Goal: Task Accomplishment & Management: Manage account settings

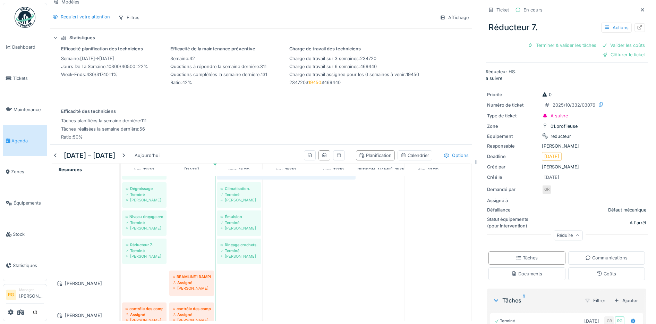
drag, startPoint x: 631, startPoint y: 5, endPoint x: 613, endPoint y: 30, distance: 31.2
click at [641, 8] on icon at bounding box center [642, 9] width 3 height 3
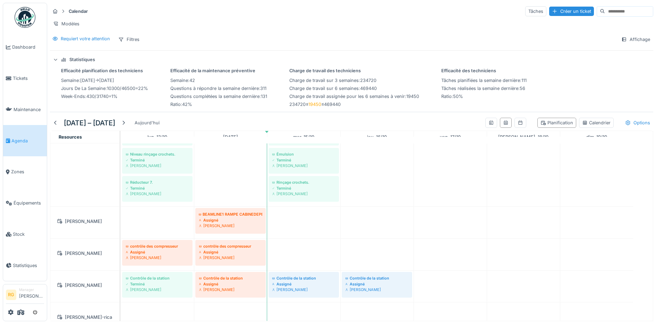
scroll to position [260, 0]
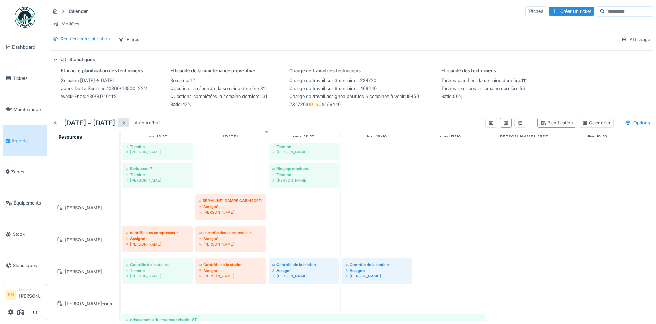
click at [126, 124] on div at bounding box center [124, 122] width 6 height 7
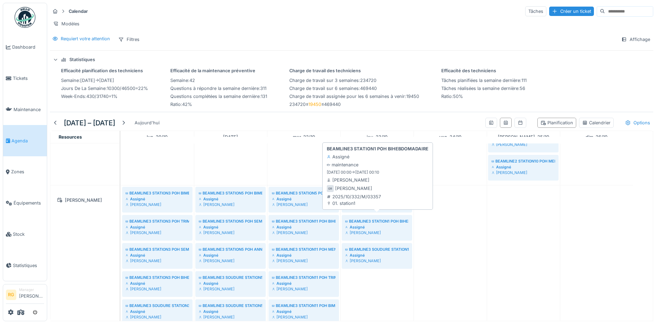
scroll to position [304, 0]
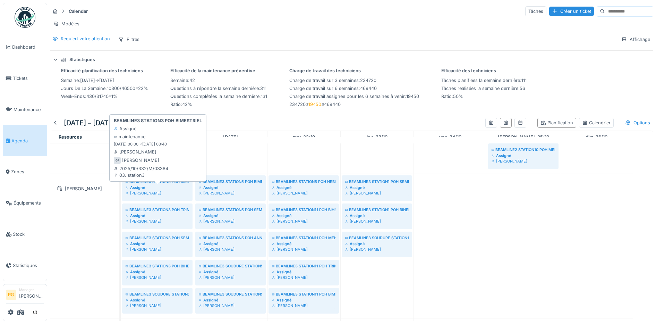
click at [161, 185] on div "Assigné" at bounding box center [158, 188] width 64 height 6
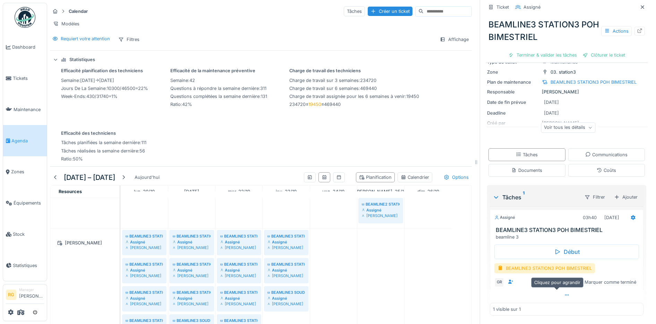
click at [565, 294] on icon at bounding box center [567, 294] width 4 height 1
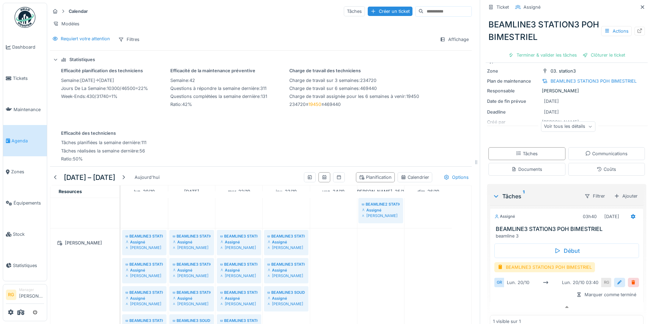
click at [617, 279] on div at bounding box center [620, 282] width 6 height 7
click at [514, 300] on input "**********" at bounding box center [566, 304] width 139 height 15
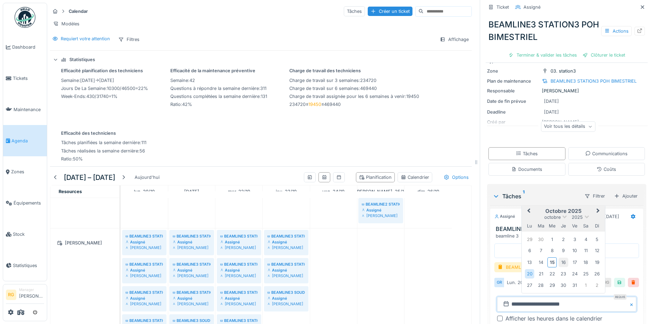
click at [559, 258] on div "16" at bounding box center [563, 262] width 9 height 9
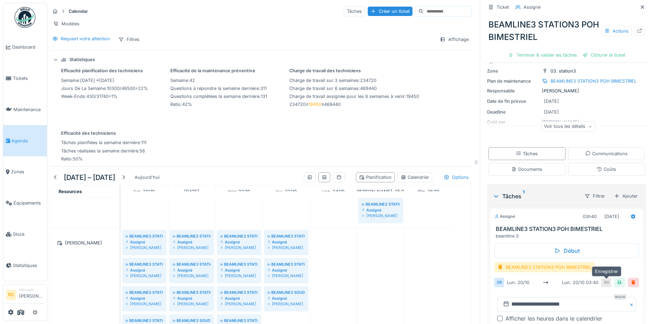
click at [617, 279] on div at bounding box center [620, 282] width 6 height 7
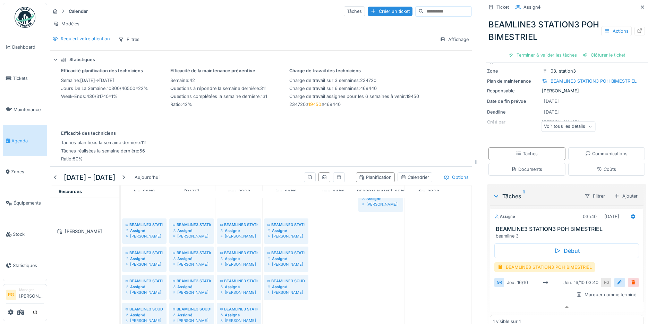
scroll to position [304, 0]
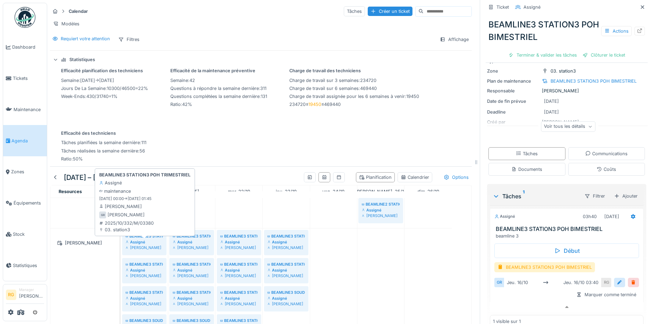
click at [143, 242] on div "Assigné" at bounding box center [144, 242] width 37 height 6
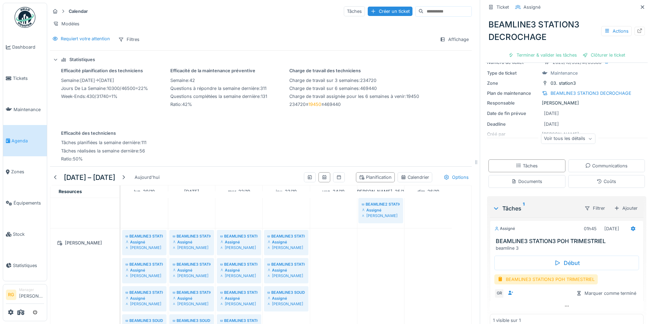
scroll to position [42, 0]
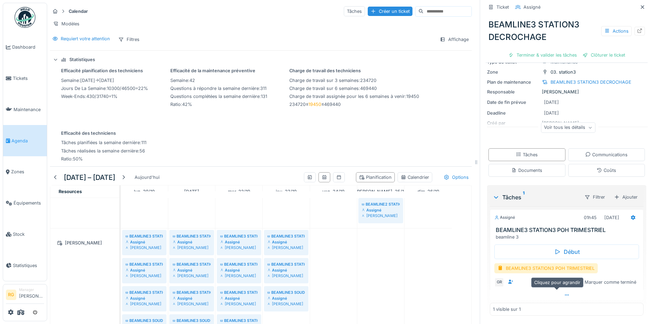
click at [564, 293] on icon at bounding box center [567, 295] width 6 height 5
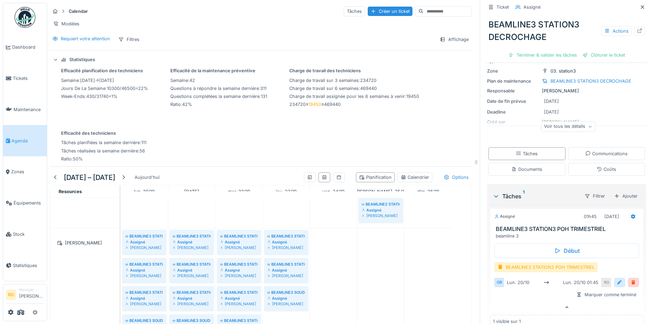
click at [617, 279] on div at bounding box center [620, 282] width 6 height 7
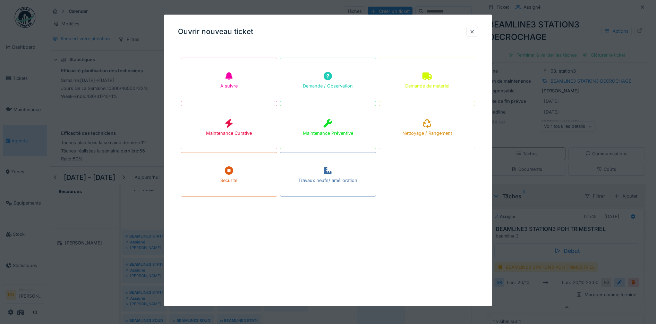
click at [475, 34] on div at bounding box center [473, 31] width 6 height 7
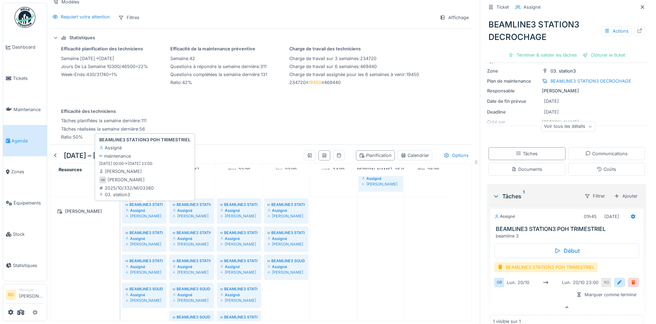
scroll to position [304, 0]
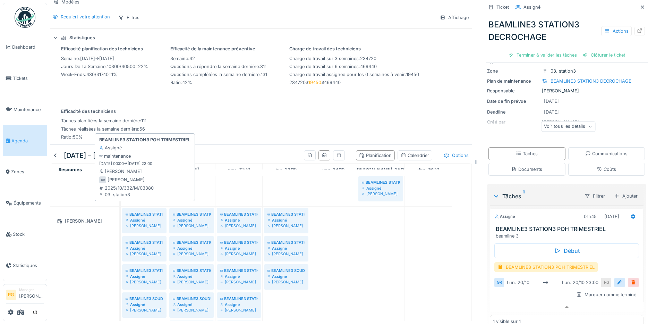
click at [151, 217] on div "Assigné" at bounding box center [144, 220] width 37 height 6
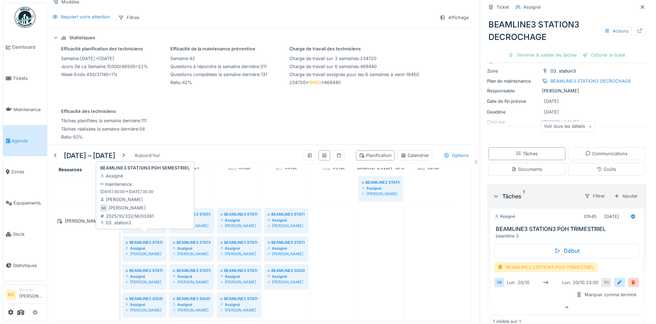
click at [147, 251] on div "[PERSON_NAME]" at bounding box center [144, 254] width 37 height 6
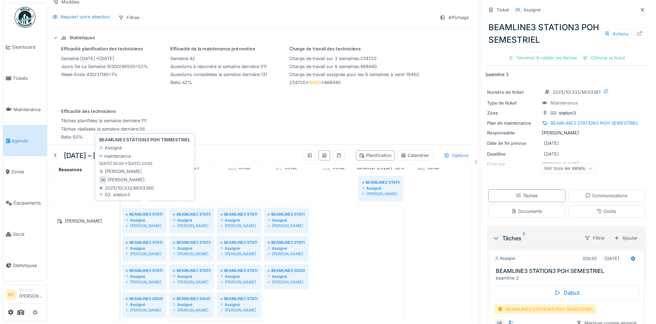
click at [147, 217] on div "Assigné" at bounding box center [144, 220] width 37 height 6
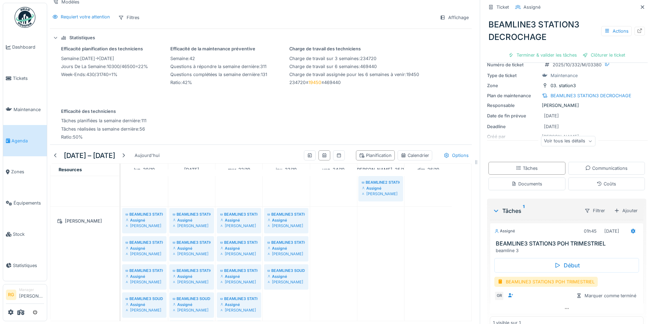
scroll to position [42, 0]
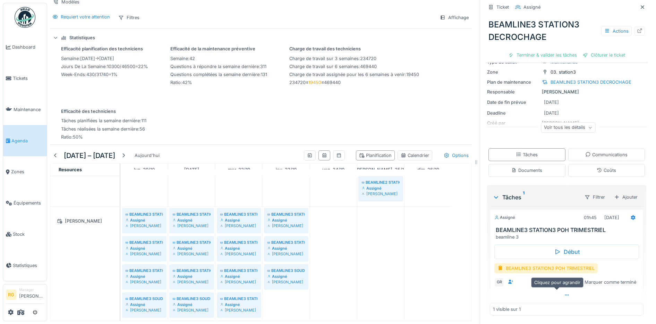
click at [564, 293] on icon at bounding box center [567, 295] width 6 height 5
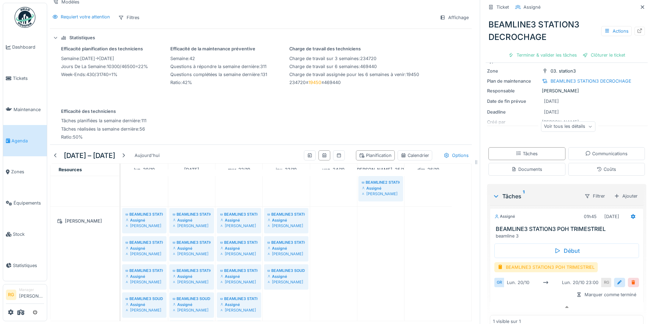
click at [631, 279] on div at bounding box center [634, 282] width 6 height 7
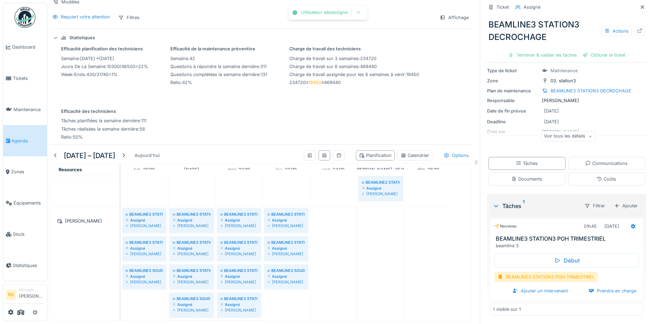
scroll to position [33, 0]
click at [529, 286] on div "Ajouter un intervenant" at bounding box center [540, 290] width 61 height 9
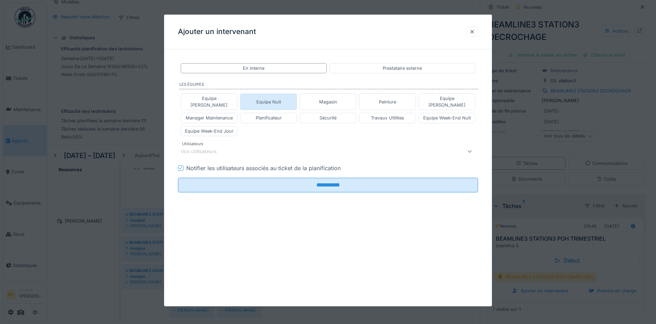
click at [281, 99] on div "Equipe Nuit" at bounding box center [269, 102] width 25 height 7
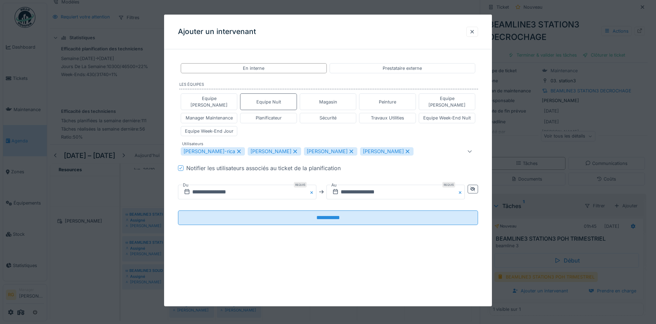
click at [350, 149] on icon at bounding box center [352, 151] width 4 height 4
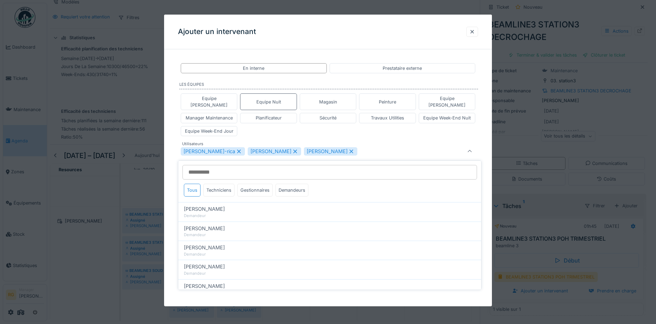
click at [293, 149] on icon at bounding box center [295, 151] width 4 height 4
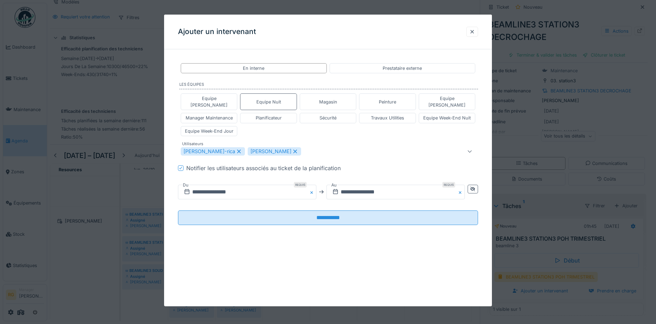
click at [263, 147] on div "[PERSON_NAME]" at bounding box center [274, 151] width 53 height 8
type input "****"
click at [236, 149] on icon at bounding box center [239, 151] width 6 height 5
click at [221, 185] on input "**********" at bounding box center [247, 192] width 138 height 15
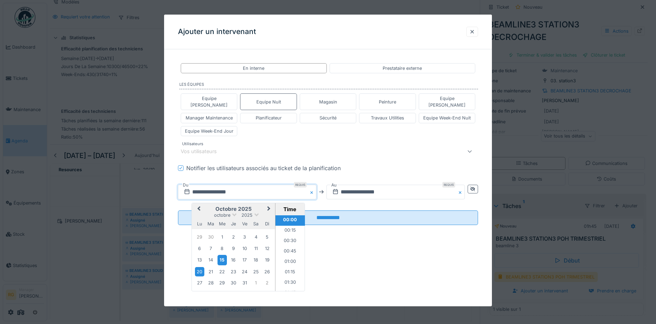
click at [223, 255] on div "15" at bounding box center [222, 260] width 9 height 10
click at [367, 185] on input "**********" at bounding box center [396, 192] width 138 height 15
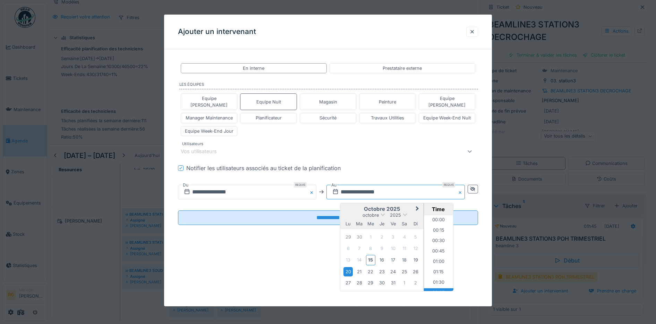
scroll to position [40, 0]
click at [372, 255] on div "15" at bounding box center [370, 260] width 9 height 10
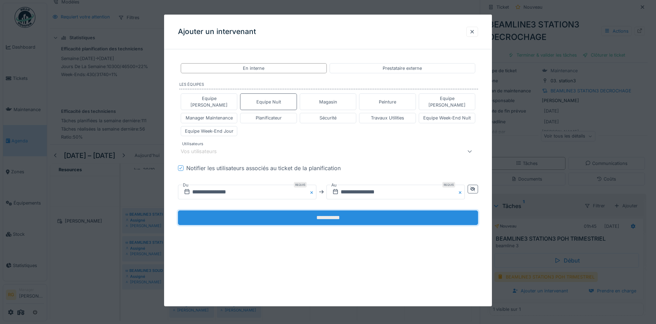
click at [310, 210] on input "**********" at bounding box center [328, 217] width 301 height 15
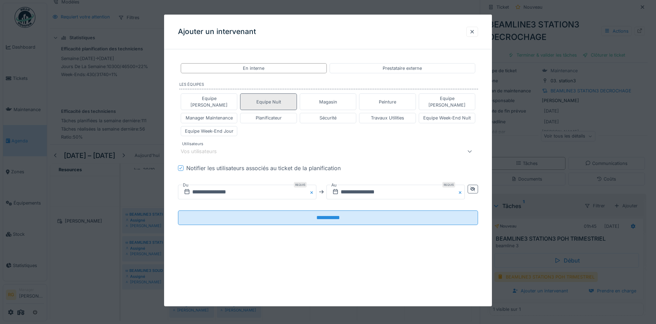
click at [270, 99] on div "Equipe Nuit" at bounding box center [269, 102] width 25 height 7
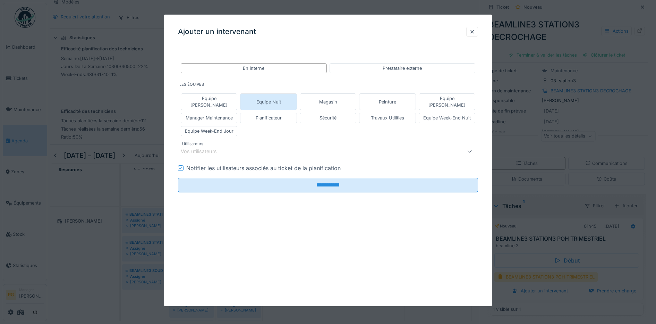
click at [273, 99] on div "Equipe Nuit" at bounding box center [269, 102] width 25 height 7
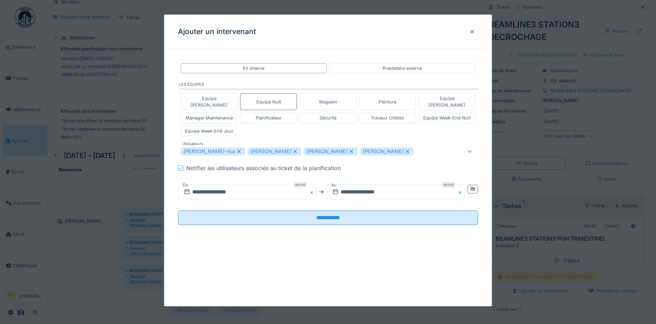
click at [348, 149] on icon at bounding box center [351, 151] width 6 height 5
click at [292, 149] on icon at bounding box center [295, 151] width 6 height 5
click at [236, 149] on icon at bounding box center [239, 151] width 6 height 5
type input "****"
click at [209, 185] on input "**********" at bounding box center [247, 192] width 138 height 15
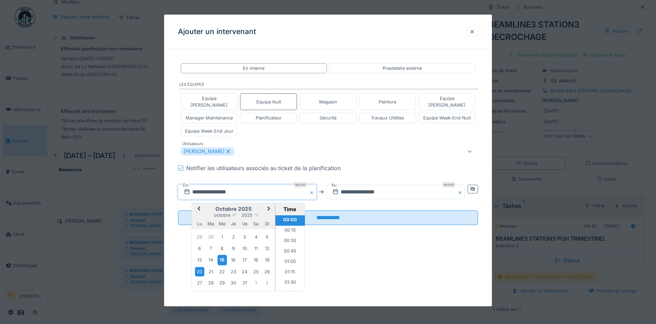
click at [225, 255] on div "15" at bounding box center [222, 260] width 9 height 10
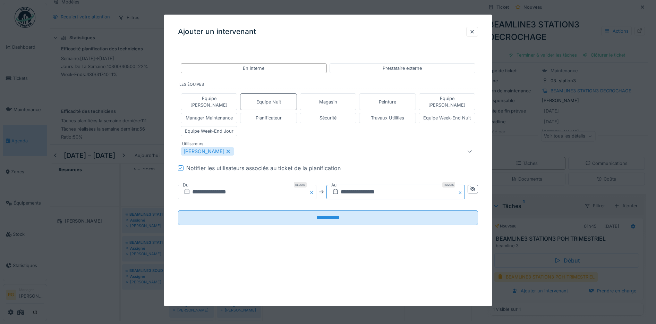
click at [358, 185] on input "**********" at bounding box center [396, 192] width 138 height 15
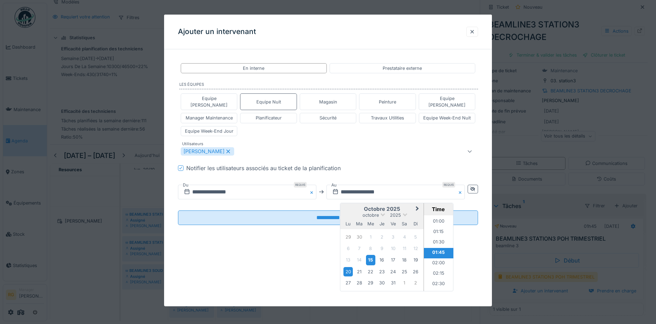
click at [373, 255] on div "15" at bounding box center [370, 260] width 9 height 10
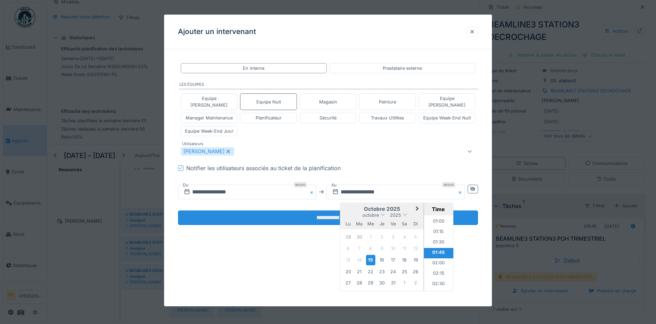
click at [291, 213] on input "**********" at bounding box center [328, 217] width 301 height 15
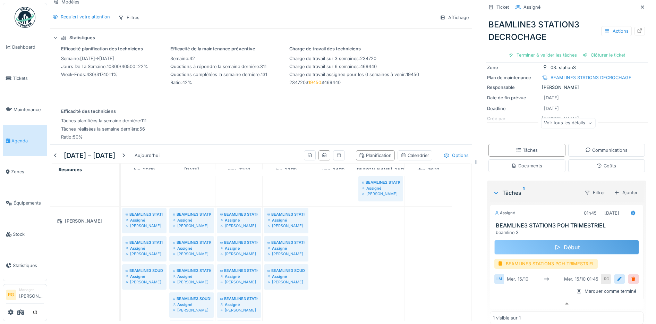
scroll to position [56, 0]
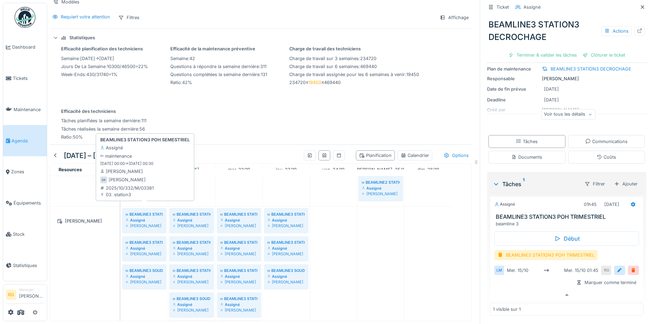
click at [148, 217] on div "Assigné" at bounding box center [144, 220] width 37 height 6
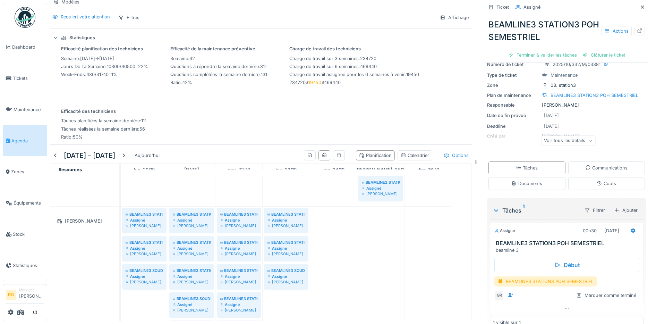
scroll to position [42, 0]
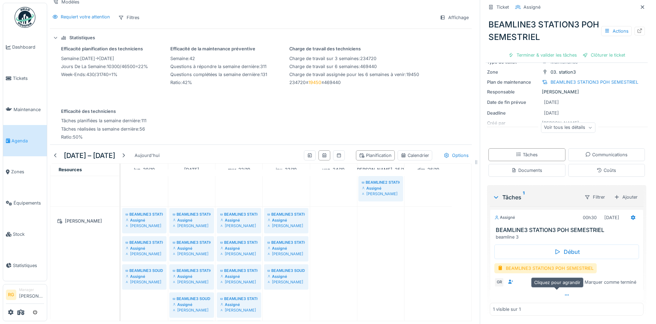
click at [564, 293] on icon at bounding box center [567, 295] width 6 height 5
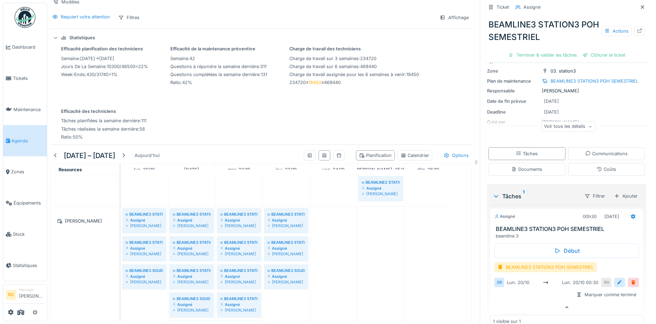
click at [617, 279] on div at bounding box center [620, 282] width 6 height 7
click at [509, 297] on input "**********" at bounding box center [566, 304] width 139 height 15
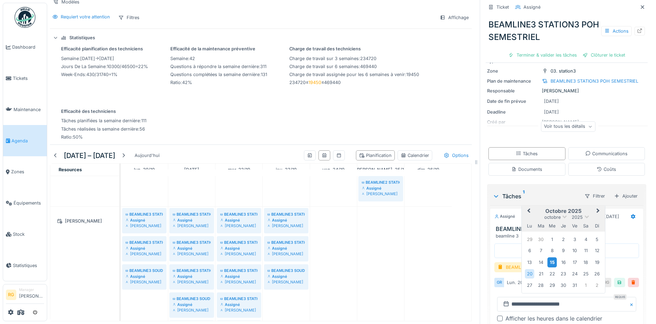
click at [548, 258] on div "15" at bounding box center [552, 262] width 9 height 10
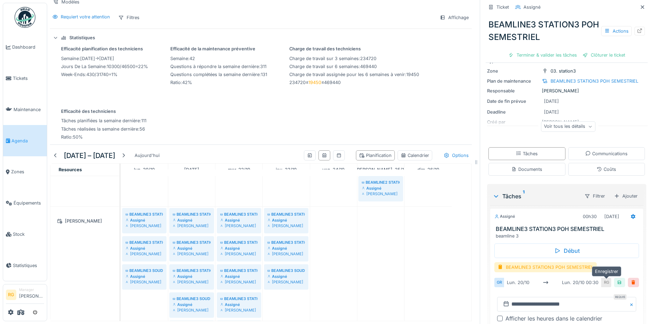
click at [617, 279] on div at bounding box center [620, 282] width 6 height 7
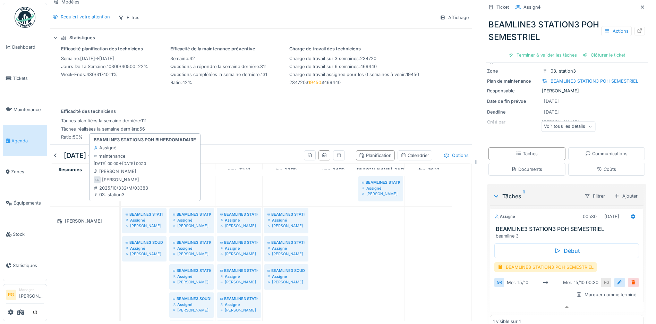
click at [138, 217] on div "Assigné" at bounding box center [144, 220] width 37 height 6
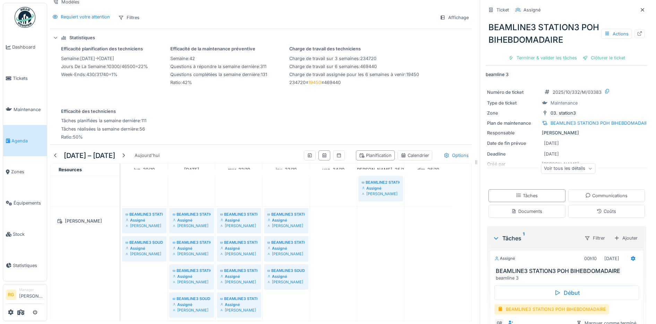
scroll to position [42, 0]
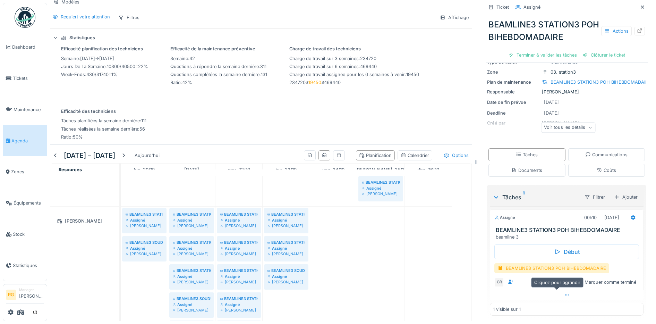
click at [565, 294] on icon at bounding box center [567, 294] width 4 height 1
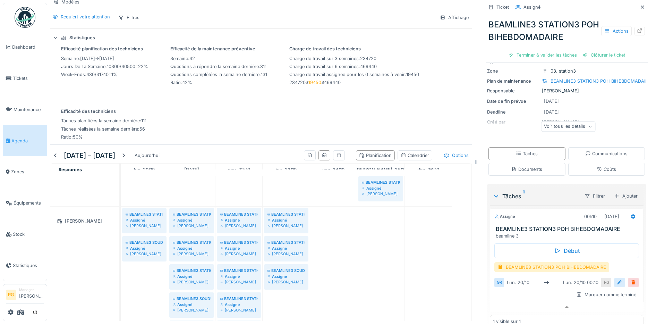
click at [617, 279] on div at bounding box center [620, 282] width 6 height 7
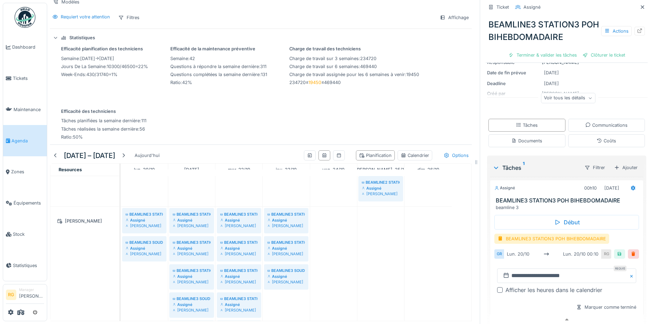
scroll to position [85, 0]
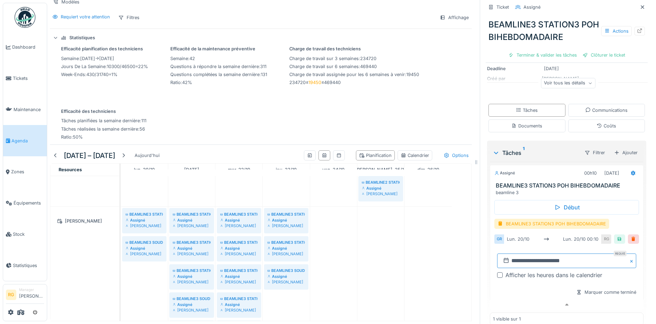
click at [509, 256] on input "**********" at bounding box center [566, 260] width 139 height 15
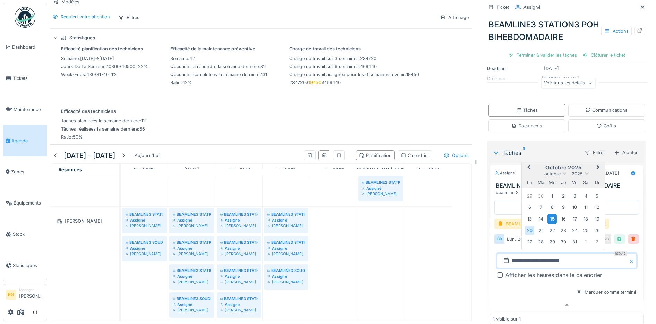
click at [548, 214] on div "15" at bounding box center [552, 219] width 9 height 10
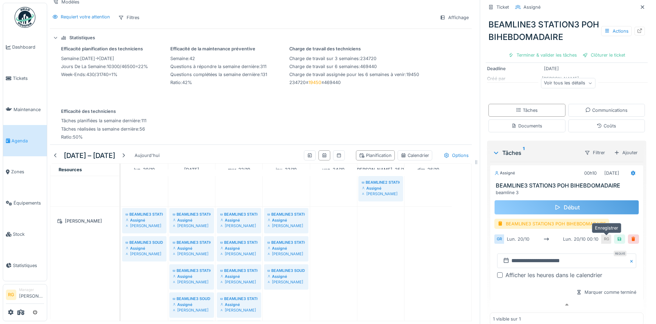
click at [617, 236] on div at bounding box center [620, 239] width 6 height 7
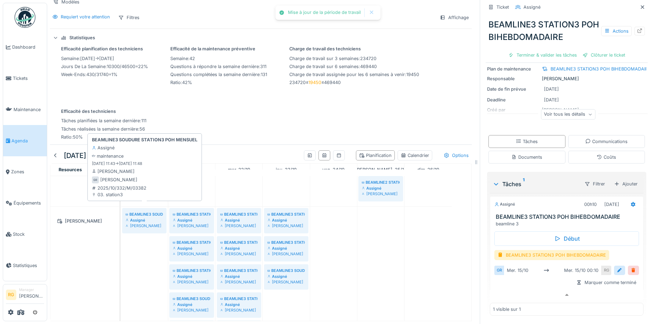
click at [134, 217] on div "Assigné" at bounding box center [144, 220] width 37 height 6
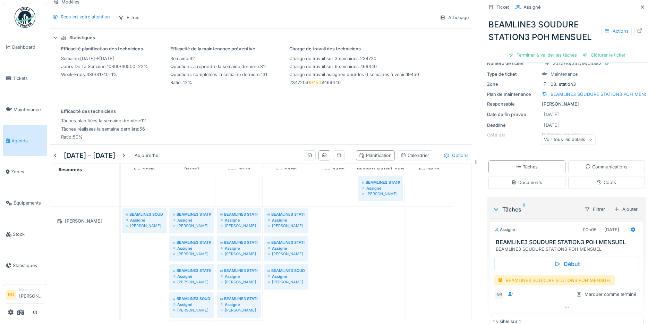
scroll to position [42, 0]
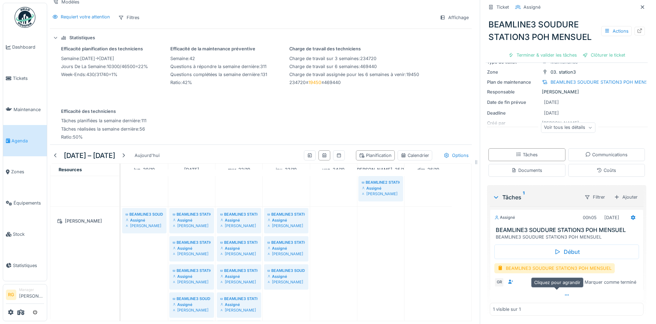
click at [565, 294] on icon at bounding box center [567, 294] width 4 height 1
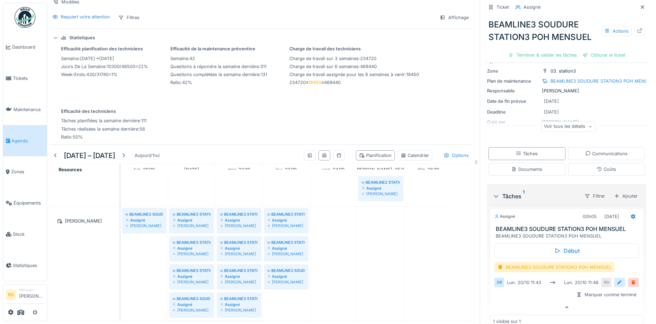
click at [617, 279] on div at bounding box center [620, 282] width 6 height 7
click at [508, 298] on input "**********" at bounding box center [566, 304] width 139 height 15
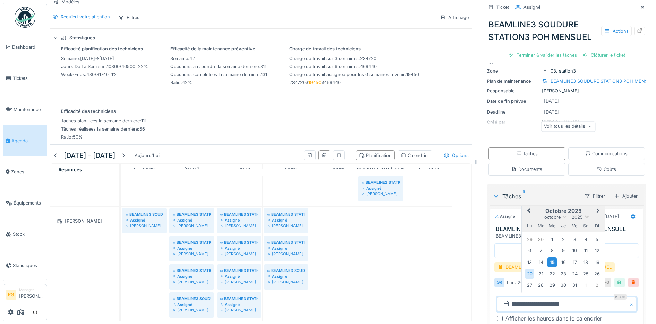
click at [548, 257] on div "15" at bounding box center [552, 262] width 9 height 10
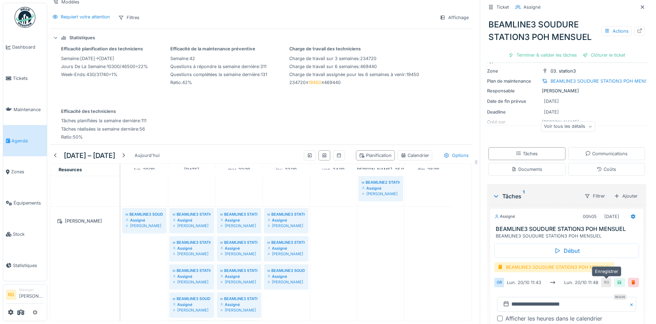
click at [617, 279] on div at bounding box center [620, 282] width 6 height 7
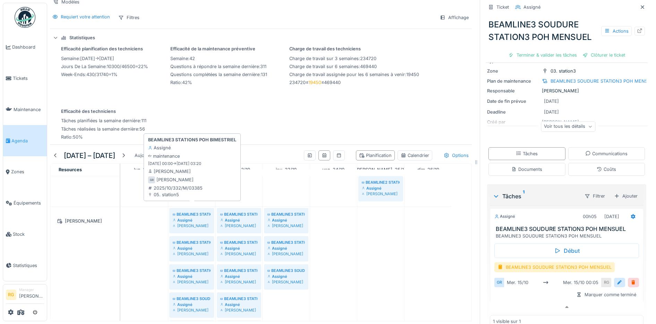
click at [189, 217] on div "Assigné" at bounding box center [192, 220] width 38 height 6
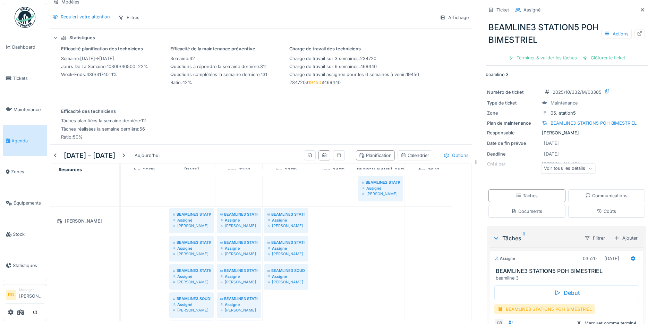
scroll to position [42, 0]
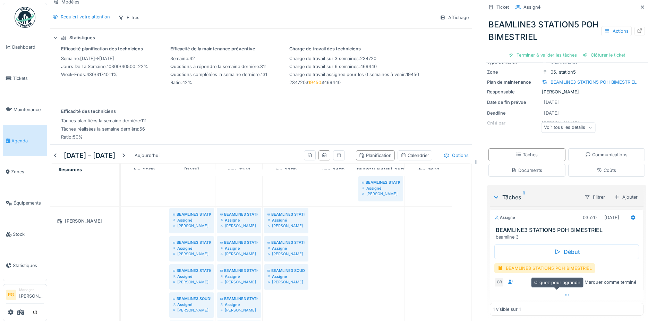
click at [564, 293] on icon at bounding box center [567, 295] width 6 height 5
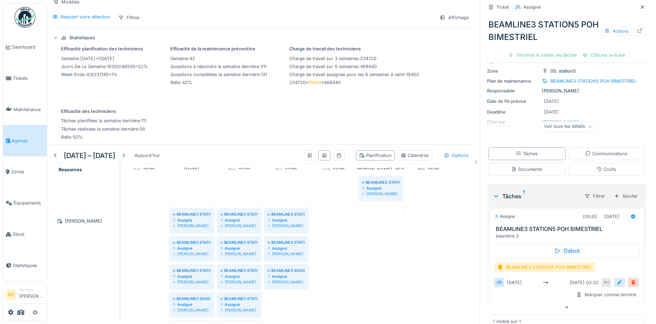
click at [617, 279] on div at bounding box center [620, 282] width 6 height 7
click at [513, 300] on input "**********" at bounding box center [566, 304] width 139 height 15
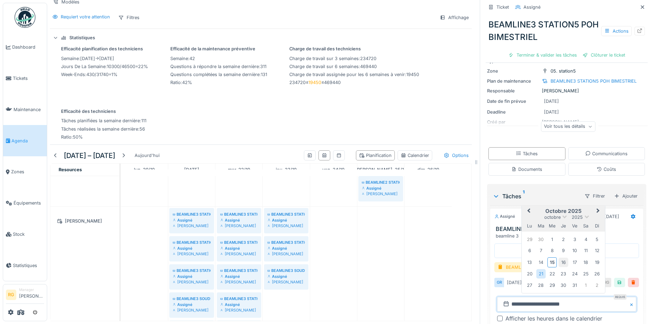
click at [559, 258] on div "16" at bounding box center [563, 262] width 9 height 9
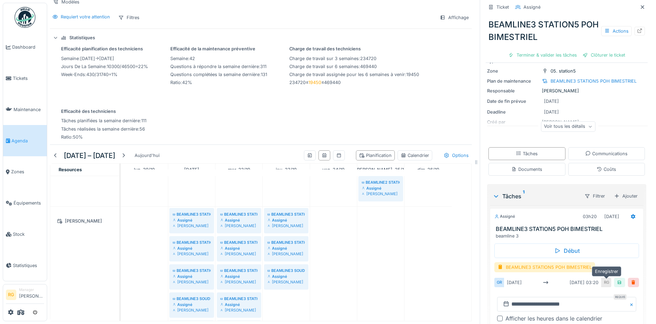
click at [617, 279] on div at bounding box center [620, 282] width 6 height 7
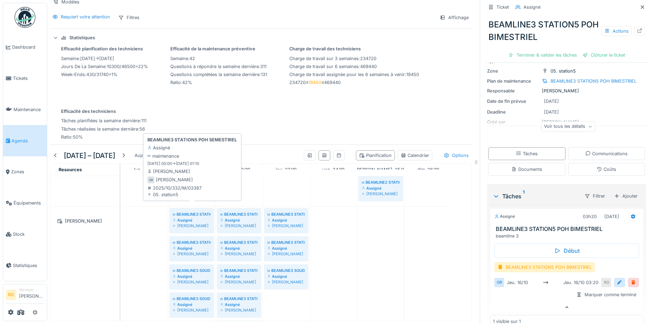
click at [197, 217] on div "Assigné" at bounding box center [192, 220] width 38 height 6
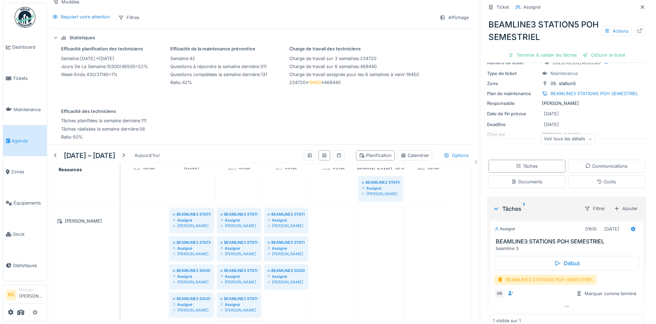
scroll to position [42, 0]
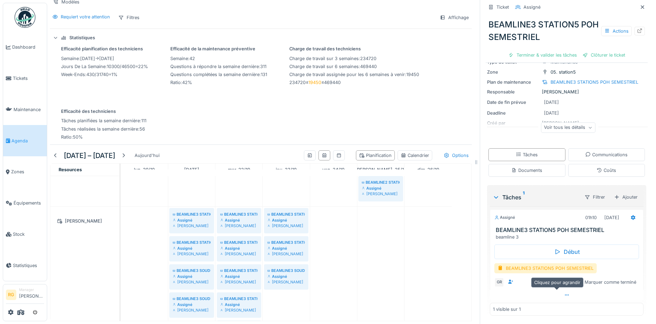
click at [564, 293] on icon at bounding box center [567, 295] width 6 height 5
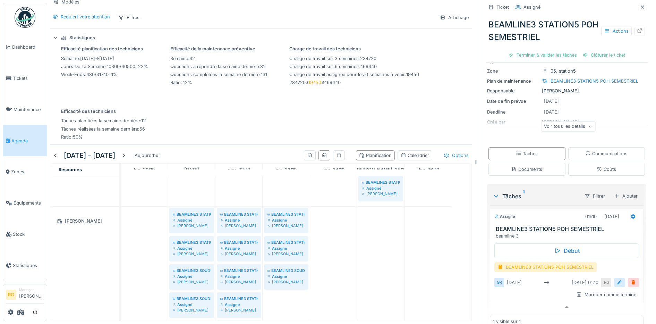
click at [617, 279] on div at bounding box center [620, 282] width 6 height 7
click at [509, 299] on input "**********" at bounding box center [566, 304] width 139 height 15
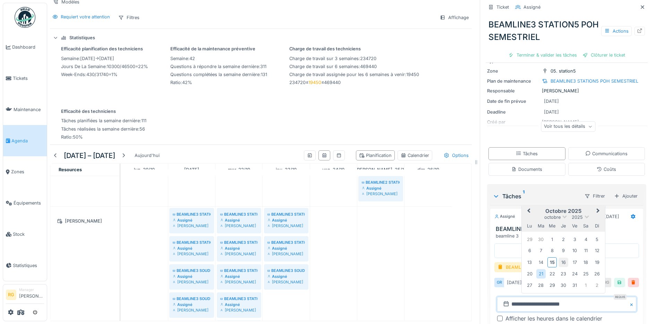
click at [559, 258] on div "16" at bounding box center [563, 262] width 9 height 9
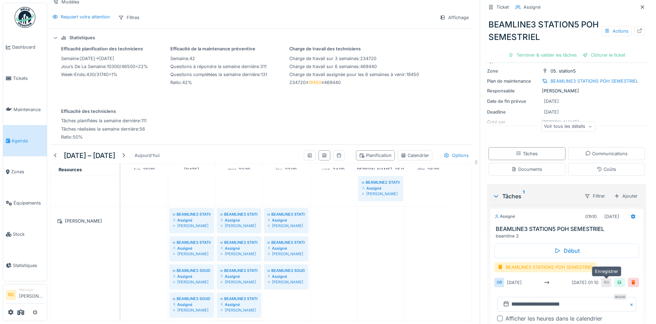
click at [614, 278] on div at bounding box center [619, 282] width 11 height 9
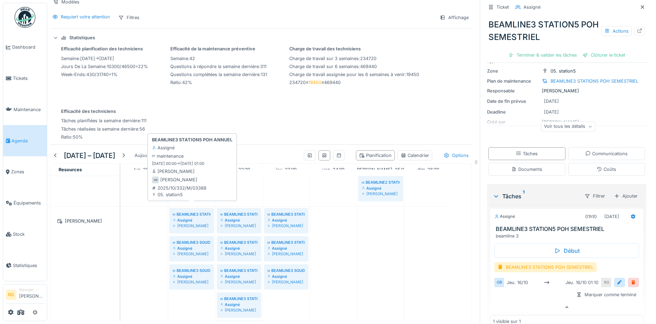
click at [196, 217] on div "Assigné" at bounding box center [192, 220] width 38 height 6
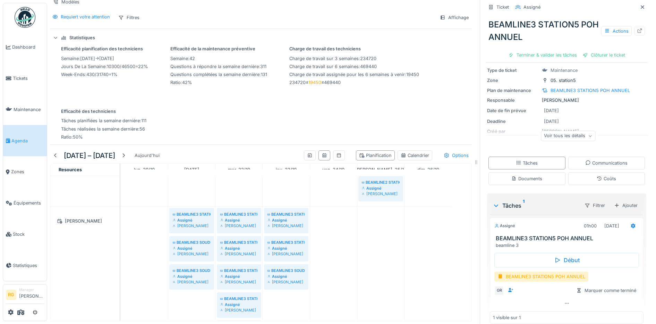
scroll to position [42, 0]
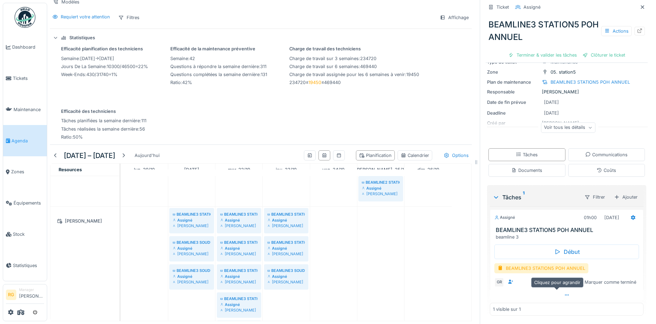
click at [565, 294] on icon at bounding box center [567, 294] width 4 height 1
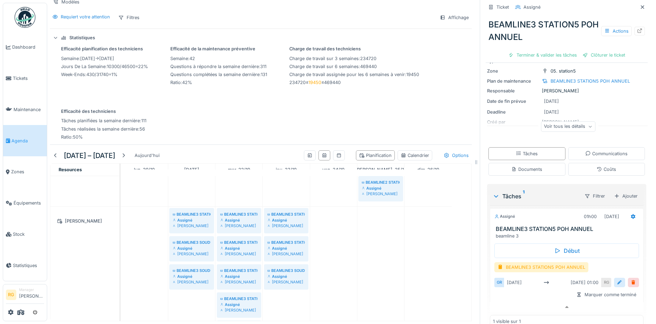
click at [617, 279] on div at bounding box center [620, 282] width 6 height 7
click at [513, 299] on input "**********" at bounding box center [566, 304] width 139 height 15
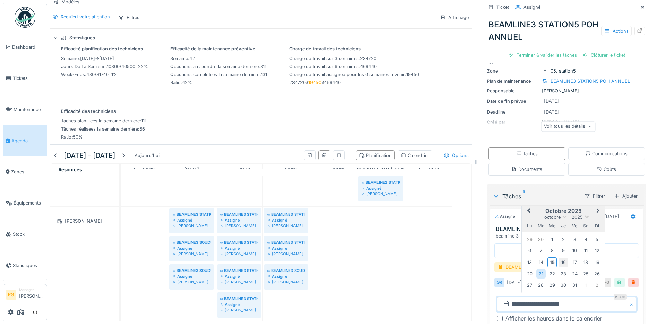
click at [559, 258] on div "16" at bounding box center [563, 262] width 9 height 9
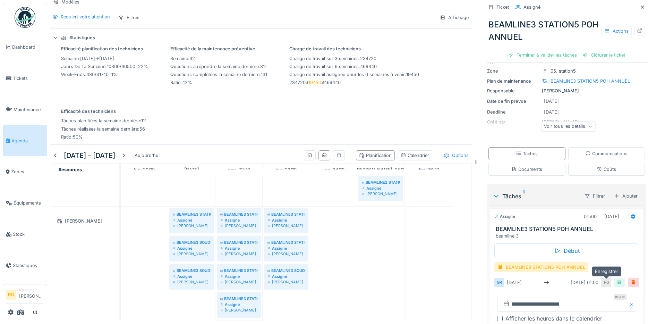
click at [617, 279] on div at bounding box center [620, 282] width 6 height 7
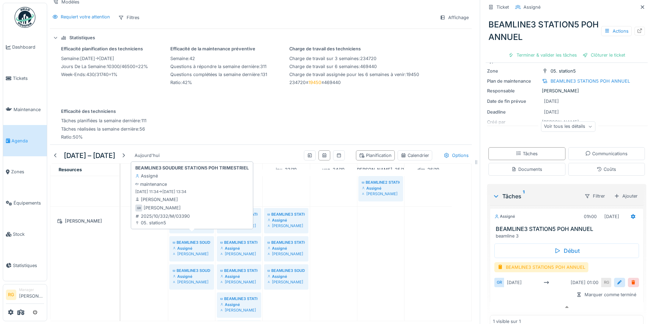
click at [188, 245] on div "Assigné" at bounding box center [192, 248] width 38 height 6
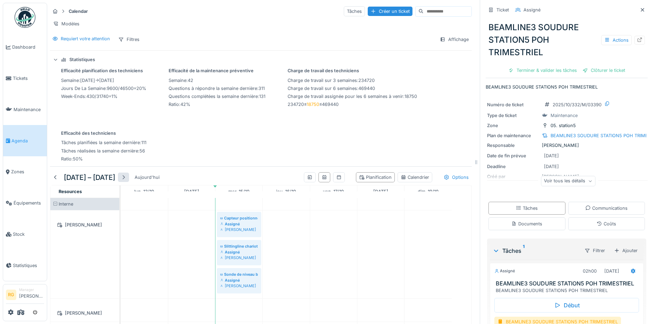
click at [126, 180] on div at bounding box center [124, 177] width 6 height 7
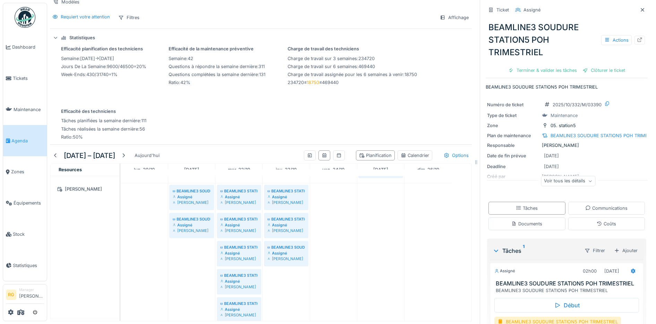
scroll to position [327, 0]
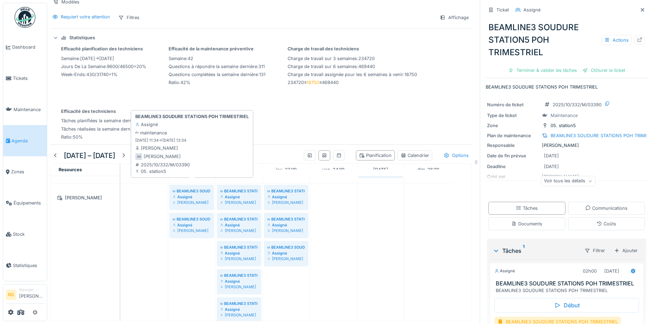
click at [190, 194] on div "Assigné" at bounding box center [192, 197] width 38 height 6
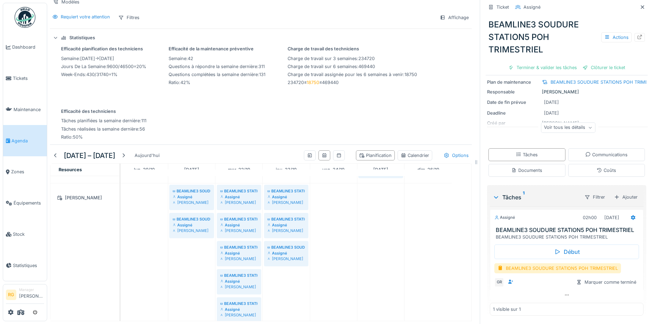
scroll to position [61, 0]
click at [564, 295] on icon at bounding box center [567, 295] width 6 height 5
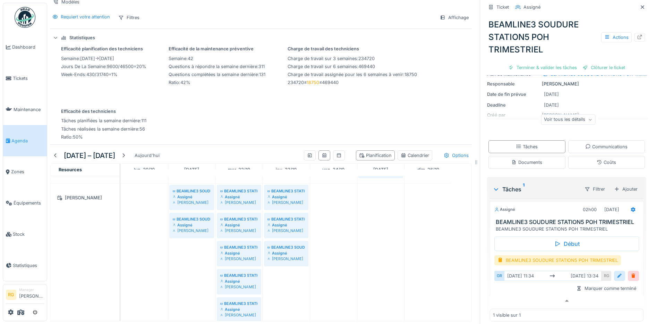
click at [617, 278] on div at bounding box center [620, 275] width 6 height 7
click at [510, 300] on input "**********" at bounding box center [566, 298] width 139 height 15
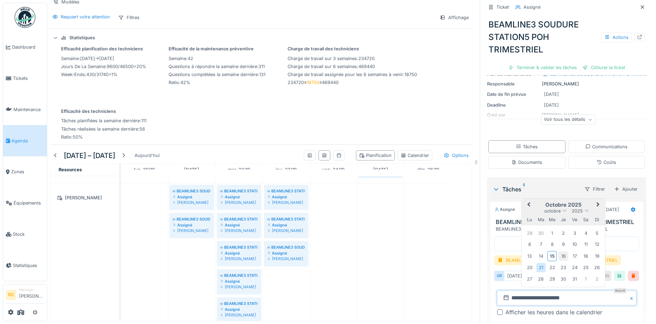
click at [559, 255] on div "16" at bounding box center [563, 255] width 9 height 9
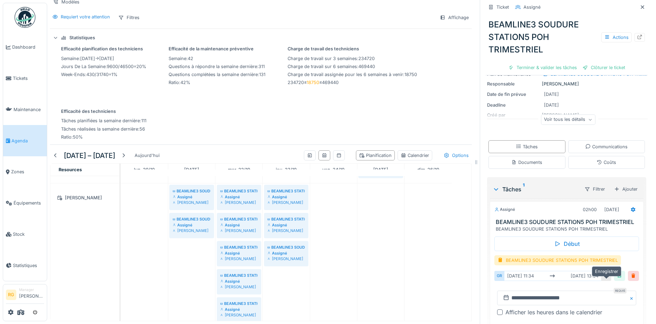
click at [617, 274] on div at bounding box center [620, 275] width 6 height 7
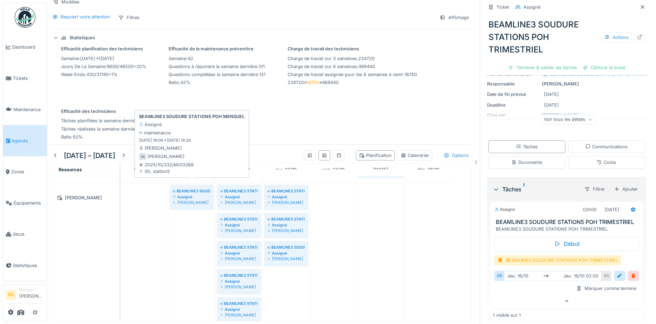
click at [192, 188] on div "BEAMLINE3 SOUDURE STATION5 POH MENSUEL" at bounding box center [192, 191] width 38 height 6
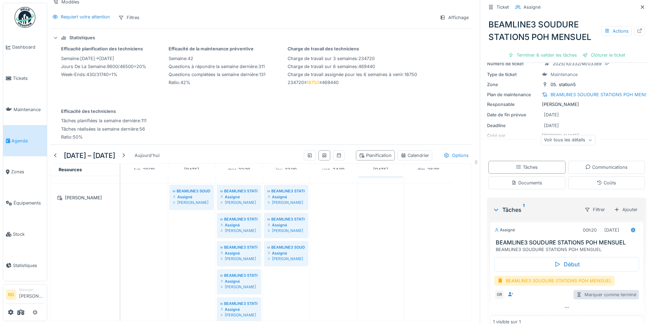
scroll to position [42, 0]
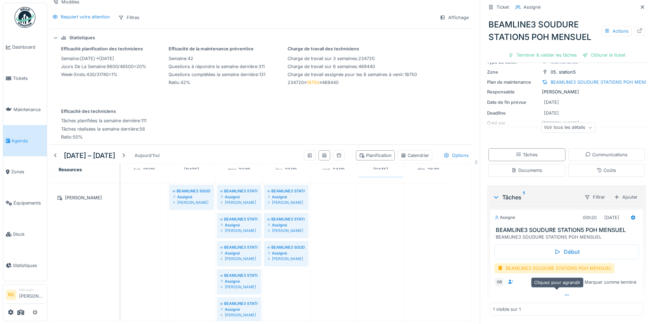
click at [564, 293] on icon at bounding box center [567, 295] width 6 height 5
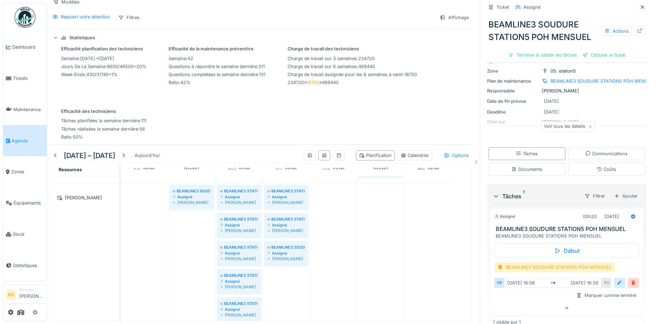
click at [617, 279] on div at bounding box center [620, 282] width 6 height 7
click at [504, 302] on icon at bounding box center [506, 304] width 5 height 5
click at [512, 298] on input "**********" at bounding box center [566, 304] width 139 height 15
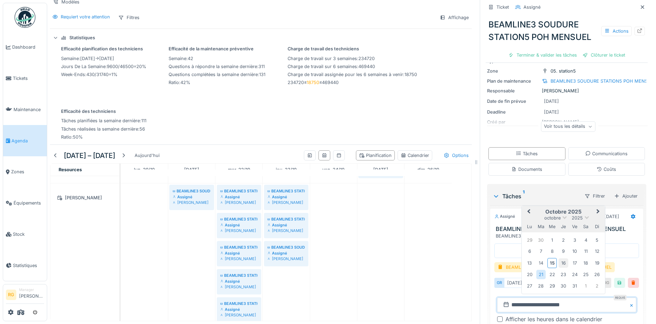
click at [559, 258] on div "16" at bounding box center [563, 262] width 9 height 9
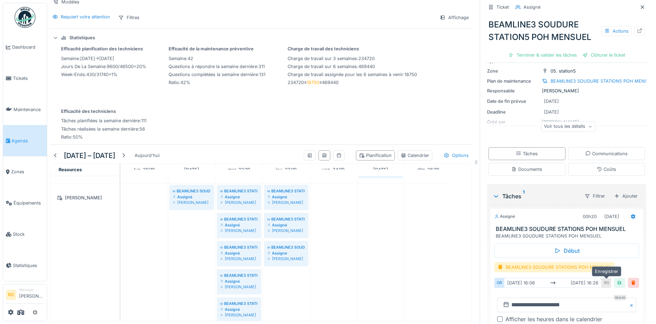
click at [617, 279] on div at bounding box center [620, 282] width 6 height 7
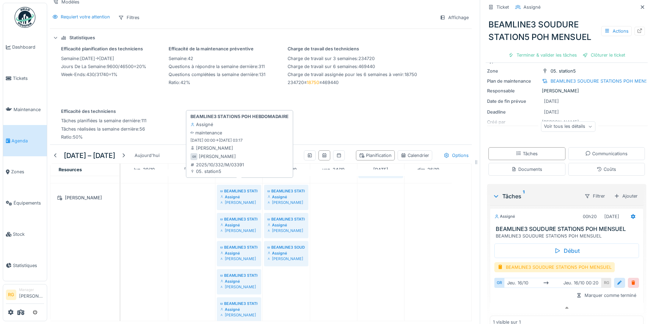
click at [241, 194] on div "Assigné" at bounding box center [238, 197] width 37 height 6
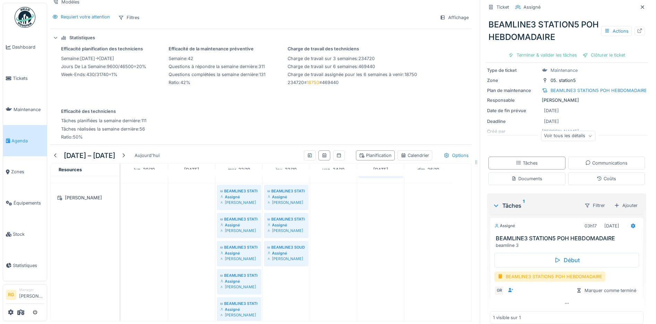
scroll to position [42, 0]
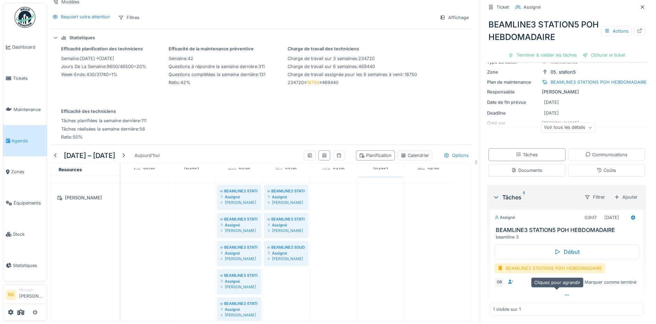
click at [557, 290] on div at bounding box center [567, 295] width 154 height 10
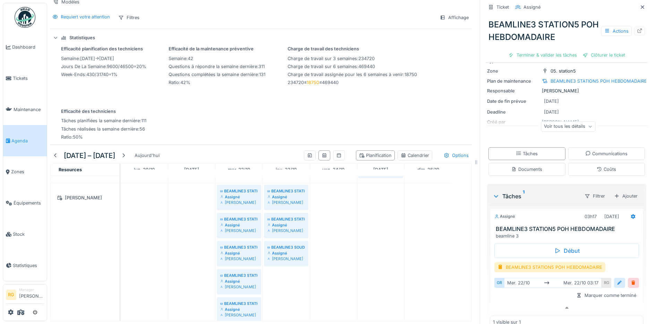
click at [614, 278] on div at bounding box center [619, 283] width 11 height 10
click at [516, 299] on input "**********" at bounding box center [566, 304] width 139 height 15
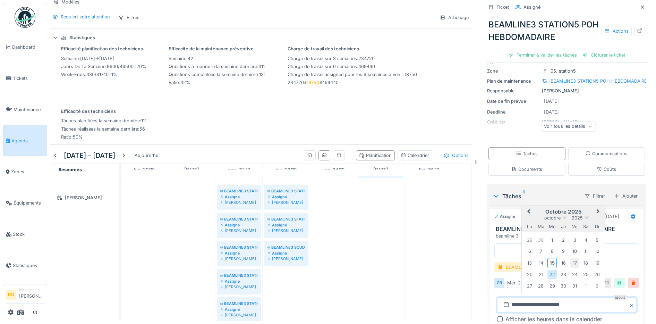
click at [570, 258] on div "17" at bounding box center [574, 262] width 9 height 9
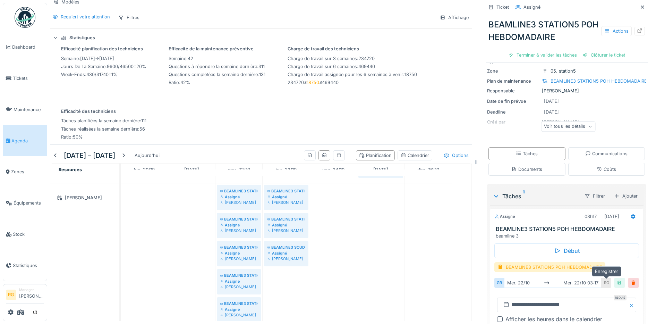
click at [617, 279] on div at bounding box center [620, 282] width 6 height 7
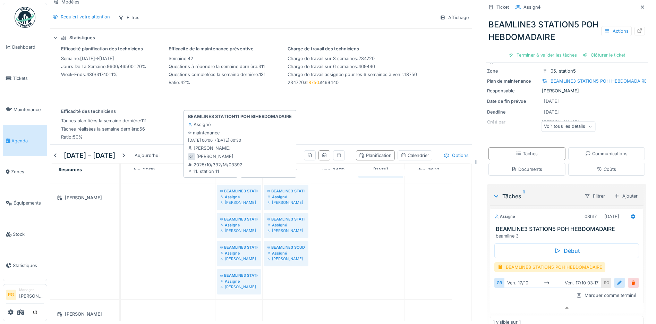
click at [243, 194] on div "Assigné" at bounding box center [238, 197] width 37 height 6
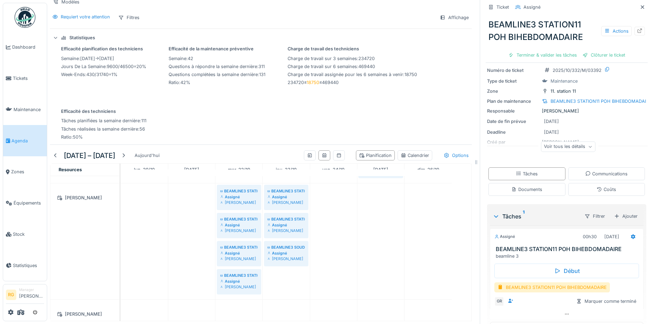
scroll to position [42, 0]
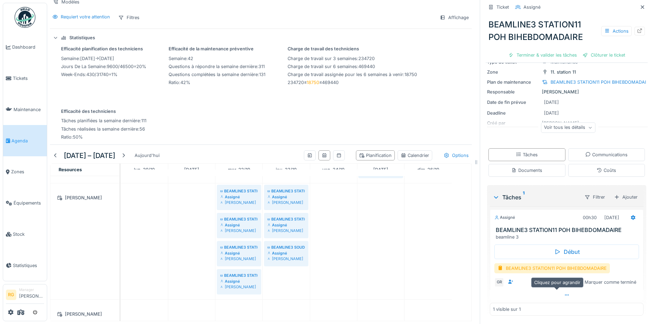
click at [564, 293] on icon at bounding box center [567, 295] width 6 height 5
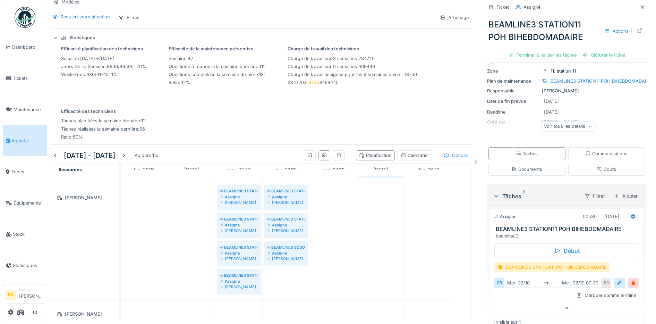
click at [617, 279] on div at bounding box center [620, 282] width 6 height 7
click at [509, 300] on input "**********" at bounding box center [566, 304] width 139 height 15
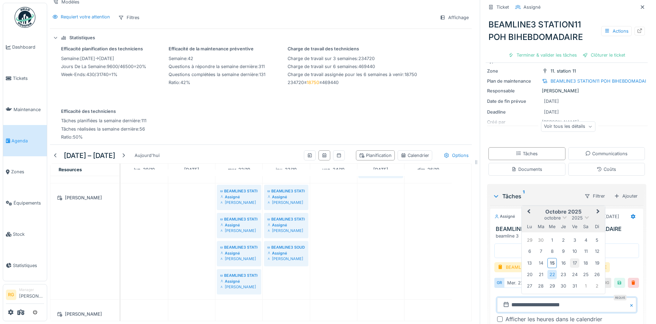
click at [570, 258] on div "17" at bounding box center [574, 262] width 9 height 9
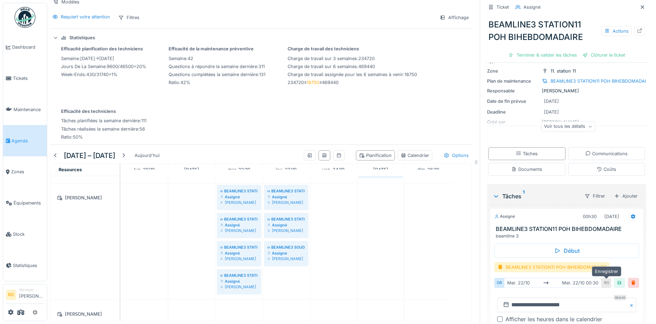
click at [617, 279] on div at bounding box center [620, 282] width 6 height 7
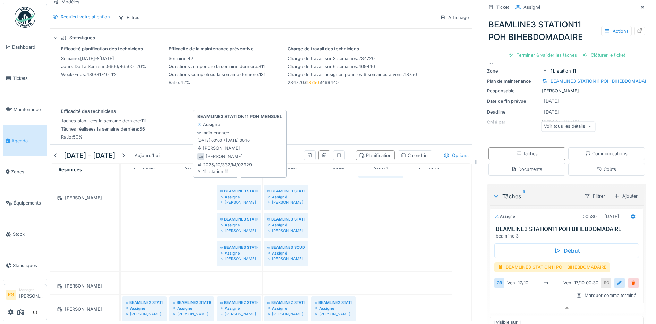
click at [241, 194] on div "Assigné" at bounding box center [238, 197] width 37 height 6
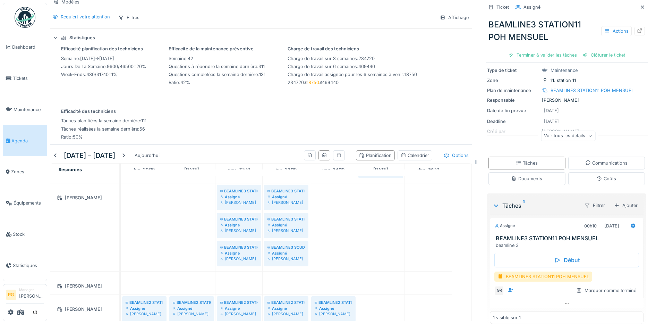
scroll to position [42, 0]
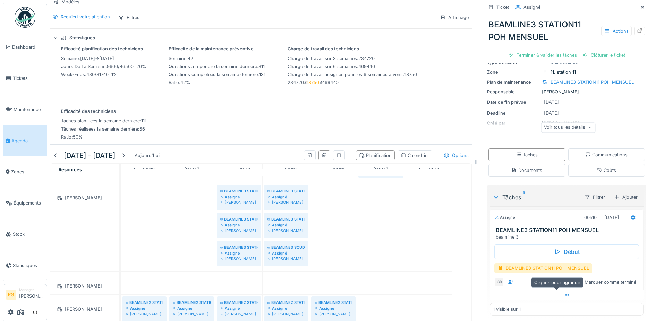
click at [564, 293] on icon at bounding box center [567, 295] width 6 height 5
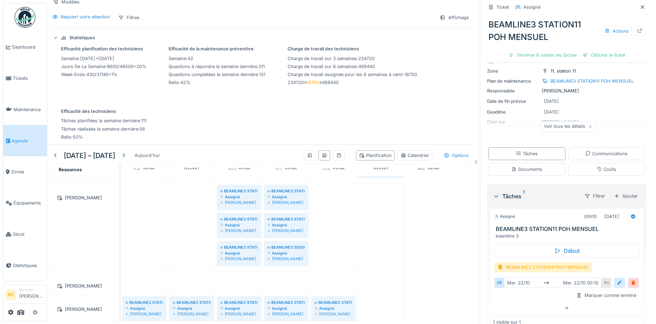
click at [617, 279] on div at bounding box center [620, 282] width 6 height 7
click at [509, 297] on input "**********" at bounding box center [566, 304] width 139 height 15
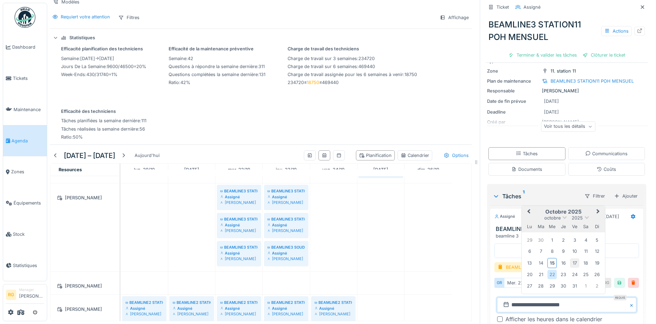
click at [570, 258] on div "17" at bounding box center [574, 262] width 9 height 9
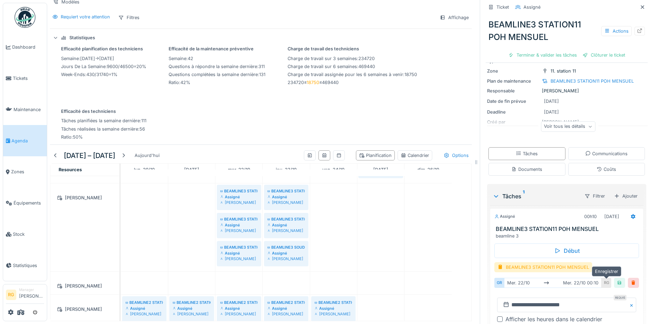
click at [617, 279] on div at bounding box center [620, 282] width 6 height 7
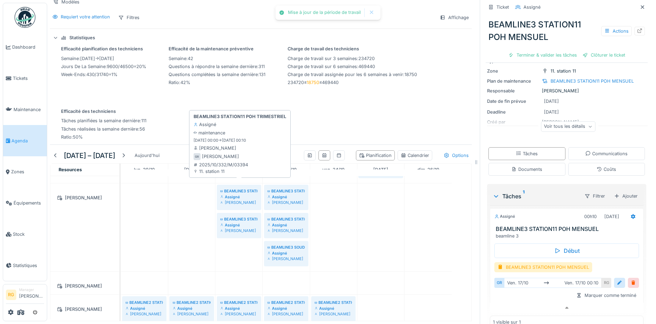
click at [243, 194] on div "Assigné" at bounding box center [238, 197] width 37 height 6
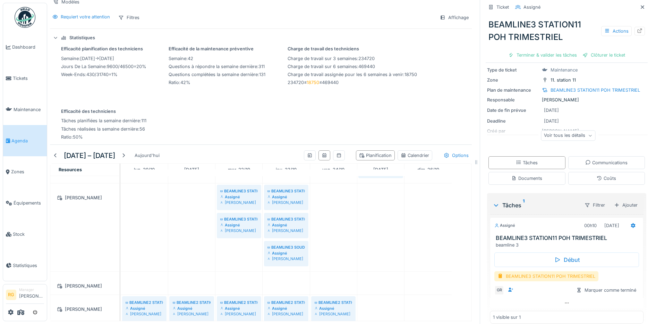
scroll to position [42, 0]
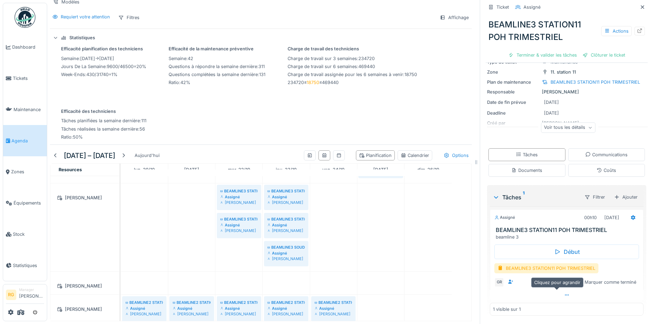
click at [564, 293] on icon at bounding box center [567, 295] width 6 height 5
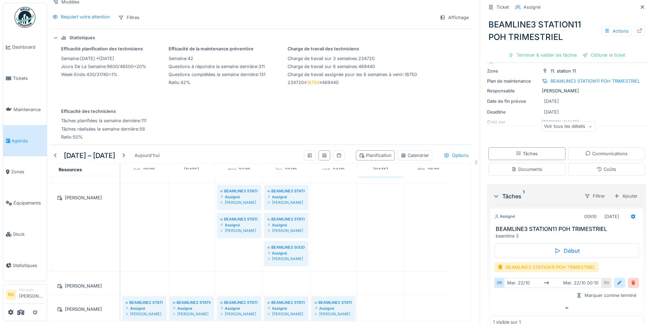
click at [617, 279] on div at bounding box center [620, 282] width 6 height 7
click at [514, 299] on input "**********" at bounding box center [566, 304] width 139 height 15
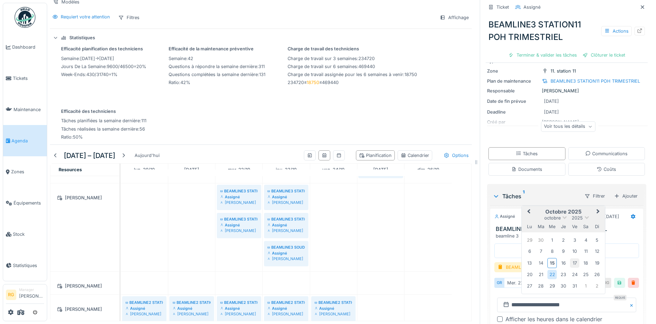
click at [570, 258] on div "17" at bounding box center [574, 262] width 9 height 9
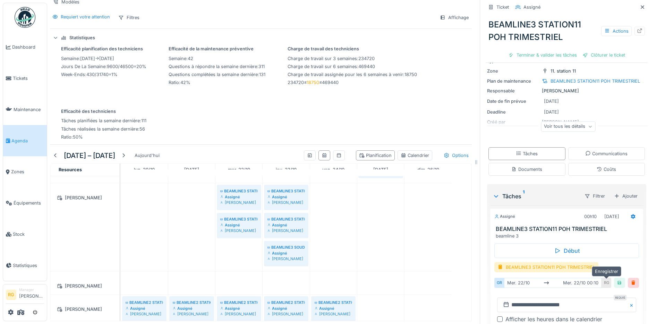
click at [617, 279] on div at bounding box center [620, 282] width 6 height 7
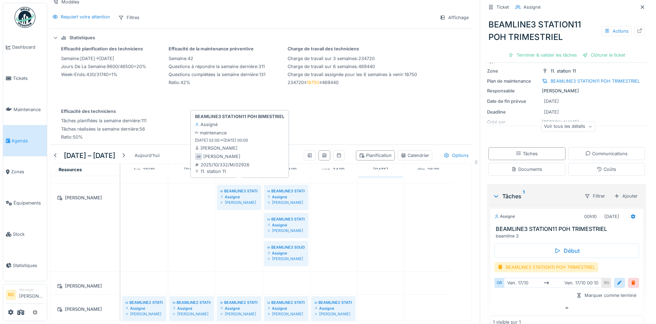
click at [236, 200] on div "[PERSON_NAME]" at bounding box center [238, 203] width 37 height 6
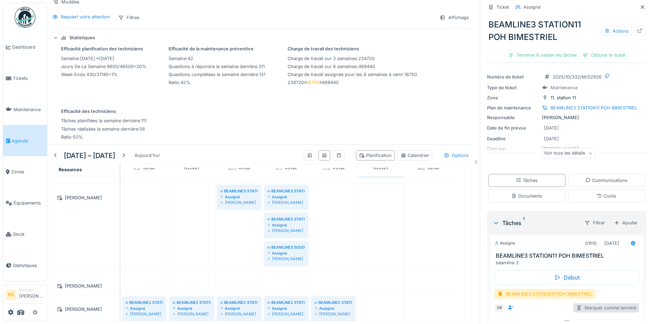
scroll to position [42, 0]
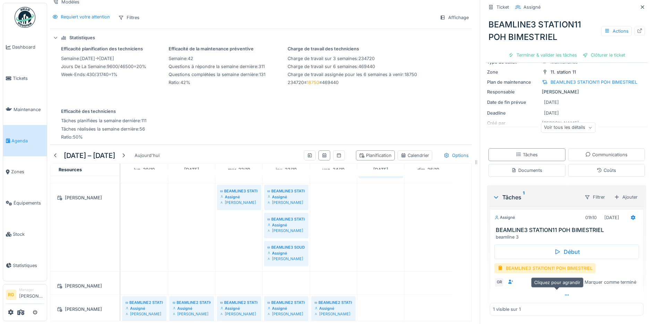
click at [564, 293] on icon at bounding box center [567, 295] width 6 height 5
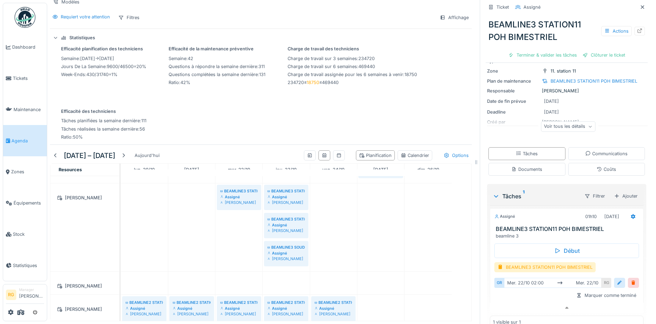
click at [617, 279] on div at bounding box center [620, 282] width 6 height 7
click at [519, 299] on input "**********" at bounding box center [566, 304] width 139 height 15
click at [508, 299] on input "**********" at bounding box center [566, 304] width 139 height 15
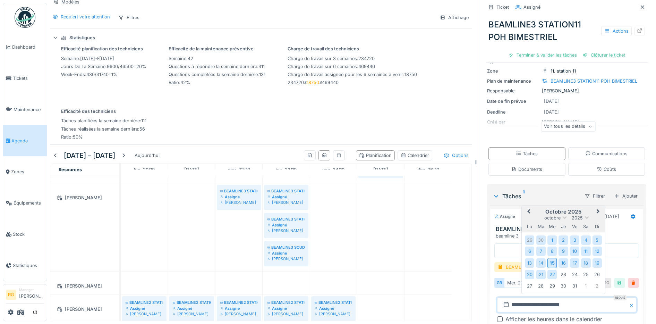
click at [627, 299] on div "**********" at bounding box center [567, 291] width 154 height 105
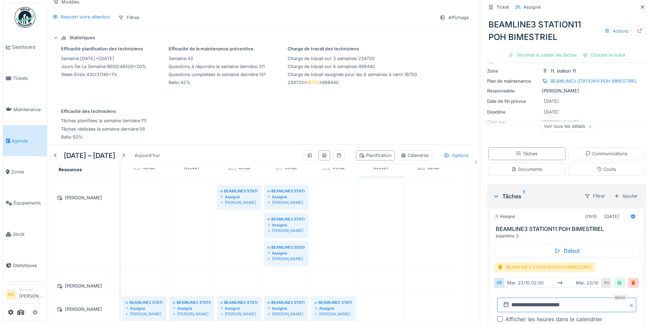
click at [527, 299] on input "**********" at bounding box center [566, 304] width 139 height 15
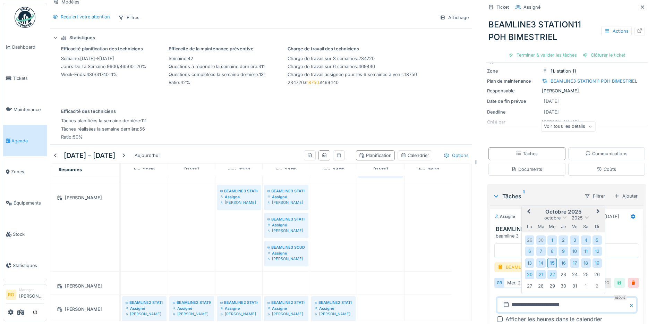
click at [629, 300] on button "Close" at bounding box center [633, 304] width 8 height 15
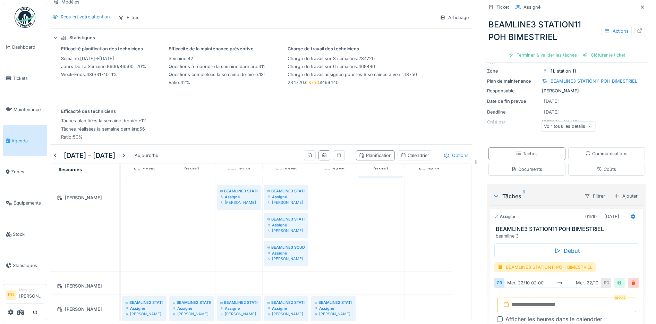
click at [520, 301] on input "text" at bounding box center [566, 304] width 139 height 15
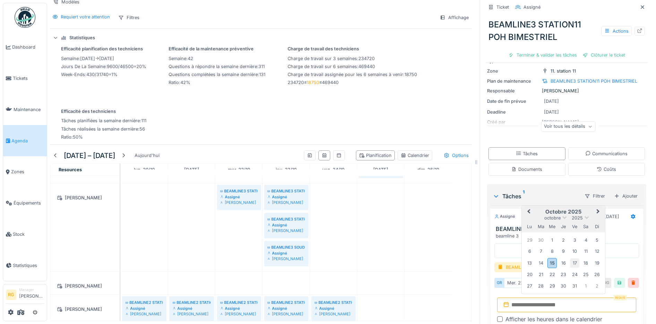
click at [570, 258] on div "17" at bounding box center [574, 262] width 9 height 9
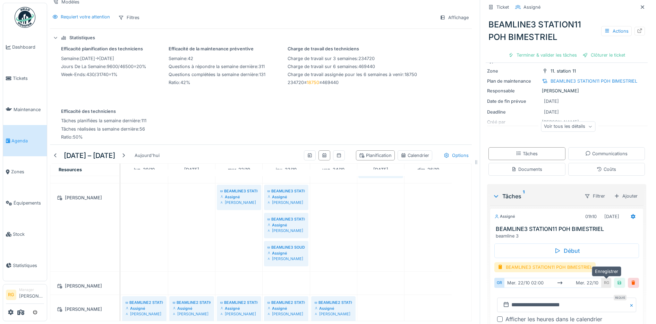
click at [617, 279] on div at bounding box center [620, 282] width 6 height 7
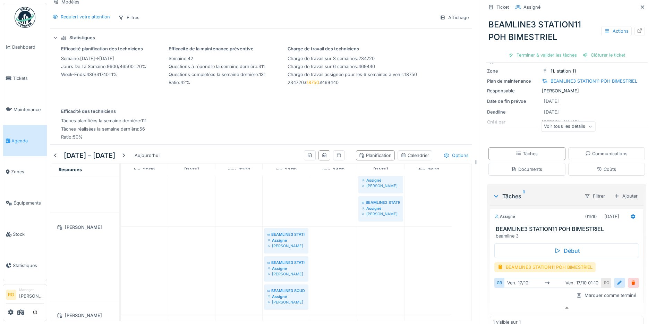
scroll to position [284, 0]
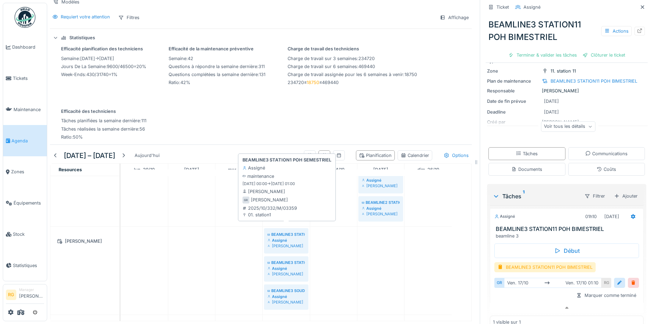
click at [291, 237] on div "Assigné" at bounding box center [286, 240] width 37 height 6
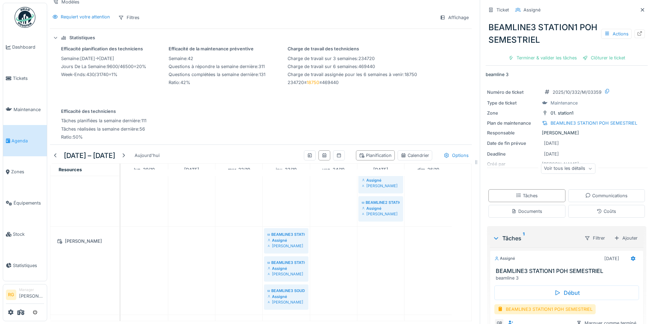
scroll to position [42, 0]
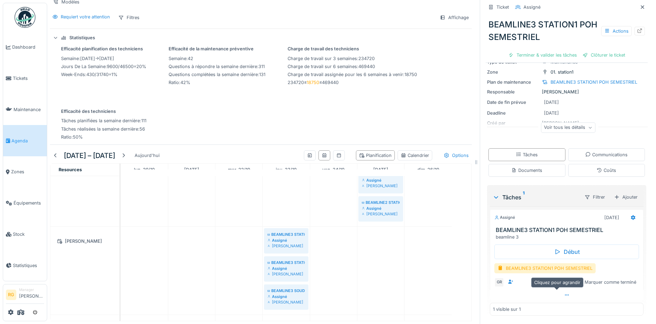
click at [564, 293] on icon at bounding box center [567, 295] width 6 height 5
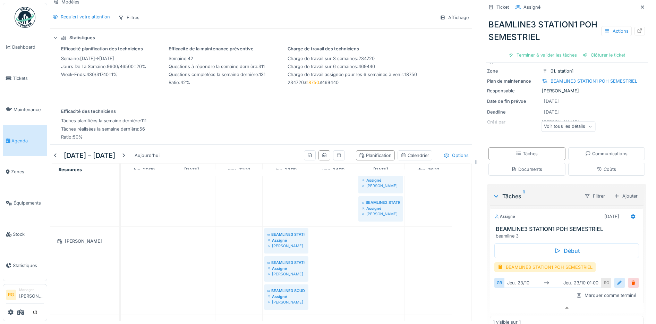
click at [617, 279] on div at bounding box center [620, 282] width 6 height 7
click at [510, 298] on input "**********" at bounding box center [566, 304] width 139 height 15
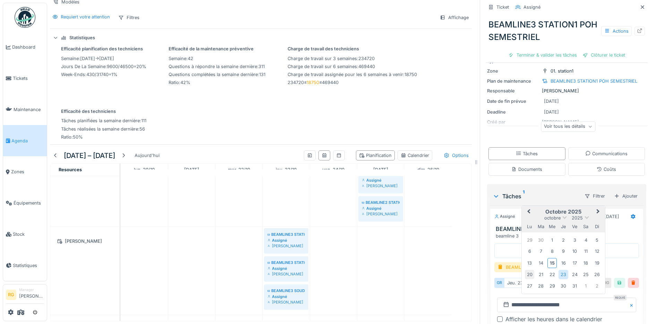
click at [525, 270] on div "20" at bounding box center [529, 274] width 9 height 9
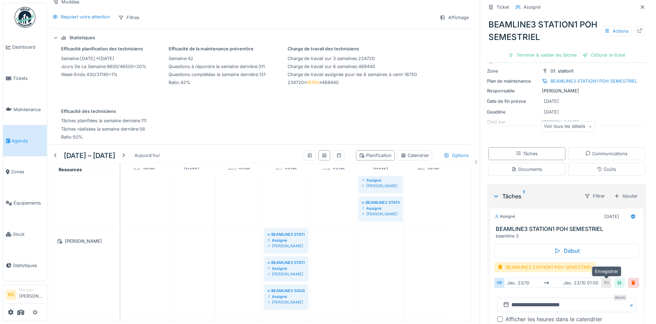
click at [617, 279] on div at bounding box center [620, 282] width 6 height 7
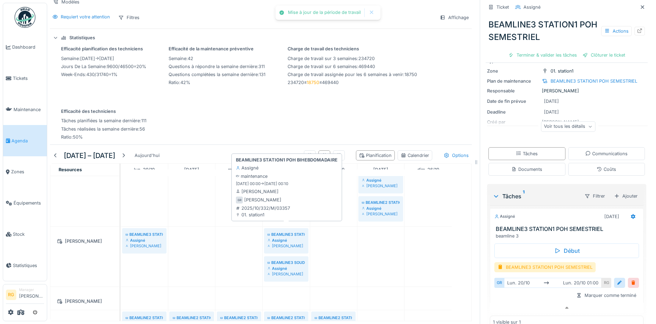
click at [283, 237] on div "Assigné" at bounding box center [286, 240] width 37 height 6
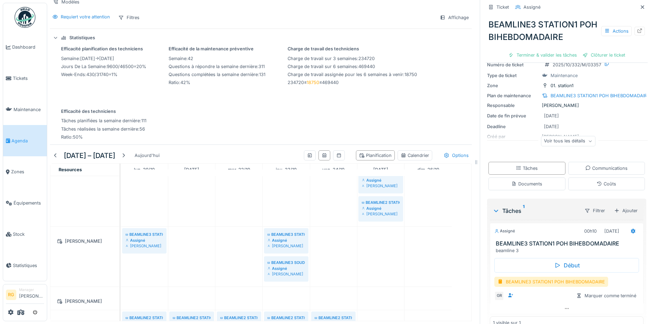
scroll to position [42, 0]
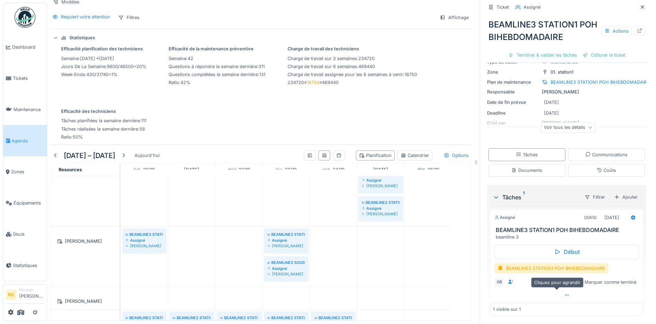
click at [564, 293] on icon at bounding box center [567, 295] width 6 height 5
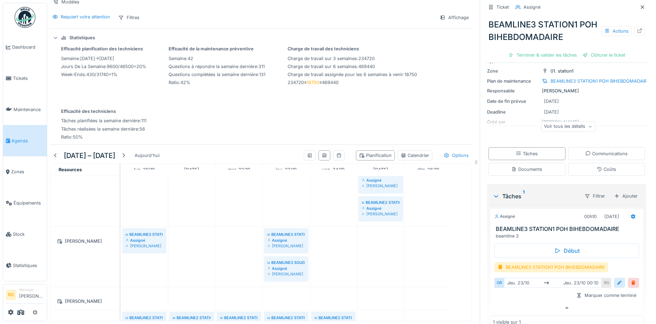
click at [617, 279] on div at bounding box center [620, 282] width 6 height 7
click at [512, 297] on input "**********" at bounding box center [566, 304] width 139 height 15
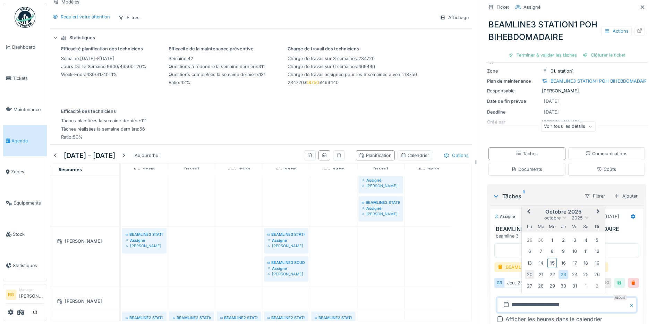
click at [525, 270] on div "20" at bounding box center [529, 274] width 9 height 9
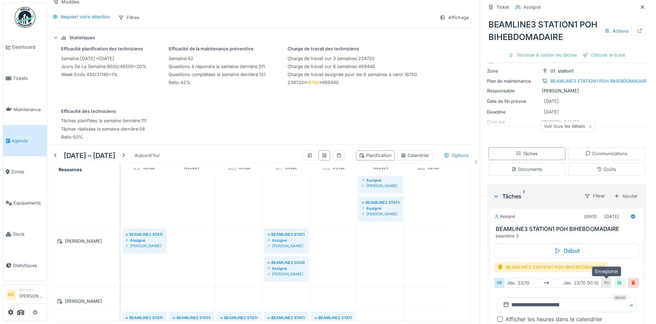
click at [614, 278] on div at bounding box center [619, 283] width 11 height 10
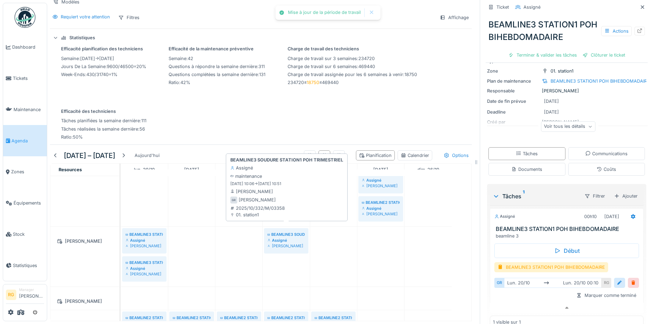
click at [285, 237] on div "Assigné" at bounding box center [286, 240] width 37 height 6
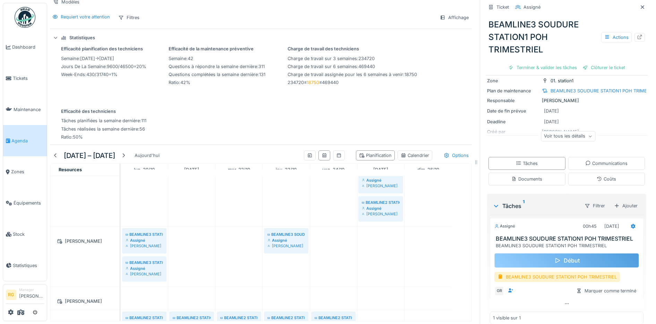
scroll to position [61, 0]
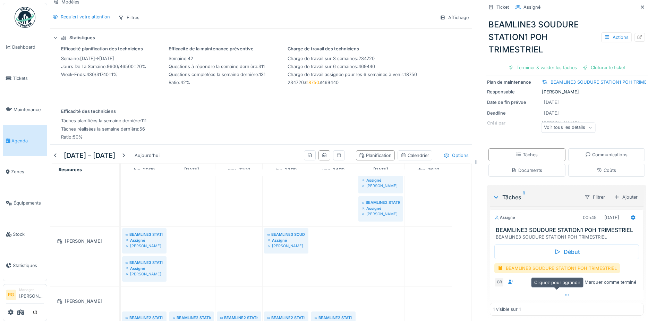
click at [564, 293] on icon at bounding box center [567, 295] width 6 height 5
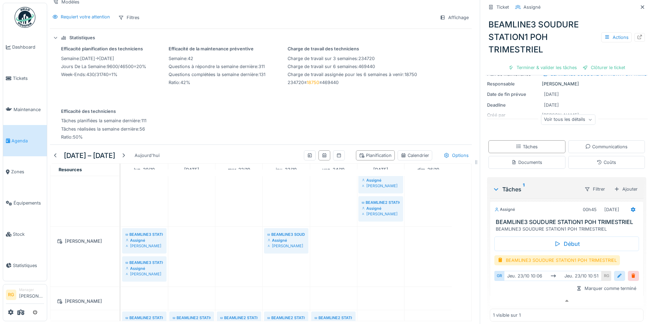
click at [617, 276] on div at bounding box center [620, 275] width 6 height 7
click at [510, 301] on input "**********" at bounding box center [566, 298] width 139 height 15
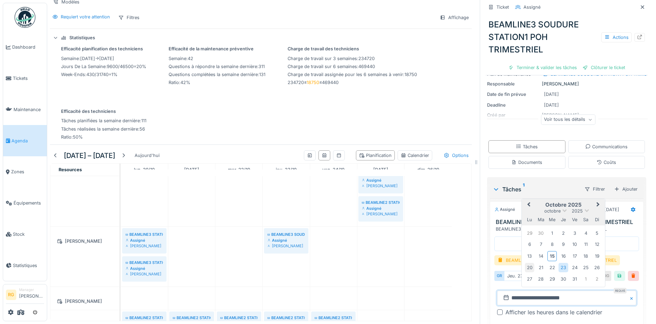
click at [525, 267] on div "20" at bounding box center [529, 267] width 9 height 9
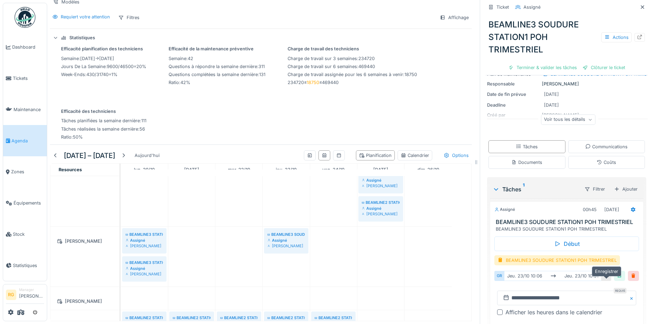
click at [617, 276] on div at bounding box center [620, 275] width 6 height 7
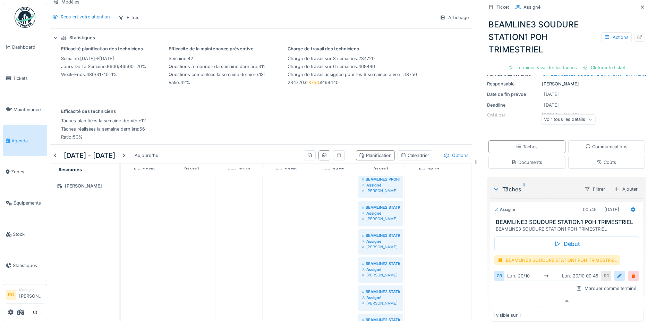
scroll to position [67, 0]
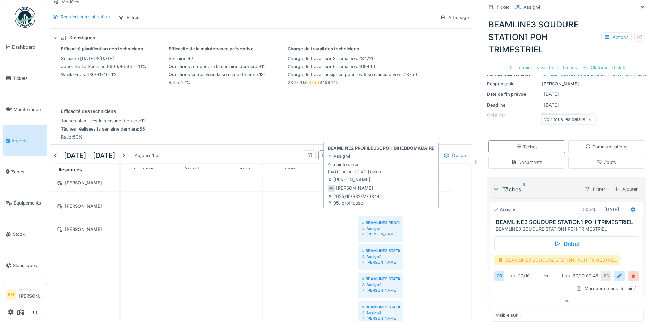
click at [379, 226] on div "Assigné" at bounding box center [381, 229] width 38 height 6
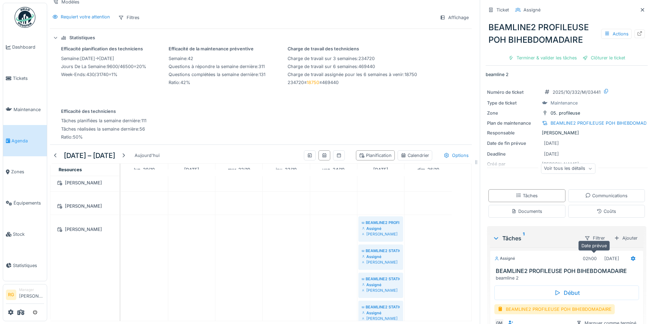
scroll to position [42, 0]
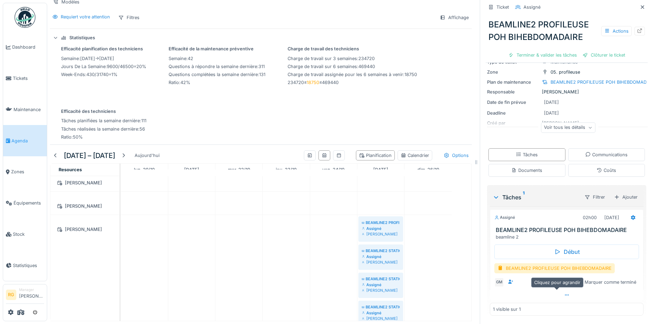
click at [564, 293] on icon at bounding box center [567, 295] width 6 height 5
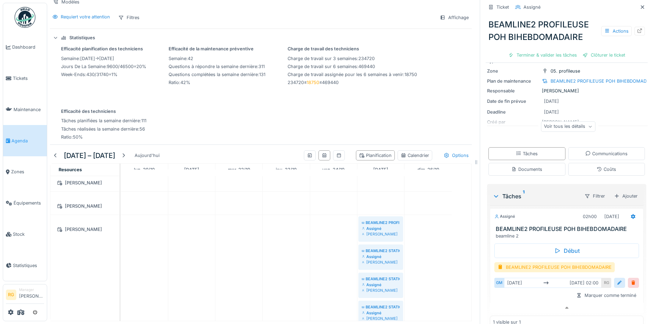
click at [617, 279] on div at bounding box center [620, 282] width 6 height 7
click at [509, 299] on input "**********" at bounding box center [566, 304] width 139 height 15
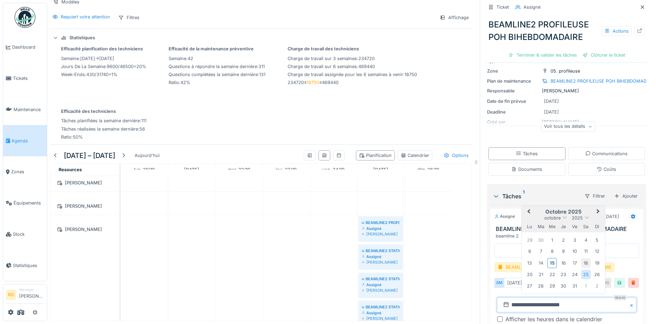
click at [581, 258] on div "18" at bounding box center [585, 262] width 9 height 9
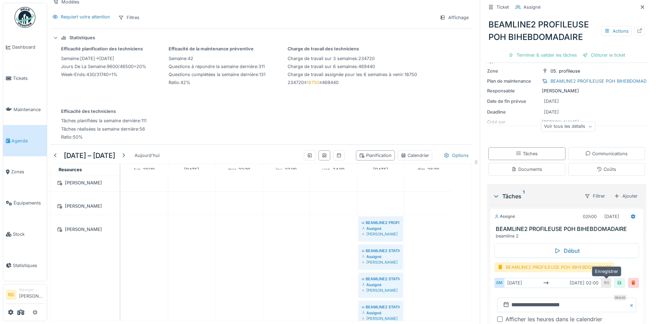
click at [617, 279] on div at bounding box center [620, 282] width 6 height 7
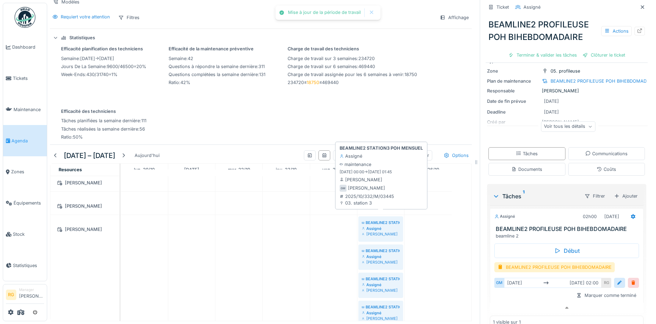
click at [387, 226] on div "Assigné" at bounding box center [381, 229] width 38 height 6
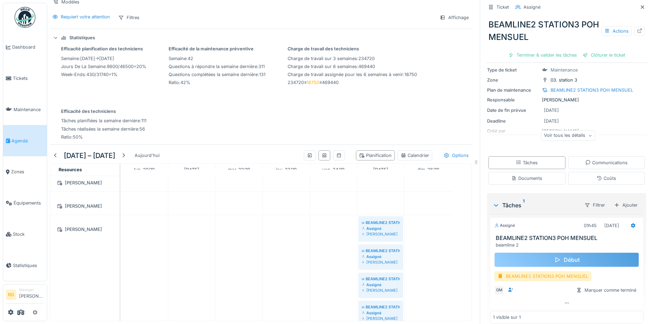
scroll to position [42, 0]
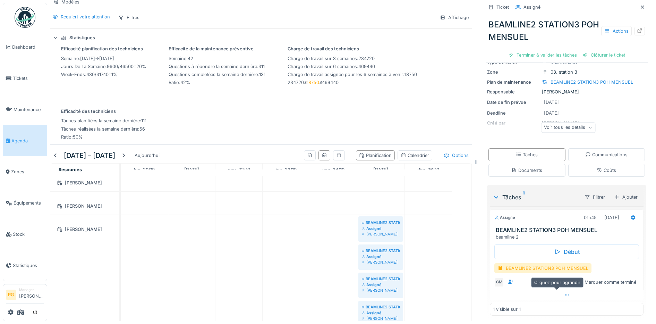
click at [564, 293] on icon at bounding box center [567, 295] width 6 height 5
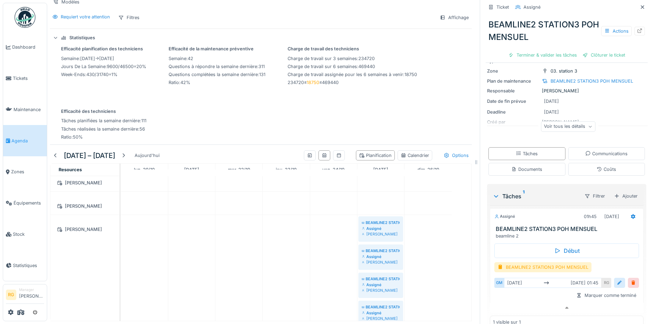
click at [617, 279] on div at bounding box center [620, 282] width 6 height 7
click at [510, 298] on input "**********" at bounding box center [566, 304] width 139 height 15
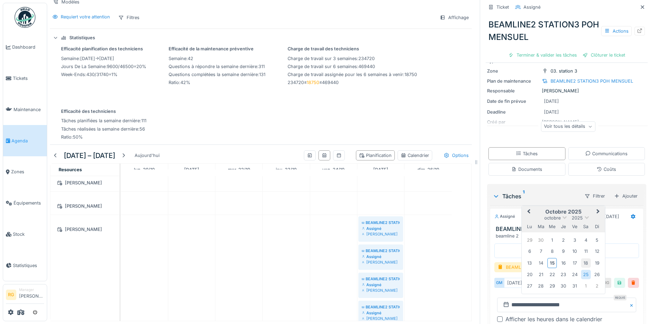
click at [581, 258] on div "18" at bounding box center [585, 262] width 9 height 9
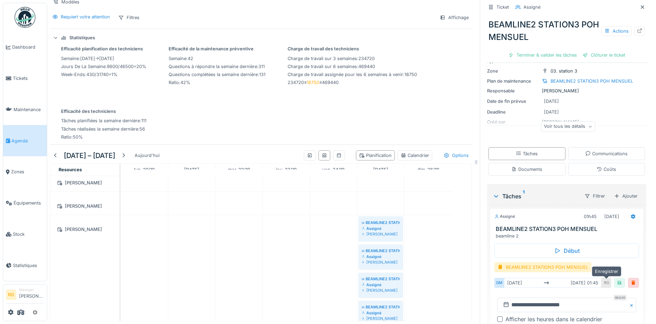
click at [617, 279] on div at bounding box center [620, 282] width 6 height 7
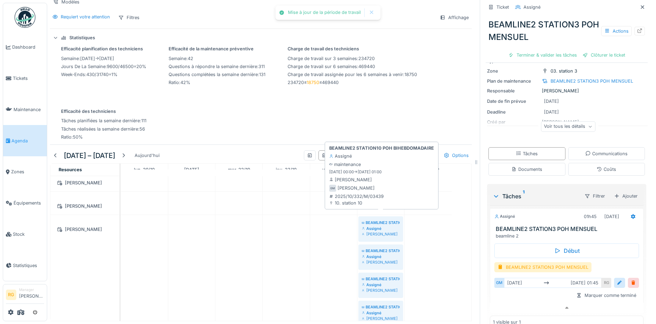
click at [383, 226] on div "Assigné" at bounding box center [381, 229] width 38 height 6
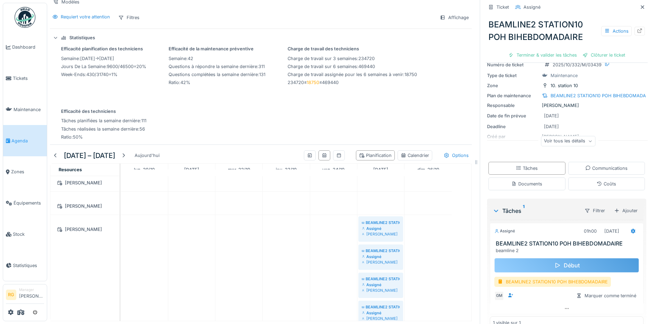
scroll to position [42, 0]
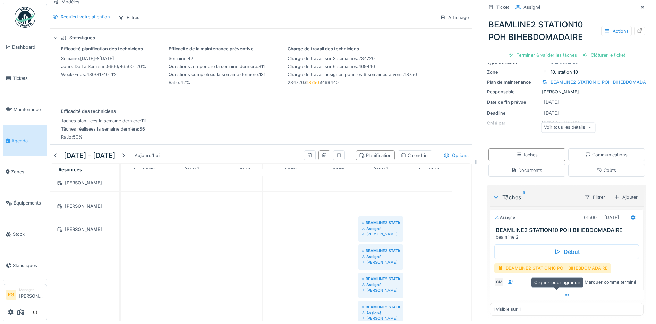
click at [564, 293] on icon at bounding box center [567, 295] width 6 height 5
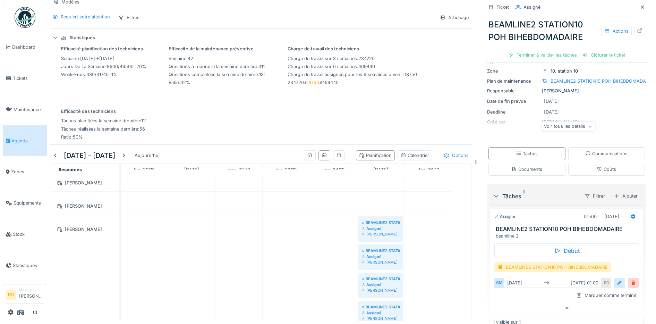
click at [617, 279] on div at bounding box center [620, 282] width 6 height 7
click at [510, 299] on input "**********" at bounding box center [566, 304] width 139 height 15
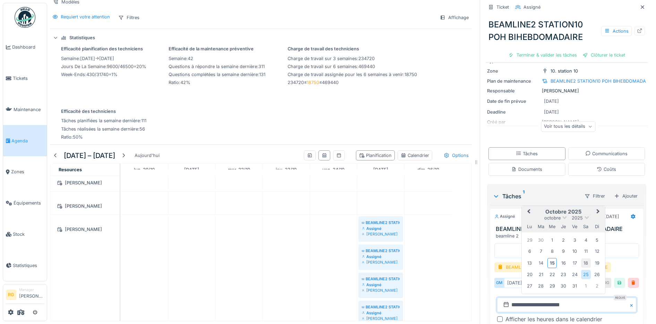
click at [581, 258] on div "18" at bounding box center [585, 262] width 9 height 9
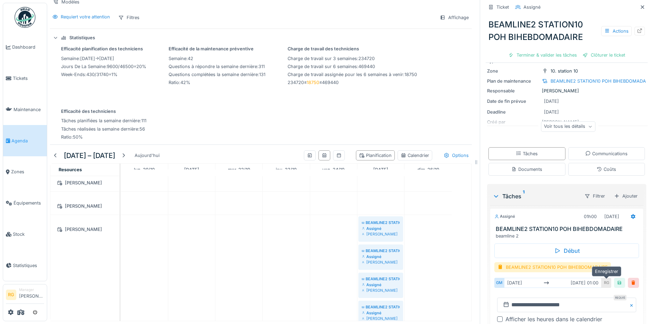
click at [614, 279] on div at bounding box center [619, 283] width 11 height 10
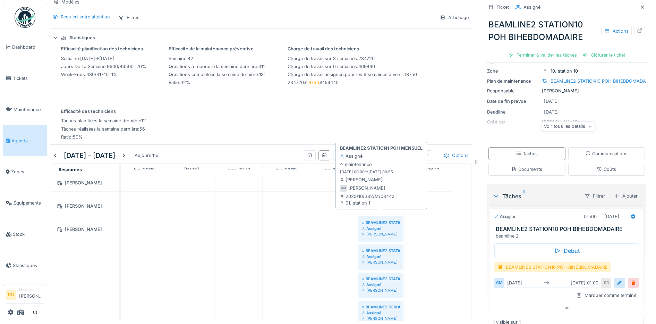
click at [381, 226] on div "Assigné" at bounding box center [381, 229] width 38 height 6
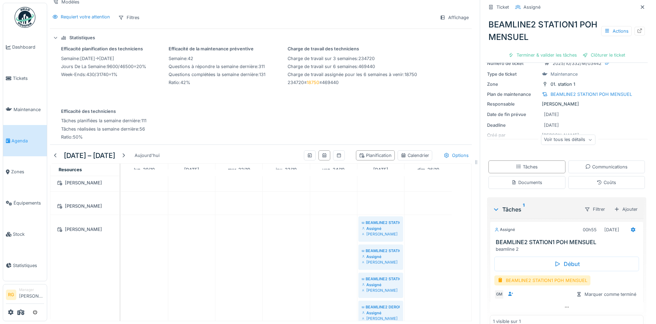
scroll to position [42, 0]
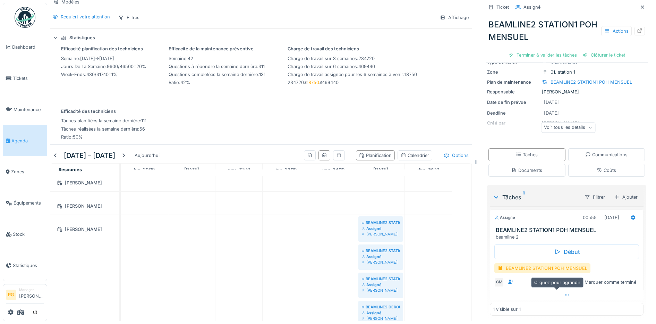
click at [564, 293] on icon at bounding box center [567, 295] width 6 height 5
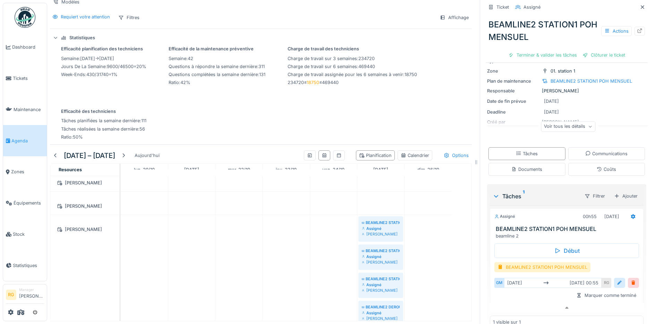
click at [617, 279] on div at bounding box center [620, 282] width 6 height 7
click at [510, 299] on input "**********" at bounding box center [566, 304] width 139 height 15
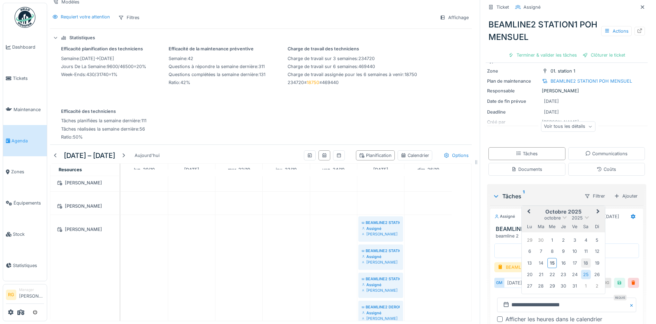
click at [582, 258] on div "18" at bounding box center [585, 262] width 9 height 9
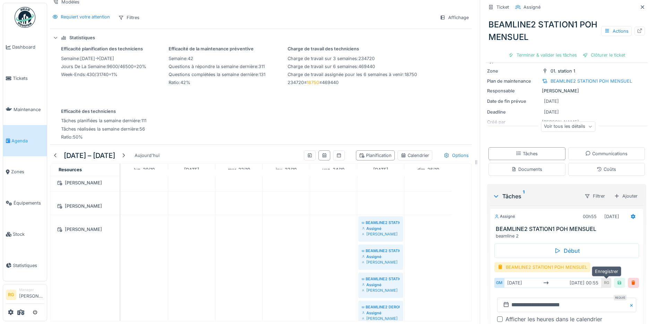
click at [617, 279] on div at bounding box center [620, 282] width 6 height 7
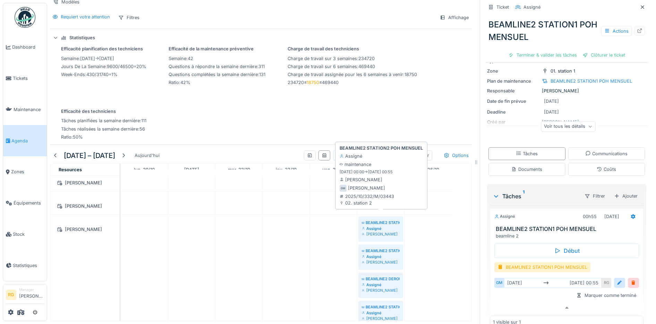
click at [384, 226] on div "Assigné" at bounding box center [381, 229] width 38 height 6
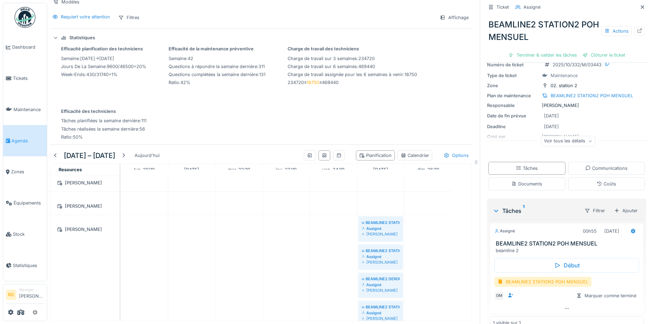
scroll to position [42, 0]
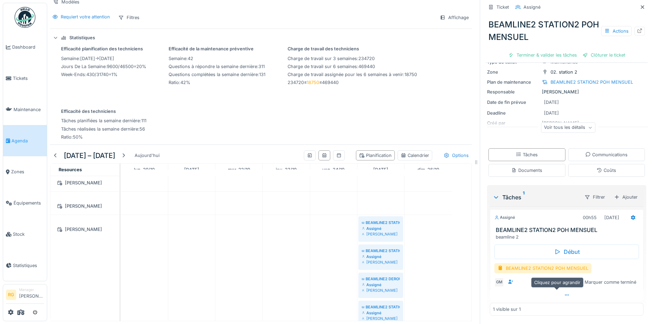
click at [564, 293] on icon at bounding box center [567, 295] width 6 height 5
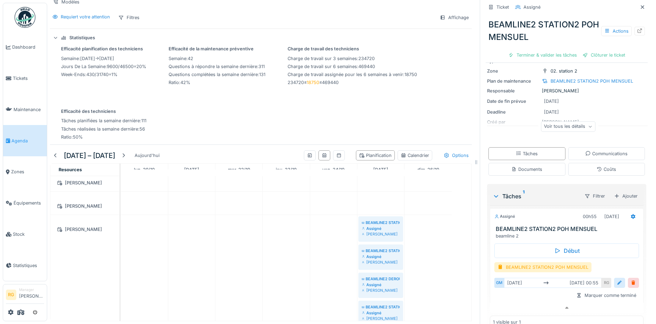
click at [617, 279] on div at bounding box center [620, 282] width 6 height 7
click at [510, 299] on input "**********" at bounding box center [566, 304] width 139 height 15
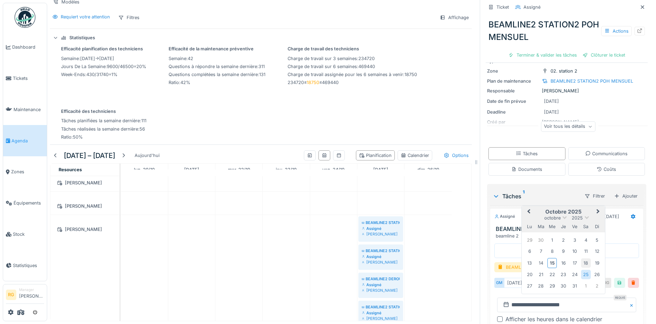
click at [581, 258] on div "18" at bounding box center [585, 262] width 9 height 9
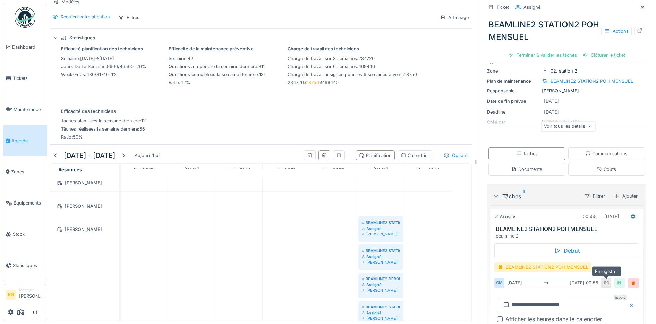
click at [617, 279] on div at bounding box center [620, 282] width 6 height 7
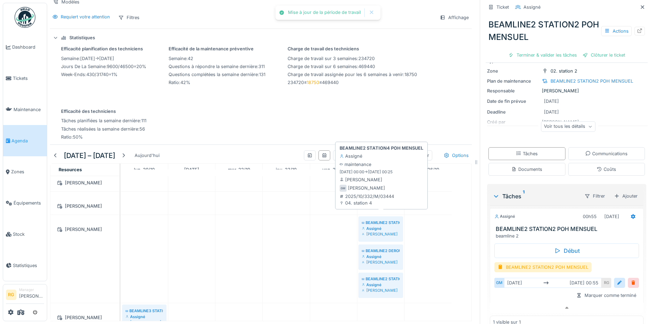
click at [378, 226] on div "Assigné" at bounding box center [381, 229] width 38 height 6
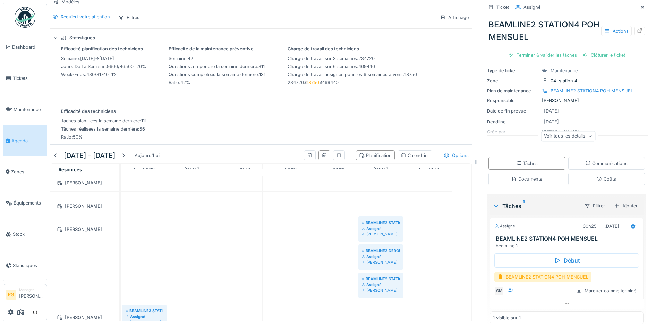
scroll to position [42, 0]
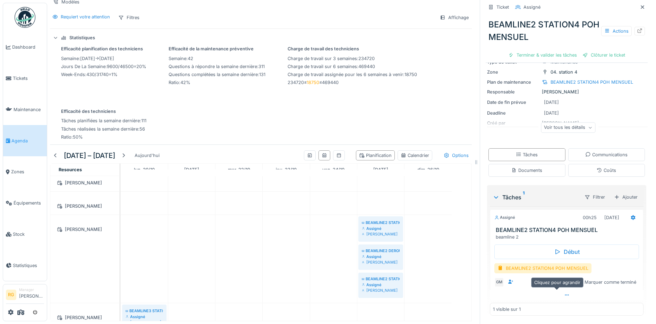
click at [560, 290] on div at bounding box center [567, 295] width 154 height 10
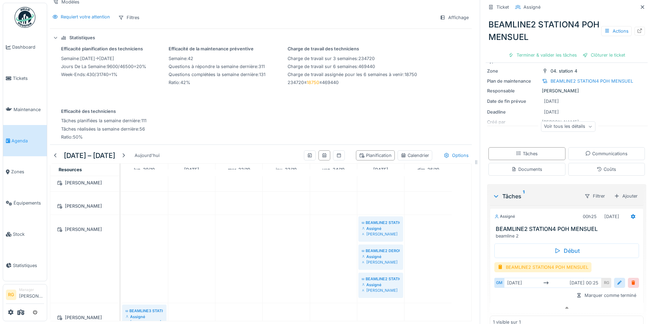
click at [617, 279] on div at bounding box center [620, 282] width 6 height 7
click at [509, 298] on input "**********" at bounding box center [566, 304] width 139 height 15
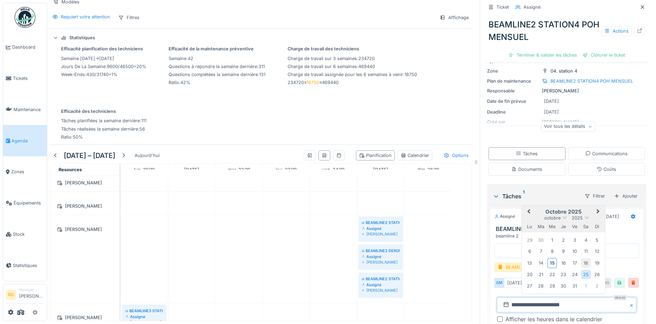
click at [582, 259] on div "18" at bounding box center [585, 262] width 9 height 9
click at [582, 258] on div "18" at bounding box center [585, 262] width 9 height 9
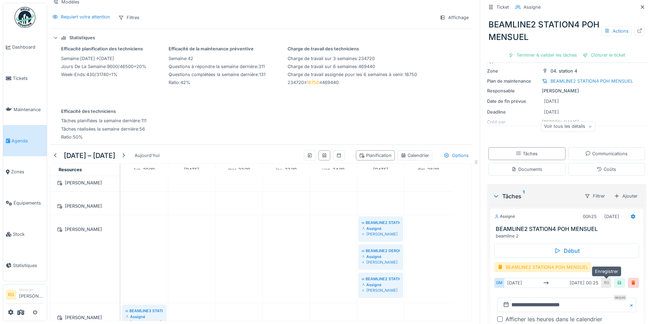
click at [614, 281] on div at bounding box center [619, 283] width 11 height 10
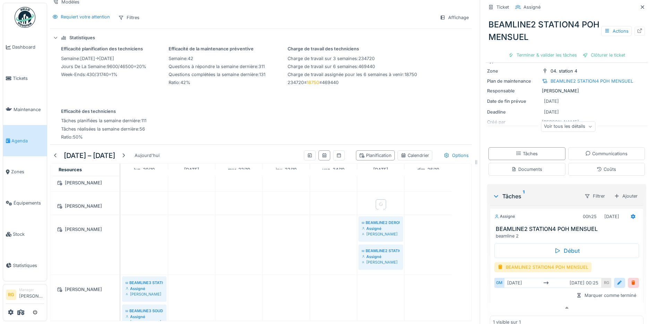
click at [381, 226] on div "Assigné" at bounding box center [381, 229] width 38 height 6
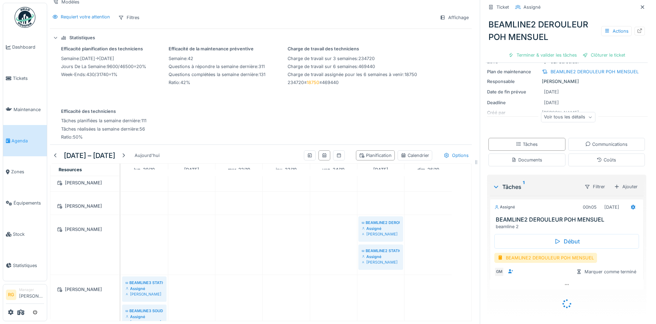
scroll to position [42, 0]
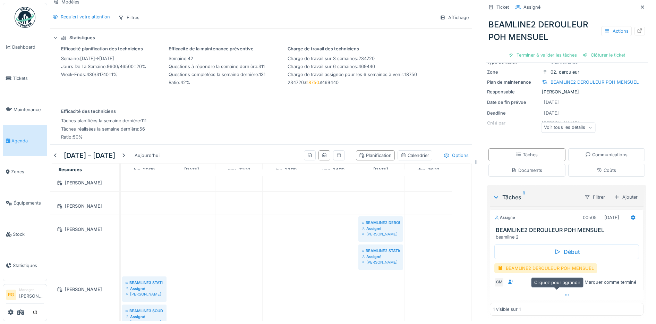
click at [564, 293] on icon at bounding box center [567, 295] width 6 height 5
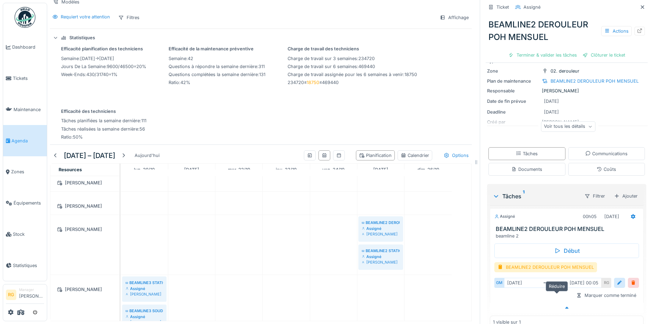
scroll to position [52, 0]
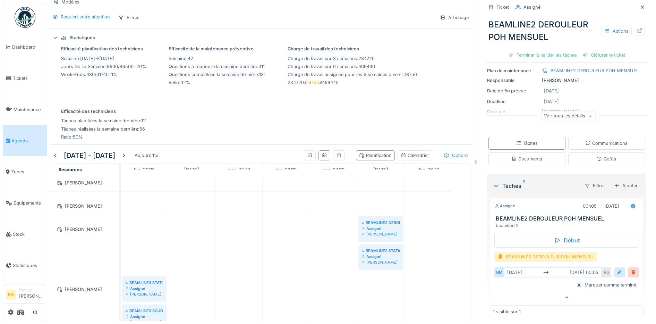
click at [617, 269] on div at bounding box center [620, 272] width 6 height 7
click at [511, 288] on input "**********" at bounding box center [566, 294] width 139 height 15
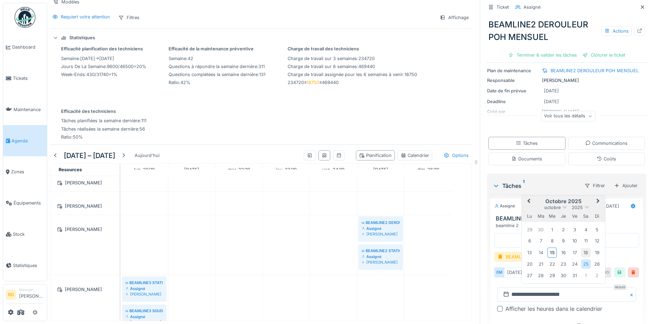
click at [581, 248] on div "18" at bounding box center [585, 252] width 9 height 9
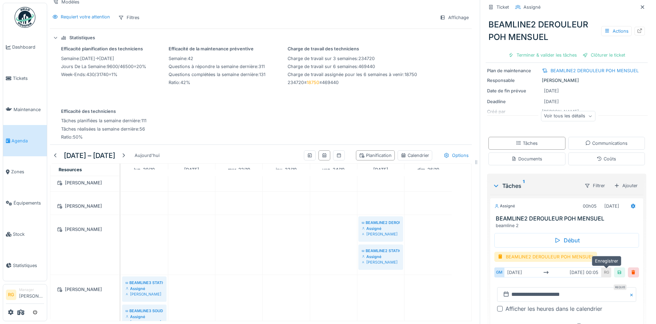
click at [617, 269] on div at bounding box center [620, 272] width 6 height 7
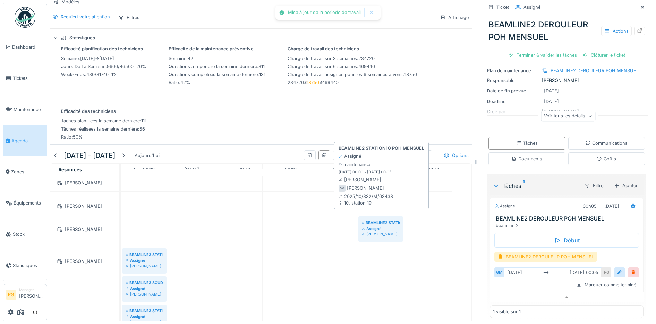
click at [386, 231] on div "Geoffrey Masson" at bounding box center [381, 234] width 38 height 6
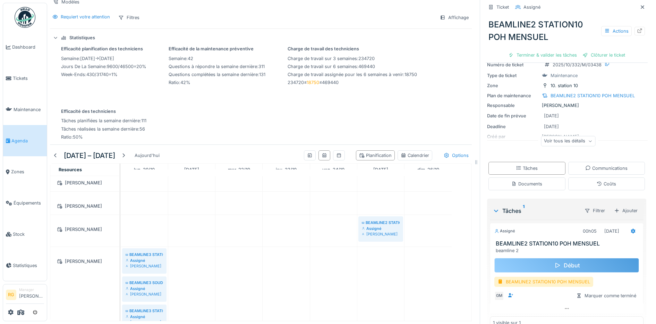
scroll to position [42, 0]
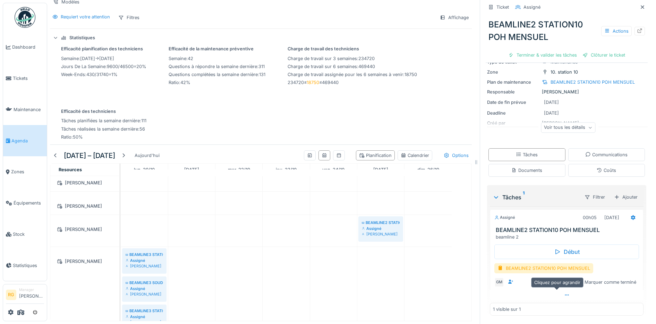
click at [564, 293] on icon at bounding box center [567, 295] width 6 height 5
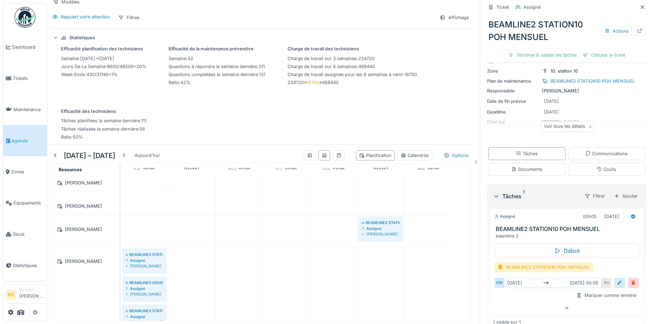
click at [617, 279] on div at bounding box center [620, 282] width 6 height 7
click at [510, 301] on input "**********" at bounding box center [566, 304] width 139 height 15
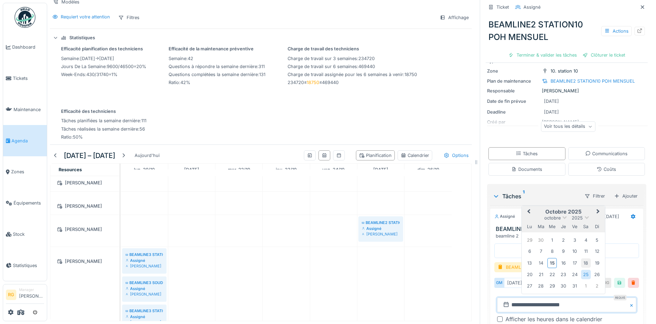
click at [581, 258] on div "18" at bounding box center [585, 262] width 9 height 9
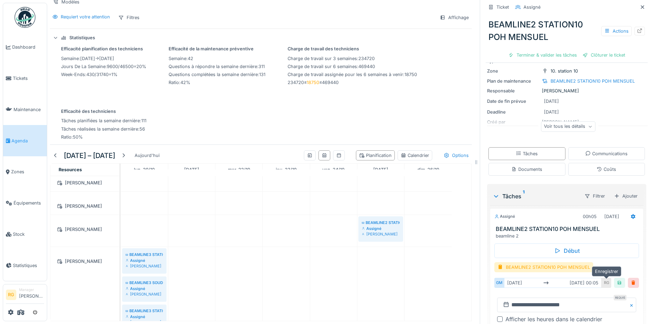
click at [614, 278] on div at bounding box center [619, 283] width 11 height 10
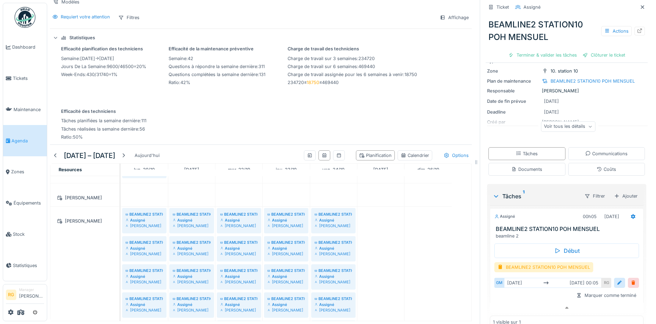
scroll to position [197, 0]
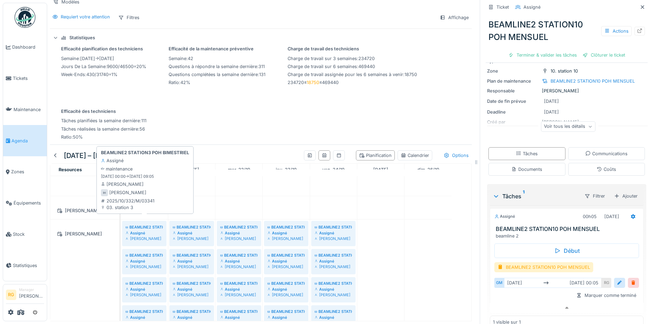
click at [141, 230] on div "Assigné" at bounding box center [144, 233] width 37 height 6
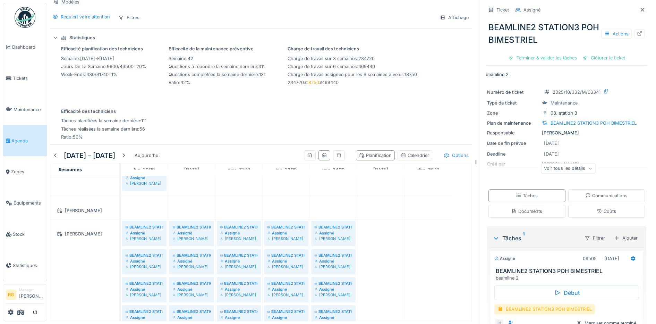
scroll to position [42, 0]
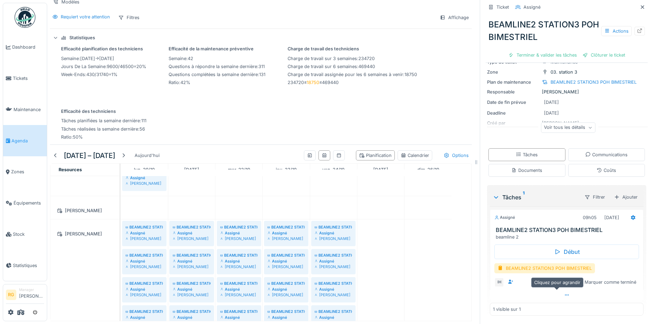
click at [564, 293] on icon at bounding box center [567, 295] width 6 height 5
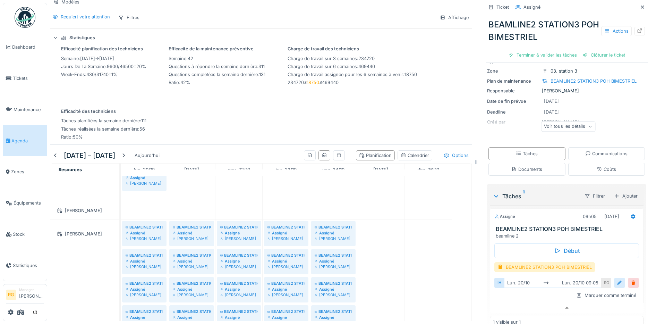
click at [617, 279] on div at bounding box center [620, 282] width 6 height 7
click at [511, 301] on input "**********" at bounding box center [566, 304] width 139 height 15
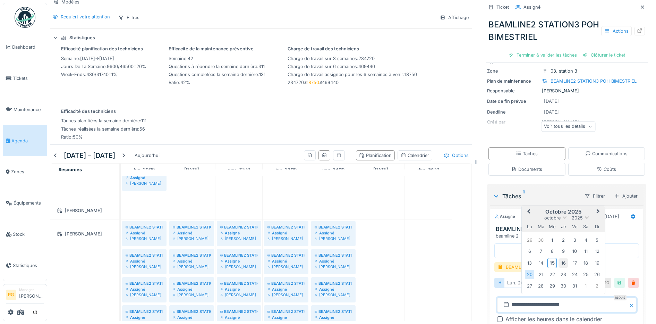
click at [559, 258] on div "16" at bounding box center [563, 262] width 9 height 9
click at [560, 258] on div "16" at bounding box center [563, 262] width 9 height 9
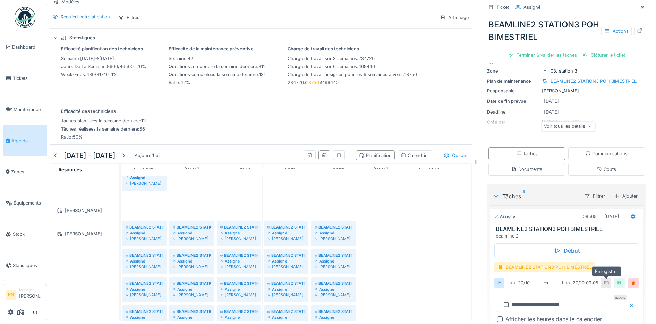
click at [617, 279] on div at bounding box center [620, 282] width 6 height 7
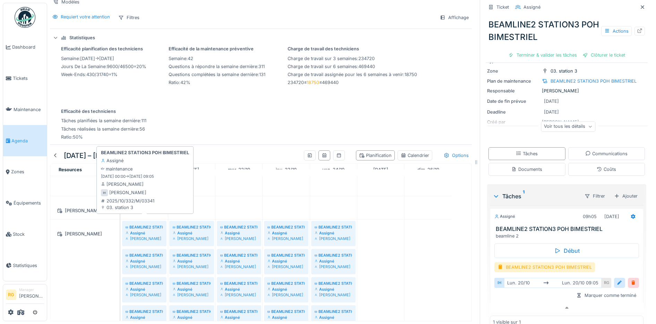
click at [146, 230] on div "Assigné" at bounding box center [144, 233] width 37 height 6
click at [148, 230] on div "Assigné" at bounding box center [144, 233] width 37 height 6
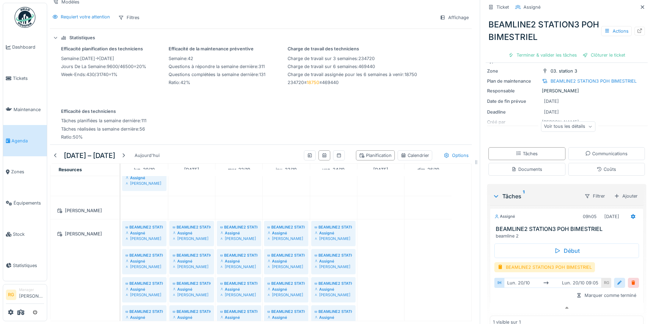
click at [617, 279] on div at bounding box center [620, 282] width 6 height 7
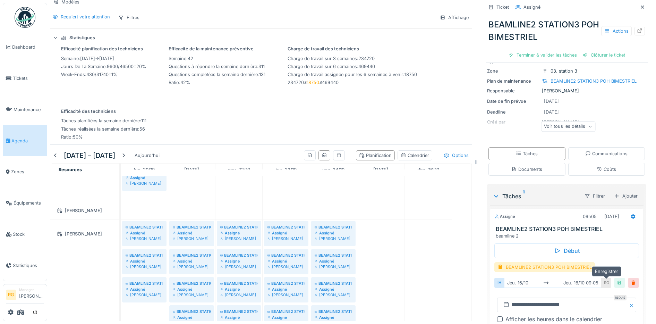
click at [617, 279] on div at bounding box center [620, 282] width 6 height 7
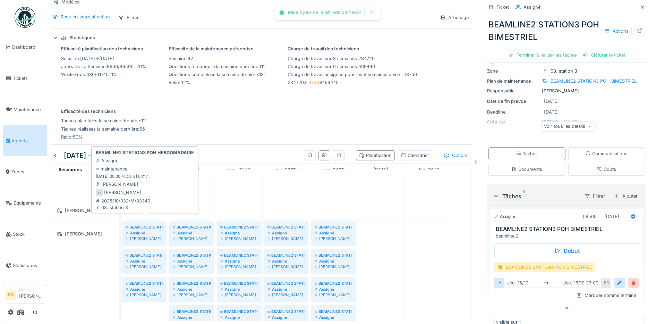
click at [143, 224] on div "BEAMLINE2 STATION3 POH HEBDOMADAIRE" at bounding box center [144, 227] width 37 height 6
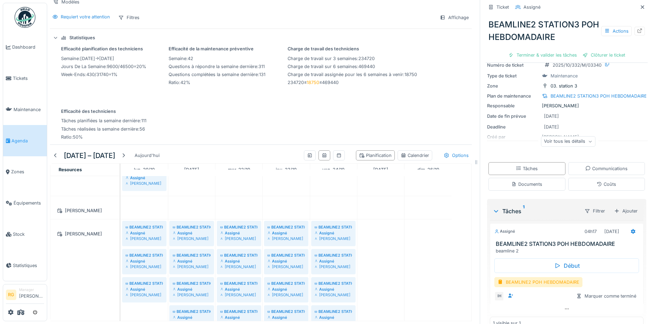
scroll to position [42, 0]
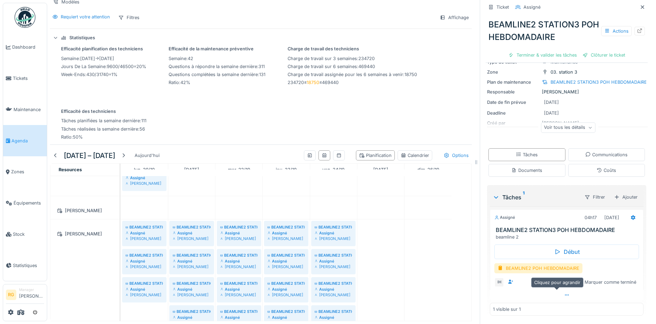
click at [564, 293] on icon at bounding box center [567, 295] width 6 height 5
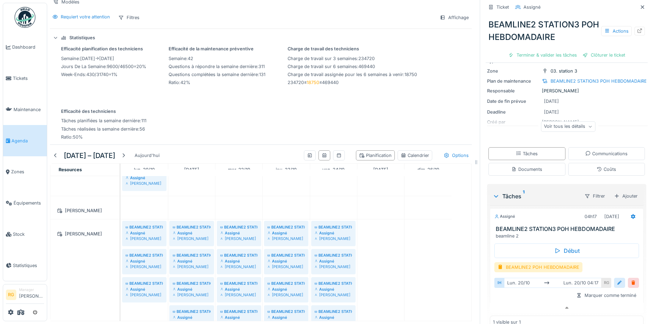
click at [617, 279] on div at bounding box center [620, 282] width 6 height 7
click at [510, 298] on input "**********" at bounding box center [566, 304] width 139 height 15
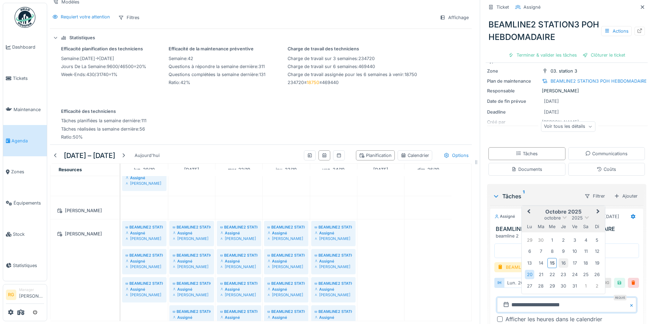
click at [559, 258] on div "16" at bounding box center [563, 262] width 9 height 9
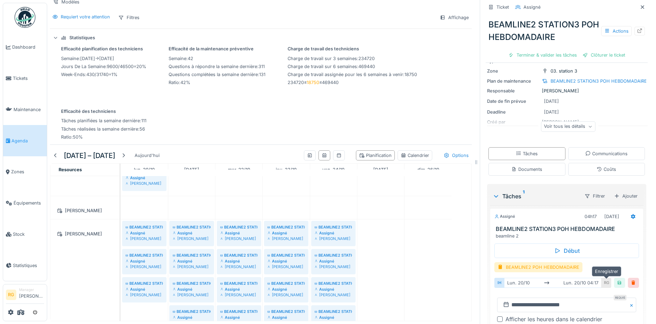
click at [617, 279] on div at bounding box center [620, 282] width 6 height 7
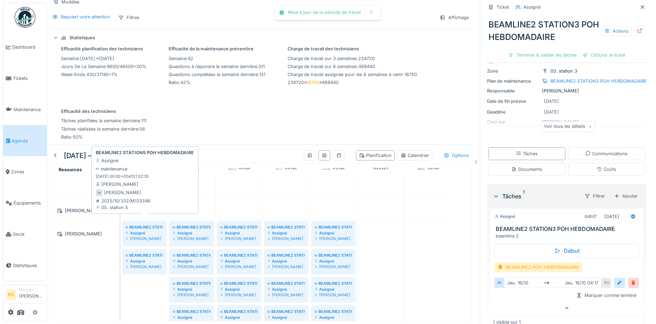
click at [142, 230] on div "Assigné" at bounding box center [144, 233] width 37 height 6
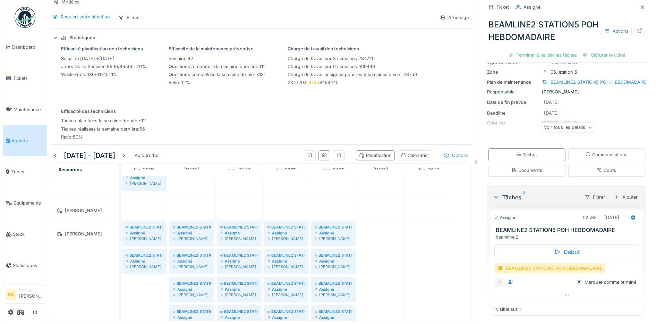
scroll to position [42, 0]
click at [564, 293] on icon at bounding box center [567, 295] width 6 height 5
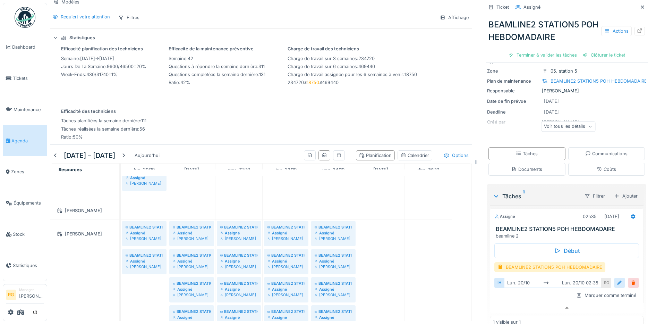
click at [617, 279] on div at bounding box center [620, 282] width 6 height 7
click at [508, 299] on input "**********" at bounding box center [566, 304] width 139 height 15
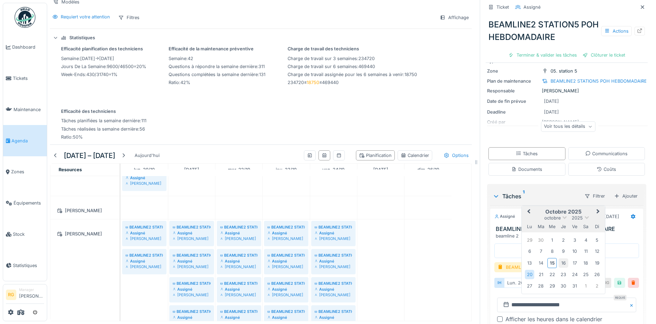
click at [559, 258] on div "16" at bounding box center [563, 262] width 9 height 9
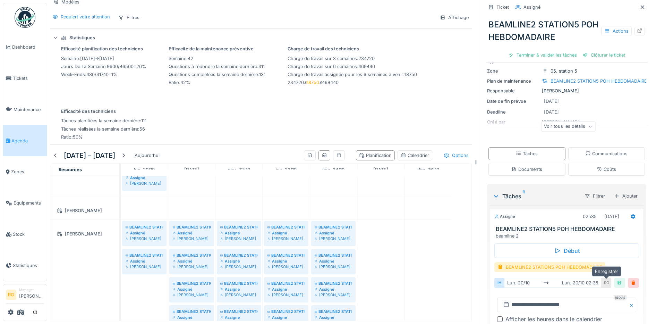
click at [617, 279] on div at bounding box center [620, 282] width 6 height 7
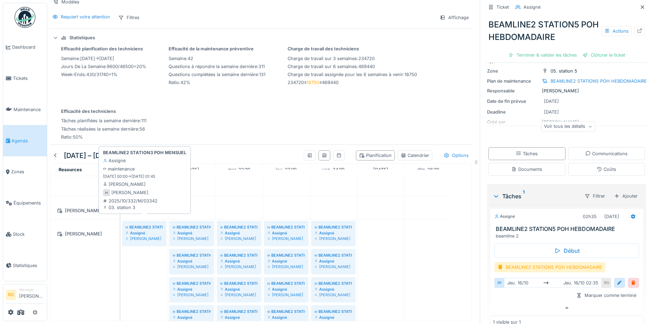
click at [145, 230] on div "Assigné" at bounding box center [144, 233] width 37 height 6
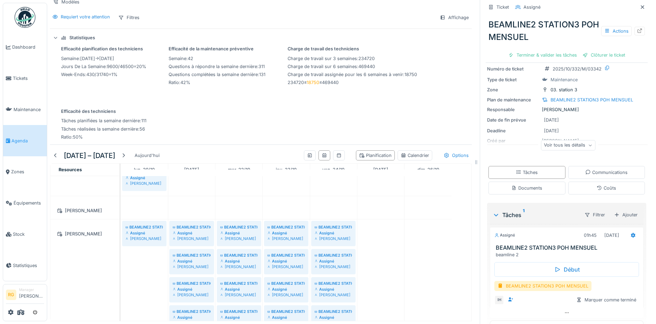
scroll to position [42, 0]
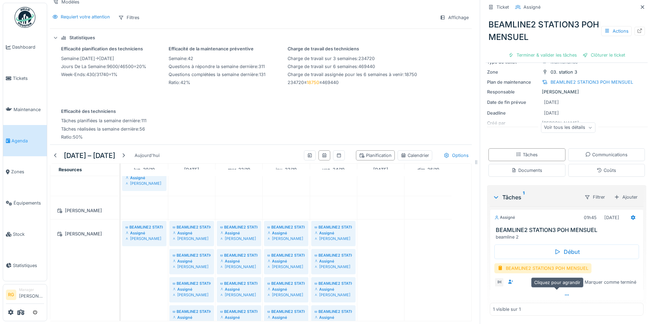
click at [564, 293] on icon at bounding box center [567, 295] width 6 height 5
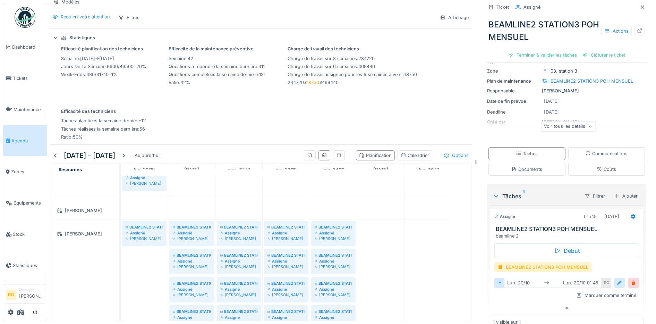
click at [617, 279] on div at bounding box center [620, 282] width 6 height 7
click at [510, 299] on input "**********" at bounding box center [566, 304] width 139 height 15
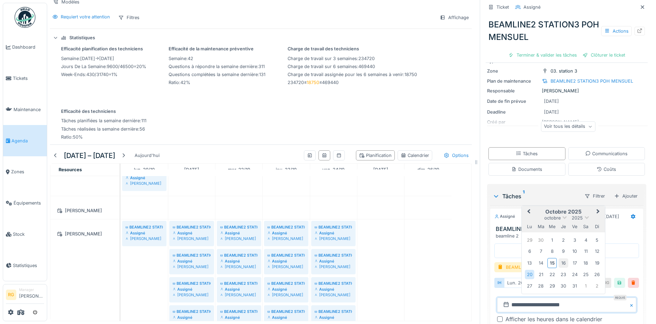
click at [559, 258] on div "16" at bounding box center [563, 262] width 9 height 9
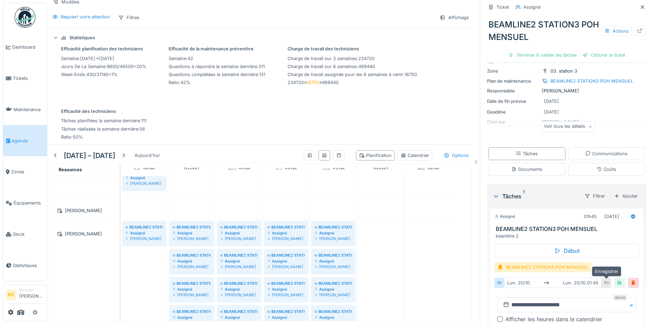
click at [617, 279] on div at bounding box center [620, 282] width 6 height 7
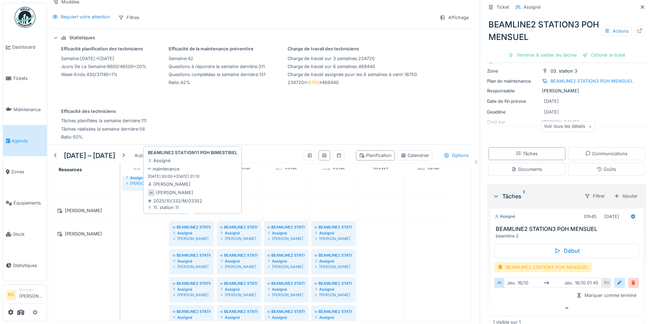
click at [195, 230] on div "Assigné" at bounding box center [192, 233] width 38 height 6
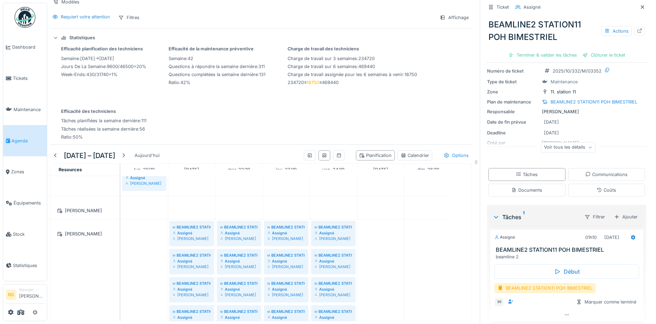
scroll to position [42, 0]
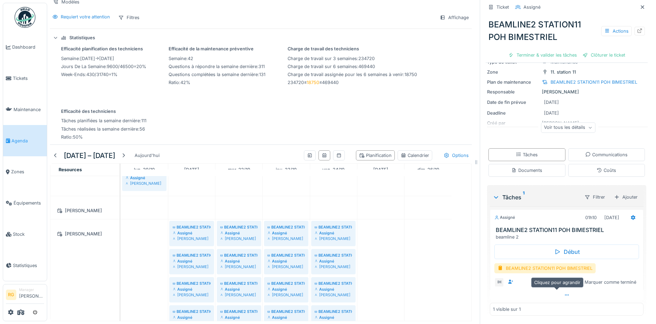
click at [565, 294] on icon at bounding box center [567, 294] width 4 height 1
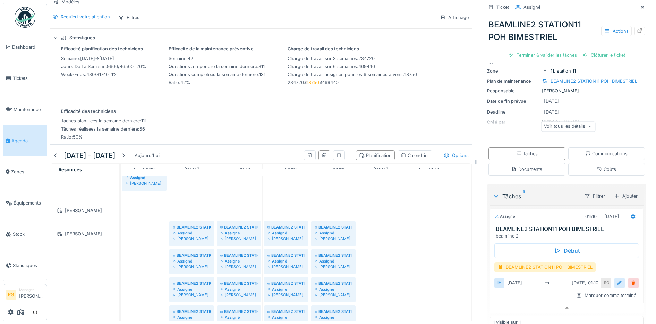
click at [617, 279] on div at bounding box center [620, 282] width 6 height 7
click at [512, 297] on input "**********" at bounding box center [566, 304] width 139 height 15
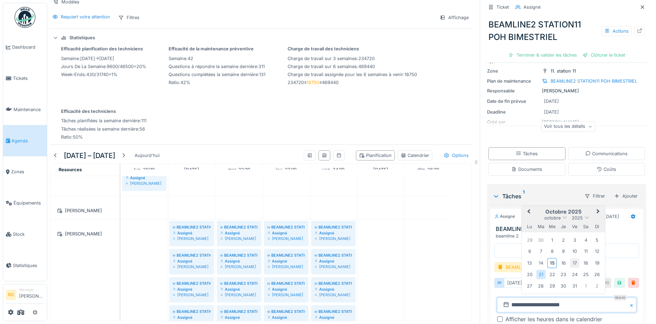
click at [570, 258] on div "17" at bounding box center [574, 262] width 9 height 9
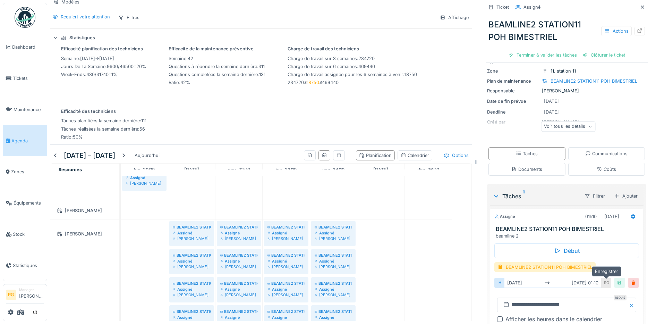
click at [617, 279] on div at bounding box center [620, 282] width 6 height 7
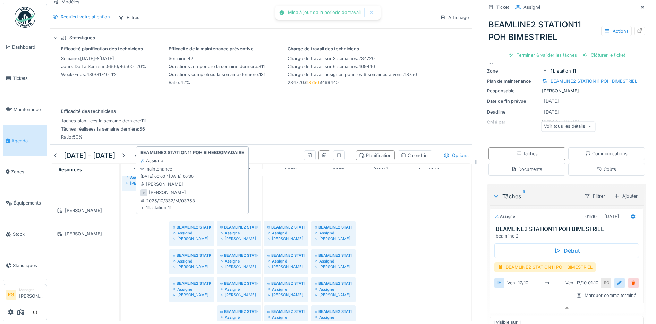
click at [207, 236] on div "Issam Hajaje" at bounding box center [192, 239] width 38 height 6
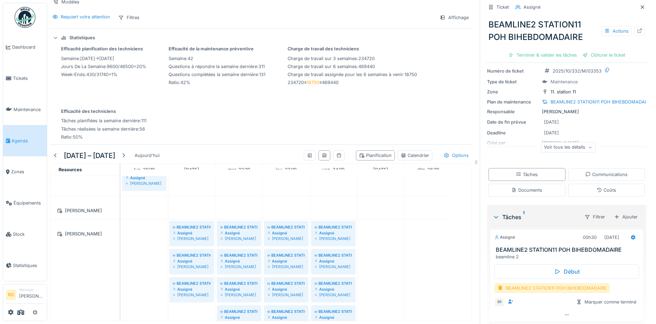
scroll to position [42, 0]
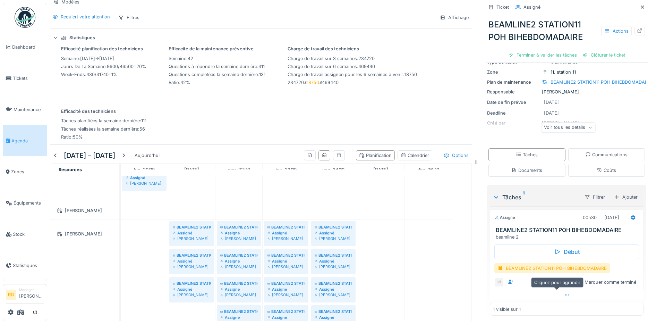
click at [565, 294] on icon at bounding box center [567, 294] width 4 height 1
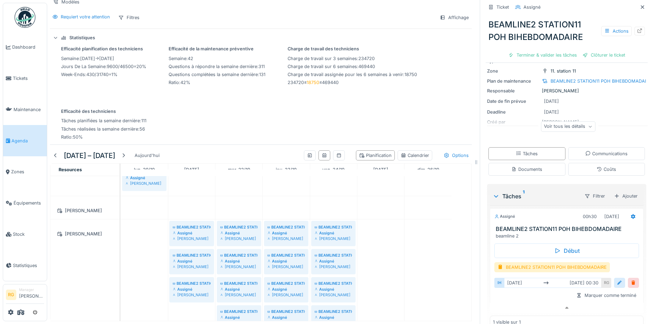
click at [617, 279] on div at bounding box center [620, 282] width 6 height 7
click at [507, 299] on input "**********" at bounding box center [566, 304] width 139 height 15
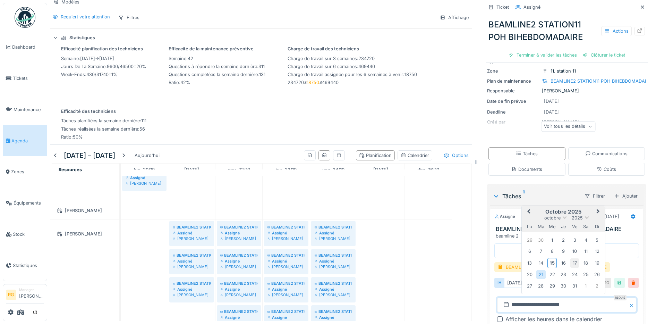
click at [570, 258] on div "17" at bounding box center [574, 262] width 9 height 9
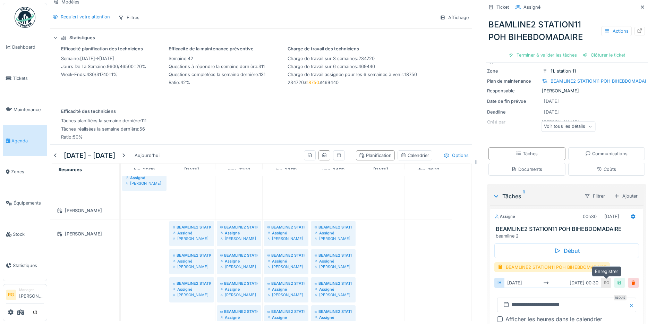
click at [617, 279] on div at bounding box center [620, 282] width 6 height 7
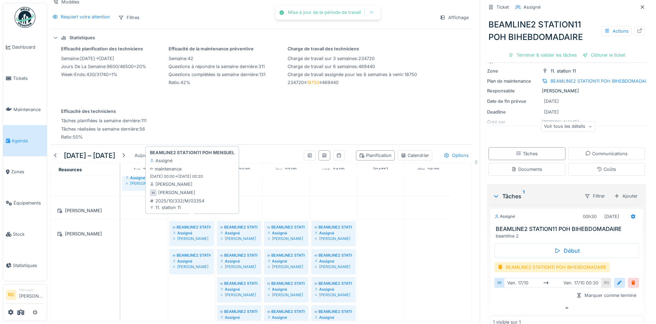
click at [190, 230] on div "Assigné" at bounding box center [192, 233] width 38 height 6
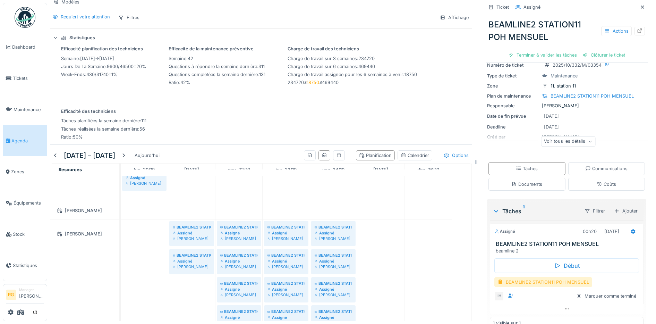
scroll to position [42, 0]
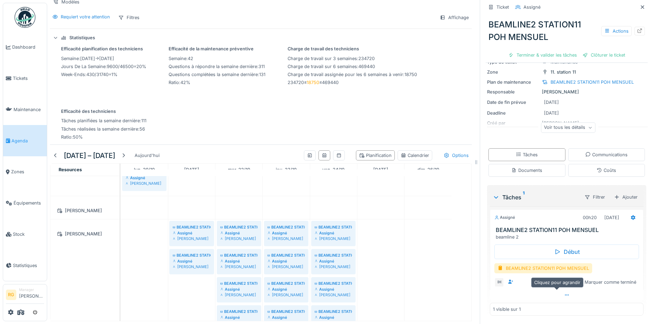
click at [564, 293] on icon at bounding box center [567, 295] width 6 height 5
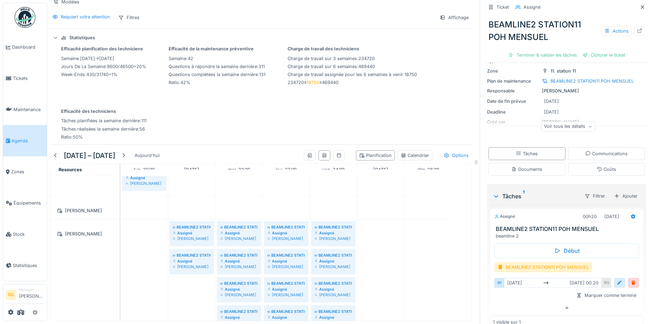
click at [617, 279] on div at bounding box center [620, 282] width 6 height 7
click at [508, 300] on input "**********" at bounding box center [566, 304] width 139 height 15
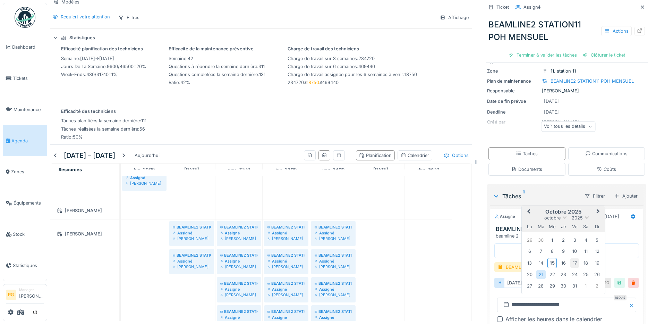
click at [570, 259] on div "17" at bounding box center [574, 262] width 9 height 9
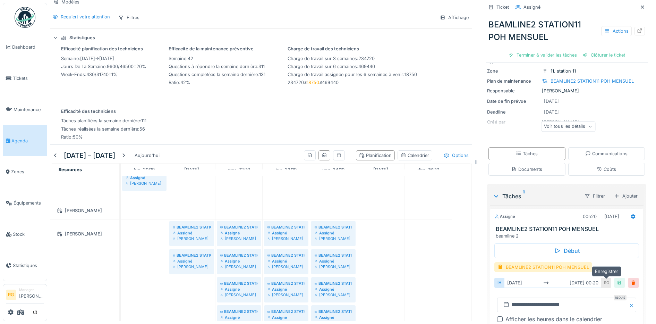
click at [617, 279] on div at bounding box center [620, 282] width 6 height 7
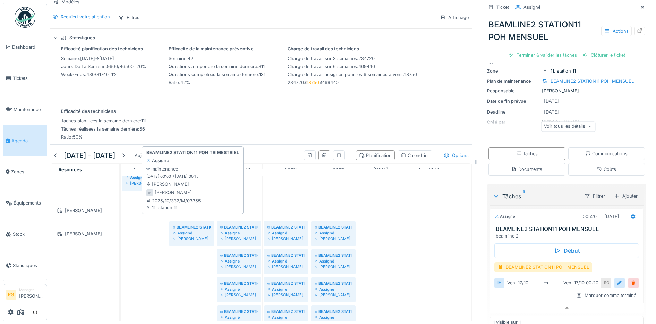
click at [190, 236] on div "Issam Hajaje" at bounding box center [192, 239] width 38 height 6
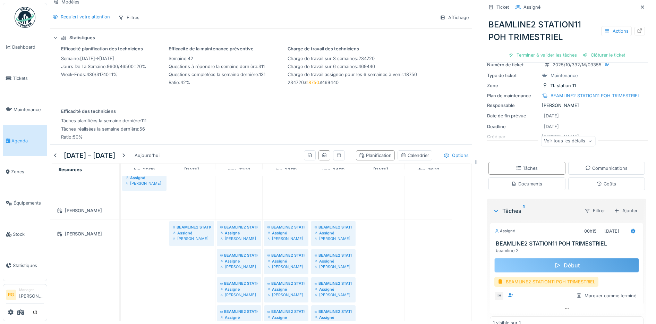
scroll to position [42, 0]
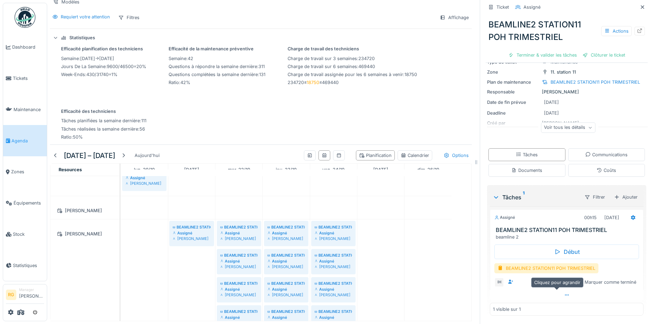
click at [564, 293] on icon at bounding box center [567, 295] width 6 height 5
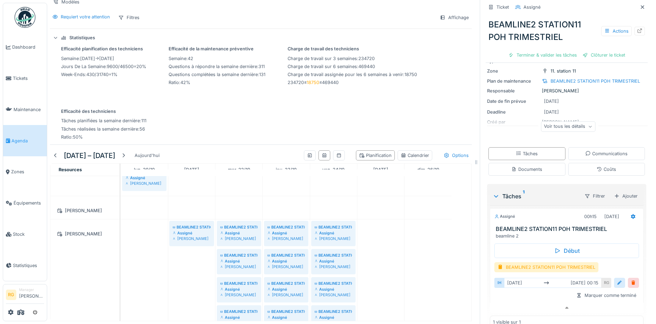
click at [617, 279] on div at bounding box center [620, 282] width 6 height 7
click at [510, 299] on input "**********" at bounding box center [566, 304] width 139 height 15
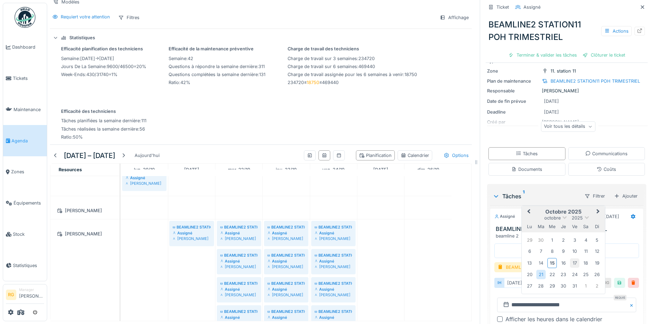
click at [570, 258] on div "17" at bounding box center [574, 262] width 9 height 9
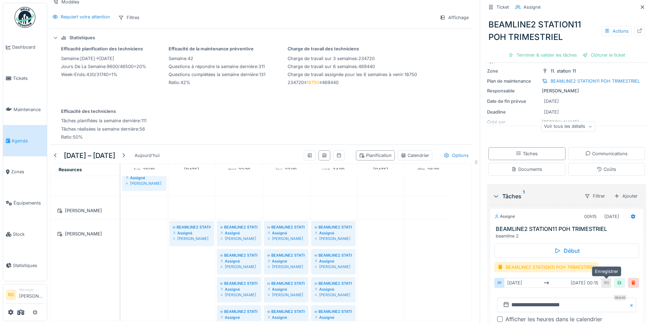
click at [617, 279] on div at bounding box center [620, 282] width 6 height 7
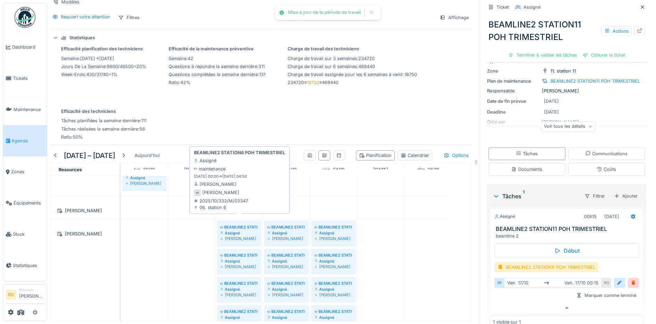
click at [240, 236] on div "Issam Hajaje" at bounding box center [238, 239] width 37 height 6
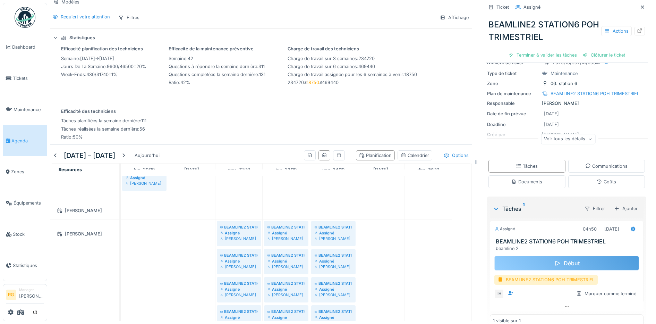
scroll to position [42, 0]
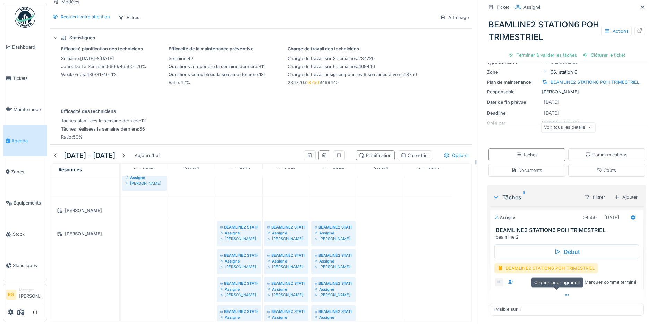
click at [564, 293] on icon at bounding box center [567, 295] width 6 height 5
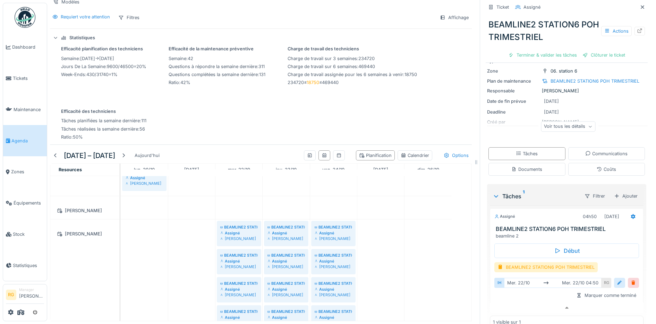
click at [617, 279] on div at bounding box center [620, 282] width 6 height 7
click at [510, 300] on input "**********" at bounding box center [566, 304] width 139 height 15
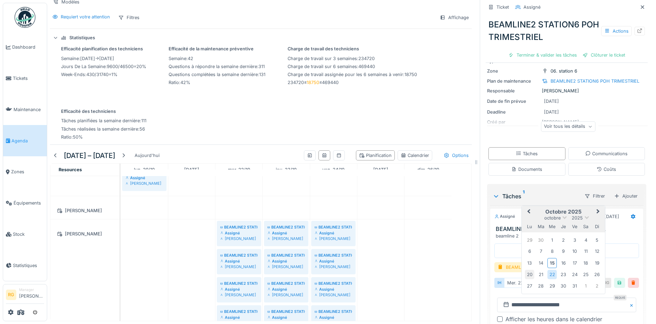
click at [525, 270] on div "20" at bounding box center [529, 274] width 9 height 9
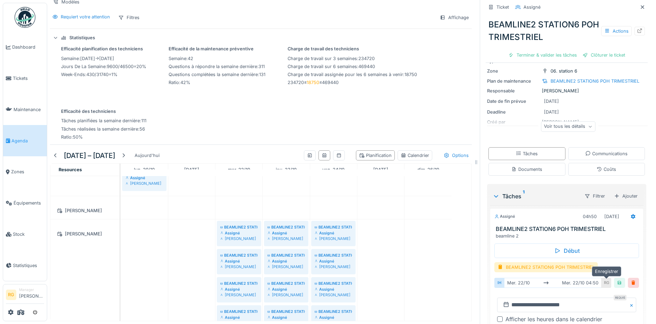
click at [617, 279] on div at bounding box center [620, 282] width 6 height 7
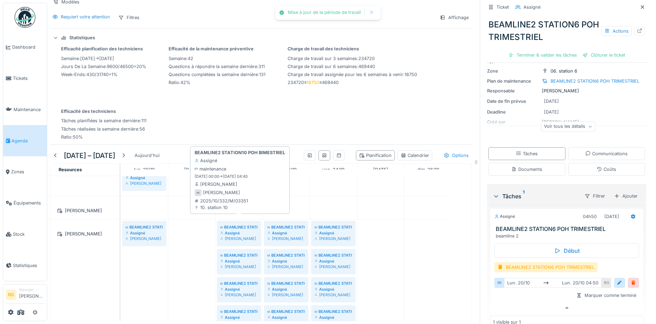
click at [233, 230] on div "Assigné" at bounding box center [238, 233] width 37 height 6
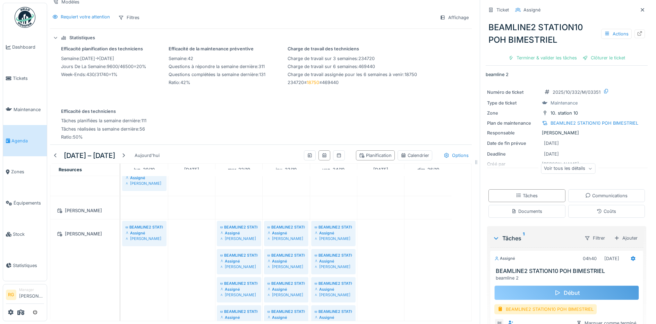
scroll to position [42, 0]
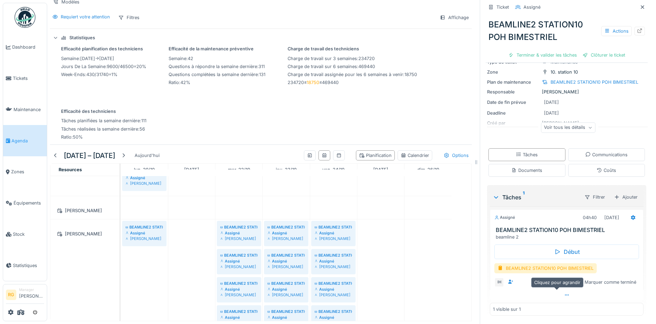
click at [564, 293] on icon at bounding box center [567, 295] width 6 height 5
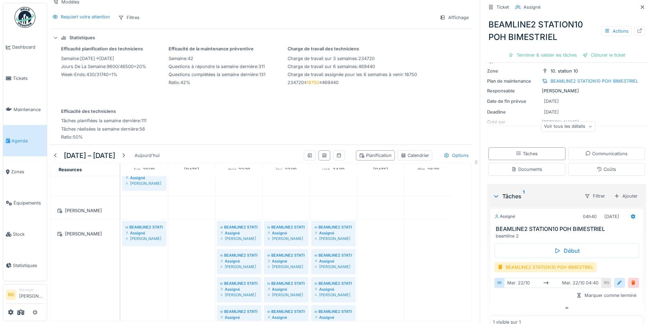
click at [617, 279] on div at bounding box center [620, 282] width 6 height 7
click at [510, 299] on input "**********" at bounding box center [566, 304] width 139 height 15
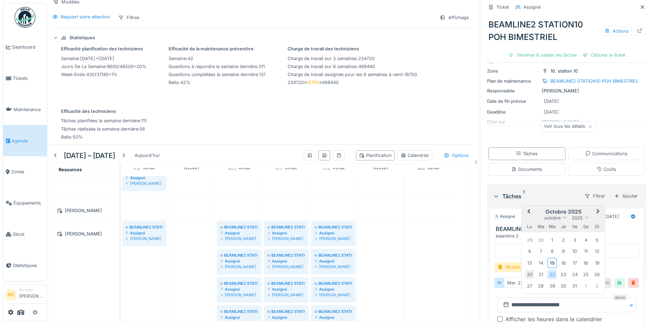
click at [525, 270] on div "20" at bounding box center [529, 274] width 9 height 9
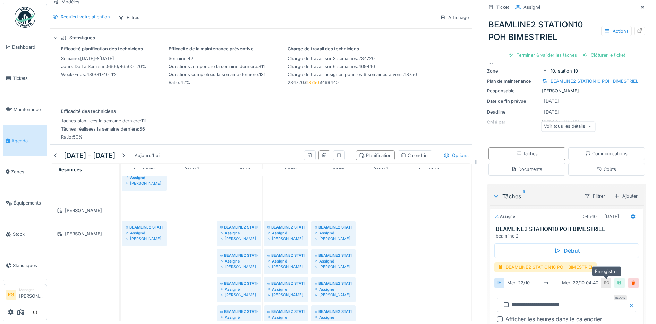
click at [617, 279] on div at bounding box center [620, 282] width 6 height 7
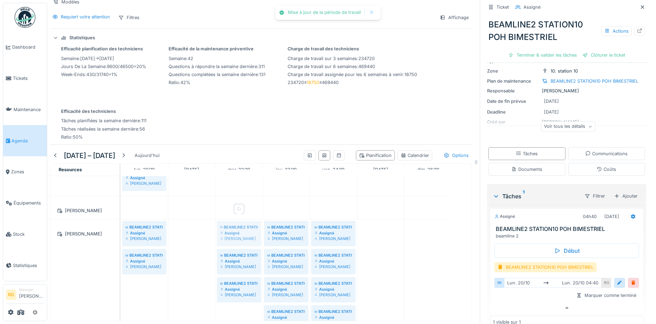
click at [121, 219] on div "BEAMLINE2 STATION6 POH TRIMESTRIEL Assigné Issam Hajaje BEAMLINE2 STATION7 POH …" at bounding box center [121, 291] width 0 height 144
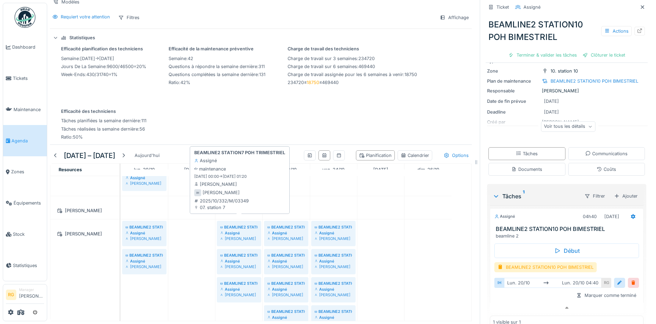
click at [240, 230] on div "Assigné" at bounding box center [238, 233] width 37 height 6
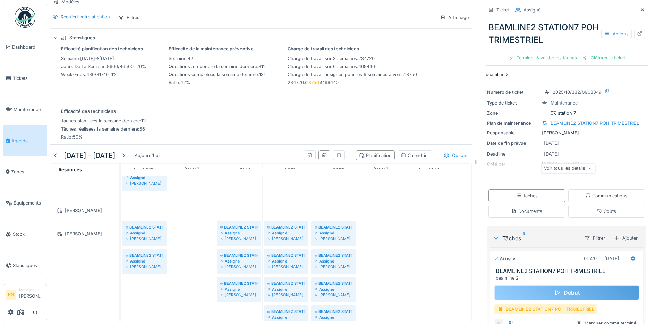
scroll to position [42, 0]
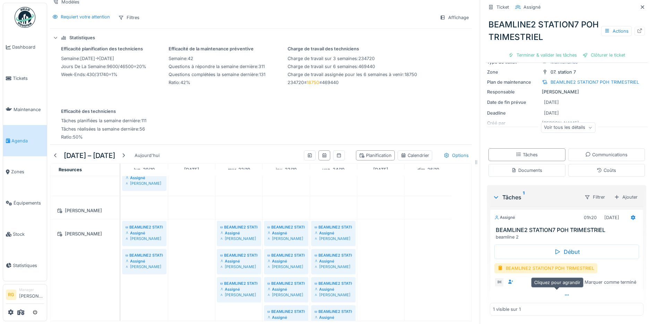
click at [564, 293] on icon at bounding box center [567, 295] width 6 height 5
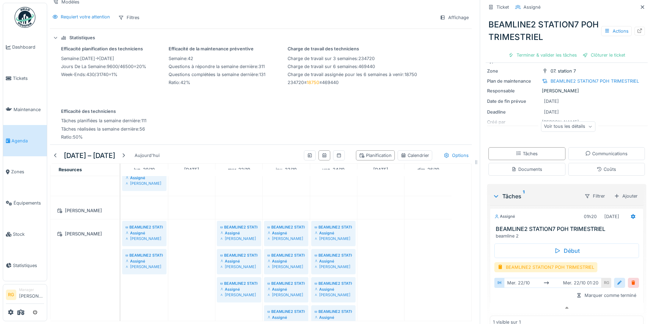
click at [617, 279] on div at bounding box center [620, 282] width 6 height 7
click at [509, 300] on input "**********" at bounding box center [566, 304] width 139 height 15
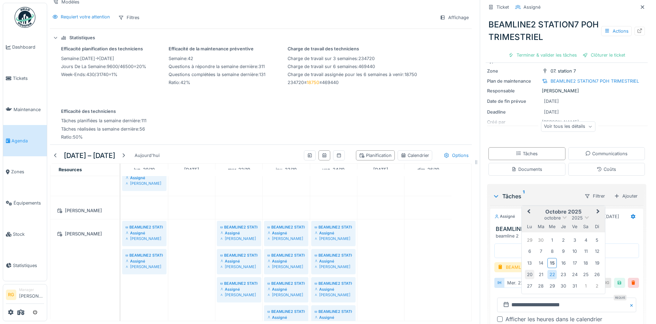
click at [526, 270] on div "20" at bounding box center [529, 274] width 9 height 9
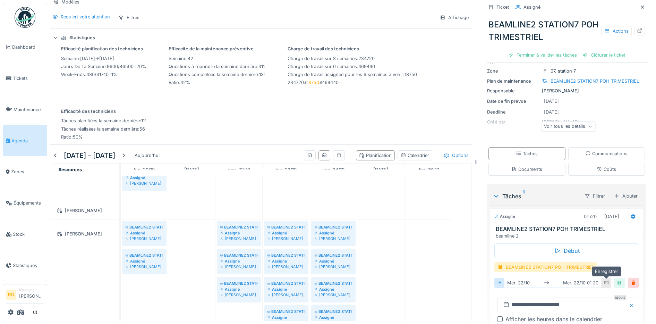
click at [617, 279] on div at bounding box center [620, 282] width 6 height 7
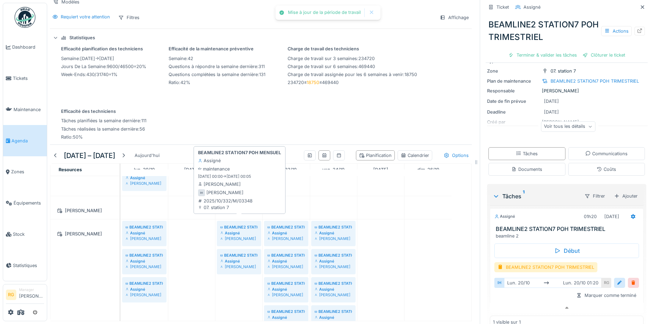
click at [251, 230] on div "Assigné" at bounding box center [238, 233] width 37 height 6
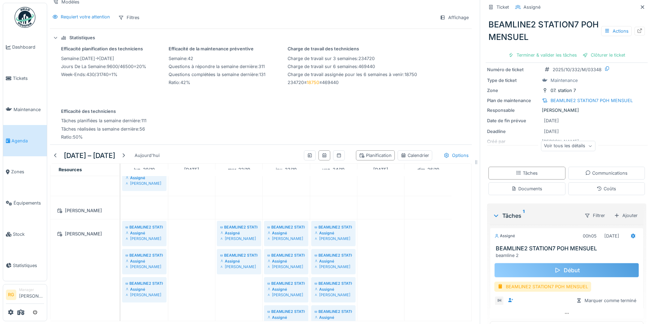
scroll to position [42, 0]
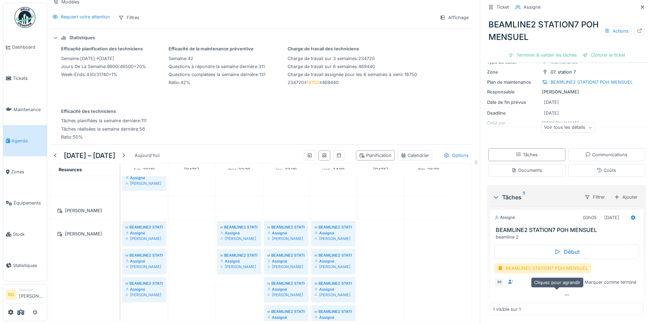
click at [560, 290] on div at bounding box center [567, 295] width 154 height 10
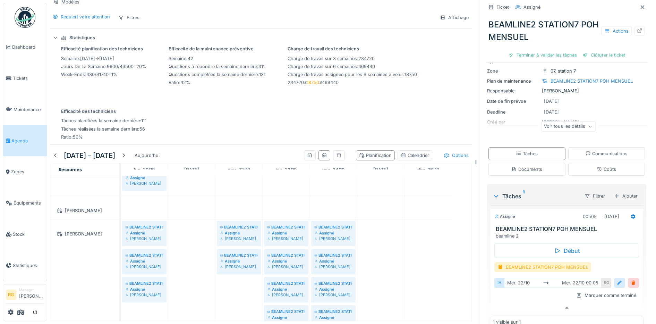
click at [617, 279] on div at bounding box center [620, 282] width 6 height 7
click at [509, 299] on input "**********" at bounding box center [566, 304] width 139 height 15
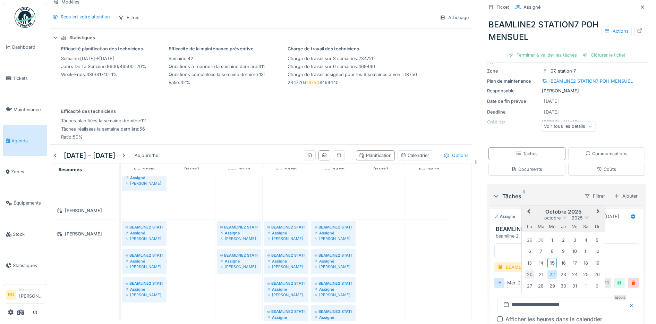
click at [525, 270] on div "20" at bounding box center [529, 274] width 9 height 9
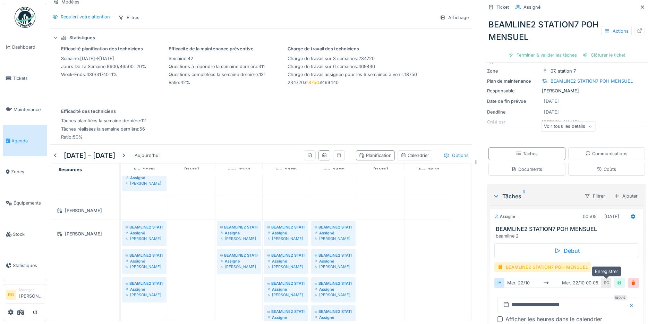
click at [617, 279] on div at bounding box center [620, 282] width 6 height 7
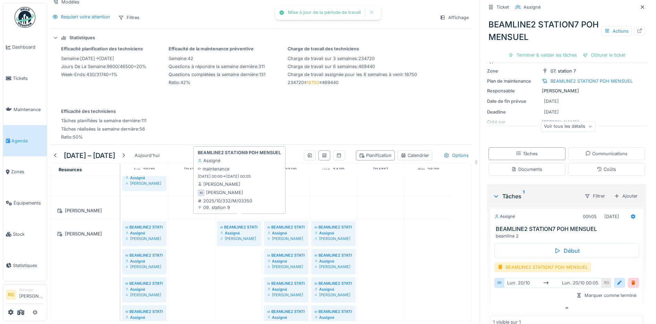
click at [236, 236] on div "Issam Hajaje" at bounding box center [238, 239] width 37 height 6
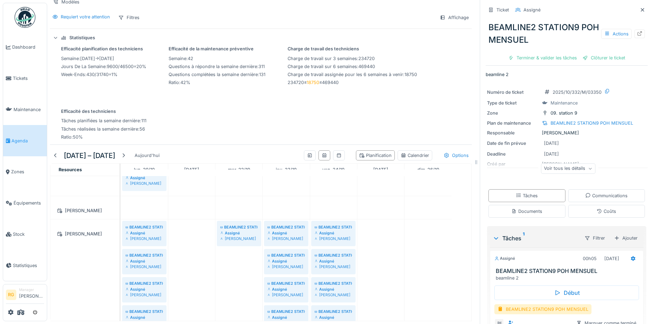
scroll to position [42, 0]
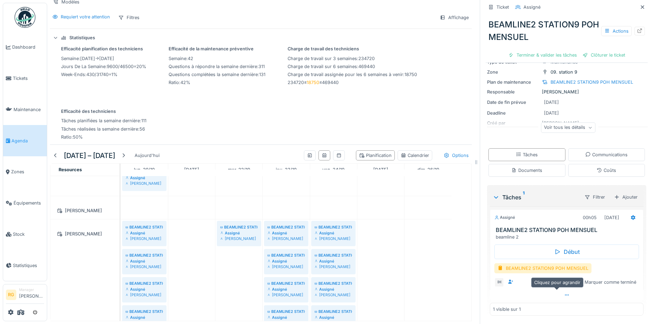
click at [564, 293] on icon at bounding box center [567, 295] width 6 height 5
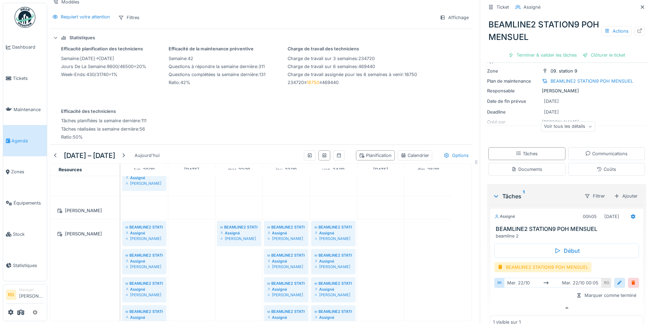
click at [617, 279] on div at bounding box center [620, 282] width 6 height 7
click at [513, 299] on input "**********" at bounding box center [566, 304] width 139 height 15
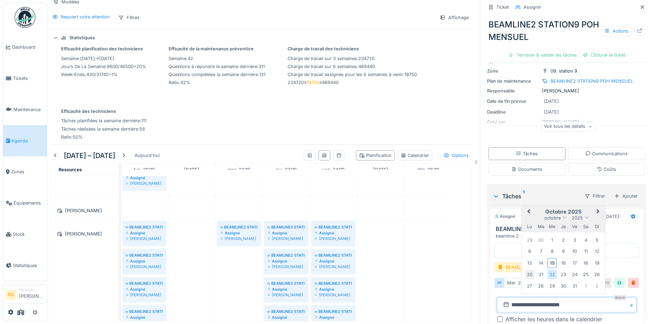
click at [525, 270] on div "20" at bounding box center [529, 274] width 9 height 9
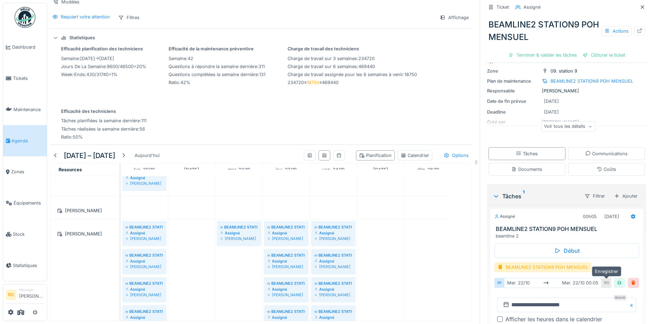
click at [617, 279] on div at bounding box center [620, 282] width 6 height 7
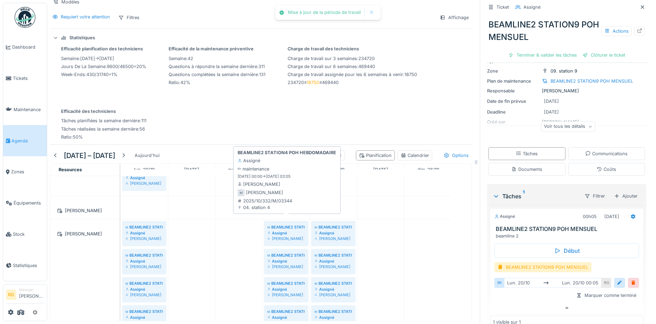
click at [292, 230] on div "Assigné" at bounding box center [286, 233] width 37 height 6
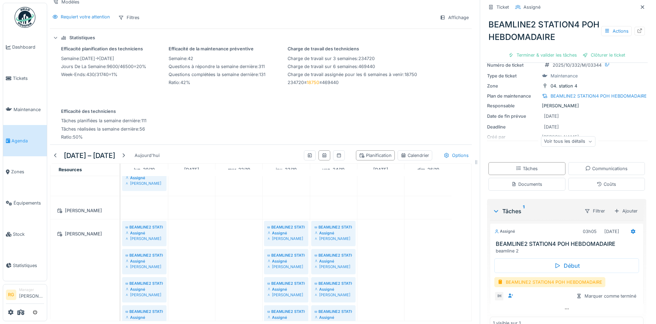
scroll to position [42, 0]
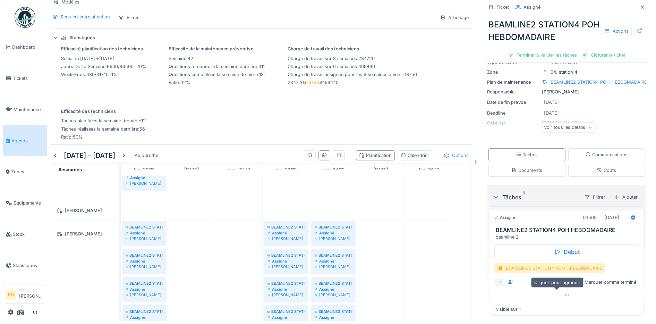
click at [558, 291] on div at bounding box center [567, 295] width 154 height 10
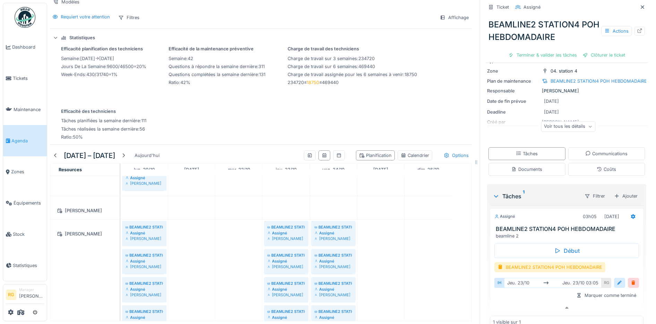
click at [617, 279] on div at bounding box center [620, 282] width 6 height 7
click at [512, 299] on input "**********" at bounding box center [566, 304] width 139 height 15
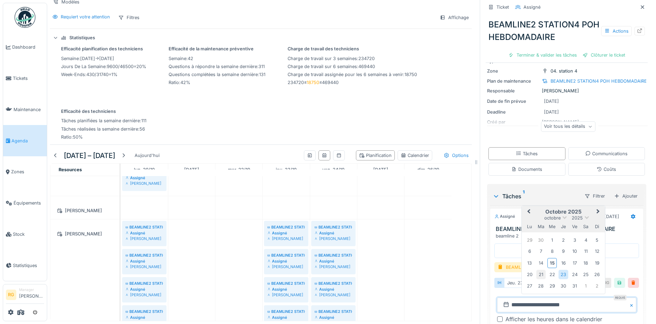
click at [537, 270] on div "21" at bounding box center [541, 274] width 9 height 9
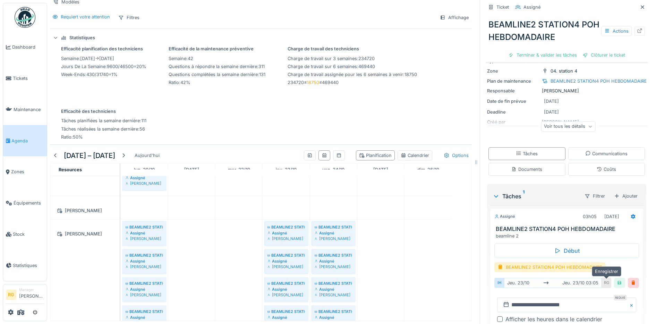
click at [617, 279] on div at bounding box center [620, 282] width 6 height 7
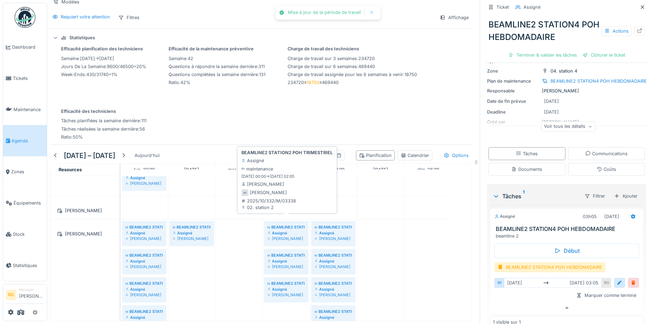
click at [280, 224] on div "BEAMLINE2 STATION2 POH TRIMESTRIEL" at bounding box center [286, 227] width 37 height 6
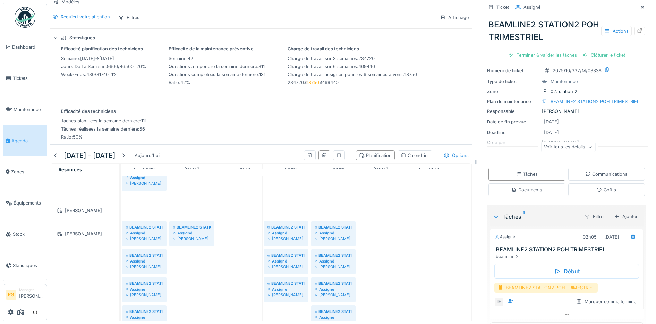
scroll to position [42, 0]
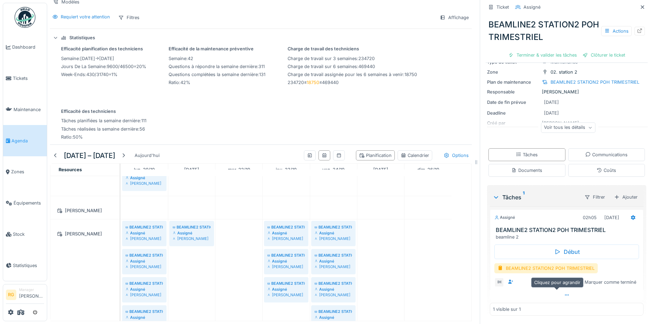
click at [564, 293] on icon at bounding box center [567, 295] width 6 height 5
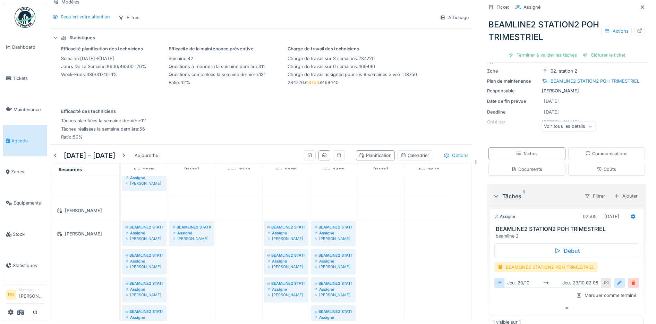
click at [617, 279] on div at bounding box center [620, 282] width 6 height 7
click at [510, 299] on input "**********" at bounding box center [566, 304] width 139 height 15
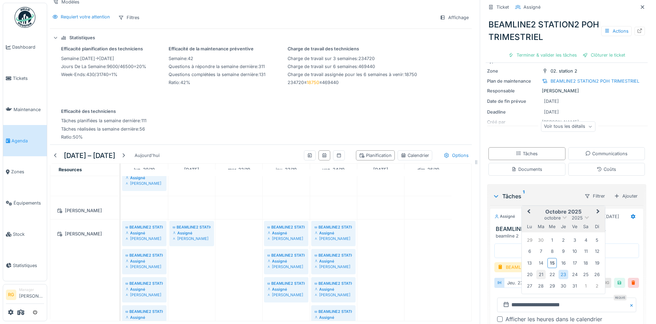
click at [537, 270] on div "21" at bounding box center [541, 274] width 9 height 9
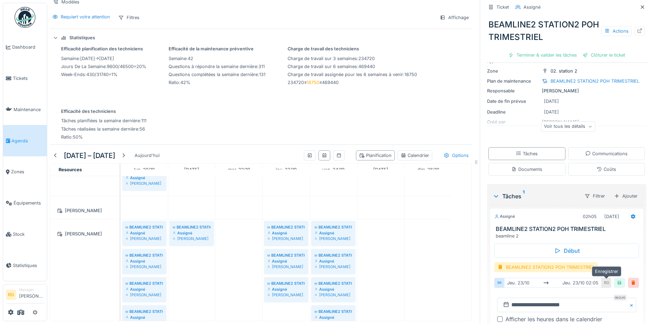
click at [617, 279] on div at bounding box center [620, 282] width 6 height 7
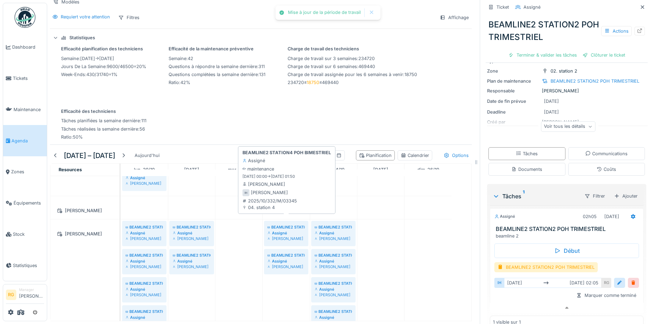
click at [276, 224] on div "BEAMLINE2 STATION4 POH BIMESTRIEL" at bounding box center [286, 227] width 37 height 6
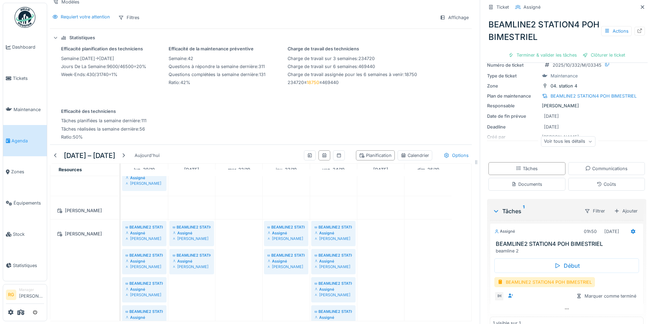
scroll to position [42, 0]
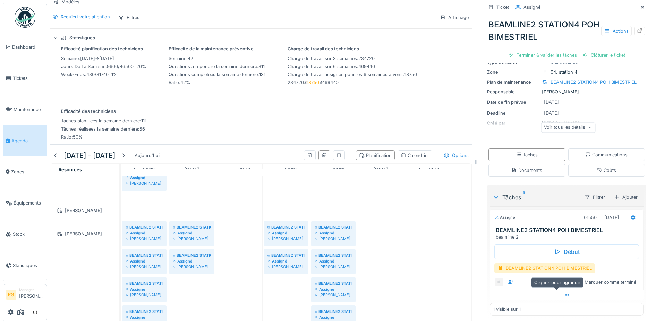
click at [564, 293] on icon at bounding box center [567, 295] width 6 height 5
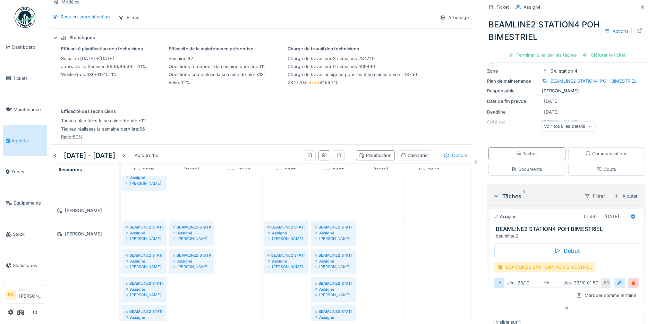
click at [617, 279] on div at bounding box center [620, 282] width 6 height 7
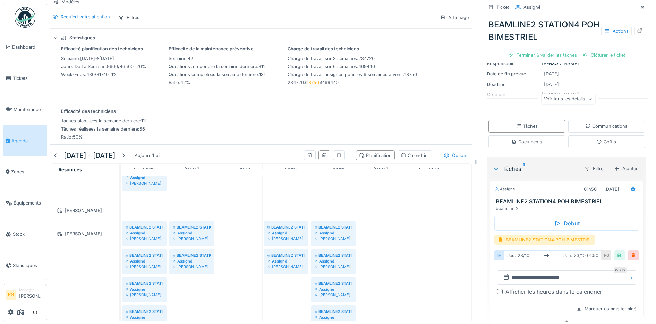
scroll to position [97, 0]
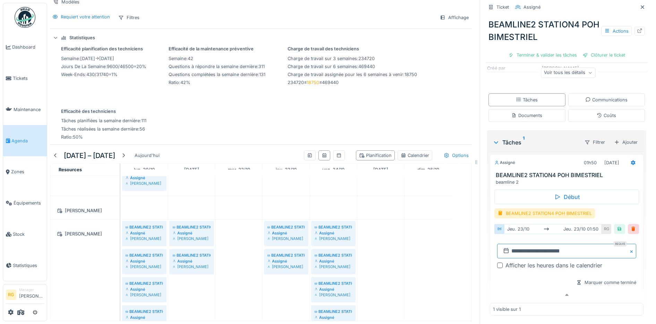
click at [512, 245] on input "**********" at bounding box center [566, 251] width 139 height 15
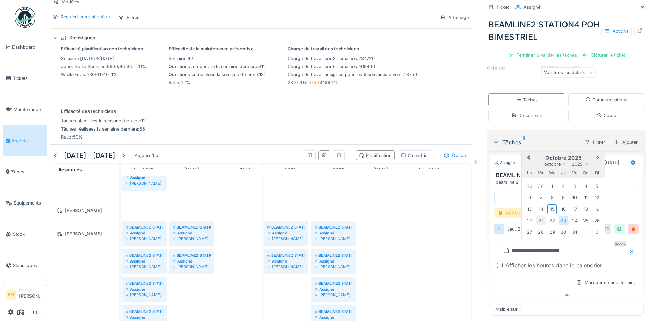
click at [537, 216] on div "21" at bounding box center [541, 220] width 9 height 9
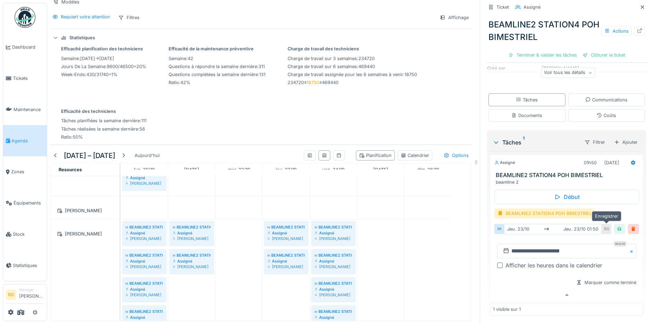
click at [617, 226] on div at bounding box center [620, 229] width 6 height 7
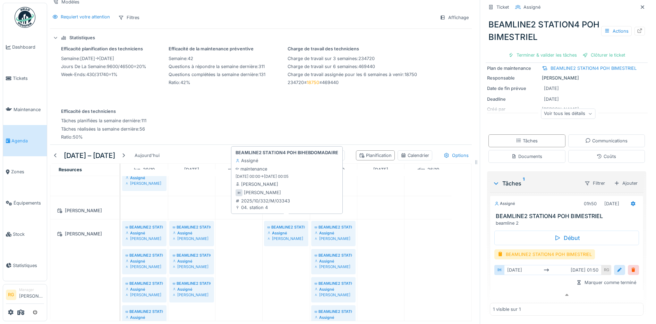
click at [289, 230] on div "Assigné" at bounding box center [286, 233] width 37 height 6
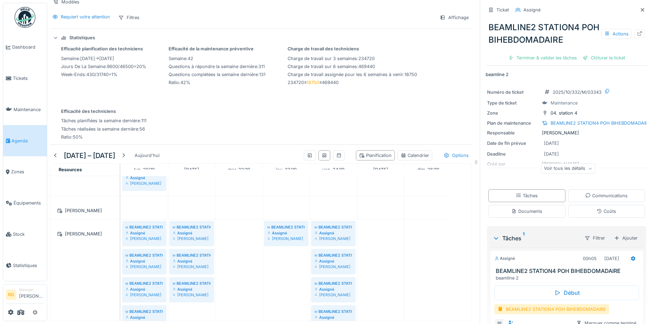
scroll to position [42, 0]
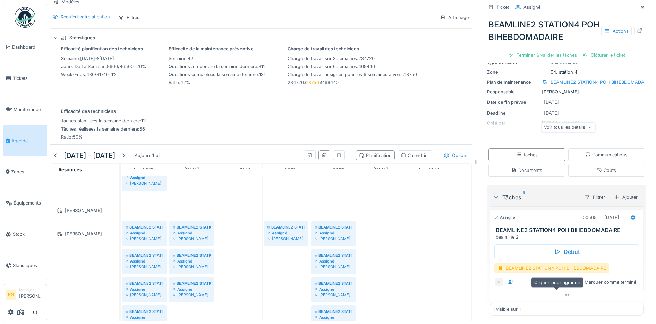
click at [564, 293] on icon at bounding box center [567, 295] width 6 height 5
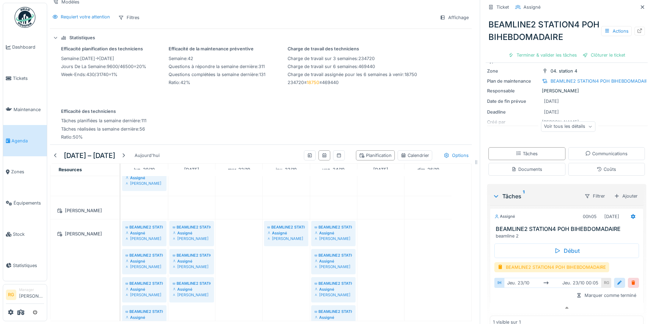
scroll to position [48, 0]
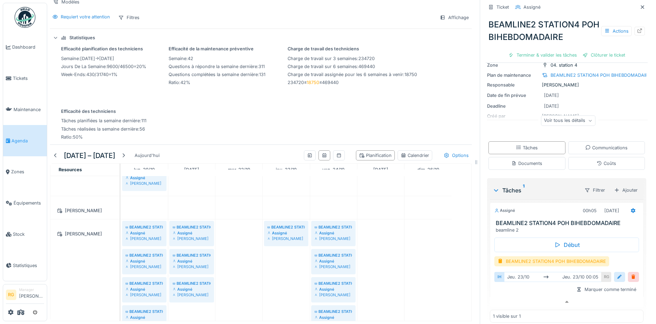
click at [617, 274] on div at bounding box center [620, 277] width 6 height 7
click at [512, 292] on input "**********" at bounding box center [566, 299] width 139 height 15
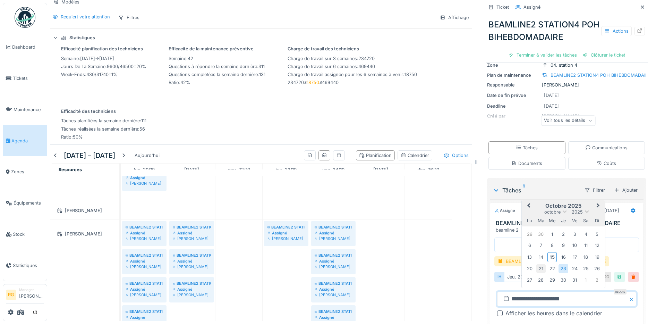
click at [537, 264] on div "21" at bounding box center [541, 268] width 9 height 9
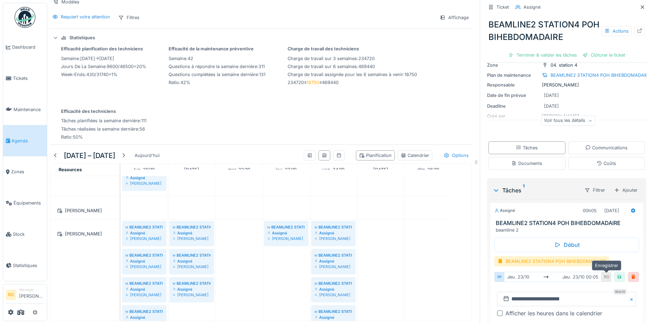
click at [617, 274] on div at bounding box center [620, 277] width 6 height 7
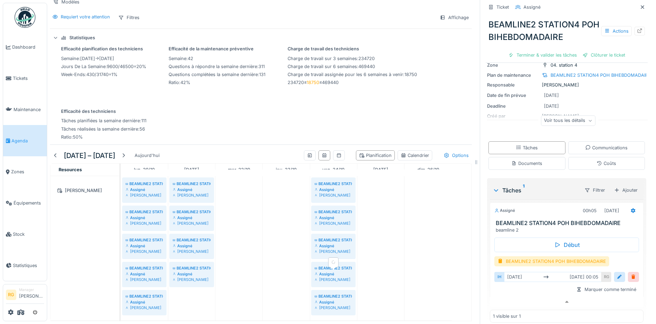
scroll to position [197, 0]
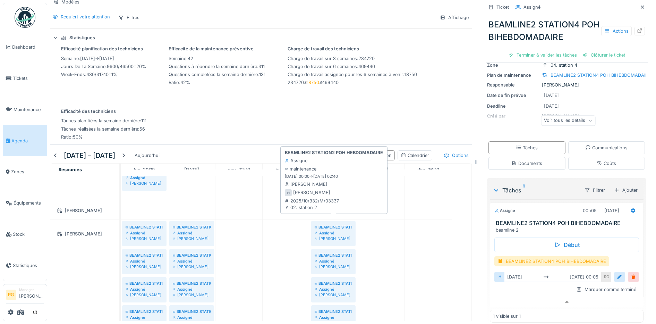
click at [328, 224] on div "BEAMLINE2 STATION2 POH HEBDOMADAIRE" at bounding box center [333, 227] width 37 height 6
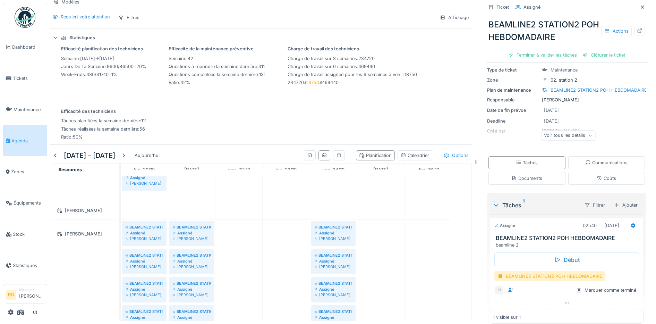
scroll to position [42, 0]
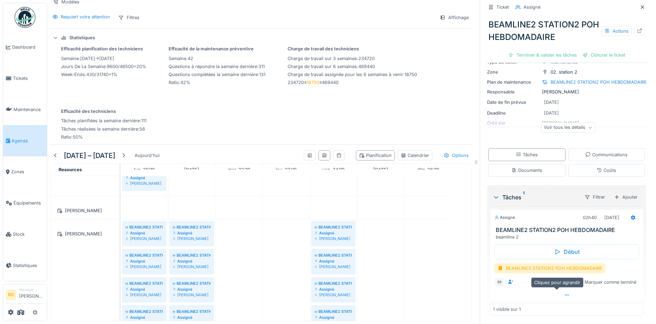
click at [564, 293] on icon at bounding box center [567, 295] width 6 height 5
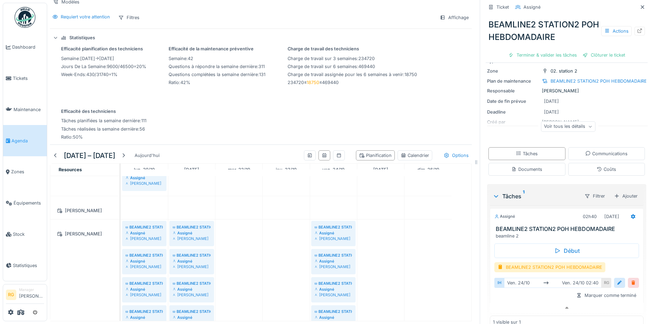
click at [631, 279] on div at bounding box center [634, 282] width 6 height 7
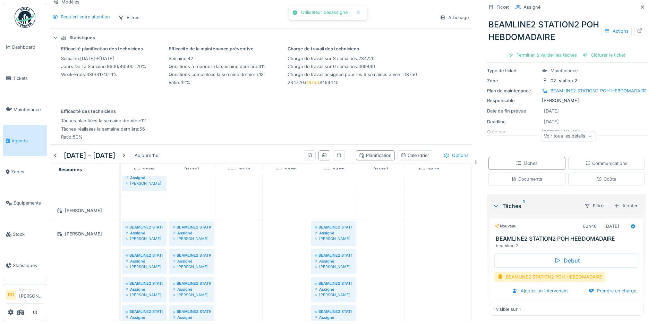
scroll to position [33, 0]
click at [541, 286] on div "Ajouter un intervenant" at bounding box center [540, 290] width 61 height 9
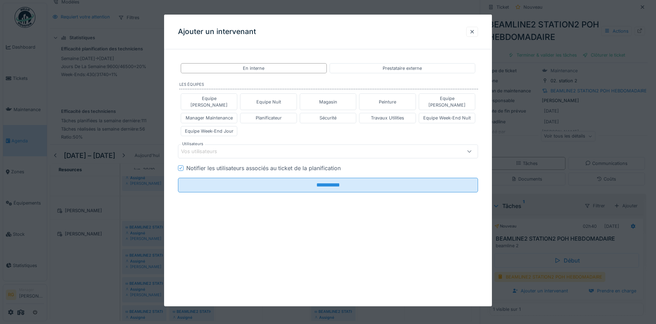
click at [213, 148] on div "Vos utilisateurs" at bounding box center [204, 152] width 46 height 8
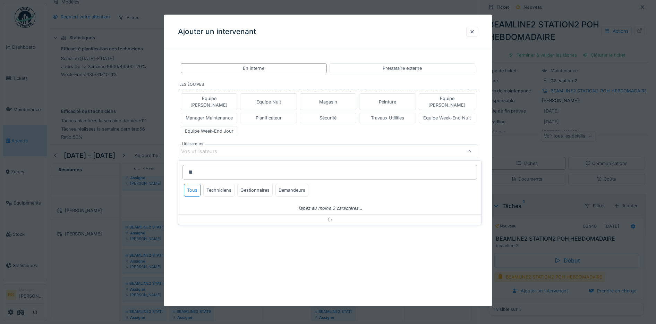
type input "*"
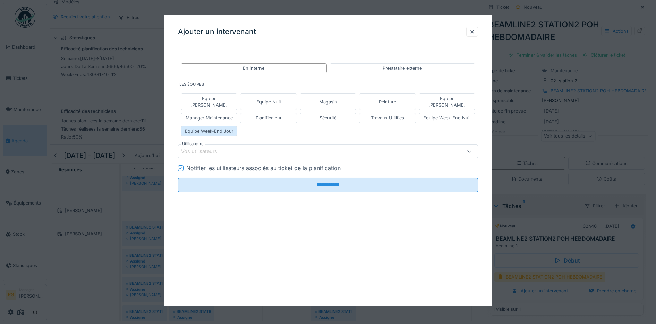
click at [218, 128] on div "Equipe Week-End Jour" at bounding box center [209, 131] width 49 height 7
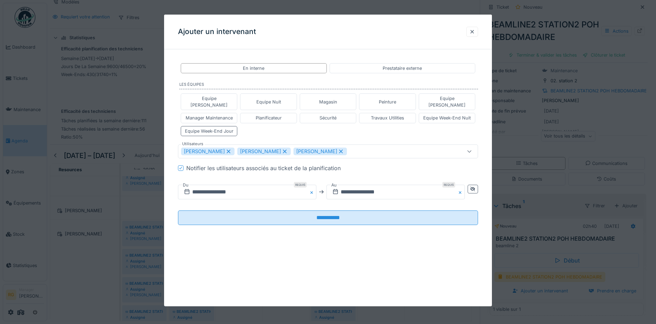
click at [228, 149] on icon at bounding box center [229, 151] width 4 height 4
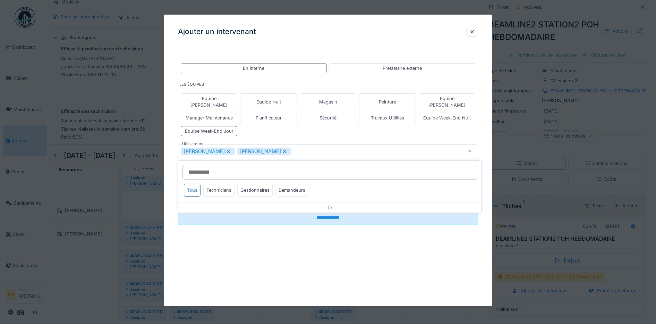
click at [228, 149] on icon at bounding box center [229, 151] width 4 height 4
type input "****"
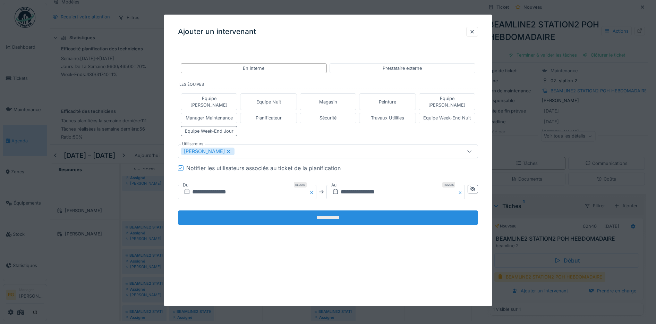
click at [311, 210] on input "**********" at bounding box center [328, 217] width 301 height 15
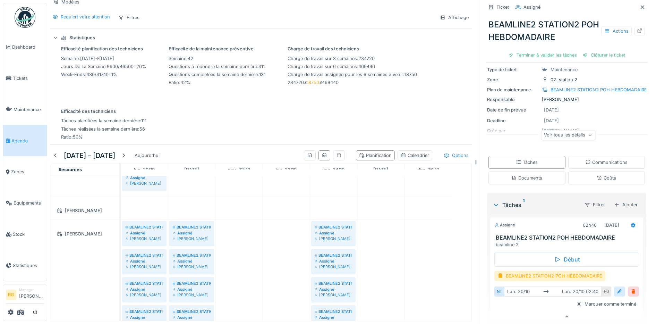
click at [617, 288] on div at bounding box center [620, 291] width 6 height 7
click at [508, 307] on input "**********" at bounding box center [566, 313] width 139 height 15
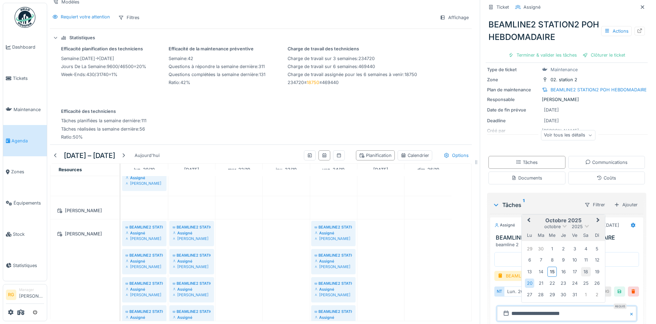
click at [581, 267] on div "18" at bounding box center [585, 271] width 9 height 9
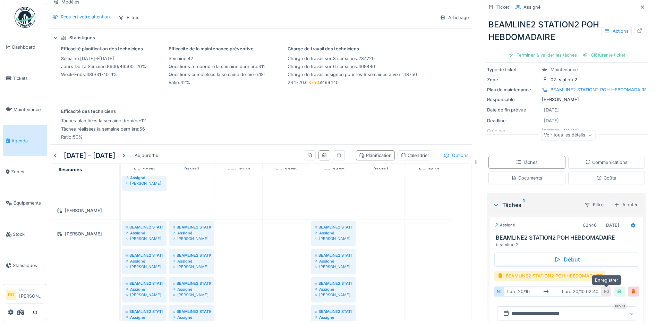
click at [617, 288] on div at bounding box center [620, 291] width 6 height 7
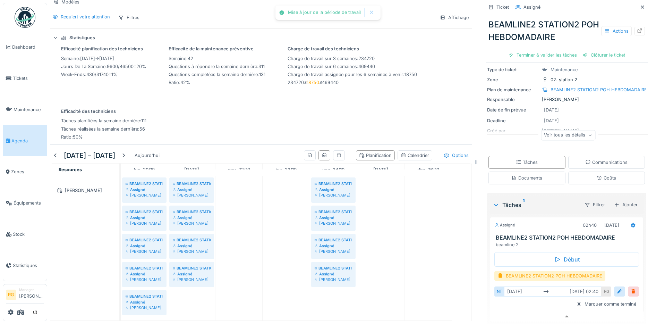
scroll to position [197, 0]
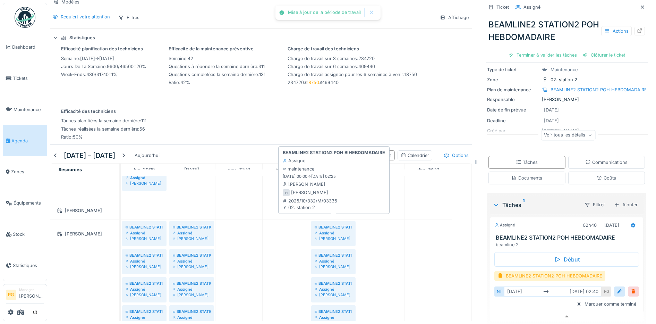
click at [333, 236] on div "Issam Hajaje" at bounding box center [333, 239] width 37 height 6
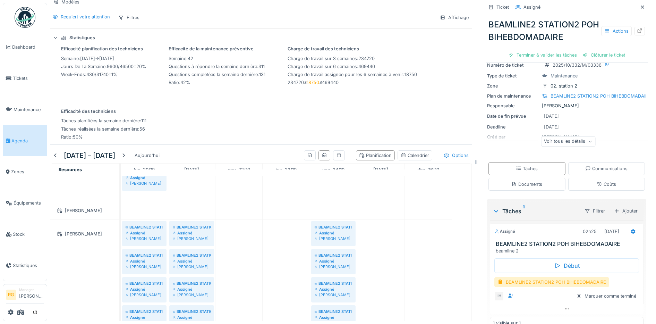
scroll to position [42, 0]
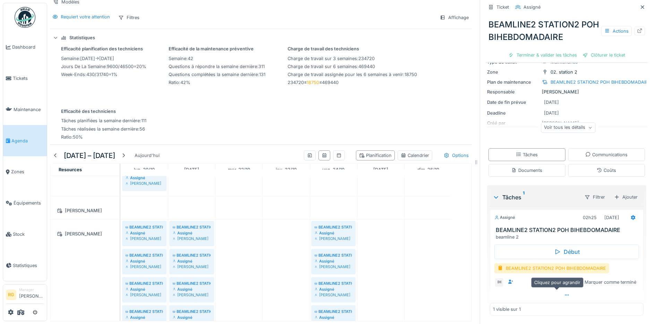
click at [564, 293] on icon at bounding box center [567, 295] width 6 height 5
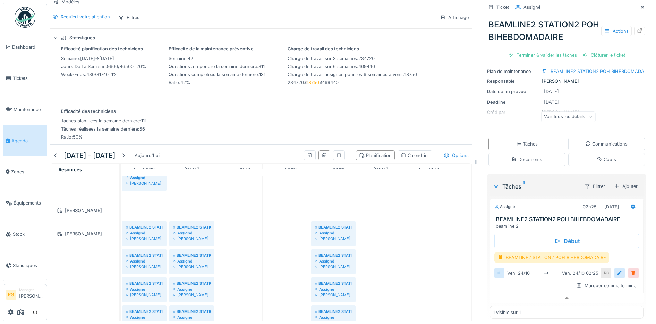
scroll to position [56, 0]
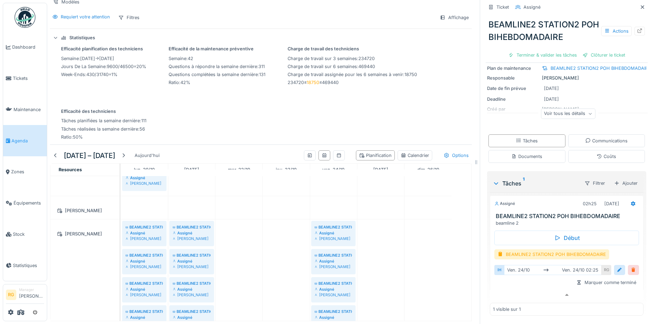
click at [621, 278] on div "Marquer comme terminé" at bounding box center [607, 282] width 66 height 9
click at [631, 267] on div at bounding box center [634, 270] width 6 height 7
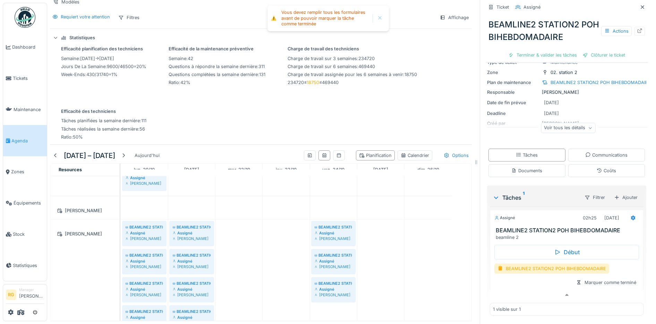
scroll to position [33, 0]
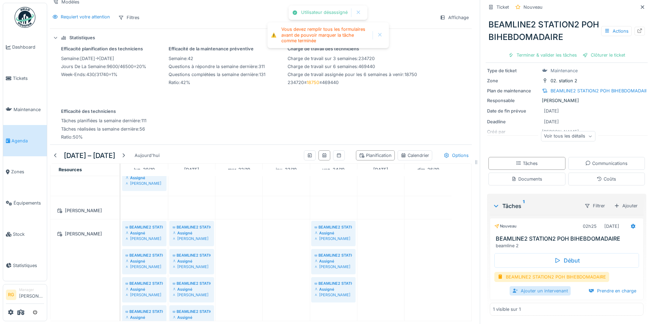
click at [526, 286] on div "Ajouter un intervenant" at bounding box center [540, 290] width 61 height 9
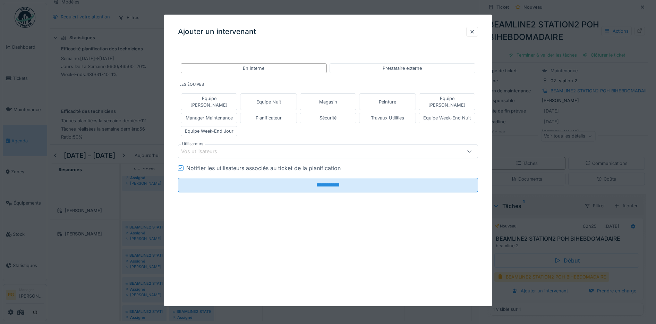
click at [217, 148] on div "Vos utilisateurs" at bounding box center [204, 152] width 46 height 8
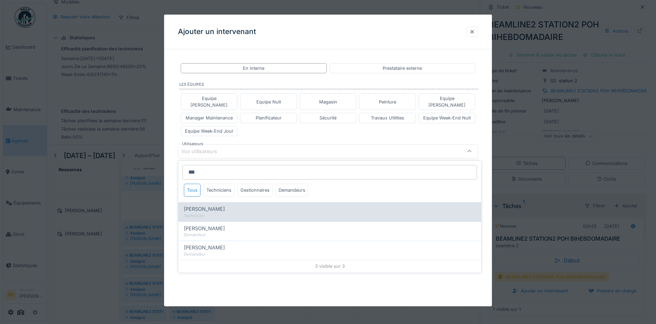
type input "***"
click at [204, 213] on div "Technicien" at bounding box center [330, 216] width 292 height 6
type input "****"
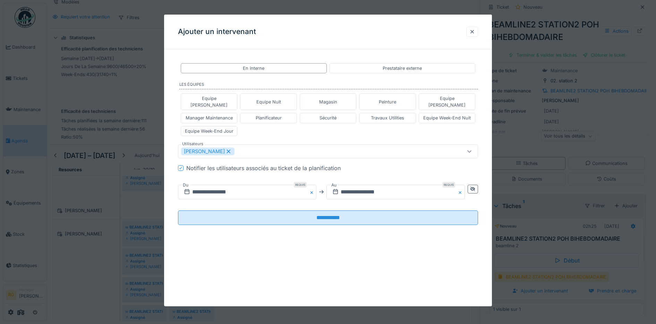
click at [171, 174] on div "**********" at bounding box center [328, 150] width 328 height 190
click at [201, 185] on input "**********" at bounding box center [247, 192] width 138 height 15
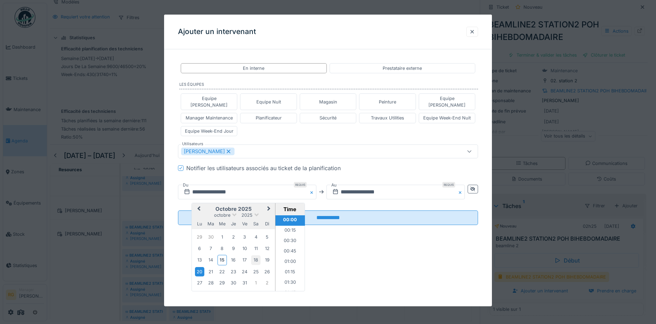
click at [254, 255] on div "18" at bounding box center [255, 259] width 9 height 9
click at [346, 185] on input "**********" at bounding box center [396, 192] width 138 height 15
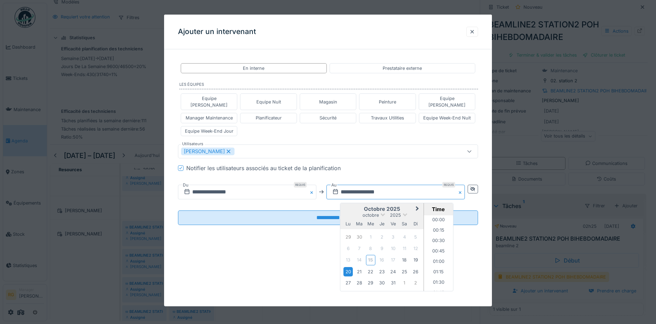
scroll to position [61, 0]
click at [407, 255] on div "18" at bounding box center [404, 259] width 9 height 9
click at [243, 242] on div "**********" at bounding box center [328, 161] width 328 height 292
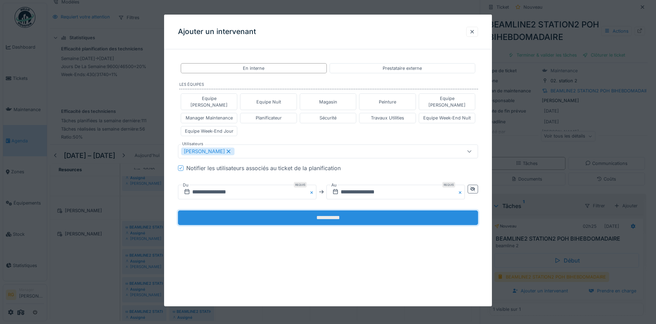
click at [296, 210] on input "**********" at bounding box center [328, 217] width 301 height 15
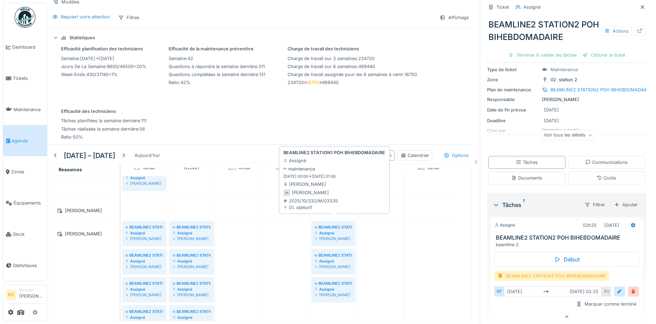
click at [335, 230] on div "Assigné" at bounding box center [333, 233] width 37 height 6
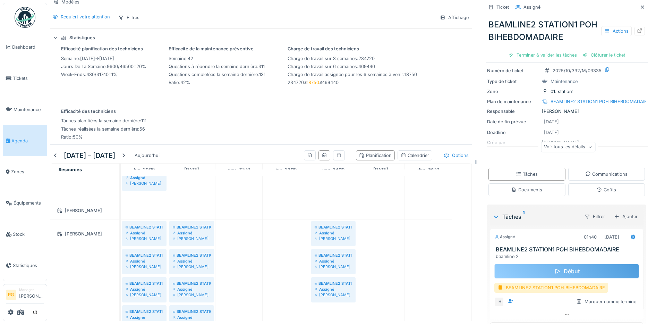
scroll to position [42, 0]
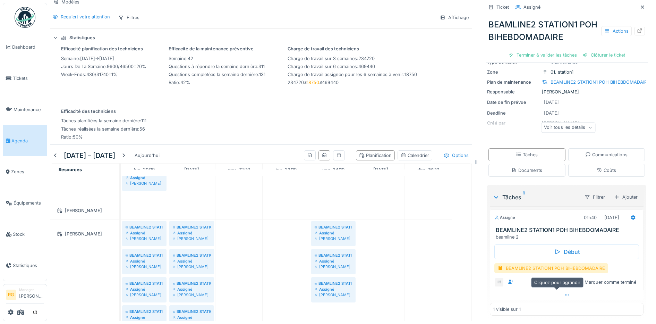
click at [564, 293] on icon at bounding box center [567, 295] width 6 height 5
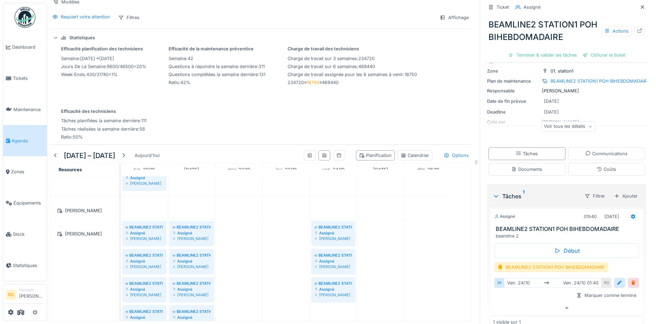
click at [631, 279] on div at bounding box center [634, 282] width 6 height 7
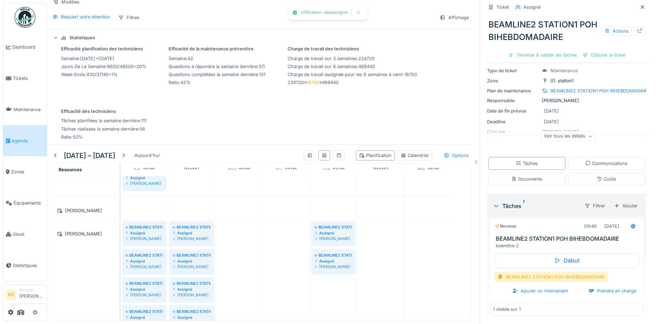
scroll to position [33, 0]
click at [529, 286] on div "Ajouter un intervenant" at bounding box center [540, 290] width 61 height 9
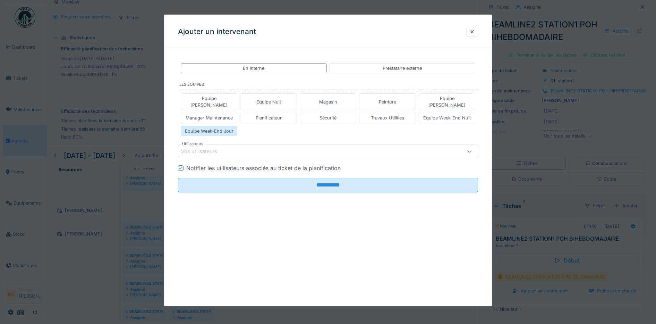
click at [227, 128] on div "Equipe Week-End Jour" at bounding box center [209, 131] width 49 height 7
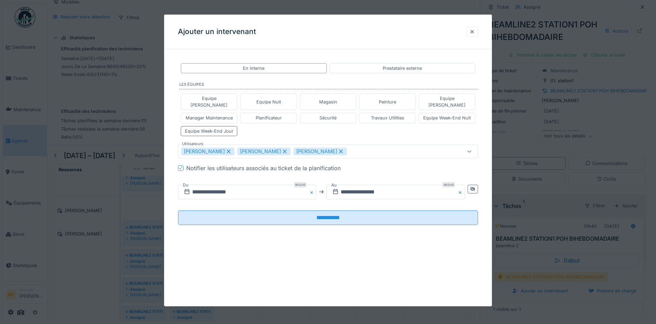
click at [230, 149] on icon at bounding box center [229, 151] width 6 height 5
click at [228, 149] on icon at bounding box center [229, 151] width 6 height 5
type input "****"
click at [198, 185] on input "**********" at bounding box center [247, 192] width 138 height 15
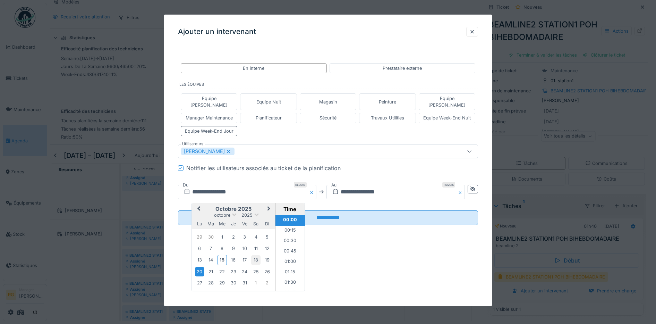
click at [257, 255] on div "18" at bounding box center [255, 259] width 9 height 9
click at [346, 185] on input "**********" at bounding box center [396, 192] width 138 height 15
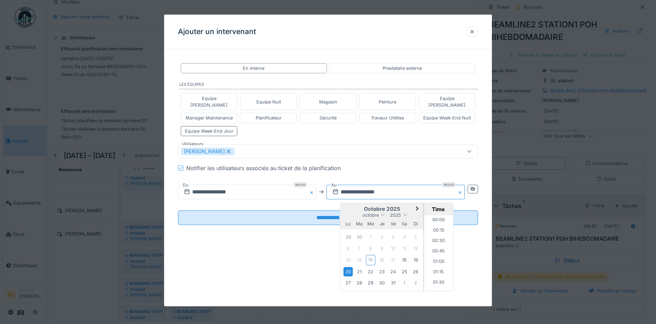
scroll to position [30, 0]
click at [409, 255] on div "18" at bounding box center [404, 259] width 9 height 9
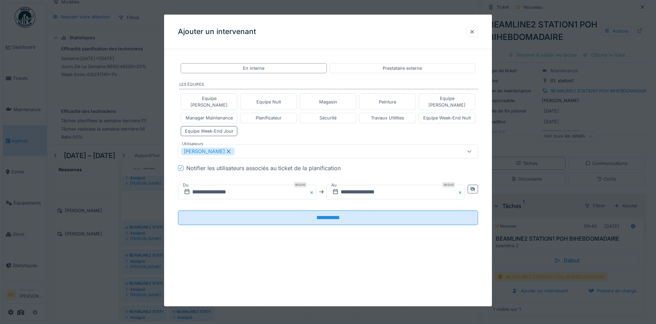
click at [292, 245] on div "**********" at bounding box center [328, 161] width 328 height 292
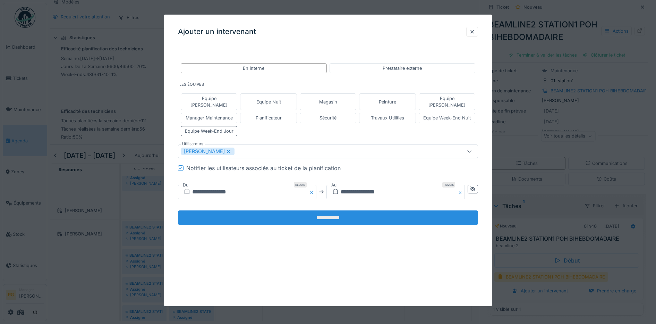
click at [300, 210] on input "**********" at bounding box center [328, 217] width 301 height 15
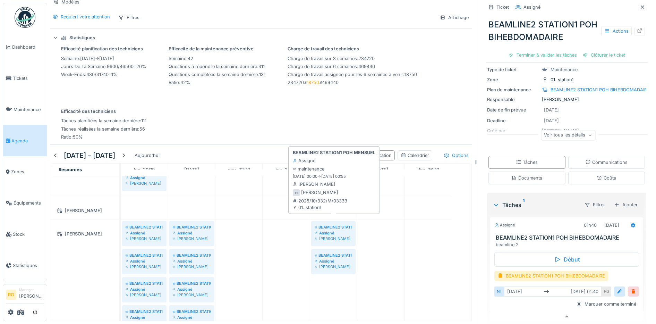
click at [330, 230] on div "Assigné" at bounding box center [333, 233] width 37 height 6
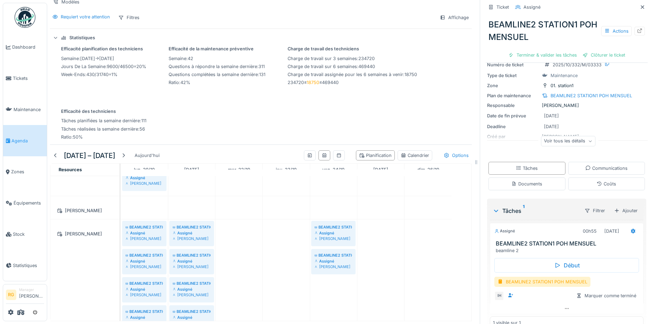
scroll to position [42, 0]
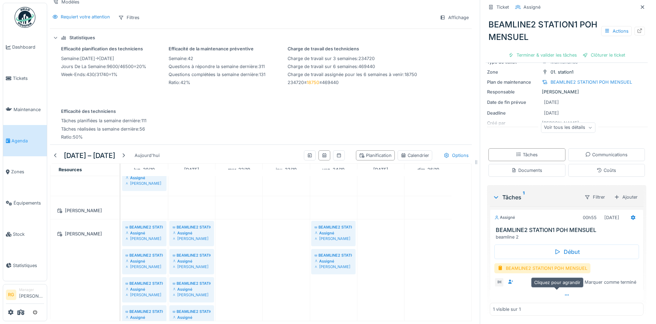
click at [565, 294] on icon at bounding box center [567, 294] width 4 height 1
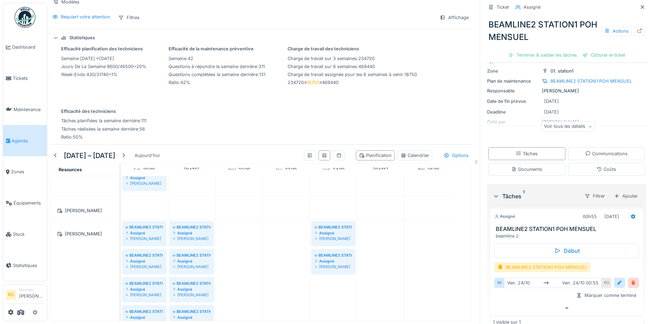
click at [631, 279] on div at bounding box center [634, 282] width 6 height 7
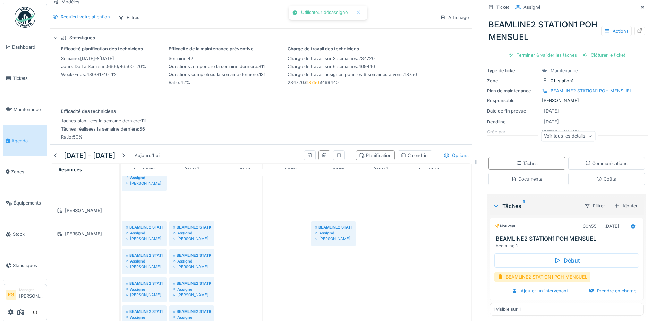
scroll to position [33, 0]
click at [539, 286] on div "Ajouter un intervenant" at bounding box center [540, 290] width 61 height 9
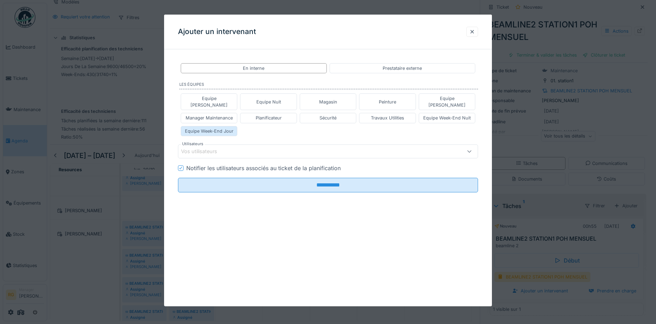
click at [223, 128] on div "Equipe Week-End Jour" at bounding box center [209, 131] width 49 height 7
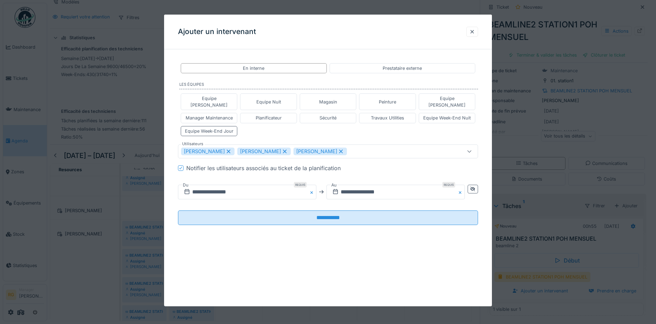
click at [227, 149] on icon at bounding box center [229, 151] width 4 height 4
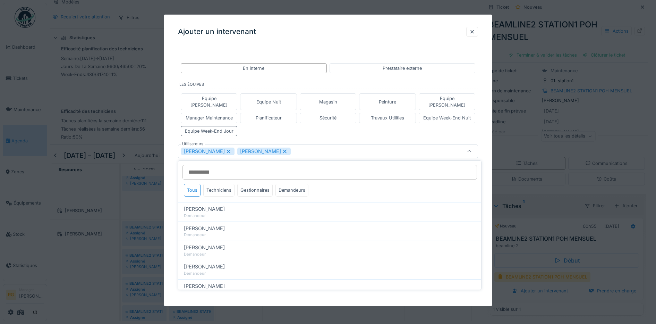
click at [227, 149] on icon at bounding box center [229, 151] width 4 height 4
type input "****"
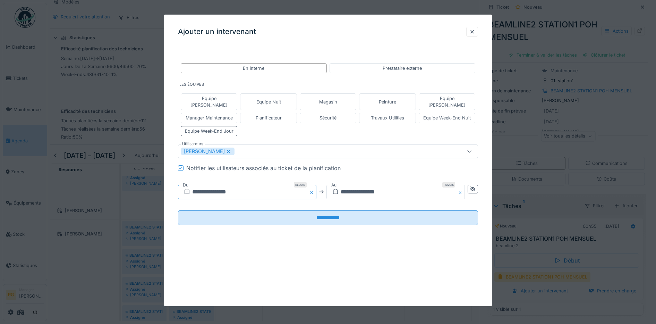
click at [196, 186] on input "**********" at bounding box center [247, 192] width 138 height 15
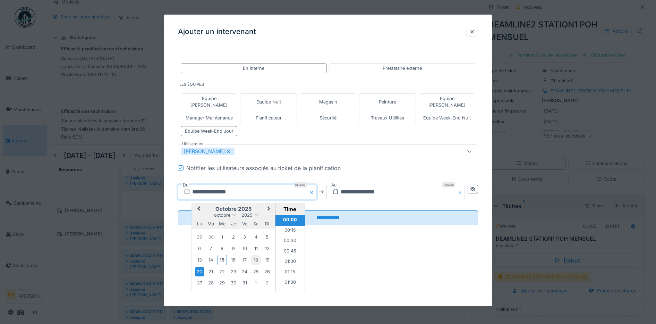
click at [258, 255] on div "18" at bounding box center [255, 259] width 9 height 9
click at [370, 185] on input "**********" at bounding box center [396, 192] width 138 height 15
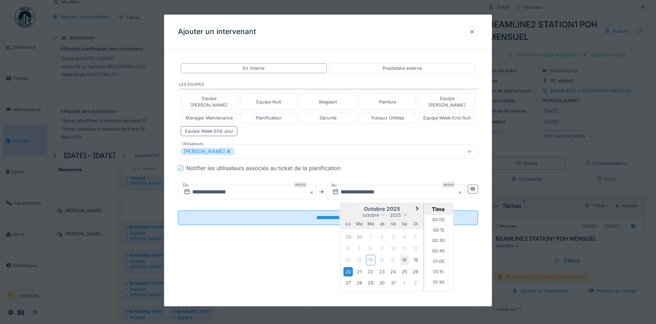
click at [408, 255] on div "18" at bounding box center [404, 259] width 9 height 9
drag, startPoint x: 282, startPoint y: 244, endPoint x: 281, endPoint y: 238, distance: 6.3
click at [282, 244] on div "**********" at bounding box center [328, 161] width 328 height 292
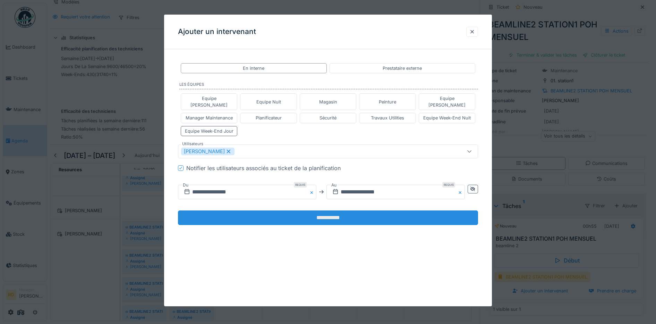
click at [291, 210] on input "**********" at bounding box center [328, 217] width 301 height 15
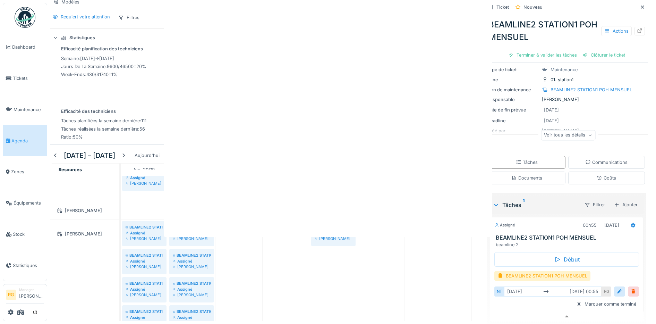
click at [295, 210] on div "Annuler Calendar Tâches Créer un ticket Modèles Requiert votre attention Filtre…" at bounding box center [351, 162] width 609 height 324
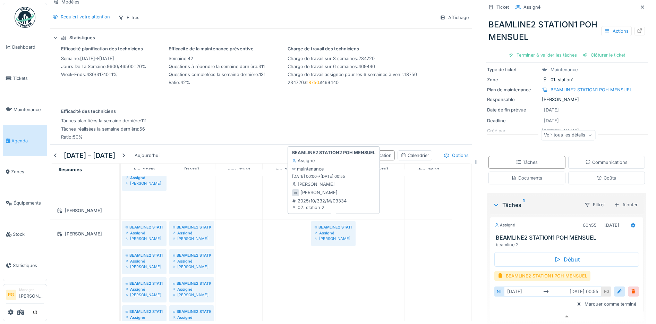
click at [337, 230] on div "Assigné" at bounding box center [333, 233] width 37 height 6
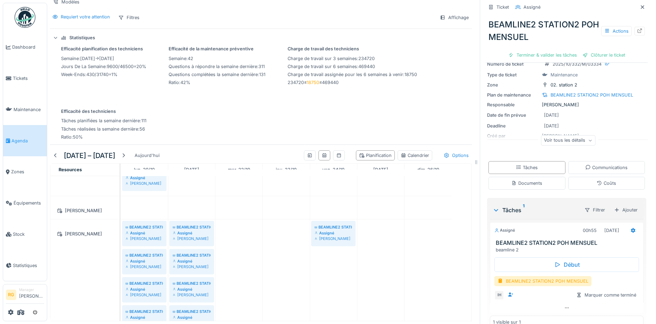
scroll to position [42, 0]
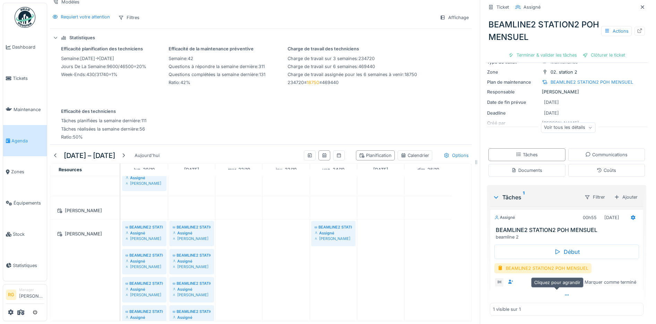
click at [564, 293] on icon at bounding box center [567, 295] width 6 height 5
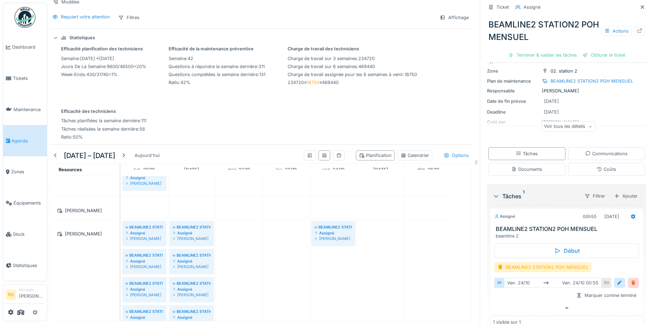
click at [631, 279] on div at bounding box center [634, 282] width 6 height 7
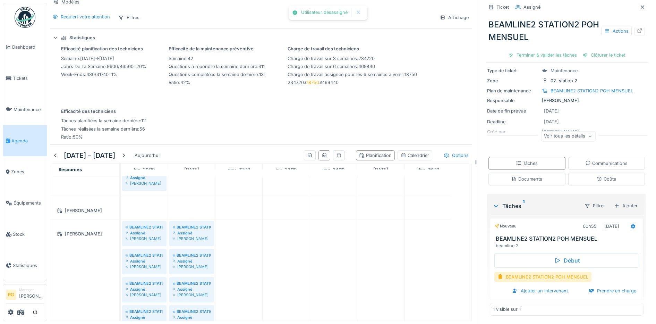
scroll to position [33, 0]
click at [531, 286] on div "Ajouter un intervenant" at bounding box center [540, 290] width 61 height 9
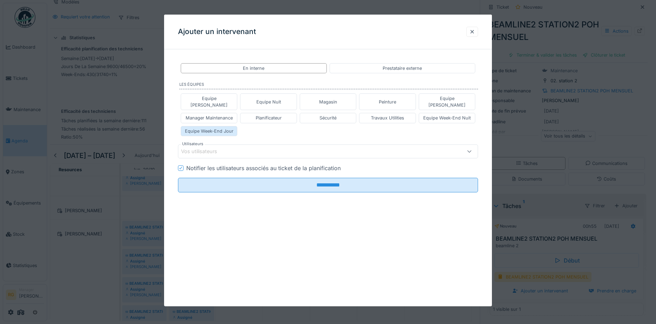
click at [211, 128] on div "Equipe Week-End Jour" at bounding box center [209, 131] width 49 height 7
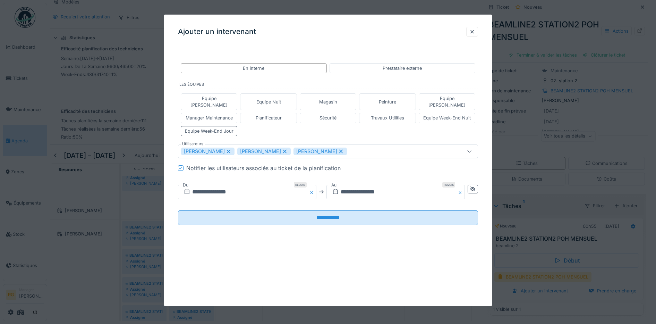
click at [229, 149] on icon at bounding box center [229, 151] width 4 height 4
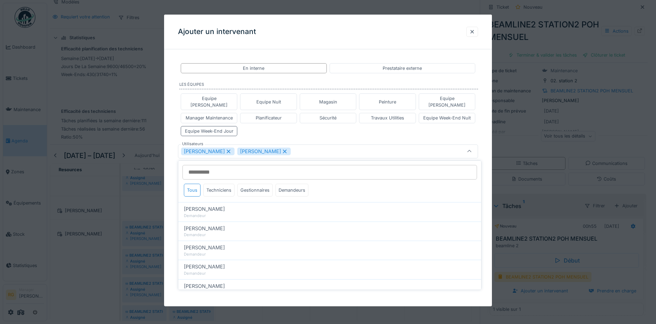
click at [229, 149] on icon at bounding box center [229, 151] width 4 height 4
type input "****"
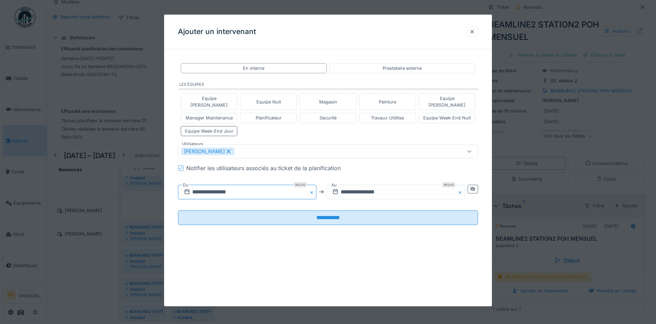
click at [198, 186] on input "**********" at bounding box center [247, 192] width 138 height 15
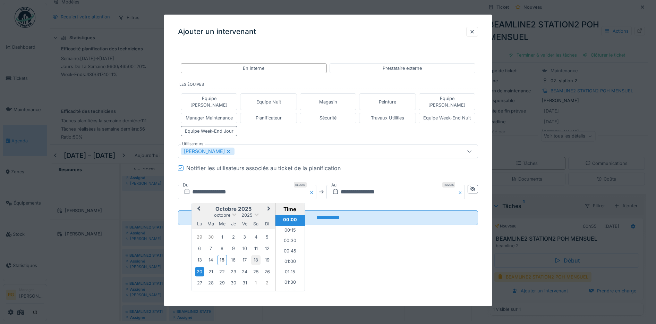
click at [257, 255] on div "18" at bounding box center [255, 259] width 9 height 9
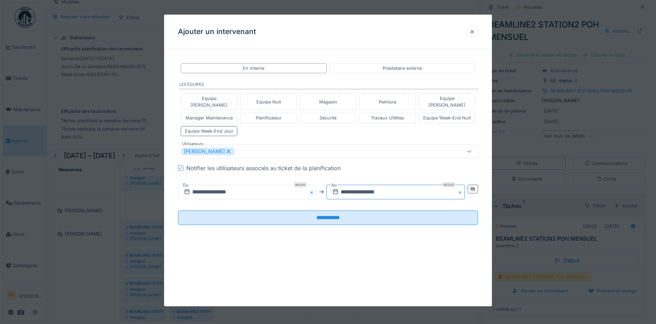
click at [350, 185] on input "**********" at bounding box center [396, 192] width 138 height 15
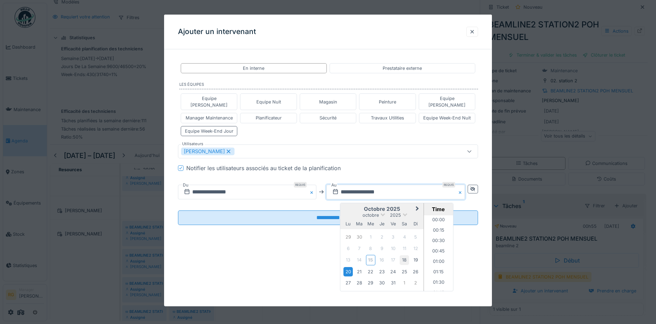
click at [406, 255] on div "18" at bounding box center [404, 259] width 9 height 9
click at [285, 237] on div "**********" at bounding box center [328, 150] width 328 height 190
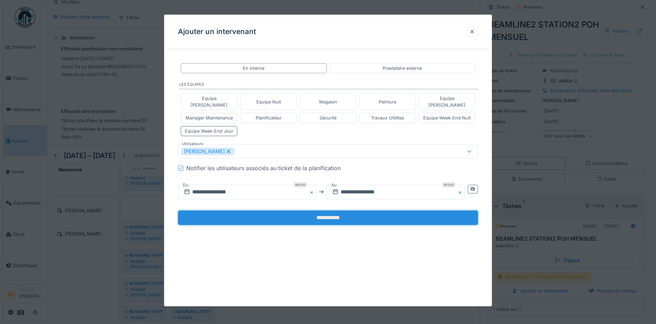
click at [307, 213] on input "**********" at bounding box center [328, 217] width 301 height 15
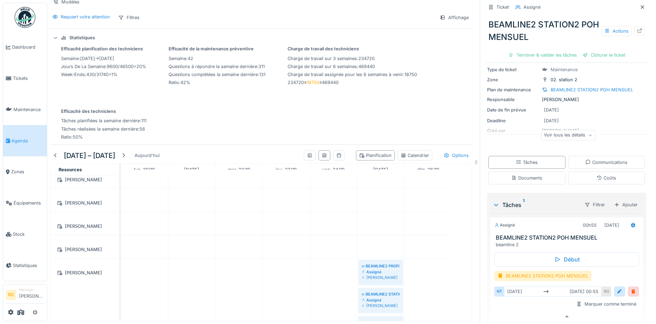
scroll to position [0, 0]
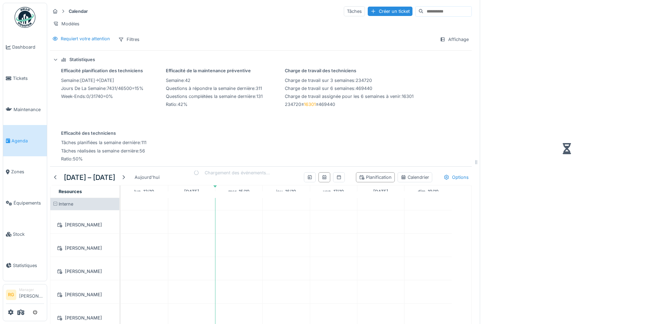
scroll to position [7, 0]
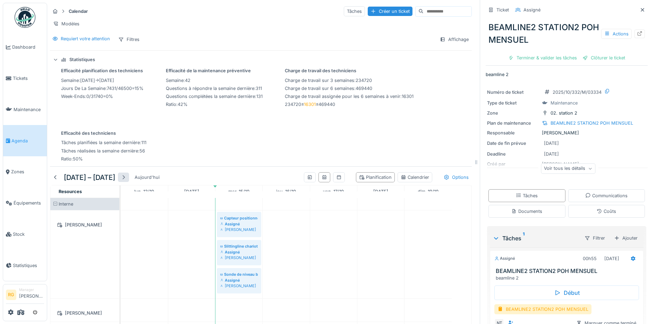
click at [126, 178] on div at bounding box center [124, 177] width 6 height 7
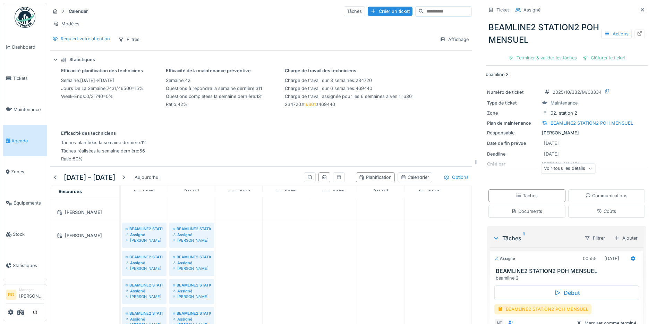
scroll to position [174, 0]
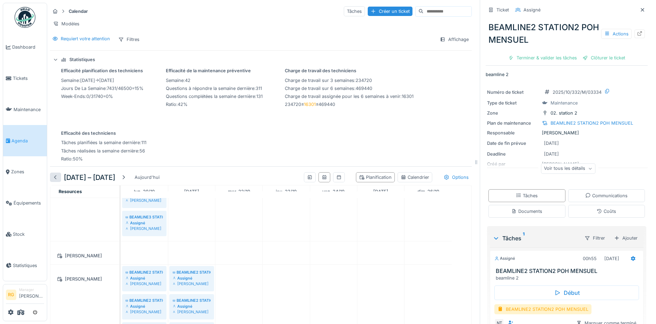
click at [53, 178] on div at bounding box center [56, 177] width 6 height 7
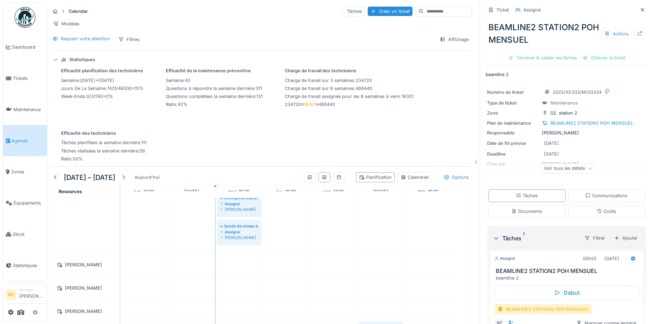
scroll to position [0, 0]
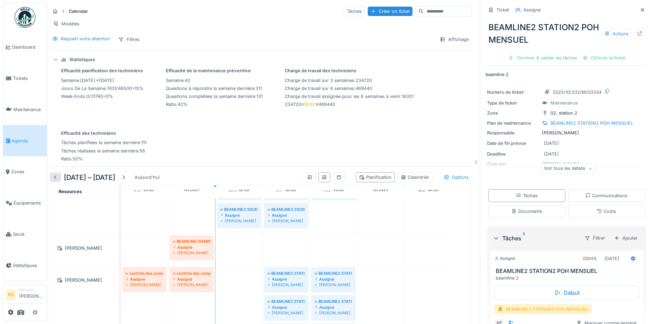
click at [57, 180] on div at bounding box center [56, 177] width 6 height 7
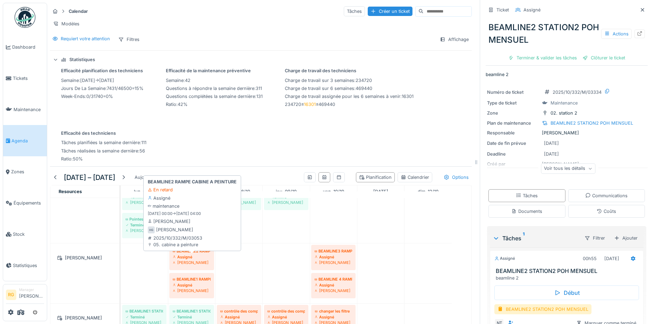
click at [192, 254] on div "Assigné" at bounding box center [192, 257] width 38 height 6
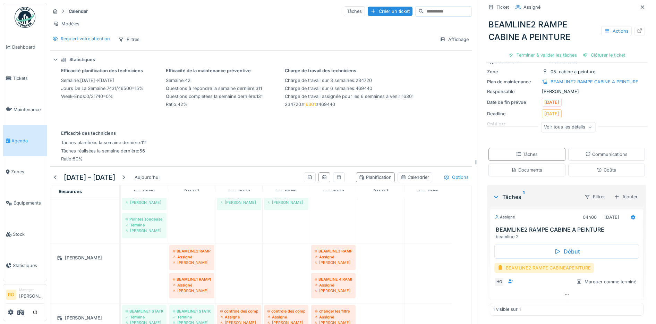
click at [538, 263] on div "BEAMLINE2 RAMPE CABINEAPEINTURE" at bounding box center [545, 268] width 100 height 10
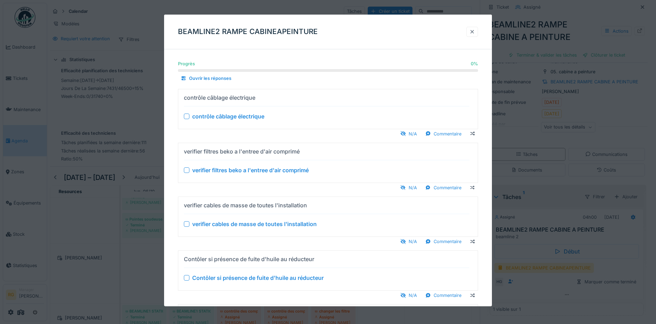
click at [475, 30] on div at bounding box center [473, 31] width 6 height 7
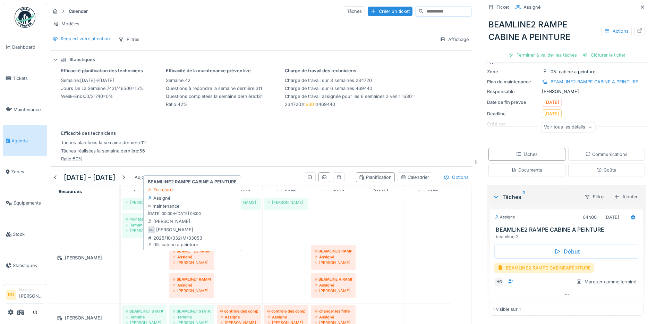
click at [187, 258] on div "Assigné" at bounding box center [192, 257] width 38 height 6
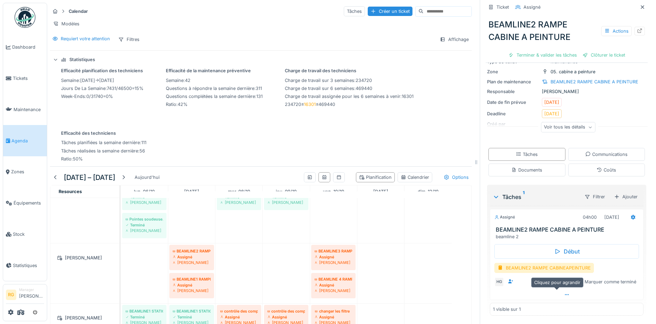
click at [565, 294] on icon at bounding box center [567, 294] width 4 height 1
click at [617, 279] on div at bounding box center [620, 282] width 6 height 7
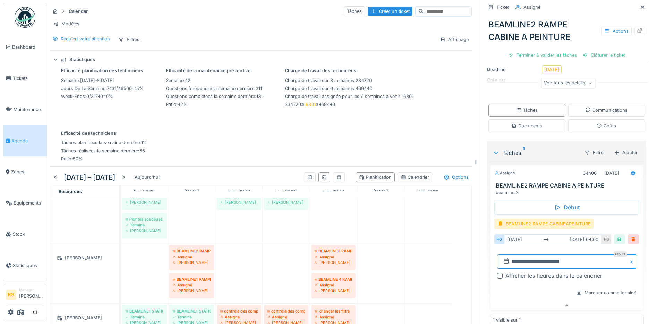
click at [509, 256] on input "**********" at bounding box center [566, 261] width 139 height 15
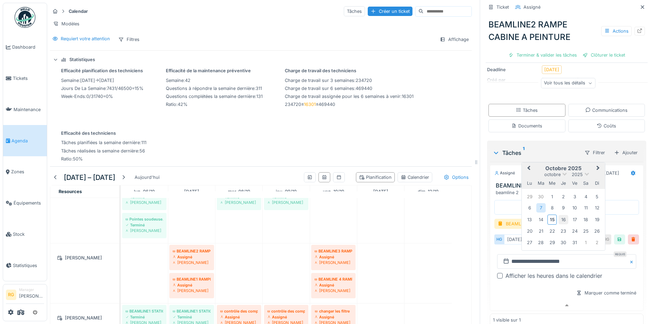
click at [559, 215] on div "16" at bounding box center [563, 219] width 9 height 9
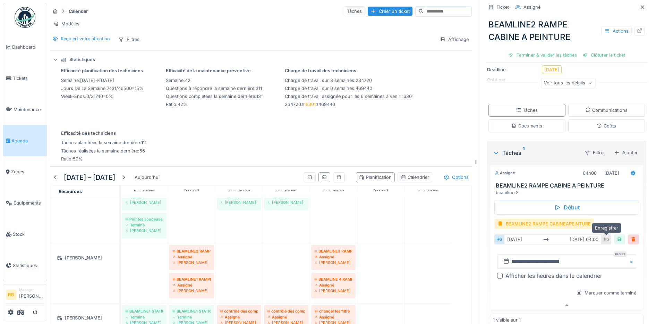
click at [617, 236] on div at bounding box center [620, 239] width 6 height 7
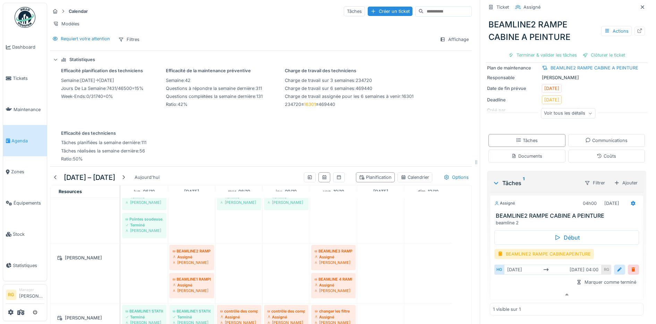
scroll to position [56, 0]
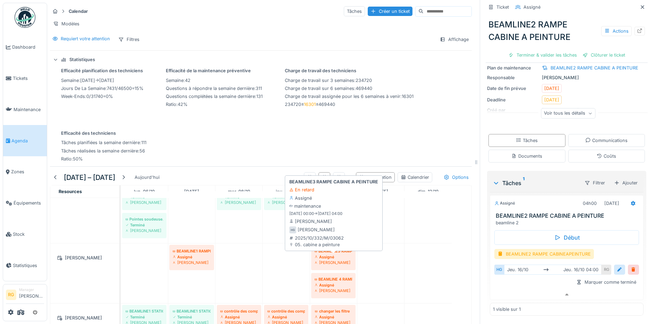
click at [339, 256] on div "Assigné" at bounding box center [333, 257] width 37 height 6
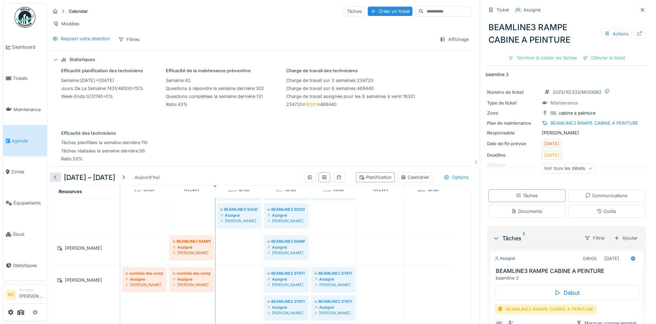
click at [54, 180] on div at bounding box center [56, 177] width 6 height 7
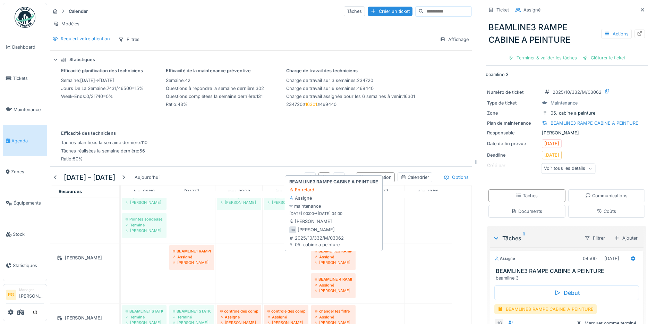
click at [334, 260] on div "Assigné" at bounding box center [333, 257] width 37 height 6
click at [332, 260] on div "Assigné" at bounding box center [333, 257] width 37 height 6
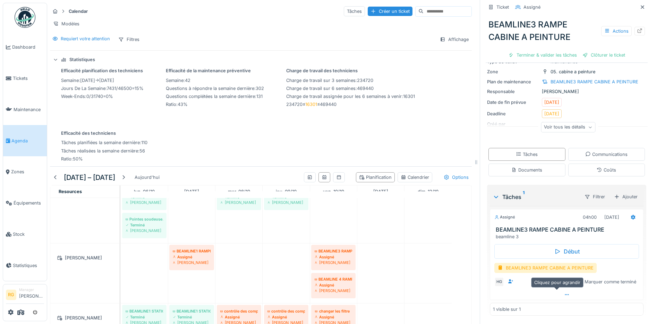
click at [565, 295] on icon at bounding box center [567, 294] width 4 height 1
click at [617, 279] on div at bounding box center [620, 282] width 6 height 7
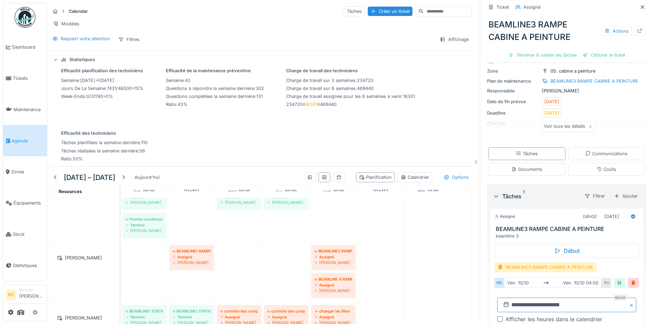
click at [507, 300] on input "**********" at bounding box center [566, 304] width 139 height 15
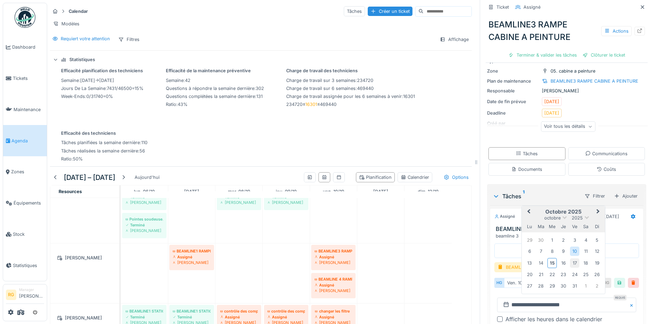
click at [570, 258] on div "17" at bounding box center [574, 262] width 9 height 9
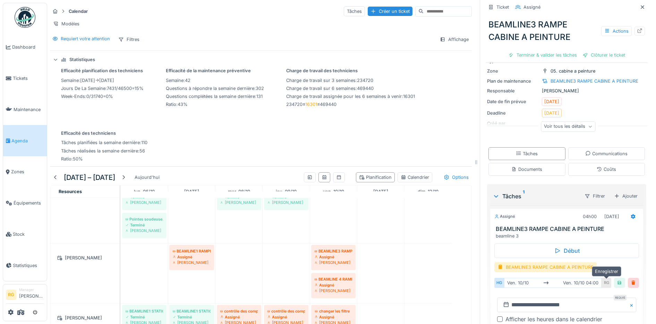
click at [617, 279] on div at bounding box center [620, 282] width 6 height 7
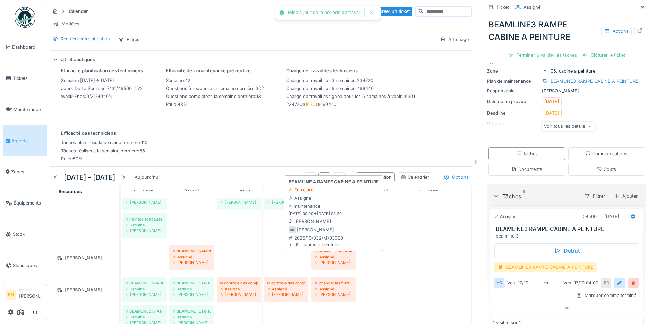
click at [334, 257] on div "Assigné" at bounding box center [333, 257] width 37 height 6
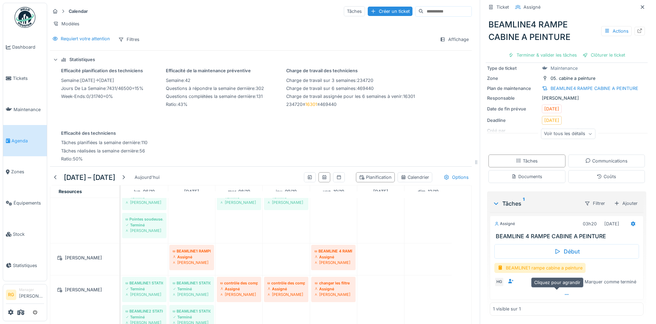
click at [564, 292] on icon at bounding box center [567, 294] width 6 height 5
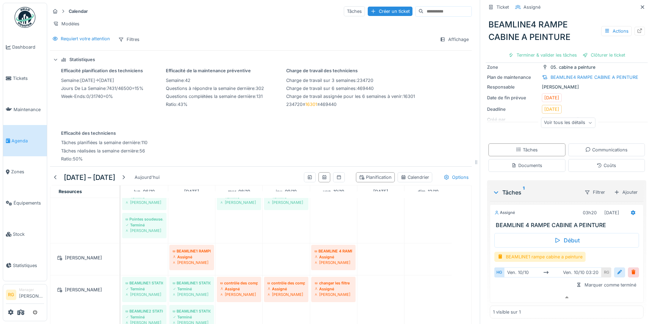
click at [614, 267] on div at bounding box center [619, 272] width 11 height 10
click at [508, 288] on input "**********" at bounding box center [566, 294] width 139 height 15
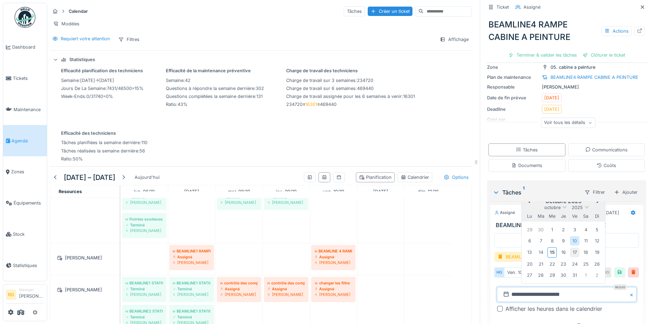
click at [570, 247] on div "17" at bounding box center [574, 251] width 9 height 9
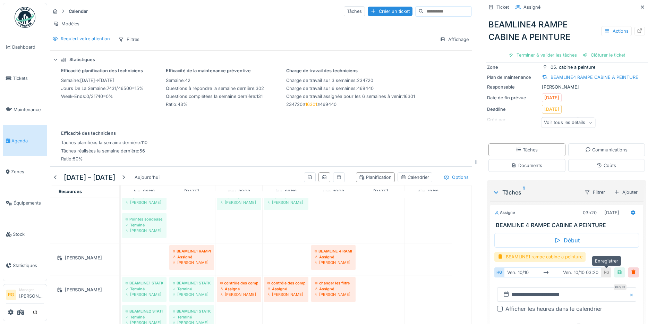
click at [617, 269] on div at bounding box center [620, 272] width 6 height 7
click at [495, 286] on div "**********" at bounding box center [567, 300] width 145 height 37
click at [125, 178] on div at bounding box center [124, 177] width 6 height 7
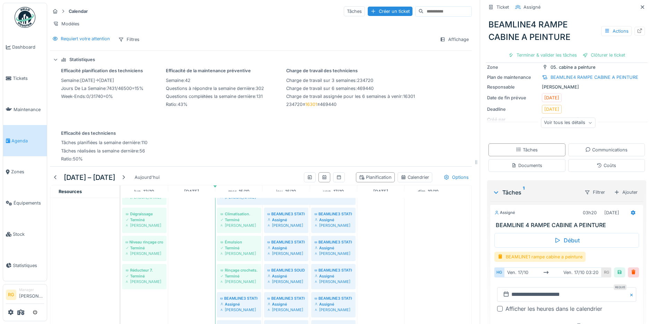
scroll to position [457, 0]
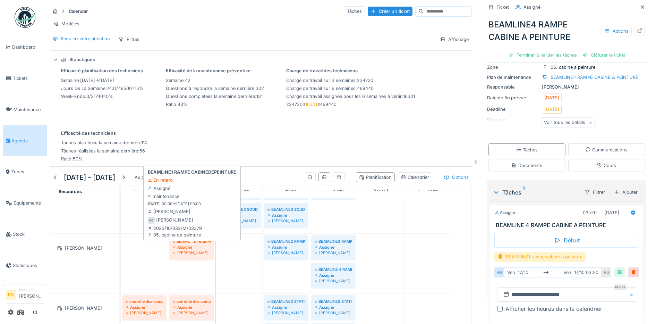
click at [191, 247] on div "Assigné" at bounding box center [192, 247] width 38 height 6
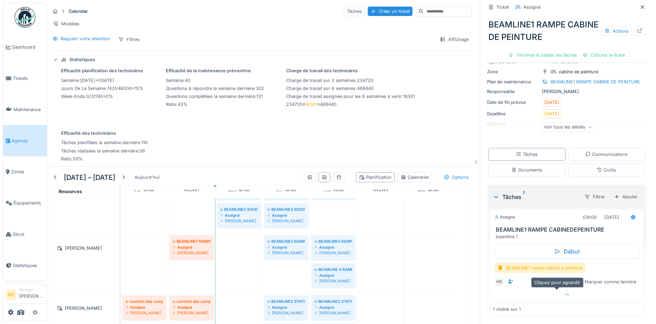
click at [564, 292] on icon at bounding box center [567, 294] width 6 height 5
click at [617, 279] on div at bounding box center [620, 282] width 6 height 7
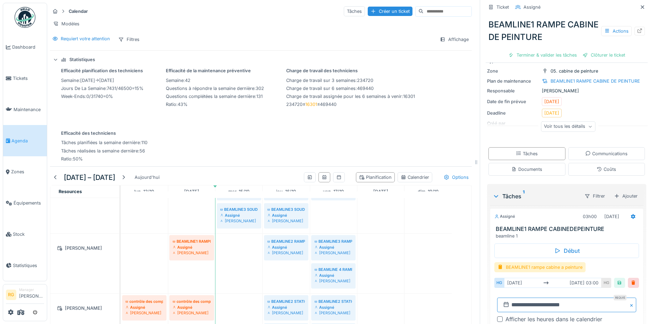
click at [508, 301] on input "**********" at bounding box center [566, 304] width 139 height 15
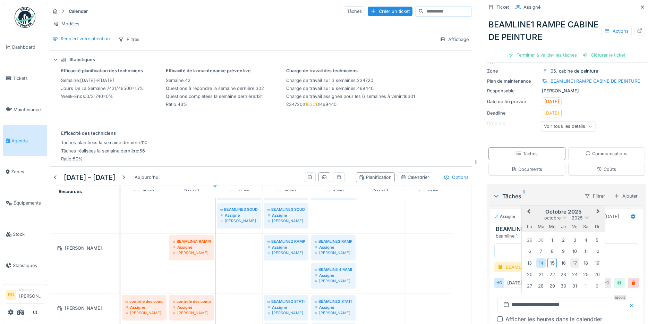
click at [570, 258] on div "17" at bounding box center [574, 262] width 9 height 9
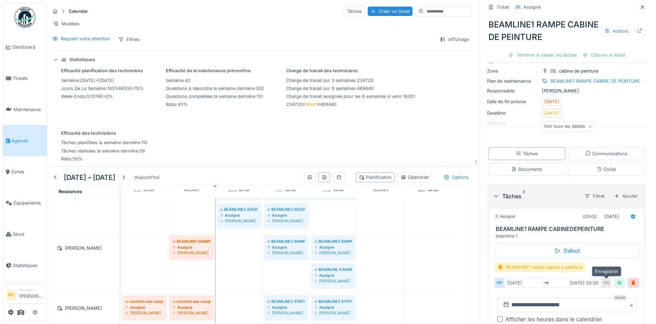
click at [617, 279] on div at bounding box center [620, 282] width 6 height 7
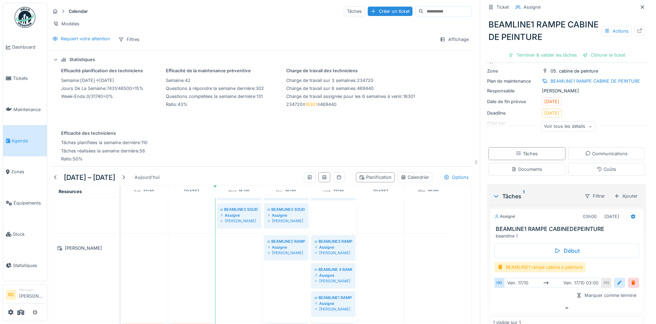
click at [617, 279] on div at bounding box center [620, 282] width 6 height 7
click at [508, 300] on input "**********" at bounding box center [566, 304] width 139 height 15
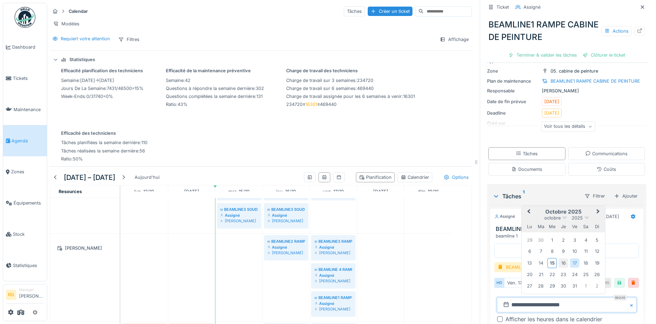
click at [559, 258] on div "16" at bounding box center [563, 262] width 9 height 9
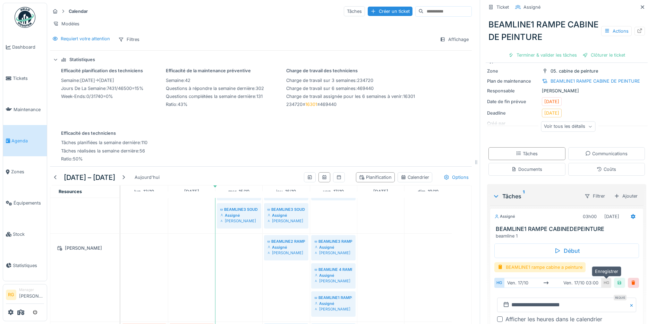
click at [617, 279] on div at bounding box center [620, 282] width 6 height 7
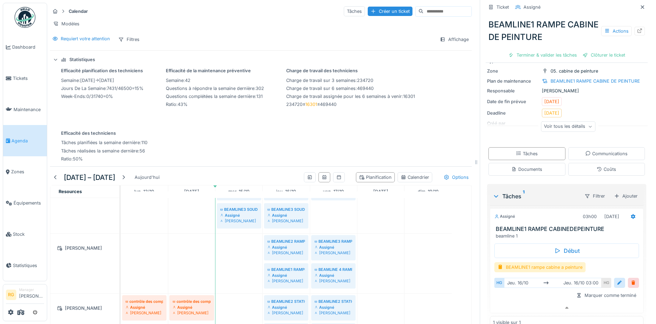
drag, startPoint x: 629, startPoint y: 1, endPoint x: 639, endPoint y: 50, distance: 49.8
click at [640, 5] on icon at bounding box center [643, 7] width 6 height 5
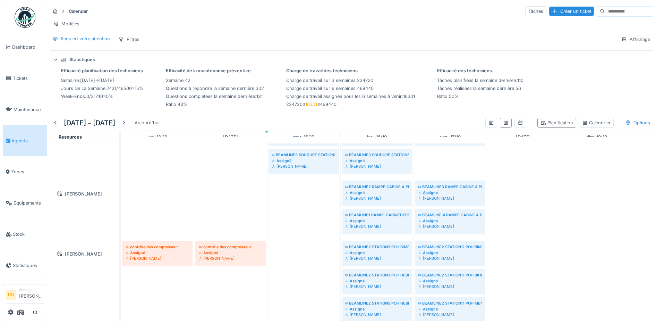
scroll to position [521, 0]
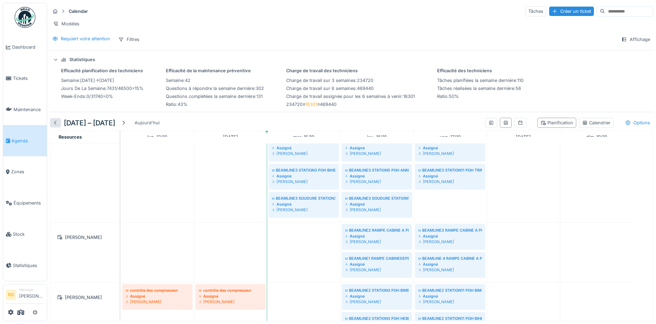
click at [55, 123] on div at bounding box center [56, 122] width 6 height 7
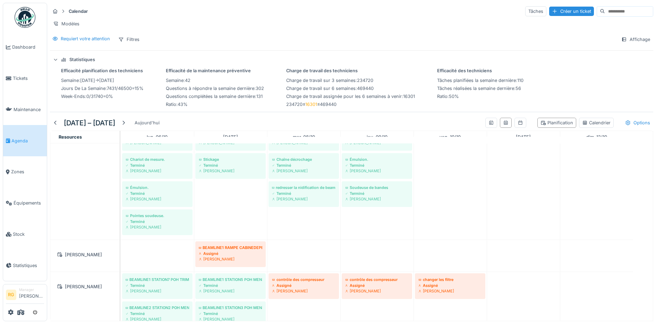
scroll to position [174, 0]
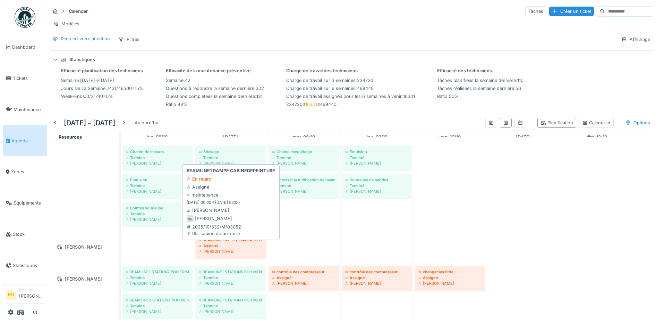
click at [229, 246] on div "Assigné" at bounding box center [231, 246] width 64 height 6
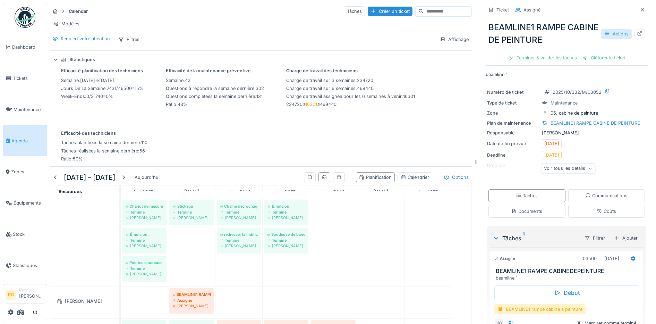
click at [602, 29] on div "Actions" at bounding box center [617, 34] width 31 height 10
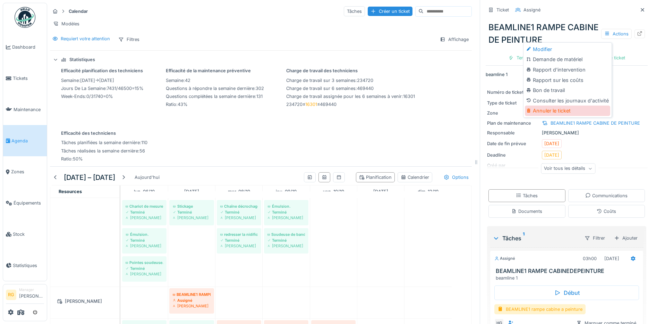
click at [553, 106] on div "Annuler le ticket" at bounding box center [567, 111] width 85 height 10
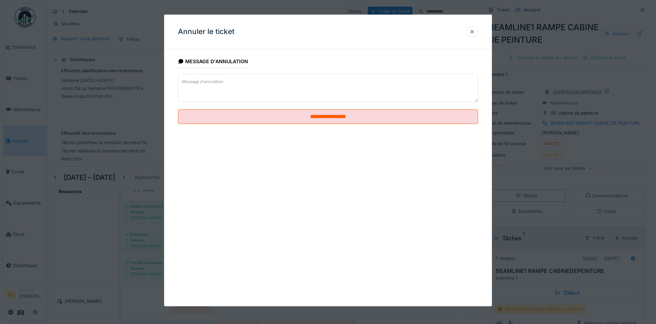
click at [316, 81] on textarea "Message d'annulation" at bounding box center [328, 88] width 301 height 28
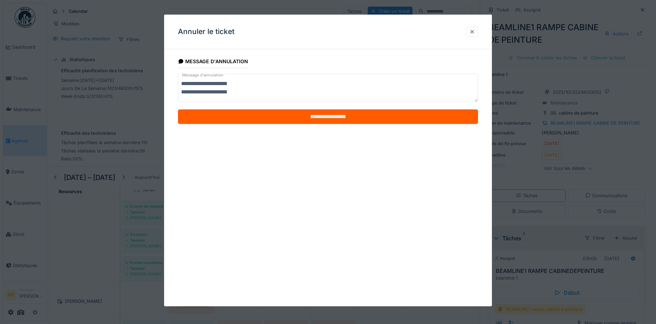
type textarea "**********"
click at [338, 113] on input "**********" at bounding box center [328, 116] width 301 height 15
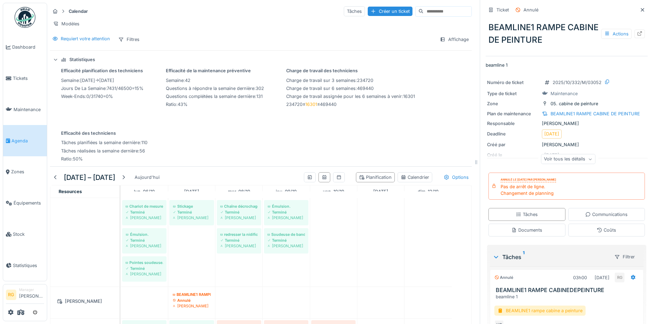
scroll to position [217, 0]
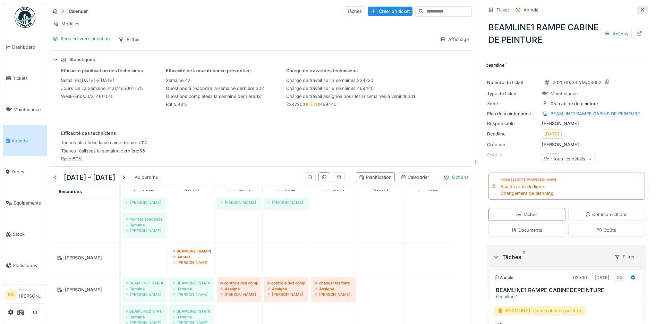
click at [641, 8] on icon at bounding box center [642, 9] width 3 height 3
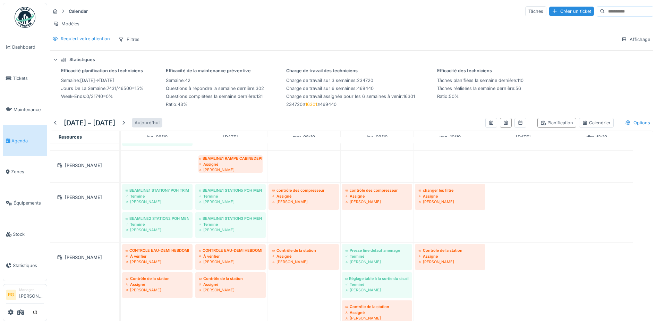
scroll to position [174, 0]
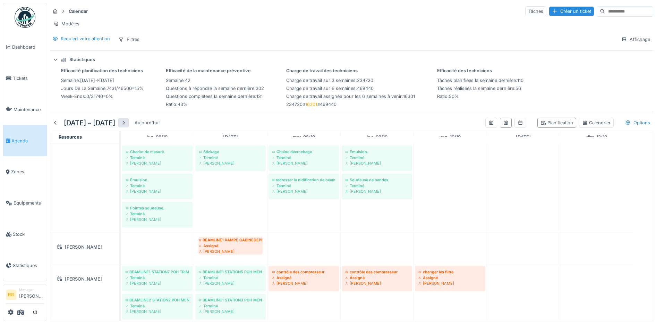
click at [126, 123] on div at bounding box center [124, 122] width 6 height 7
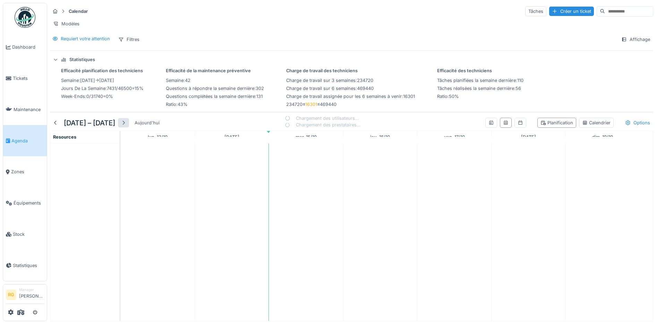
scroll to position [0, 0]
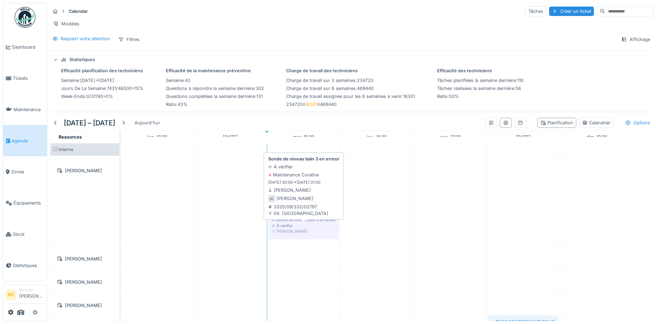
click at [306, 227] on div "À vérifier" at bounding box center [304, 226] width 64 height 6
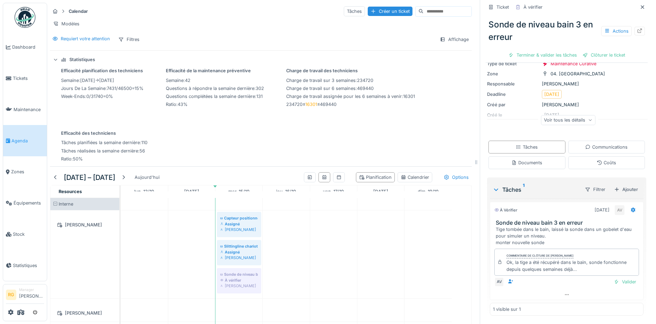
click at [581, 116] on div "Voir tous les détails" at bounding box center [568, 120] width 54 height 10
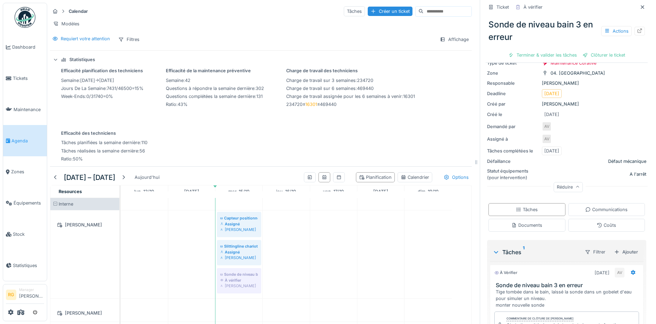
click at [576, 185] on icon at bounding box center [578, 186] width 4 height 3
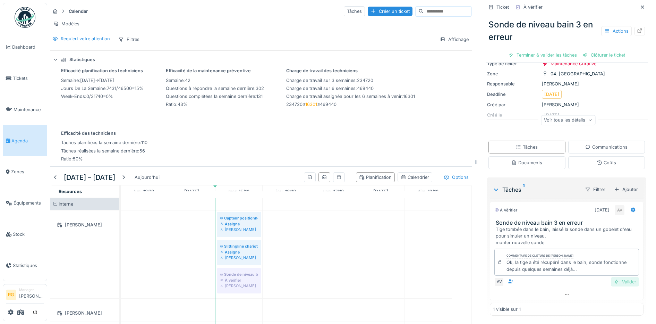
click at [616, 277] on div "Valider" at bounding box center [625, 281] width 28 height 9
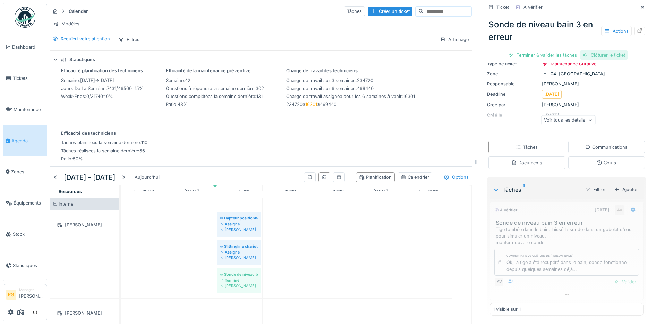
scroll to position [26, 0]
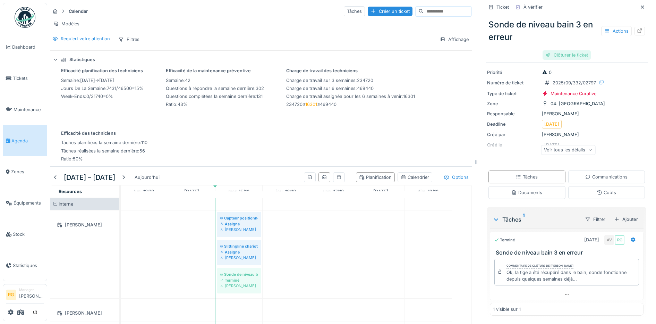
click at [563, 50] on div "Clôturer le ticket" at bounding box center [567, 54] width 48 height 9
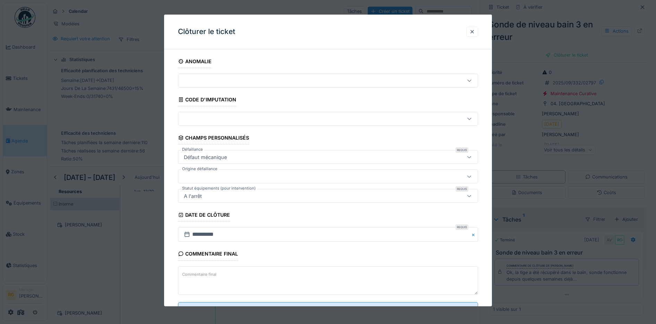
click at [207, 275] on label "Commentaire final" at bounding box center [199, 274] width 37 height 9
click at [207, 275] on textarea "Commentaire final" at bounding box center [328, 280] width 301 height 28
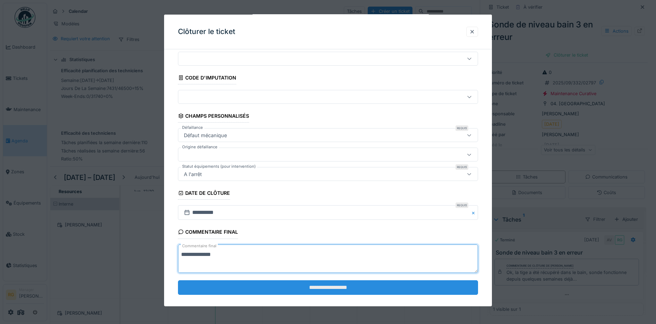
scroll to position [30, 0]
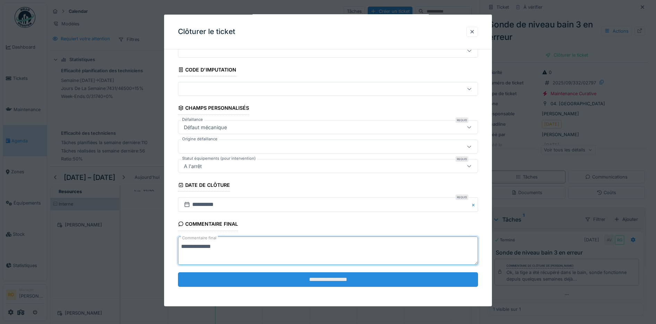
type textarea "**********"
click at [376, 283] on input "**********" at bounding box center [328, 279] width 301 height 15
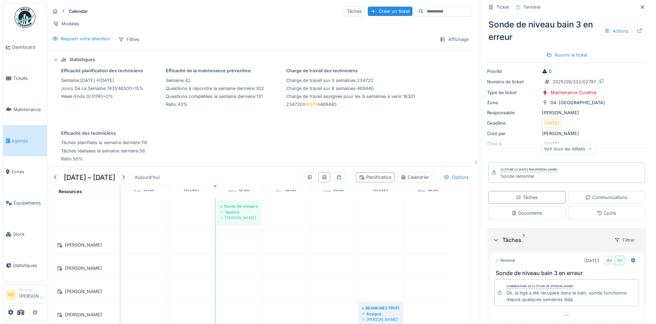
scroll to position [87, 0]
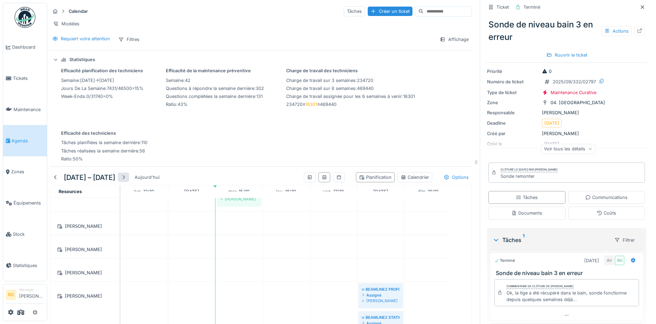
click at [126, 177] on div at bounding box center [124, 177] width 6 height 7
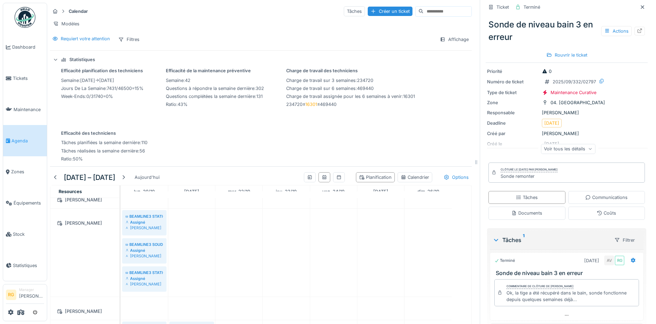
scroll to position [130, 0]
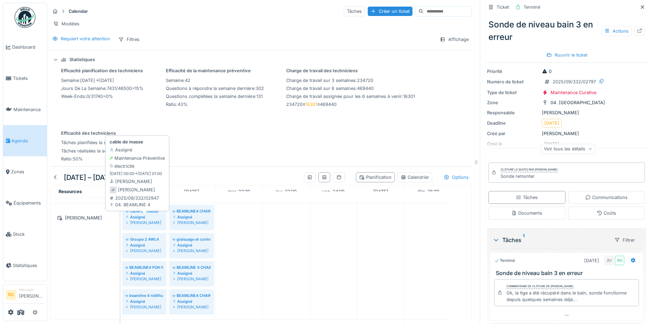
click at [143, 217] on div "Assigné" at bounding box center [144, 217] width 37 height 6
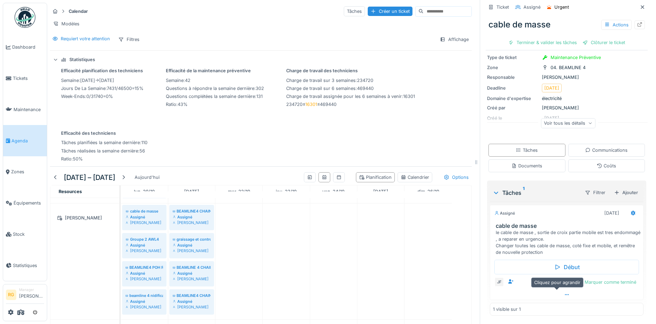
click at [564, 292] on icon at bounding box center [567, 294] width 6 height 5
click at [617, 279] on div at bounding box center [620, 282] width 6 height 7
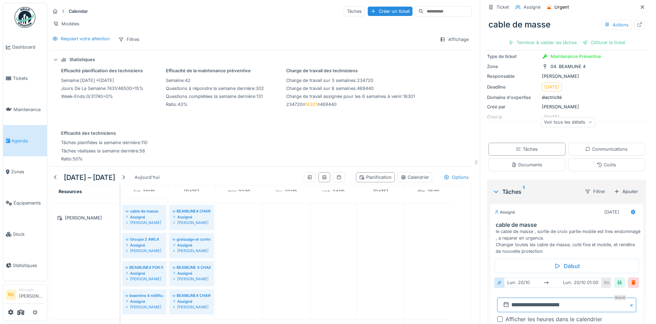
click at [509, 299] on input "**********" at bounding box center [566, 304] width 139 height 15
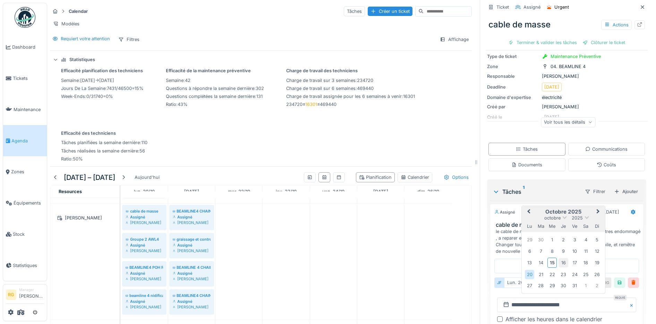
click at [559, 258] on div "16" at bounding box center [563, 262] width 9 height 9
click at [560, 258] on div "16" at bounding box center [563, 262] width 9 height 9
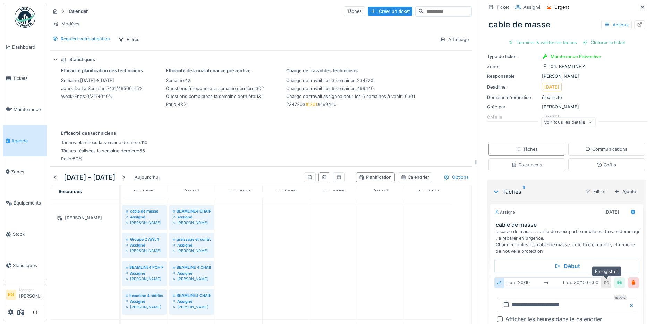
click at [617, 279] on div at bounding box center [620, 282] width 6 height 7
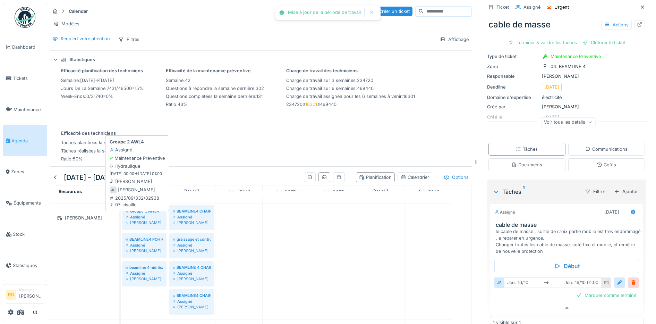
click at [142, 215] on div "Assigné" at bounding box center [144, 217] width 37 height 6
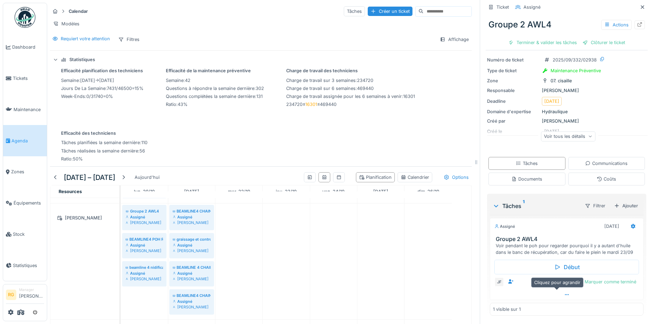
click at [564, 292] on icon at bounding box center [567, 294] width 6 height 5
click at [614, 277] on div at bounding box center [619, 282] width 11 height 10
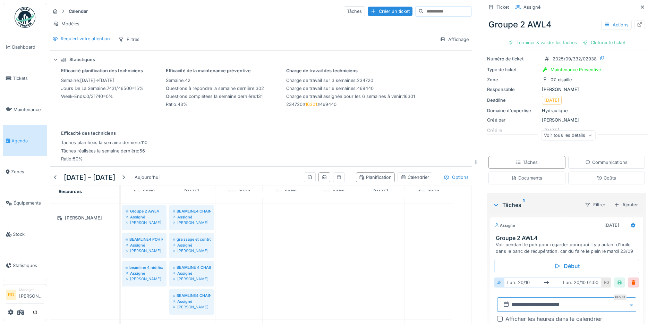
click at [507, 300] on input "**********" at bounding box center [566, 304] width 139 height 15
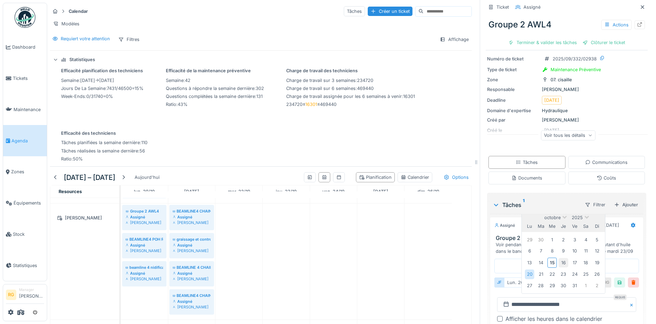
click at [559, 258] on div "16" at bounding box center [563, 262] width 9 height 9
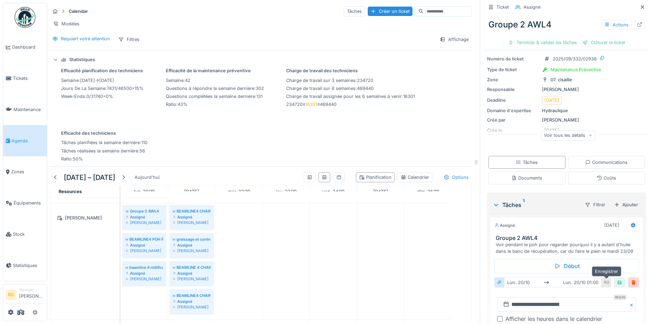
click at [617, 279] on div at bounding box center [620, 282] width 6 height 7
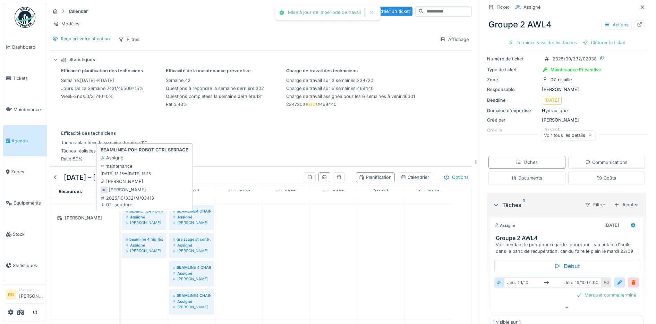
click at [142, 215] on div "Assigné" at bounding box center [144, 217] width 37 height 6
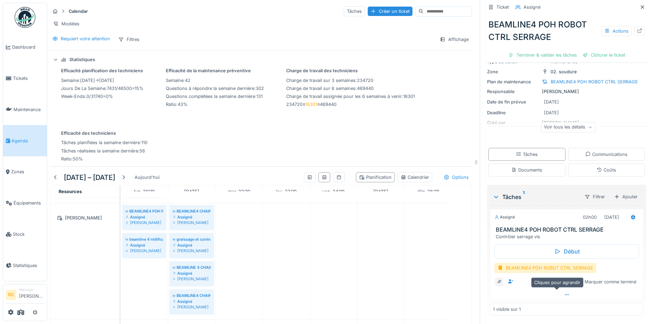
click at [565, 294] on icon at bounding box center [567, 294] width 4 height 1
click at [617, 279] on div at bounding box center [620, 282] width 6 height 7
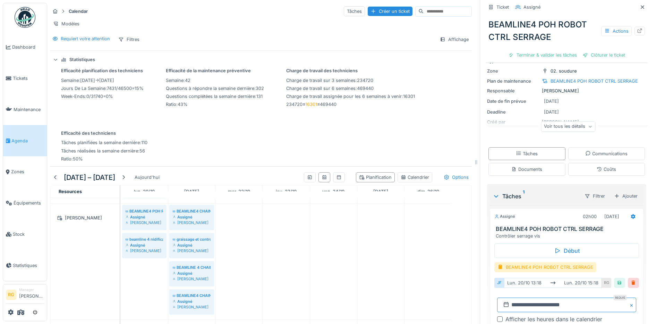
click at [508, 300] on input "**********" at bounding box center [566, 304] width 139 height 15
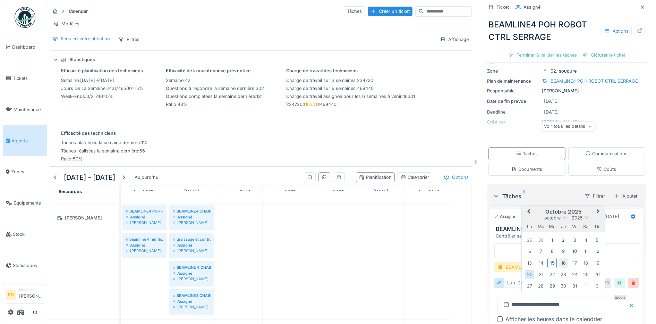
click at [559, 258] on div "16" at bounding box center [563, 262] width 9 height 9
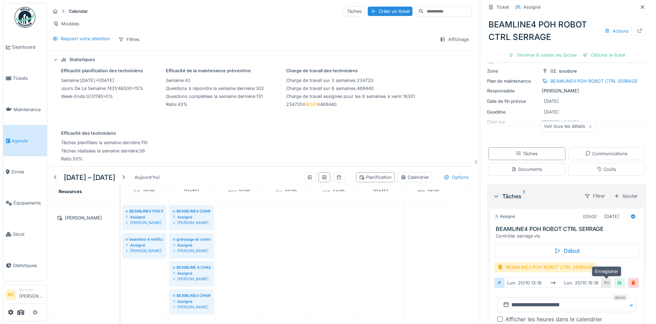
click at [617, 279] on div at bounding box center [620, 282] width 6 height 7
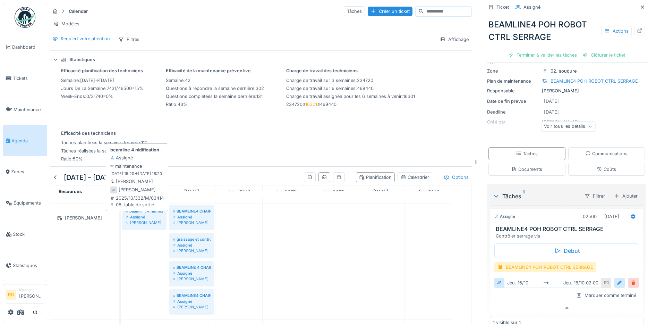
click at [149, 216] on div "Assigné" at bounding box center [144, 217] width 37 height 6
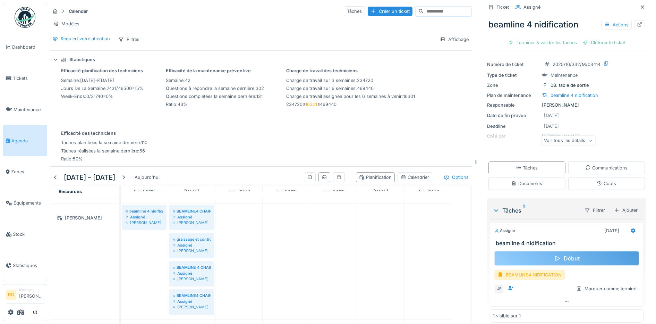
scroll to position [23, 0]
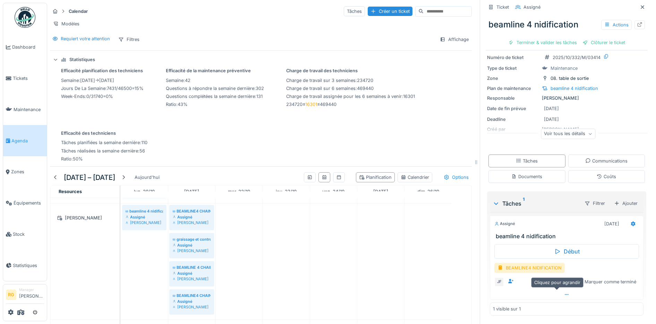
click at [564, 292] on icon at bounding box center [567, 294] width 6 height 5
click at [617, 279] on div at bounding box center [620, 282] width 6 height 7
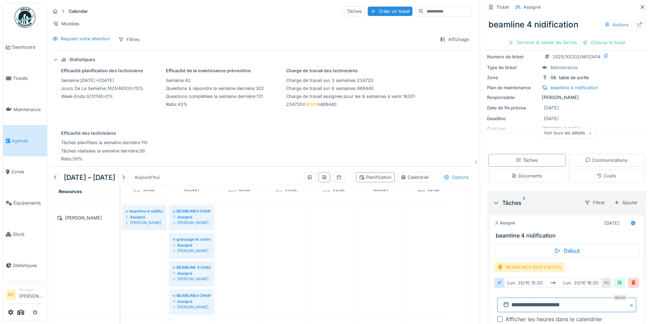
click at [509, 297] on input "**********" at bounding box center [566, 304] width 139 height 15
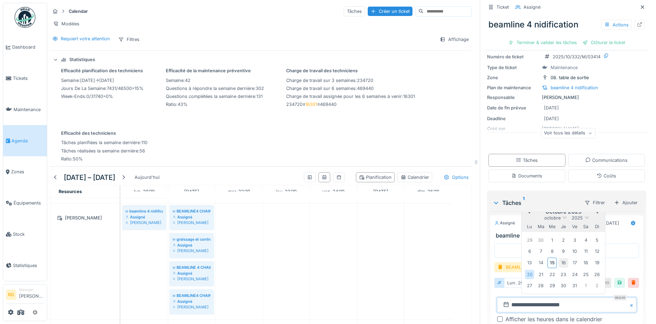
click at [559, 258] on div "16" at bounding box center [563, 262] width 9 height 9
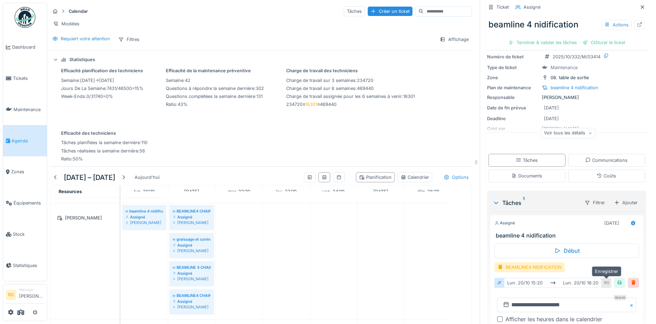
click at [617, 279] on div at bounding box center [620, 282] width 6 height 7
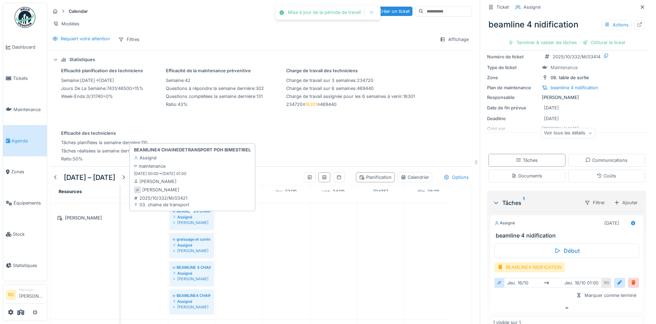
click at [193, 216] on div "Assigné" at bounding box center [192, 217] width 38 height 6
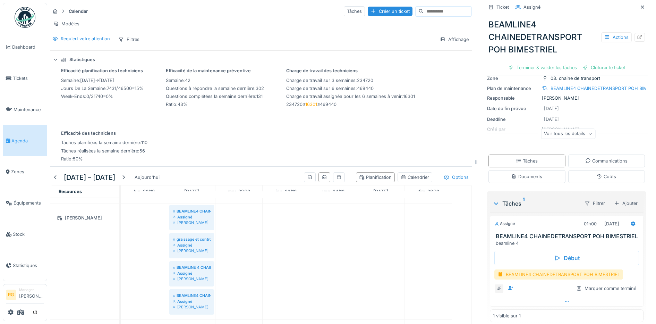
scroll to position [61, 0]
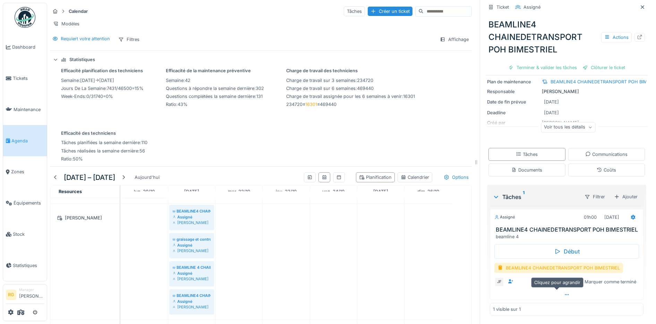
click at [564, 292] on icon at bounding box center [567, 294] width 6 height 5
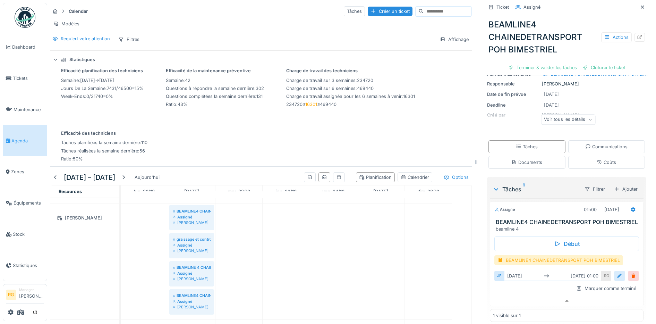
click at [617, 277] on div at bounding box center [620, 275] width 6 height 7
click at [509, 299] on input "**********" at bounding box center [566, 298] width 139 height 15
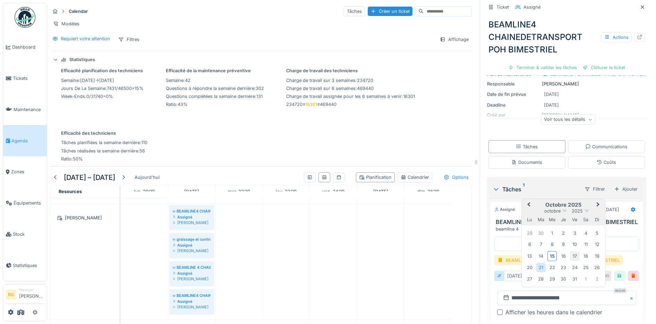
click at [570, 257] on div "17" at bounding box center [574, 255] width 9 height 9
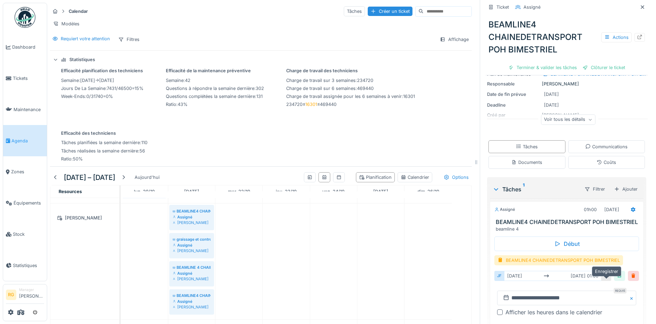
click at [617, 276] on div at bounding box center [620, 275] width 6 height 7
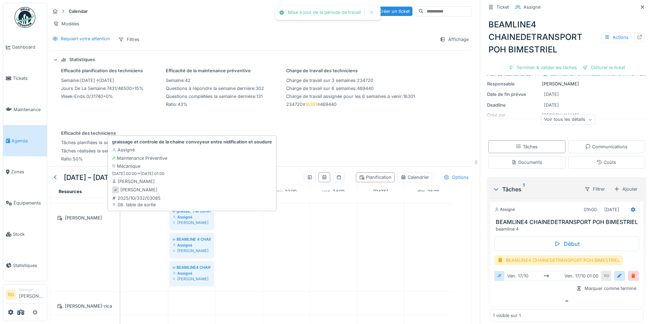
click at [192, 214] on div "Assigné" at bounding box center [192, 217] width 38 height 6
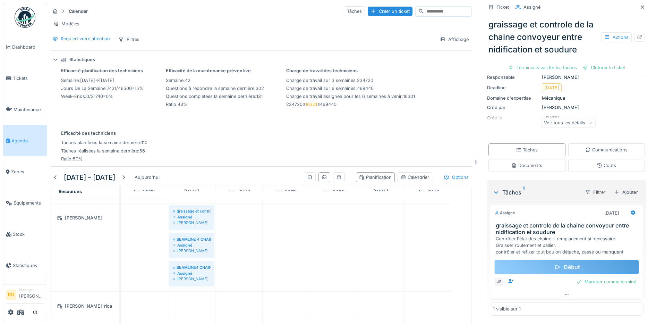
scroll to position [72, 0]
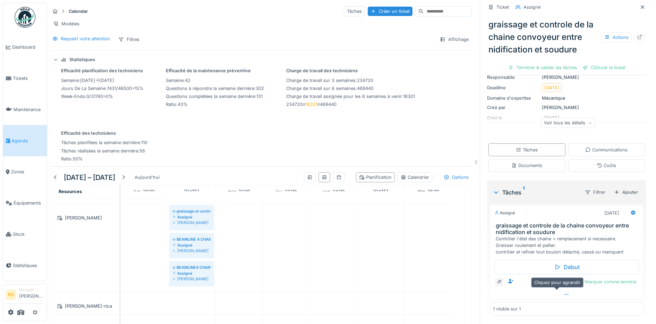
click at [564, 292] on icon at bounding box center [567, 294] width 6 height 5
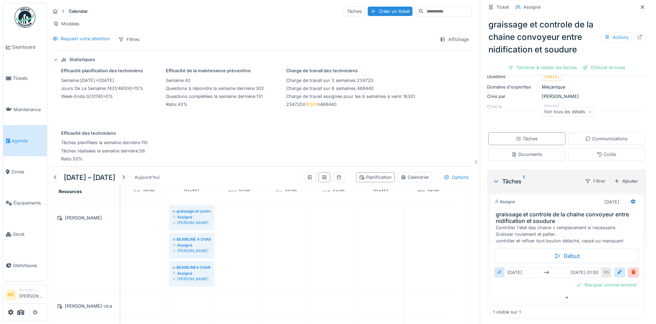
click at [617, 269] on div at bounding box center [620, 272] width 6 height 7
click at [507, 288] on input "**********" at bounding box center [566, 294] width 139 height 15
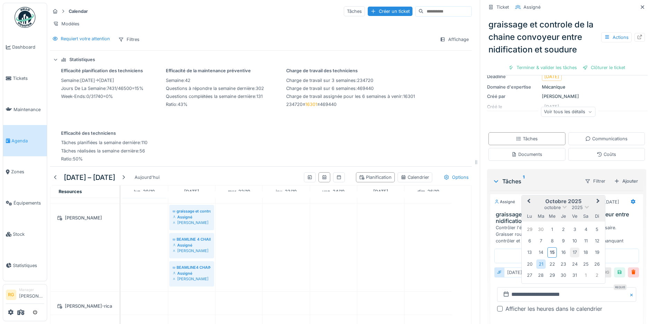
click at [570, 247] on div "17" at bounding box center [574, 251] width 9 height 9
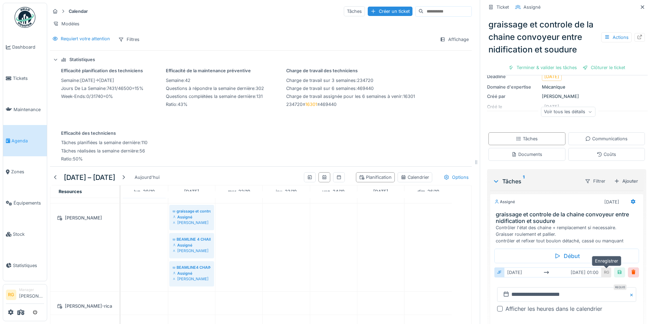
click at [617, 269] on div at bounding box center [620, 272] width 6 height 7
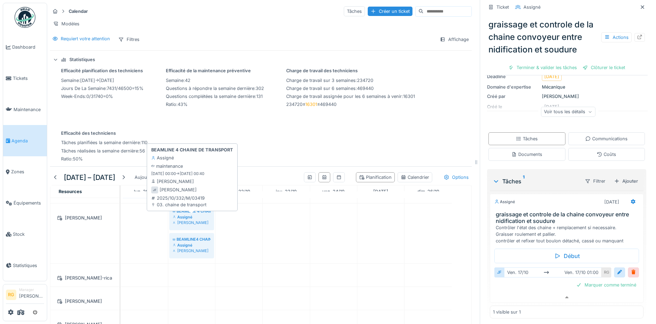
drag, startPoint x: 187, startPoint y: 220, endPoint x: 259, endPoint y: 197, distance: 75.0
click at [187, 220] on div "Jamal Fetassi" at bounding box center [192, 223] width 38 height 6
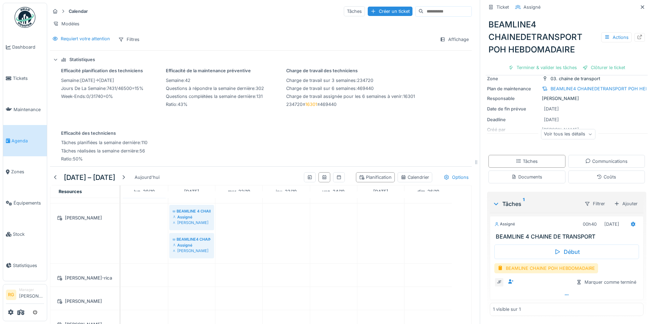
scroll to position [48, 0]
click at [564, 292] on icon at bounding box center [567, 294] width 6 height 5
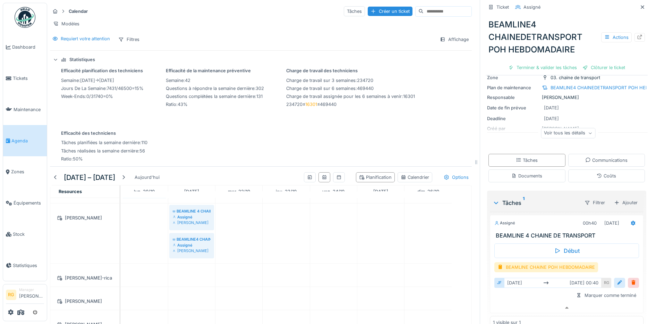
click at [617, 279] on div at bounding box center [620, 282] width 6 height 7
click at [507, 300] on input "**********" at bounding box center [566, 304] width 139 height 15
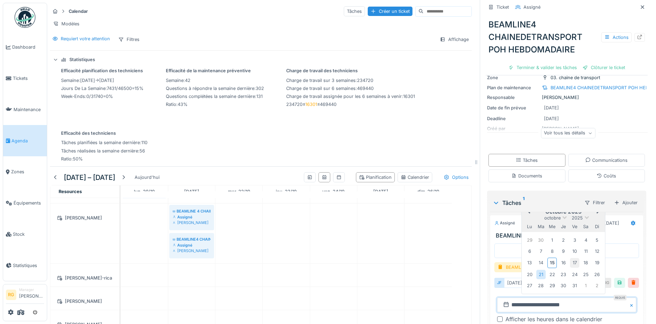
click at [570, 258] on div "17" at bounding box center [574, 262] width 9 height 9
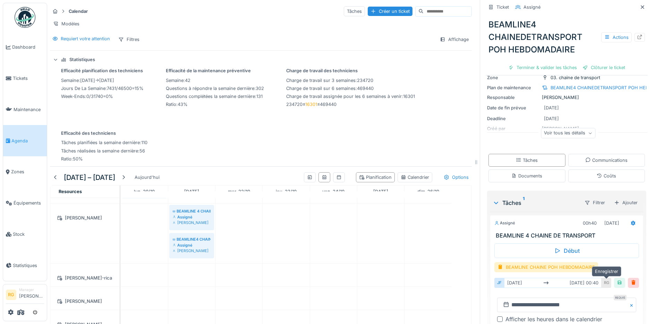
click at [617, 279] on div at bounding box center [620, 282] width 6 height 7
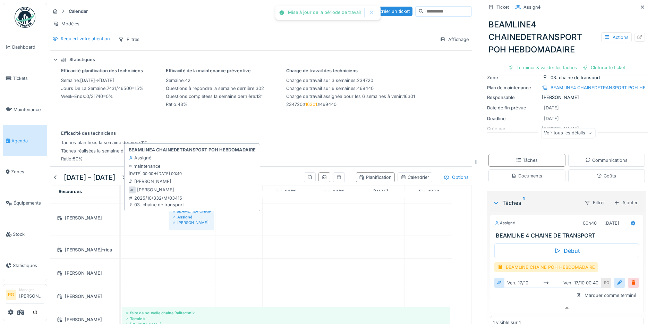
click at [191, 216] on div "Assigné" at bounding box center [192, 217] width 38 height 6
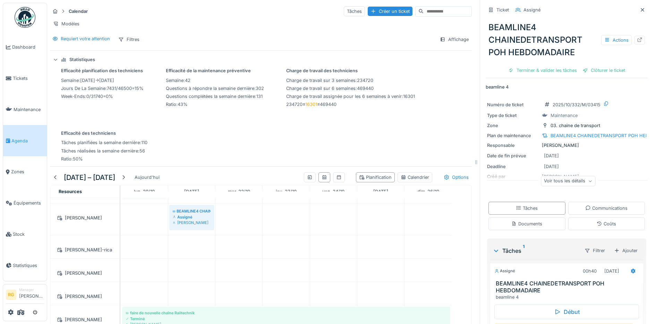
scroll to position [68, 0]
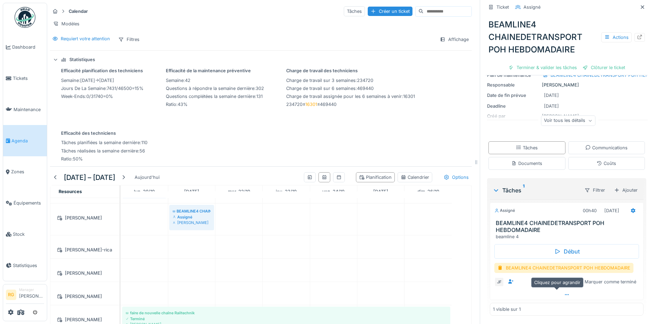
click at [564, 292] on icon at bounding box center [567, 294] width 6 height 5
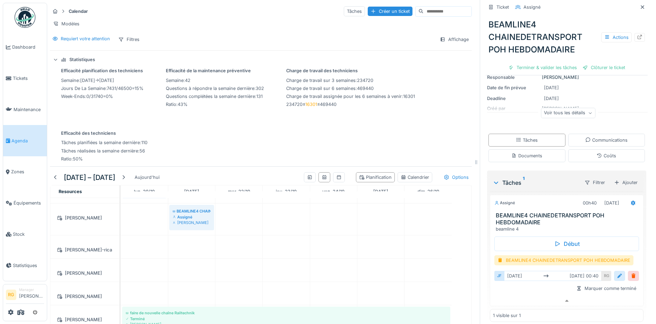
click at [617, 277] on div at bounding box center [620, 275] width 6 height 7
click at [508, 297] on input "**********" at bounding box center [566, 298] width 139 height 15
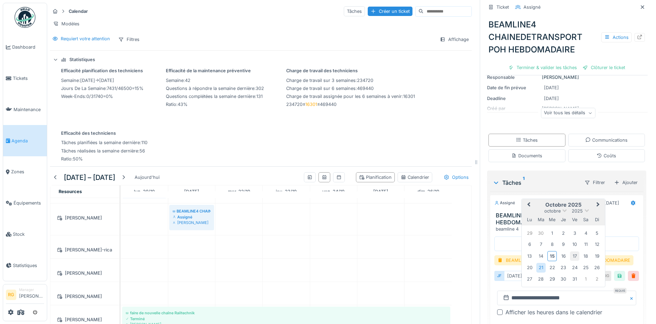
click at [571, 257] on div "17" at bounding box center [574, 255] width 9 height 9
click at [570, 256] on div "17" at bounding box center [574, 255] width 9 height 9
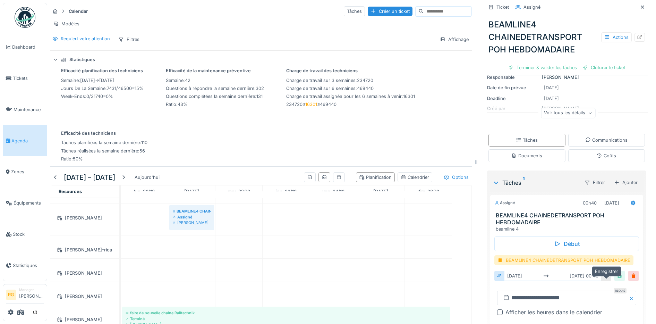
click at [614, 276] on div at bounding box center [619, 276] width 11 height 10
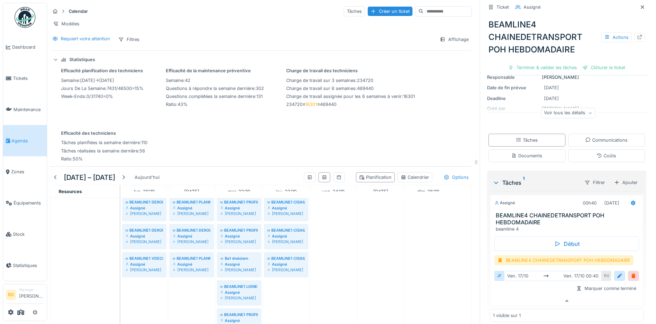
scroll to position [466, 0]
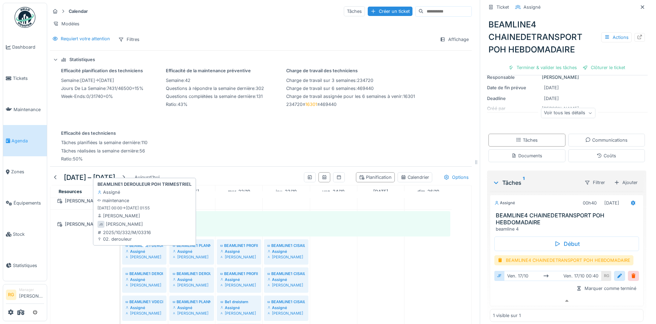
click at [146, 250] on div "Assigné" at bounding box center [144, 252] width 37 height 6
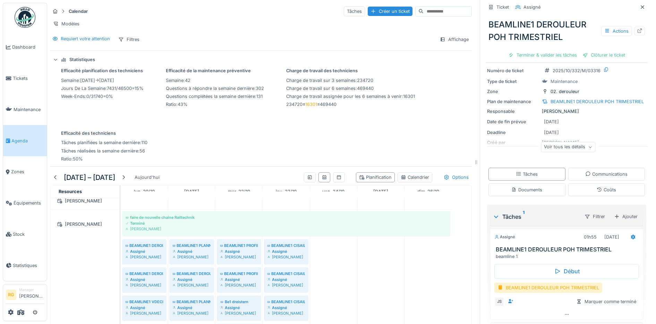
scroll to position [42, 0]
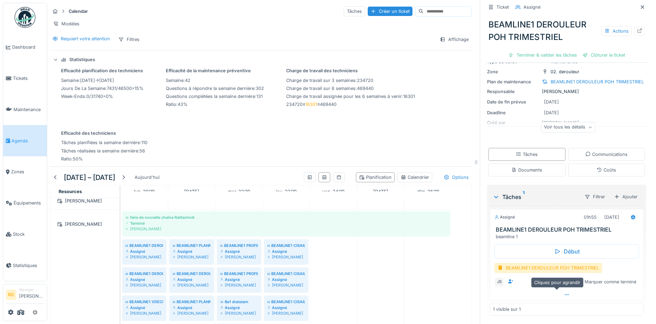
click at [564, 292] on icon at bounding box center [567, 294] width 6 height 5
click at [617, 279] on div at bounding box center [620, 282] width 6 height 7
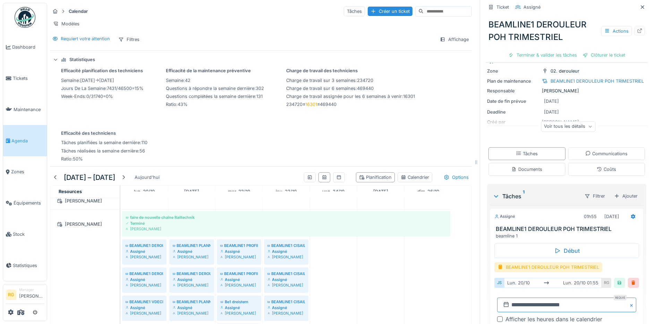
click at [507, 299] on input "**********" at bounding box center [566, 304] width 139 height 15
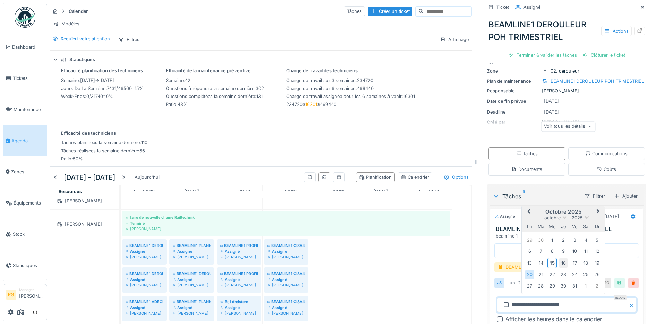
click at [559, 258] on div "16" at bounding box center [563, 262] width 9 height 9
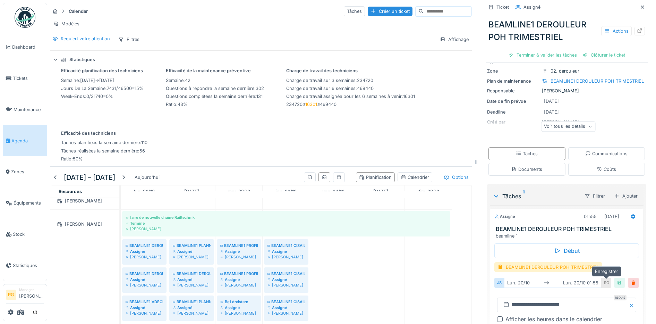
click at [617, 279] on div at bounding box center [620, 282] width 6 height 7
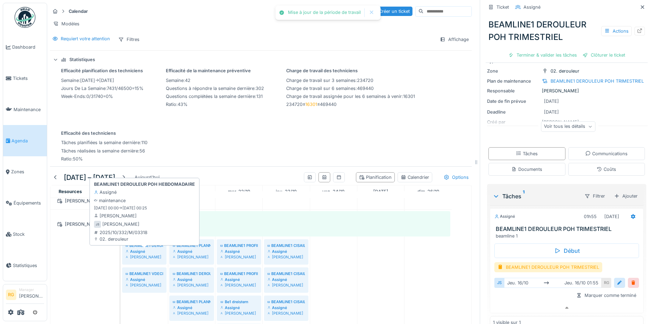
click at [146, 253] on div "Assigné" at bounding box center [144, 252] width 37 height 6
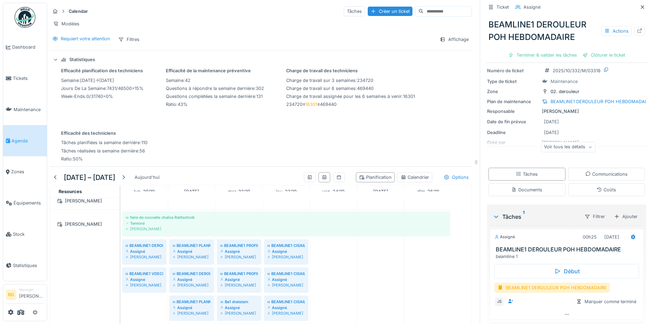
scroll to position [42, 0]
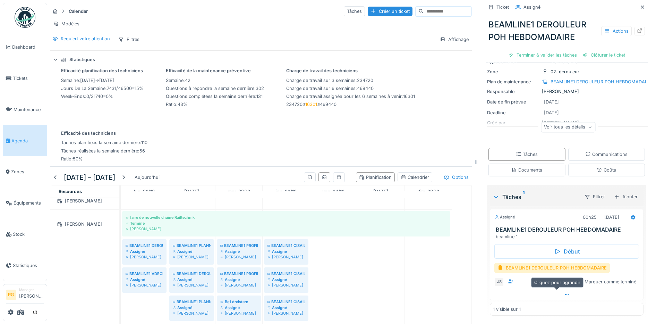
click at [564, 292] on icon at bounding box center [567, 294] width 6 height 5
click at [617, 279] on div at bounding box center [620, 282] width 6 height 7
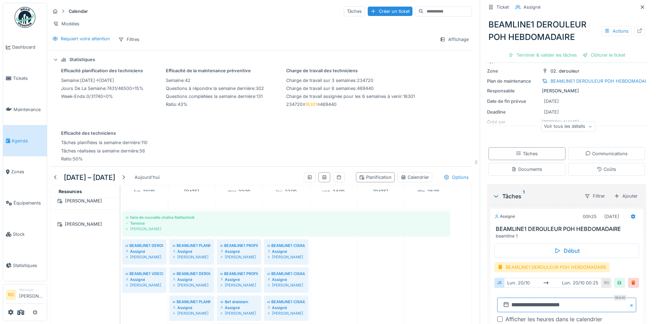
click at [509, 299] on input "**********" at bounding box center [566, 304] width 139 height 15
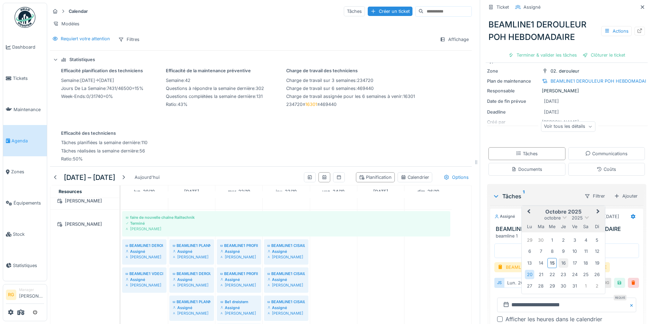
click at [559, 258] on div "16" at bounding box center [563, 262] width 9 height 9
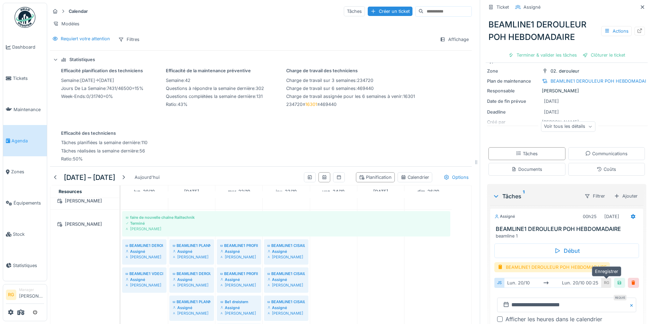
click at [617, 279] on div at bounding box center [620, 282] width 6 height 7
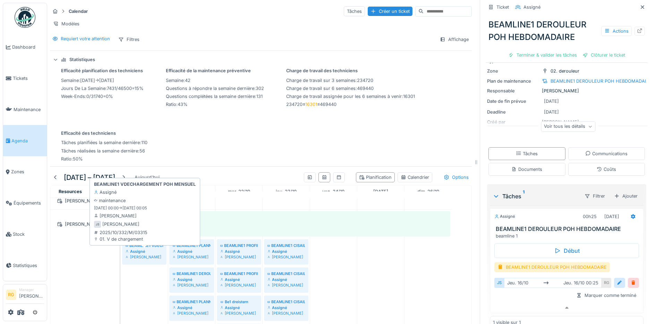
click at [139, 250] on div "Assigné" at bounding box center [144, 252] width 37 height 6
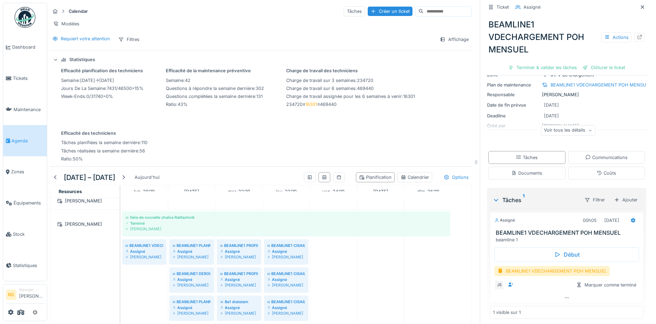
scroll to position [54, 0]
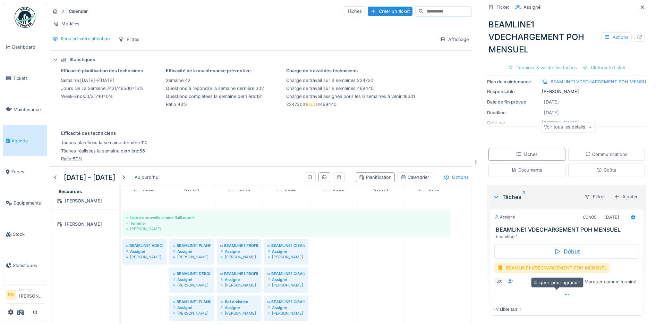
click at [564, 292] on icon at bounding box center [567, 294] width 6 height 5
click at [614, 278] on div at bounding box center [619, 283] width 11 height 10
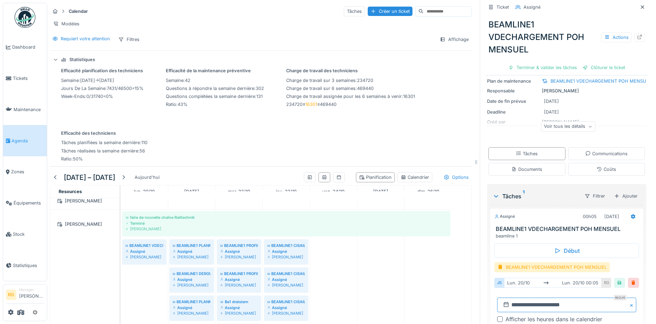
click at [509, 301] on input "**********" at bounding box center [566, 304] width 139 height 15
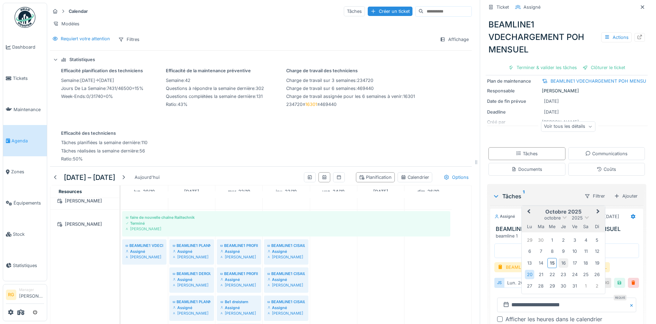
click at [559, 258] on div "16" at bounding box center [563, 262] width 9 height 9
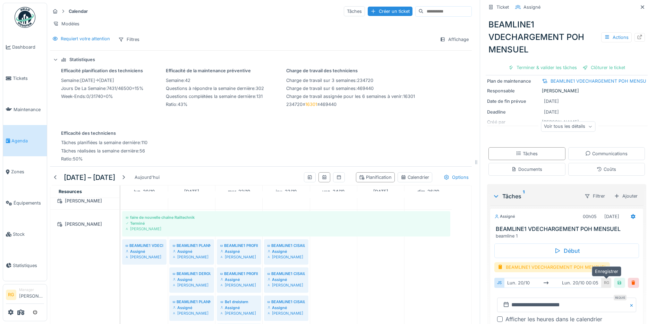
click at [617, 279] on div at bounding box center [620, 282] width 6 height 7
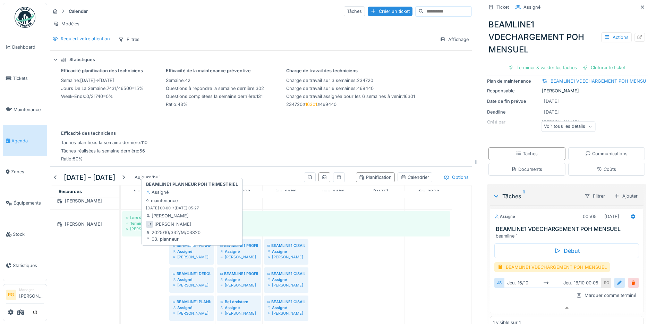
click at [196, 251] on div "Assigné" at bounding box center [192, 252] width 38 height 6
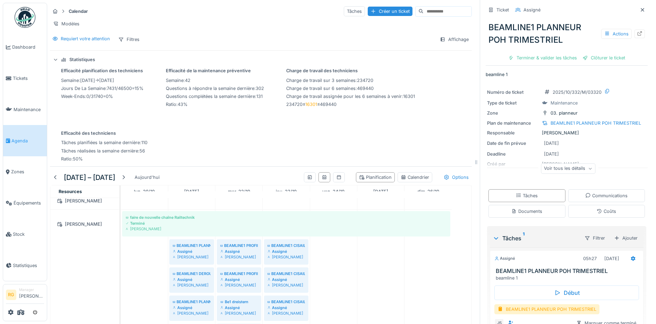
scroll to position [42, 0]
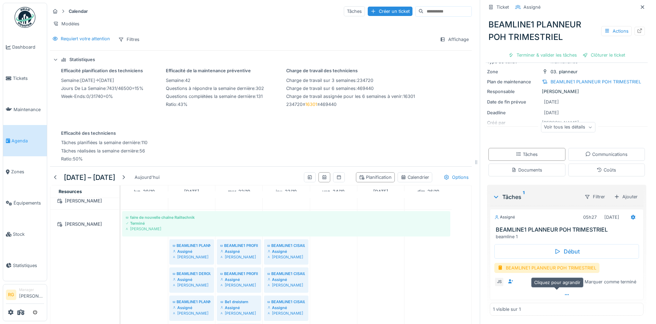
click at [564, 292] on icon at bounding box center [567, 294] width 6 height 5
click at [617, 279] on div at bounding box center [620, 282] width 6 height 7
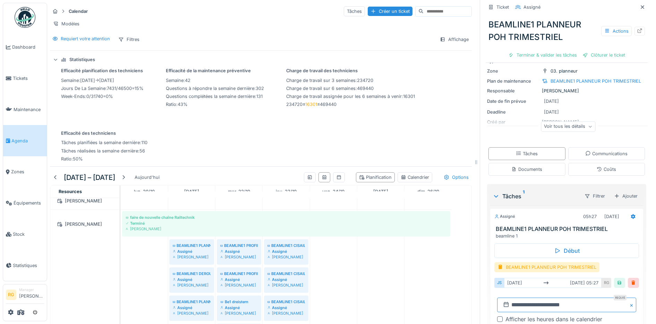
click at [508, 299] on input "**********" at bounding box center [566, 304] width 139 height 15
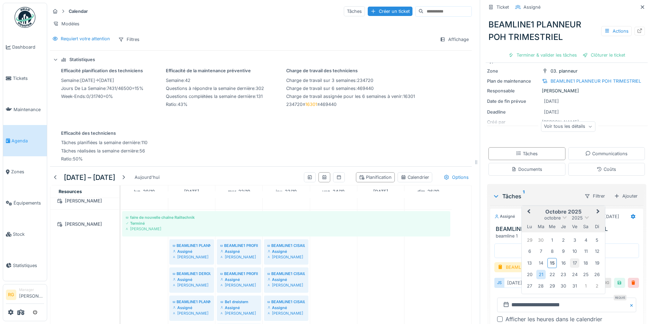
click at [570, 258] on div "17" at bounding box center [574, 262] width 9 height 9
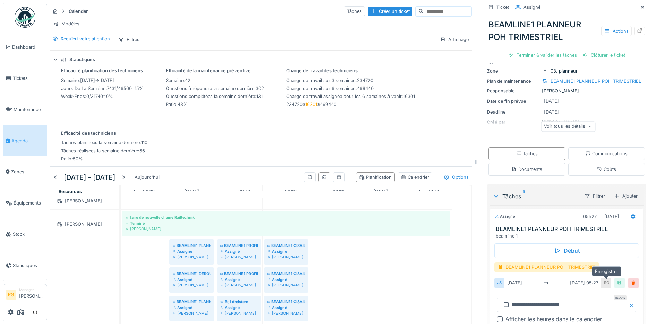
click at [617, 279] on div at bounding box center [620, 282] width 6 height 7
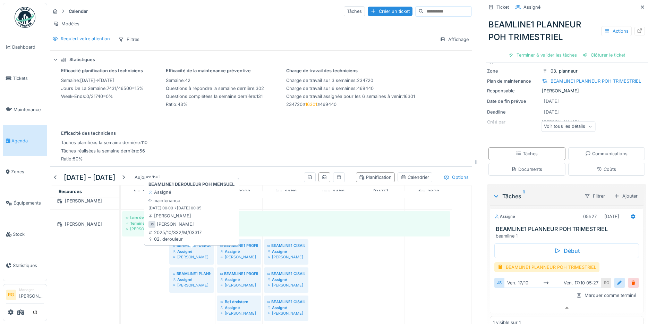
click at [204, 252] on div "Assigné" at bounding box center [192, 252] width 38 height 6
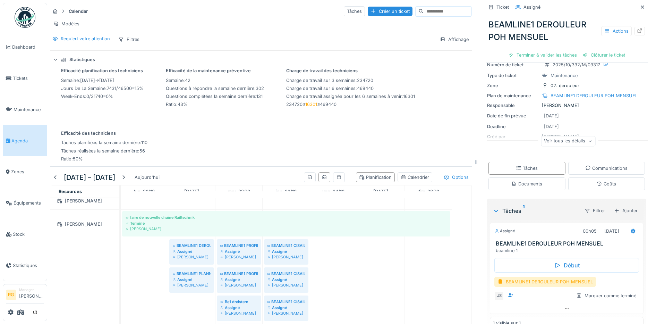
scroll to position [42, 0]
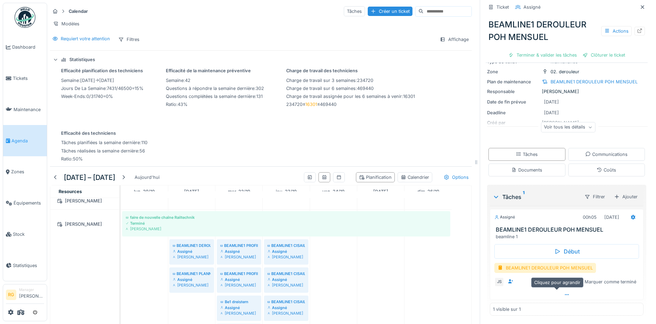
click at [564, 292] on icon at bounding box center [567, 294] width 6 height 5
click at [617, 279] on div at bounding box center [620, 282] width 6 height 7
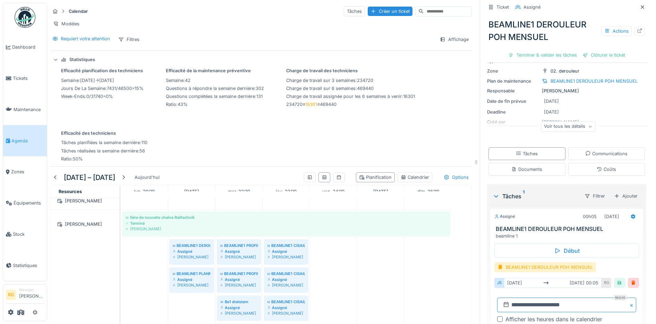
click at [506, 299] on input "**********" at bounding box center [566, 304] width 139 height 15
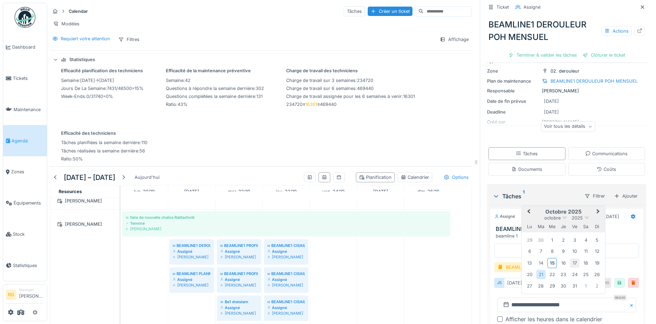
click at [570, 258] on div "17" at bounding box center [574, 262] width 9 height 9
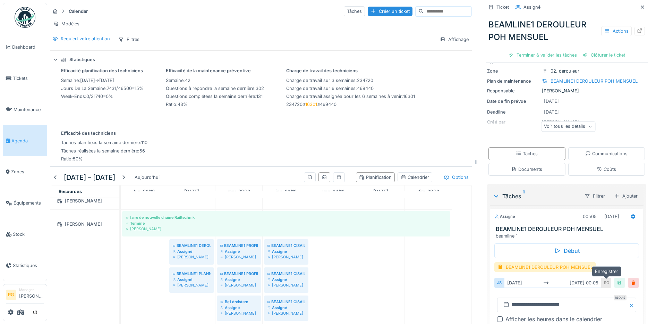
click at [617, 279] on div at bounding box center [620, 282] width 6 height 7
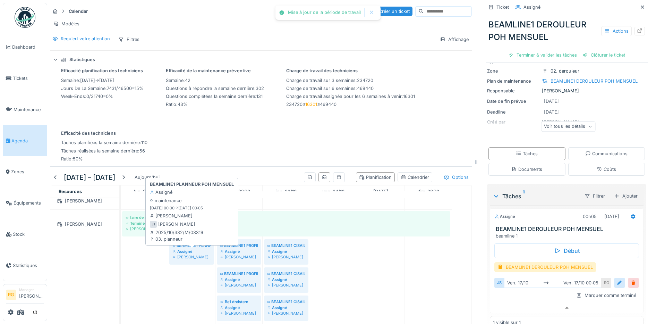
click at [191, 251] on div "Assigné" at bounding box center [192, 252] width 38 height 6
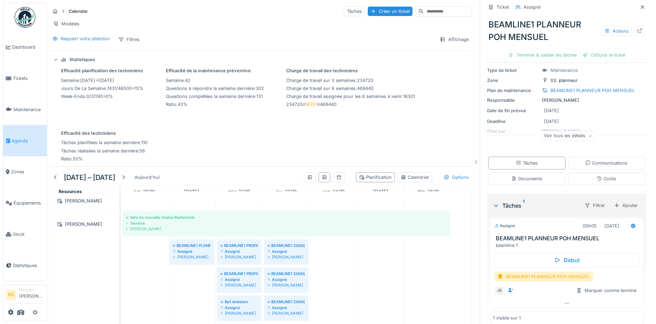
scroll to position [42, 0]
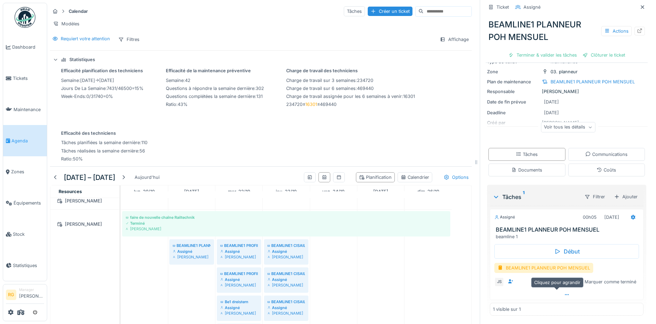
click at [564, 292] on icon at bounding box center [567, 294] width 6 height 5
click at [617, 279] on div at bounding box center [620, 282] width 6 height 7
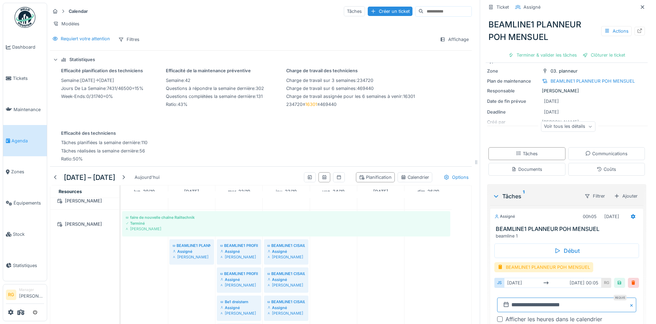
click at [509, 301] on input "**********" at bounding box center [566, 304] width 139 height 15
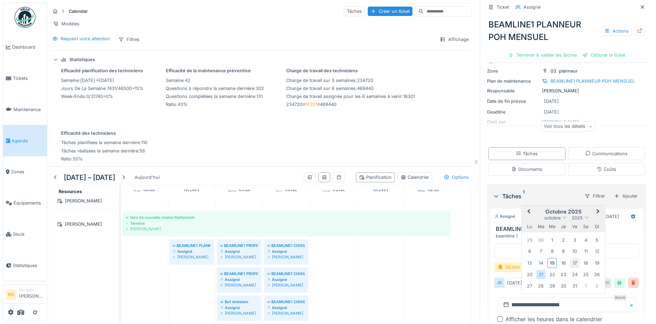
click at [570, 259] on div "17" at bounding box center [574, 262] width 9 height 9
click at [570, 258] on div "17" at bounding box center [574, 262] width 9 height 9
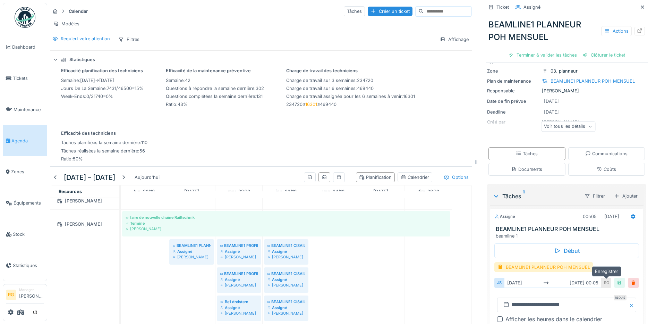
click at [617, 280] on div at bounding box center [620, 282] width 6 height 7
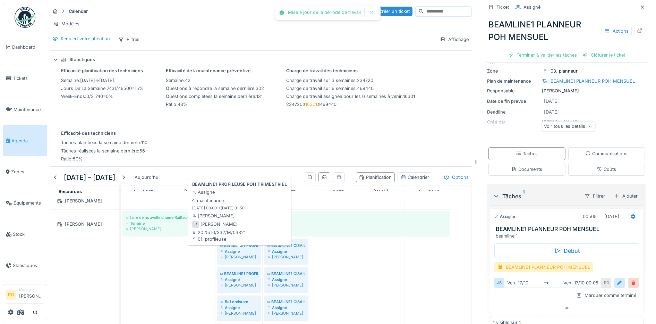
click at [245, 251] on div "Assigné" at bounding box center [238, 252] width 37 height 6
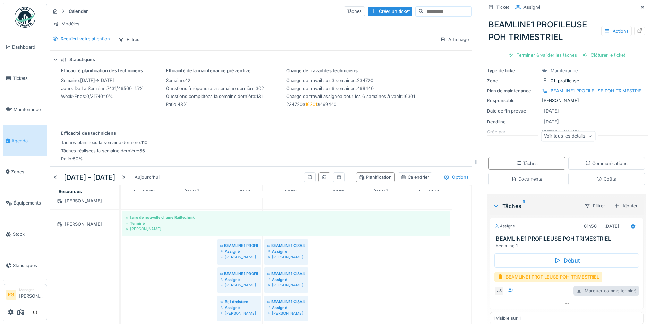
scroll to position [42, 0]
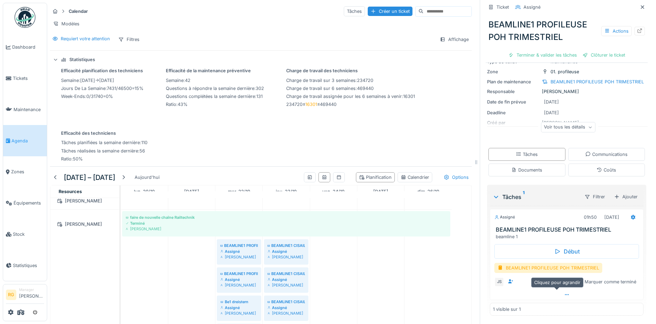
click at [560, 289] on div at bounding box center [566, 294] width 153 height 10
click at [617, 279] on div at bounding box center [620, 282] width 6 height 7
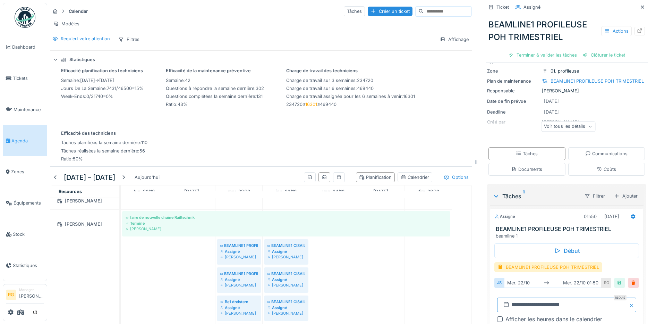
click at [508, 301] on input "**********" at bounding box center [566, 304] width 139 height 15
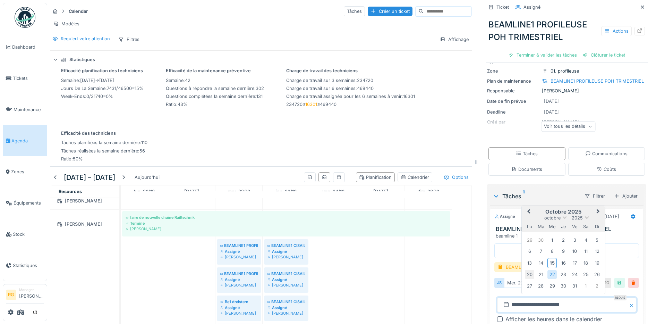
click at [525, 270] on div "20" at bounding box center [529, 274] width 9 height 9
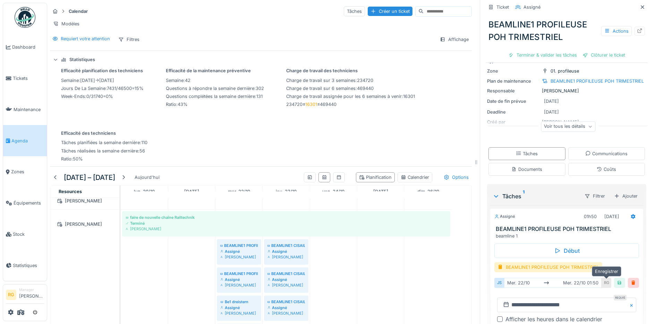
click at [617, 279] on div at bounding box center [620, 282] width 6 height 7
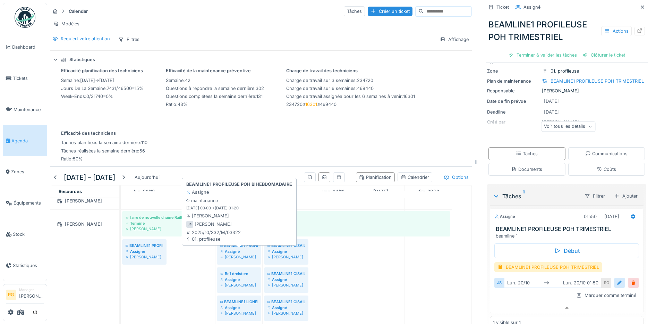
click at [243, 252] on div "Assigné" at bounding box center [238, 252] width 37 height 6
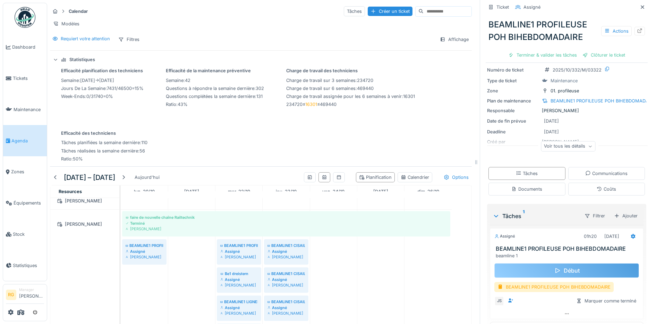
scroll to position [42, 0]
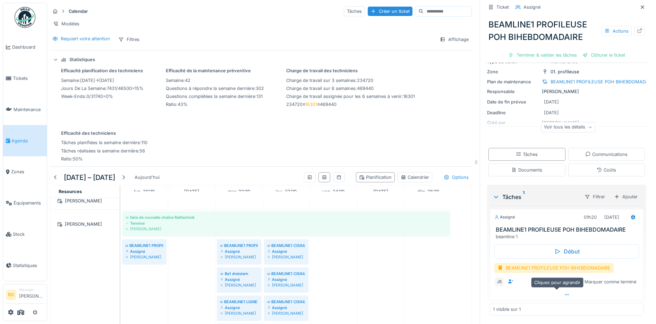
click at [564, 292] on icon at bounding box center [567, 294] width 6 height 5
click at [617, 279] on div at bounding box center [620, 282] width 6 height 7
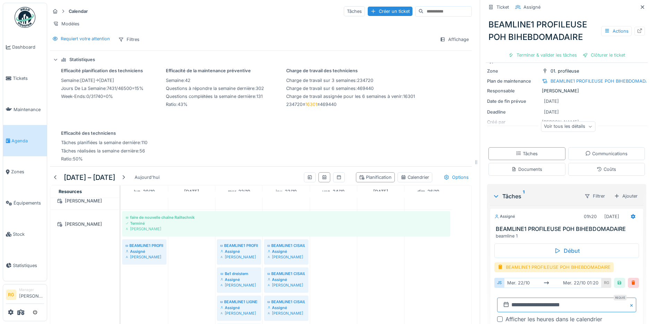
click at [508, 298] on input "**********" at bounding box center [566, 304] width 139 height 15
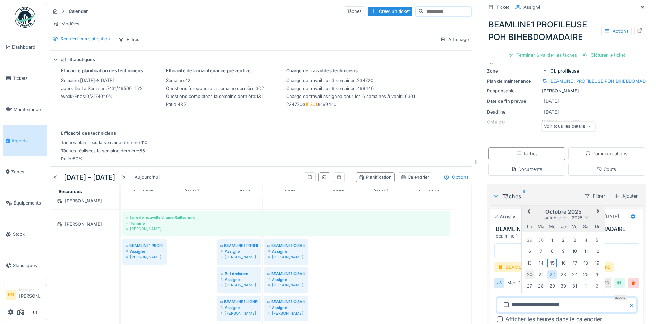
click at [525, 270] on div "20" at bounding box center [529, 274] width 9 height 9
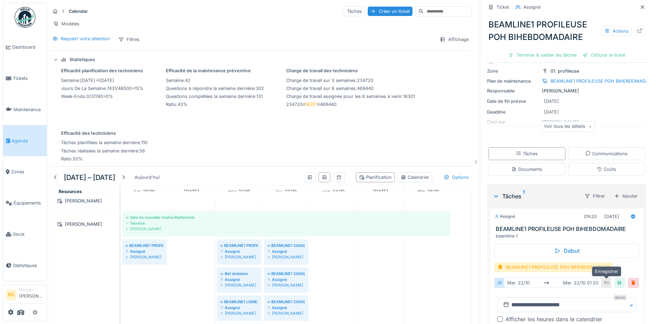
click at [617, 279] on div at bounding box center [620, 282] width 6 height 7
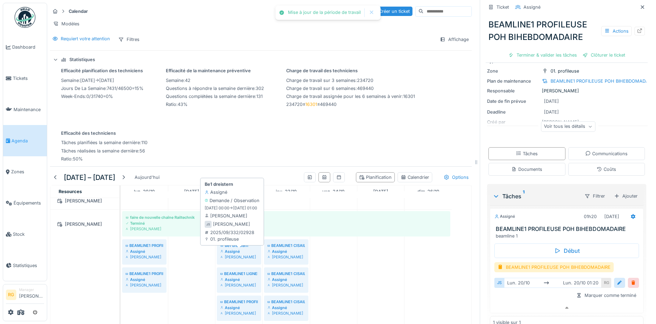
click at [236, 253] on div "Assigné" at bounding box center [238, 252] width 37 height 6
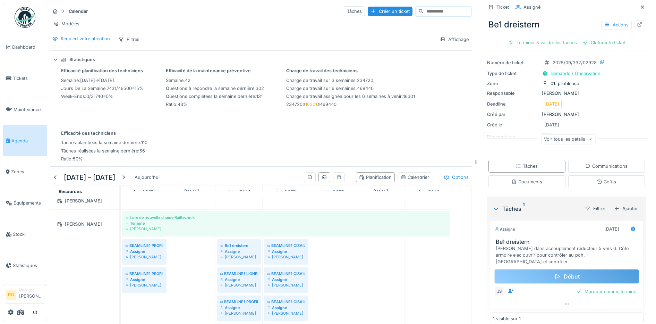
scroll to position [34, 0]
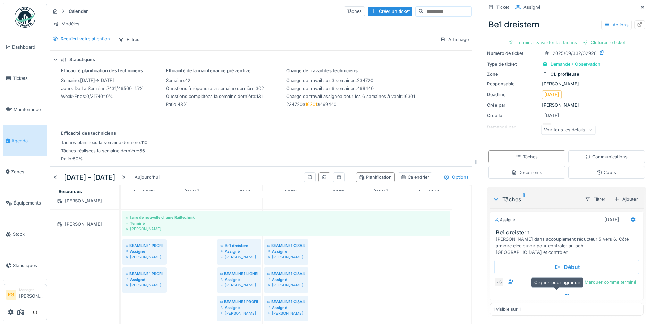
click at [564, 292] on icon at bounding box center [567, 294] width 6 height 5
click at [614, 277] on div at bounding box center [619, 282] width 11 height 10
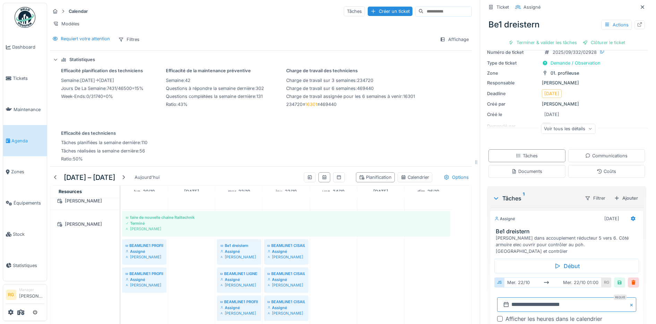
click at [509, 299] on input "**********" at bounding box center [566, 304] width 139 height 15
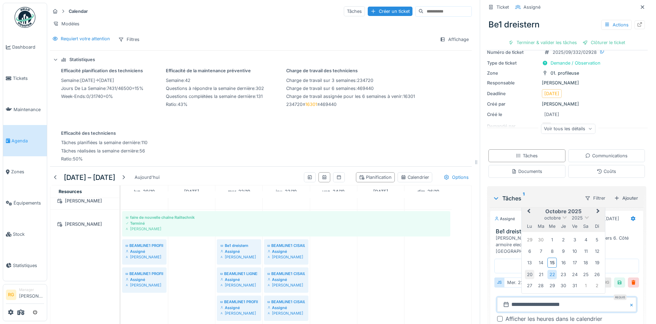
click at [525, 270] on div "20" at bounding box center [529, 274] width 9 height 9
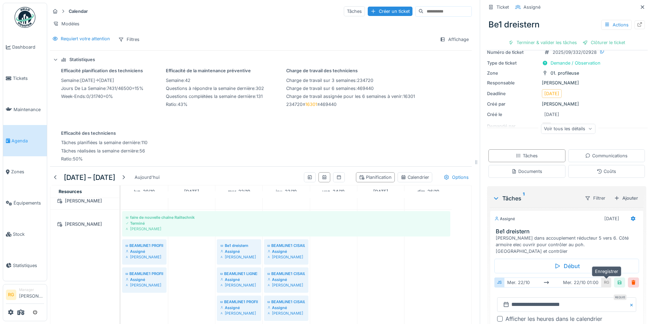
click at [617, 279] on div at bounding box center [620, 282] width 6 height 7
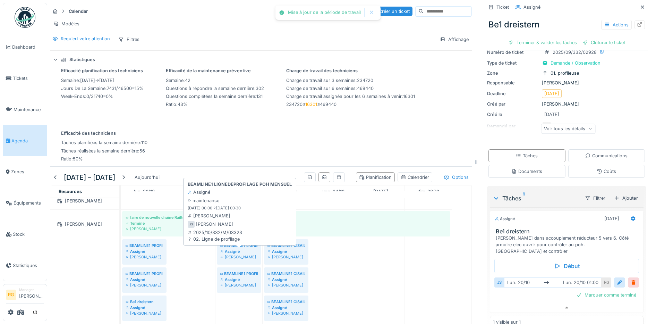
click at [248, 252] on div "Assigné" at bounding box center [238, 252] width 37 height 6
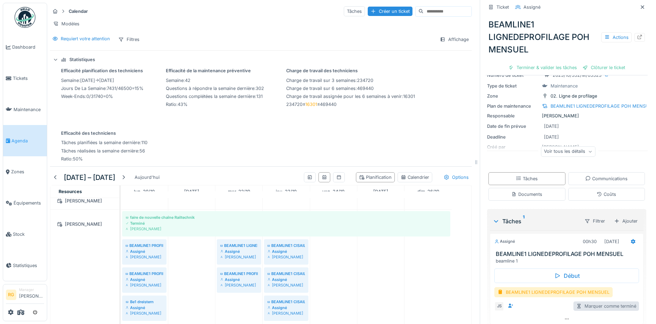
scroll to position [54, 0]
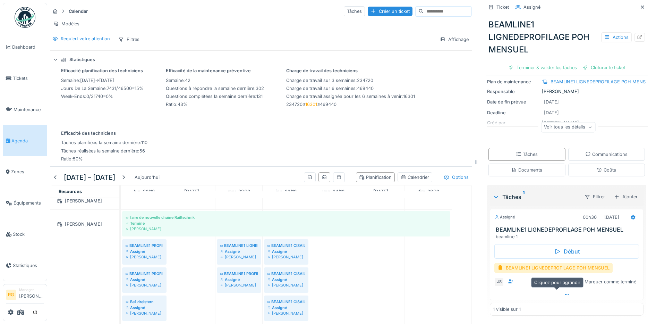
click at [553, 289] on div at bounding box center [566, 294] width 153 height 10
click at [617, 279] on div at bounding box center [620, 282] width 6 height 7
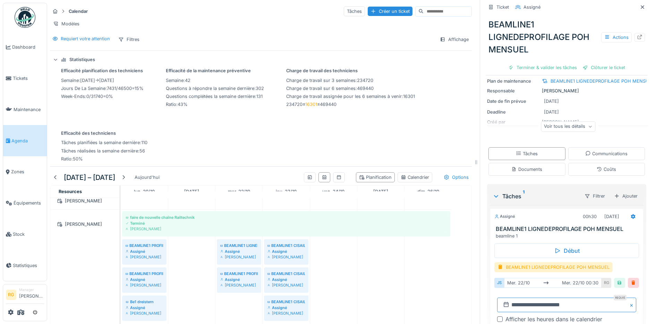
click at [512, 297] on input "**********" at bounding box center [566, 304] width 139 height 15
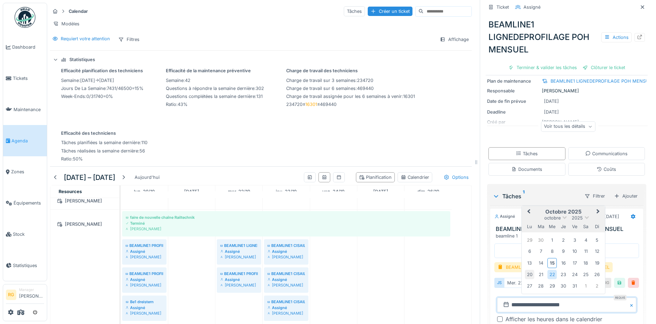
click at [525, 270] on div "20" at bounding box center [529, 274] width 9 height 9
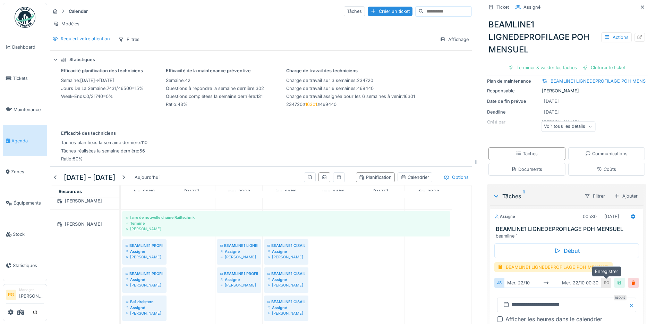
click at [617, 279] on div at bounding box center [620, 282] width 6 height 7
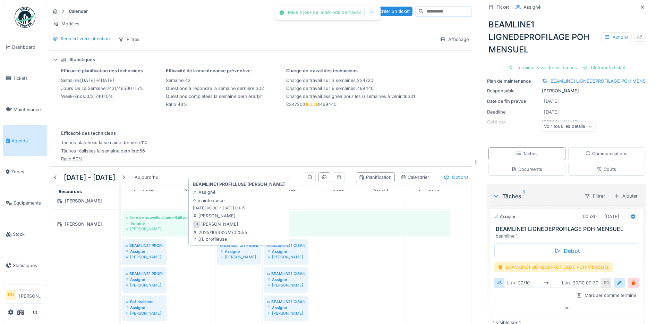
click at [239, 253] on div "Assigné" at bounding box center [238, 252] width 37 height 6
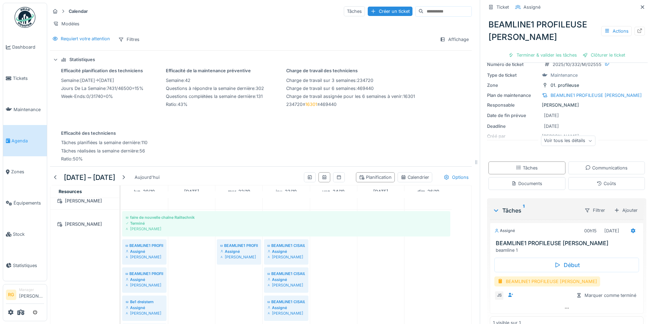
scroll to position [42, 0]
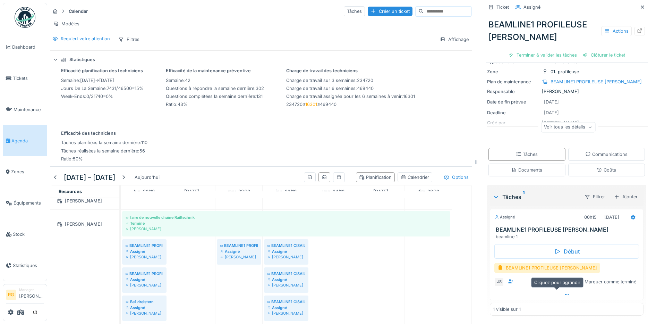
click at [564, 292] on icon at bounding box center [567, 294] width 6 height 5
click at [617, 279] on div at bounding box center [620, 282] width 6 height 7
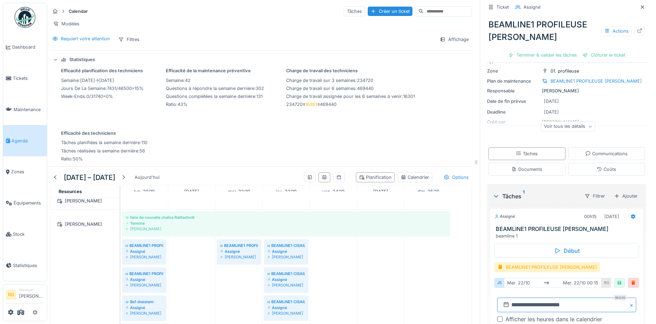
click at [513, 300] on input "**********" at bounding box center [566, 304] width 139 height 15
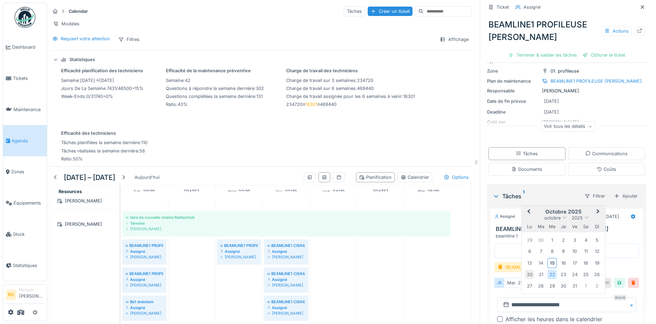
click at [525, 270] on div "20" at bounding box center [529, 274] width 9 height 9
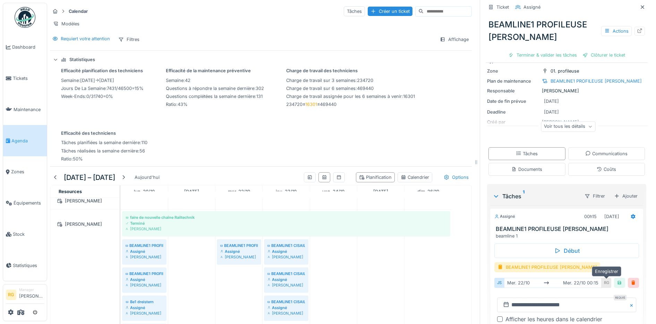
click at [617, 279] on div at bounding box center [620, 282] width 6 height 7
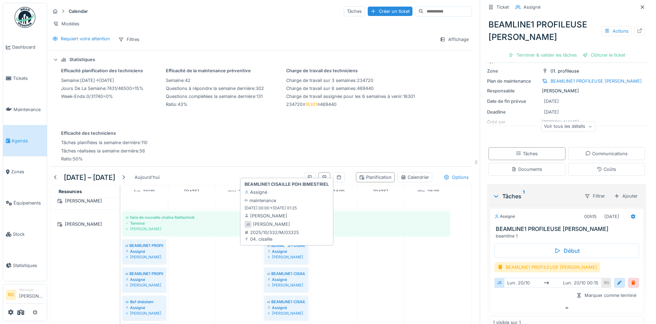
click at [281, 250] on div "Assigné" at bounding box center [286, 252] width 37 height 6
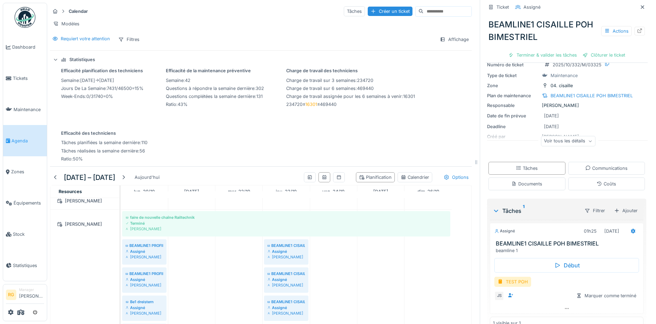
scroll to position [42, 0]
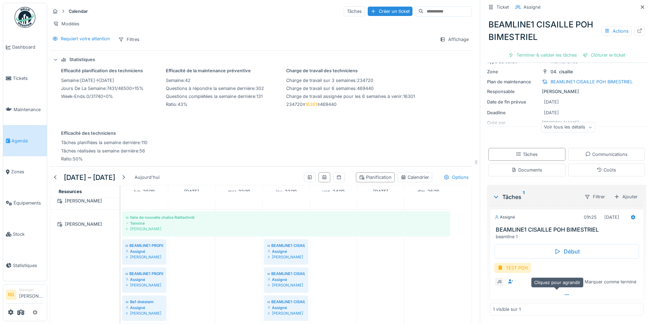
click at [564, 292] on icon at bounding box center [567, 294] width 6 height 5
click at [631, 214] on icon at bounding box center [634, 216] width 6 height 5
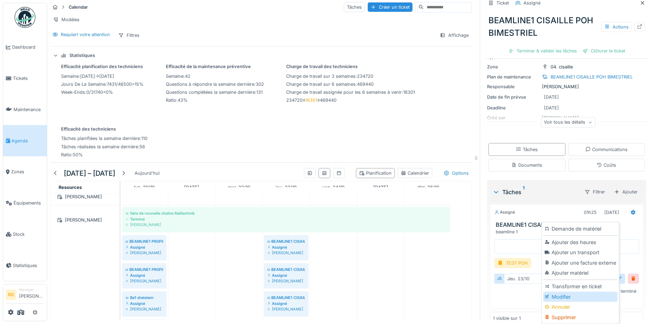
click at [564, 295] on div "Modifier" at bounding box center [581, 297] width 74 height 10
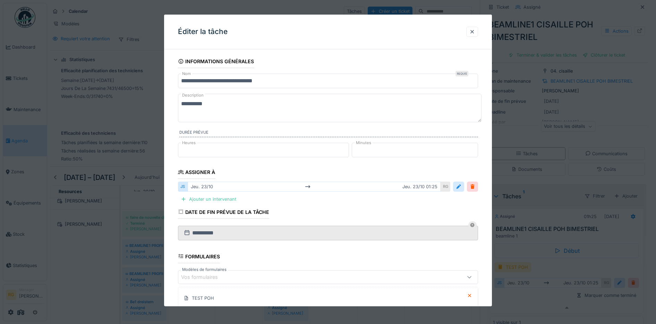
click at [201, 193] on fieldset "**********" at bounding box center [328, 219] width 301 height 329
click at [201, 200] on div "Ajouter un intervenant" at bounding box center [208, 198] width 61 height 9
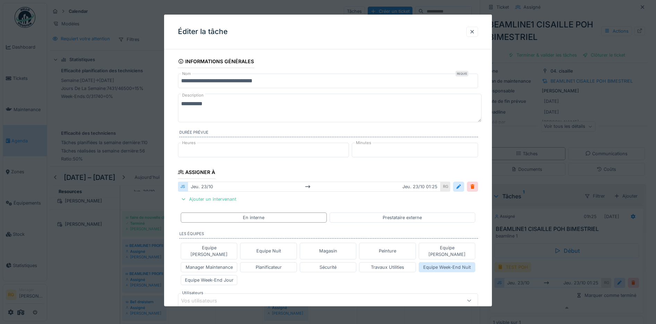
click at [459, 264] on div "Equipe Week-End Nuit" at bounding box center [447, 267] width 48 height 7
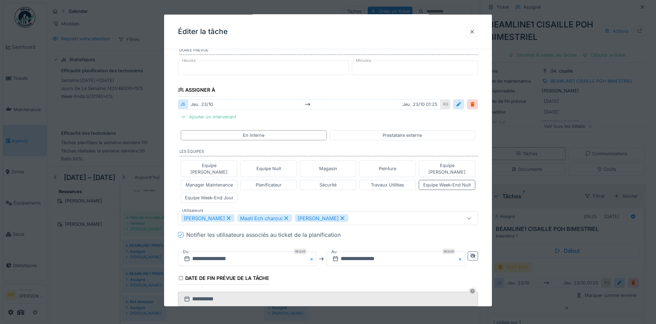
scroll to position [87, 0]
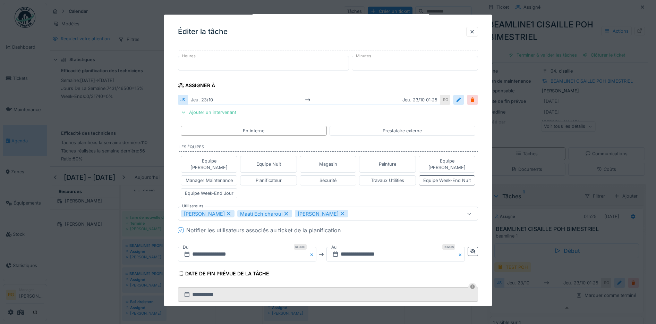
click at [227, 212] on icon at bounding box center [229, 214] width 4 height 4
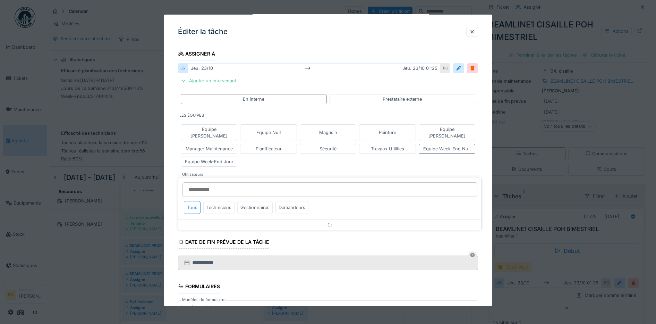
scroll to position [133, 0]
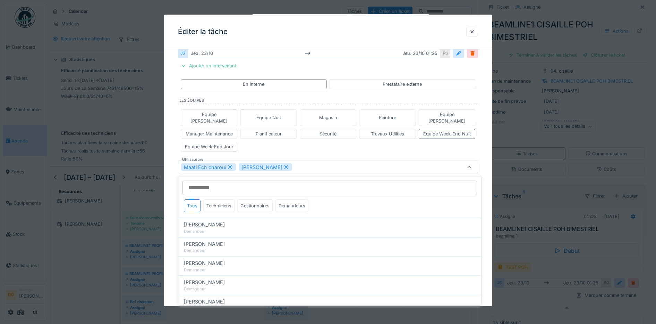
click at [232, 165] on icon at bounding box center [230, 167] width 6 height 5
type input "*****"
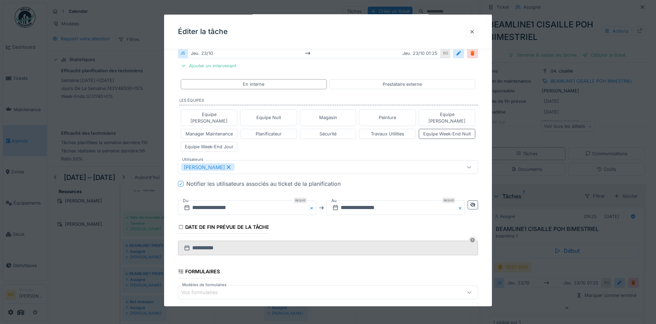
click at [171, 182] on div "**********" at bounding box center [328, 168] width 328 height 492
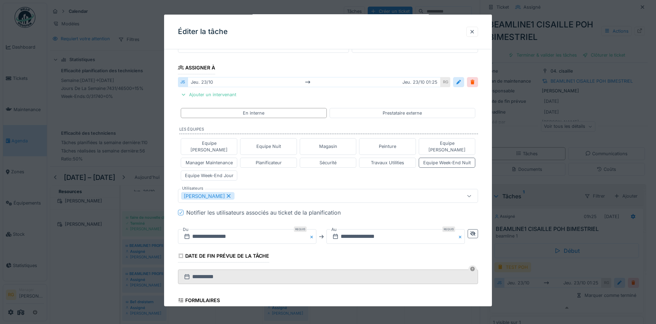
scroll to position [90, 0]
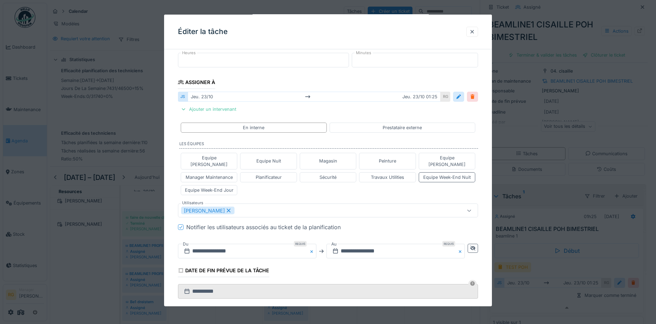
click at [476, 97] on div at bounding box center [473, 96] width 6 height 7
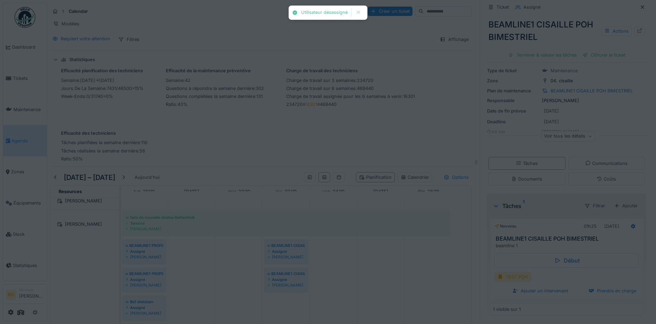
scroll to position [33, 0]
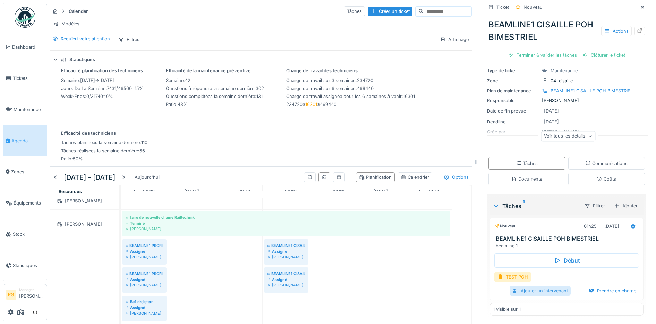
click at [533, 286] on div "Ajouter un intervenant" at bounding box center [540, 290] width 61 height 9
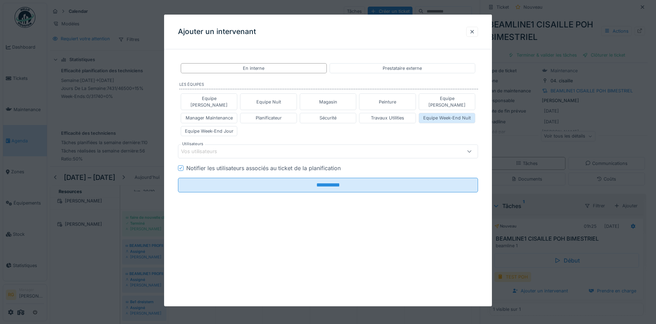
click at [452, 115] on div "Equipe Week-End Nuit" at bounding box center [447, 118] width 48 height 7
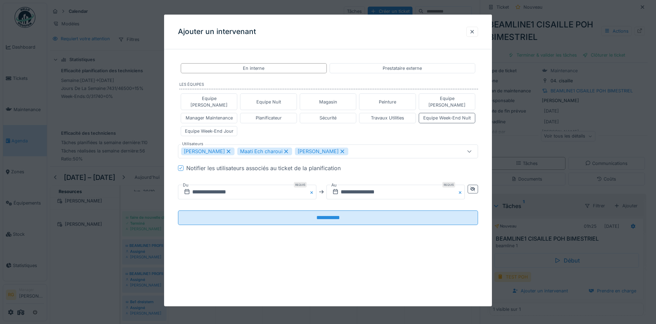
click at [227, 149] on icon at bounding box center [229, 151] width 4 height 4
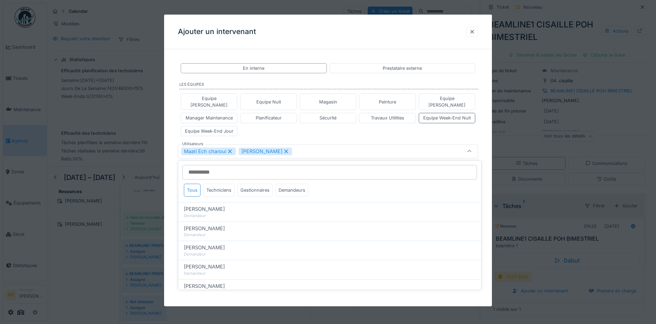
click at [232, 149] on icon at bounding box center [230, 151] width 6 height 5
type input "*****"
click at [172, 174] on div "**********" at bounding box center [328, 150] width 328 height 190
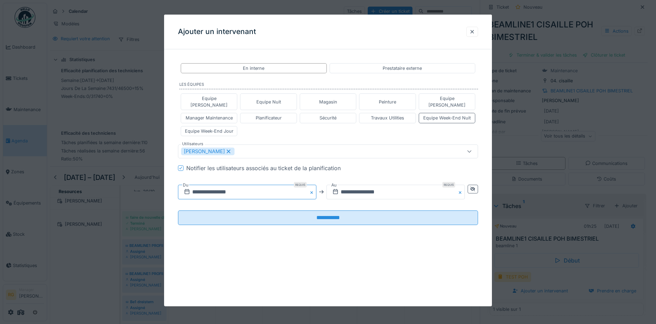
click at [200, 185] on input "**********" at bounding box center [247, 192] width 138 height 15
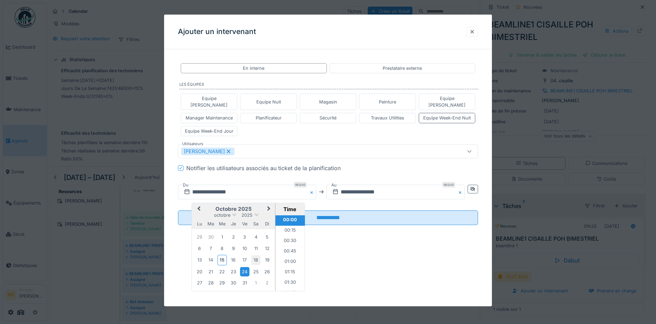
click at [257, 255] on div "18" at bounding box center [255, 259] width 9 height 9
click at [350, 185] on input "**********" at bounding box center [396, 192] width 138 height 15
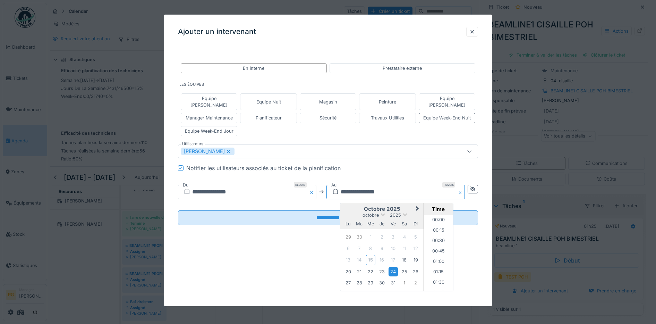
scroll to position [19, 0]
click at [405, 255] on div "18" at bounding box center [404, 259] width 9 height 9
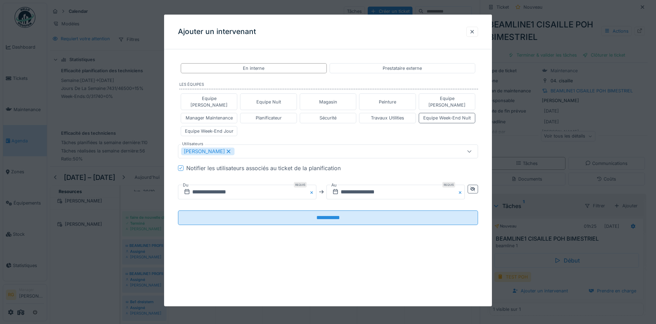
drag, startPoint x: 296, startPoint y: 252, endPoint x: 298, endPoint y: 235, distance: 16.8
click at [297, 252] on div "**********" at bounding box center [328, 161] width 328 height 292
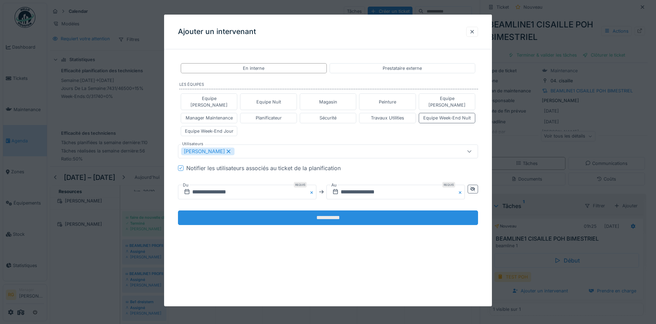
click at [303, 210] on input "**********" at bounding box center [328, 217] width 301 height 15
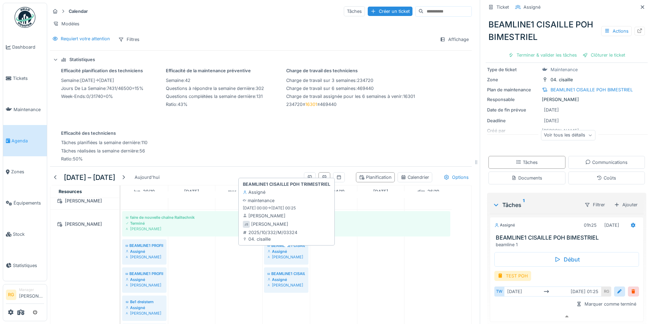
click at [288, 247] on div "BEAMLINE1 CISAILLE POH TRIMESTRIEL" at bounding box center [286, 246] width 37 height 6
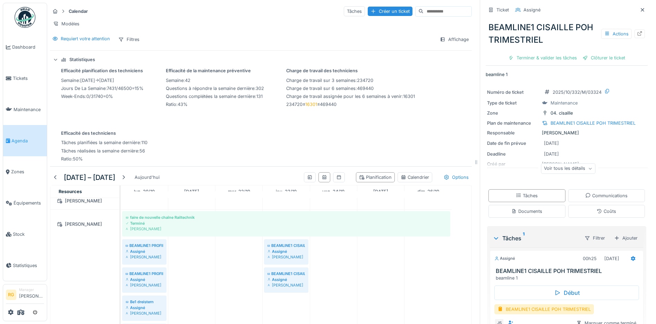
scroll to position [42, 0]
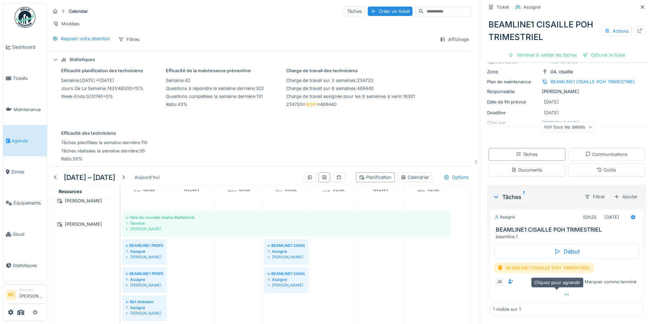
click at [564, 292] on icon at bounding box center [567, 294] width 6 height 5
click at [631, 279] on div at bounding box center [634, 282] width 6 height 7
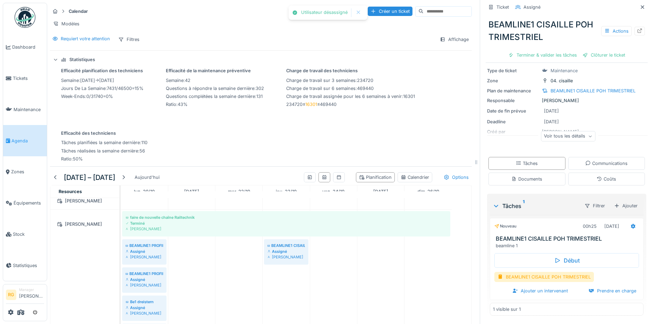
scroll to position [33, 0]
click at [540, 286] on div "Ajouter un intervenant" at bounding box center [540, 290] width 61 height 9
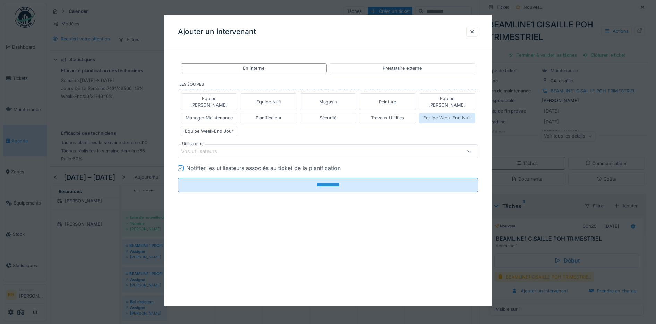
click at [437, 115] on div "Equipe Week-End Nuit" at bounding box center [447, 118] width 48 height 7
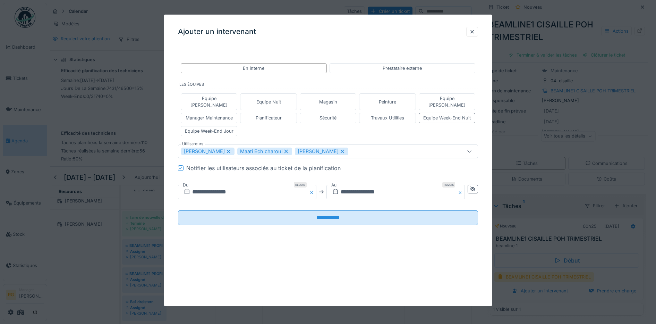
click at [227, 149] on icon at bounding box center [229, 151] width 6 height 5
click at [227, 149] on icon at bounding box center [230, 151] width 6 height 5
type input "*****"
click at [198, 186] on input "**********" at bounding box center [247, 192] width 138 height 15
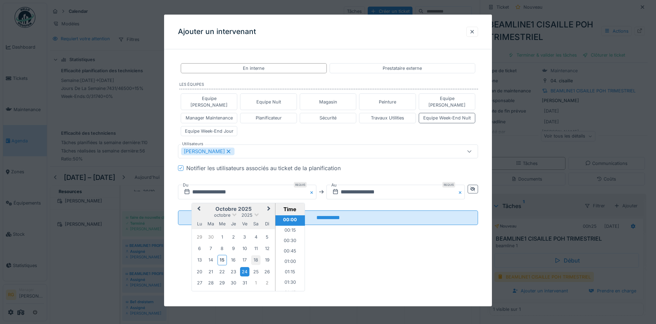
click at [257, 255] on div "18" at bounding box center [255, 259] width 9 height 9
click at [348, 185] on input "**********" at bounding box center [396, 192] width 138 height 15
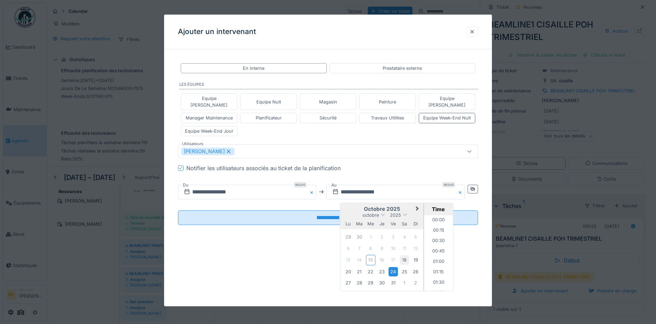
click at [407, 255] on div "18" at bounding box center [404, 259] width 9 height 9
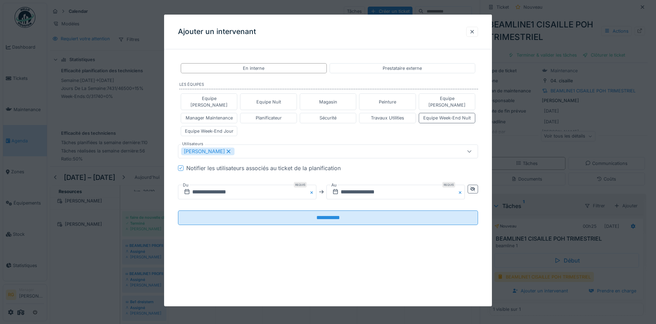
drag, startPoint x: 212, startPoint y: 241, endPoint x: 253, endPoint y: 224, distance: 44.9
click at [213, 242] on div "**********" at bounding box center [328, 161] width 328 height 292
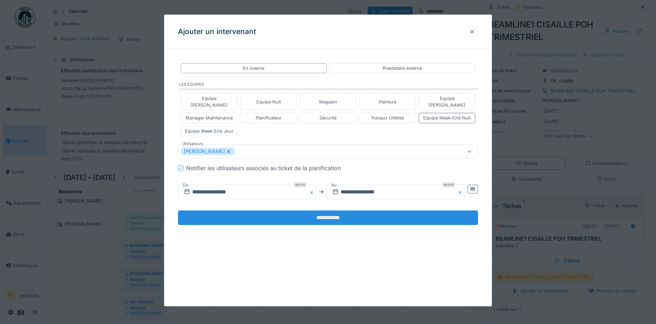
click at [279, 210] on input "**********" at bounding box center [328, 217] width 301 height 15
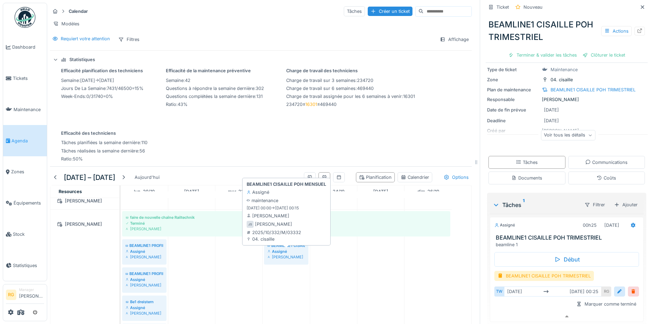
click at [289, 252] on div "Assigné" at bounding box center [286, 252] width 37 height 6
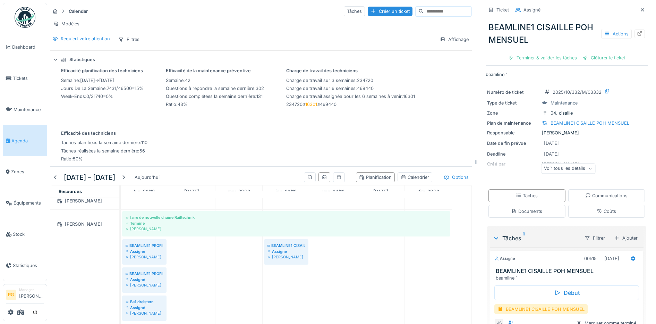
scroll to position [42, 0]
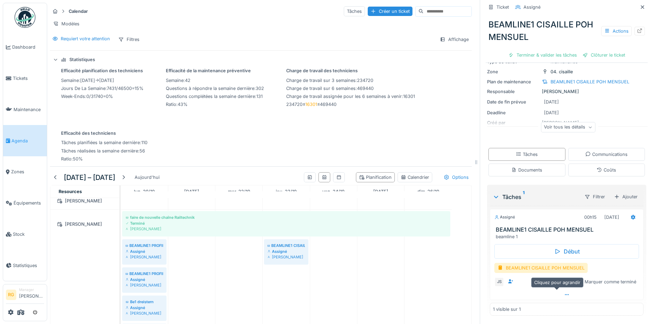
click at [554, 289] on div at bounding box center [566, 294] width 153 height 10
click at [631, 279] on div at bounding box center [634, 282] width 6 height 7
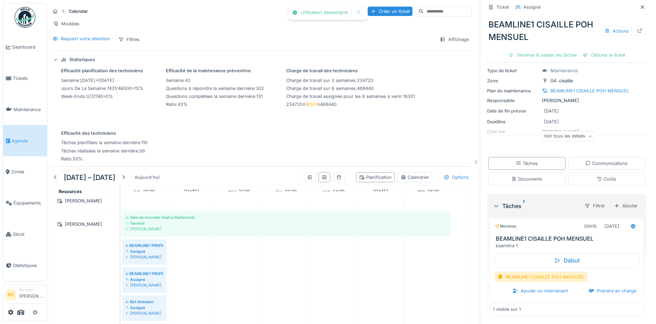
scroll to position [33, 0]
click at [536, 286] on div "Ajouter un intervenant" at bounding box center [540, 290] width 61 height 9
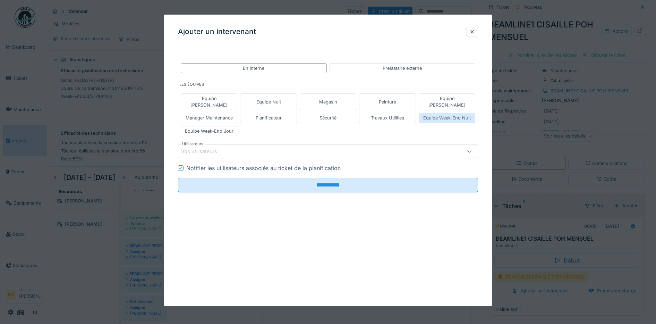
click at [454, 115] on div "Equipe Week-End Nuit" at bounding box center [447, 118] width 48 height 7
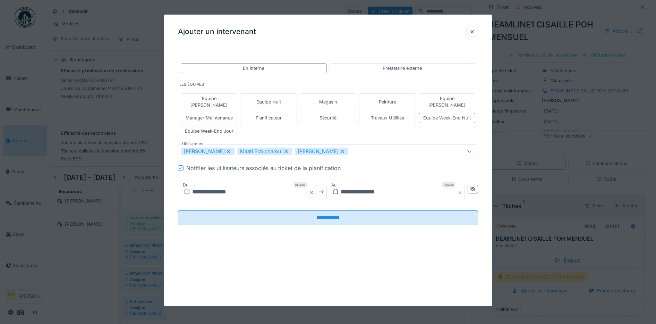
click at [226, 149] on icon at bounding box center [229, 151] width 6 height 5
click at [227, 149] on icon at bounding box center [230, 151] width 6 height 5
type input "*****"
click at [199, 186] on input "**********" at bounding box center [247, 192] width 138 height 15
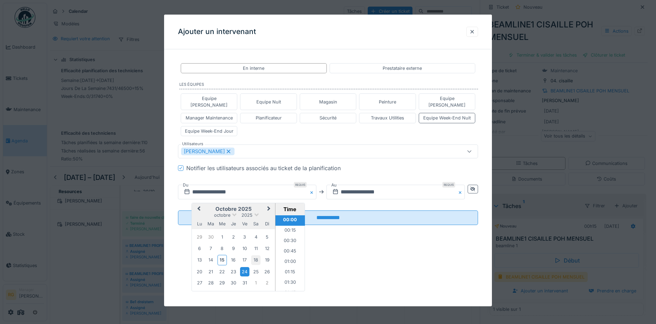
click at [259, 255] on div "18" at bounding box center [255, 259] width 9 height 9
click at [351, 185] on input "**********" at bounding box center [396, 192] width 138 height 15
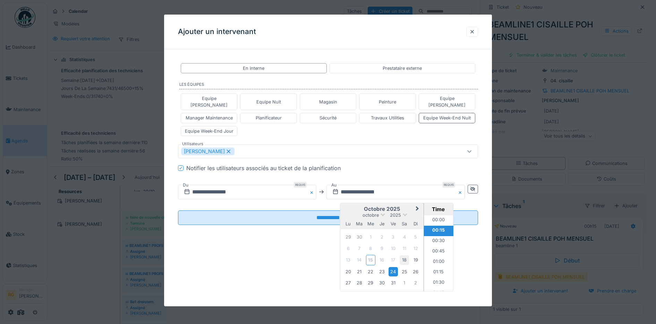
click at [406, 255] on div "18" at bounding box center [404, 259] width 9 height 9
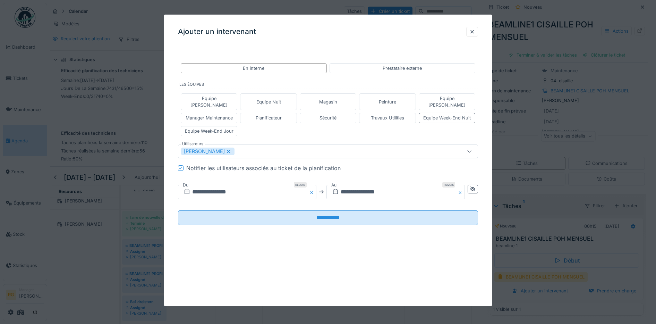
click at [259, 250] on div "**********" at bounding box center [328, 161] width 328 height 292
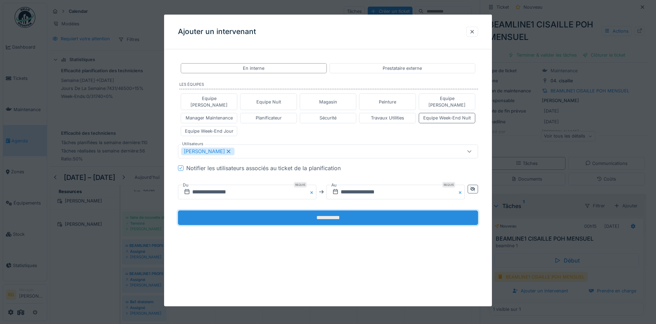
click at [283, 210] on input "**********" at bounding box center [328, 217] width 301 height 15
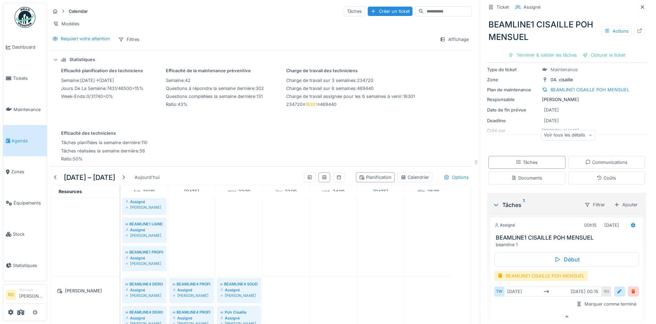
scroll to position [639, 0]
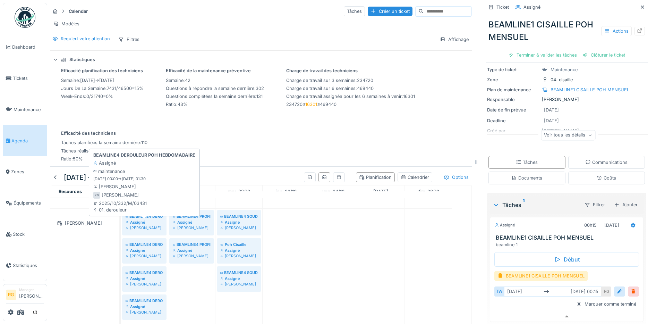
click at [142, 223] on div "Assigné" at bounding box center [144, 222] width 37 height 6
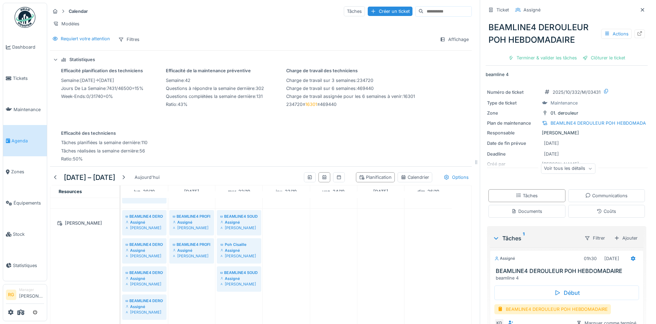
scroll to position [42, 0]
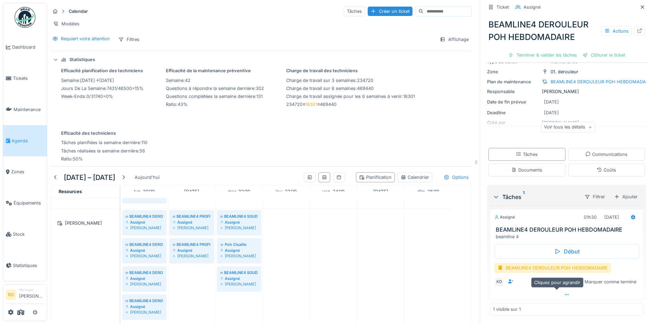
click at [564, 292] on icon at bounding box center [567, 294] width 6 height 5
click at [617, 279] on div at bounding box center [620, 282] width 6 height 7
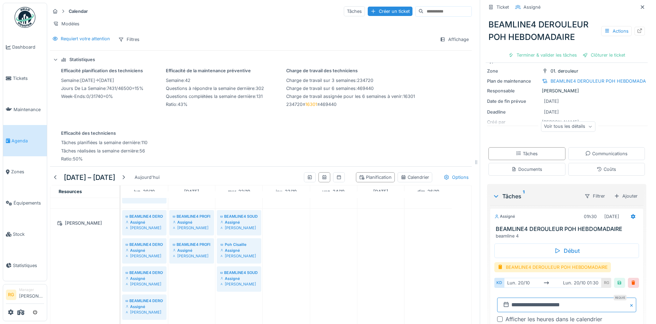
click at [512, 299] on input "**********" at bounding box center [566, 304] width 139 height 15
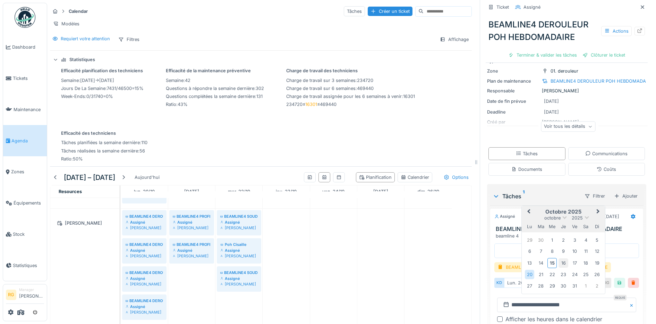
click at [559, 258] on div "16" at bounding box center [563, 262] width 9 height 9
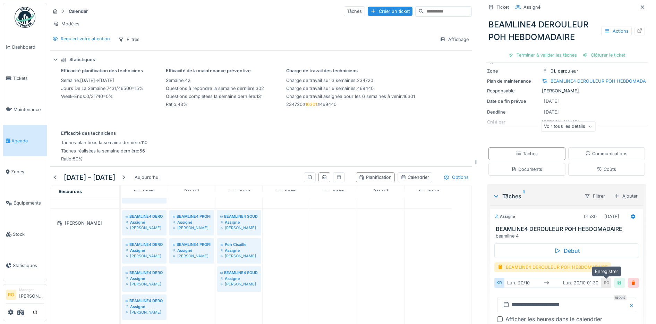
click at [617, 279] on div at bounding box center [620, 282] width 6 height 7
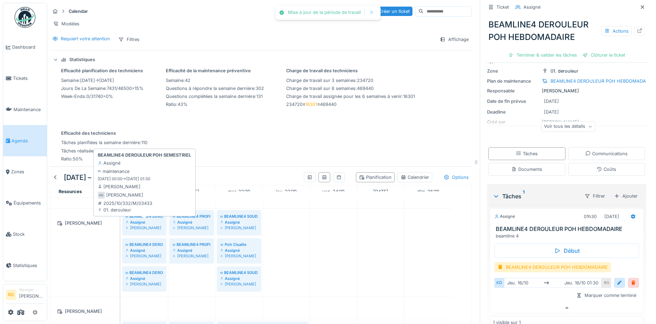
click at [150, 220] on div "Assigné" at bounding box center [144, 222] width 37 height 6
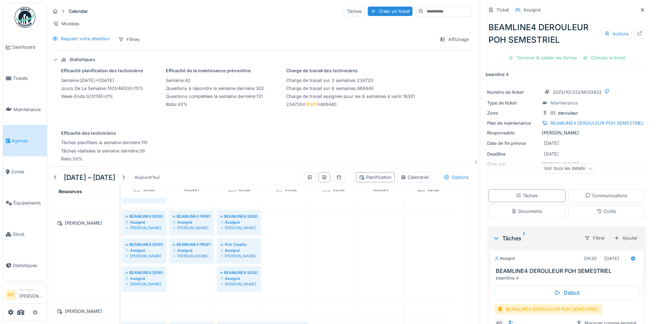
scroll to position [42, 0]
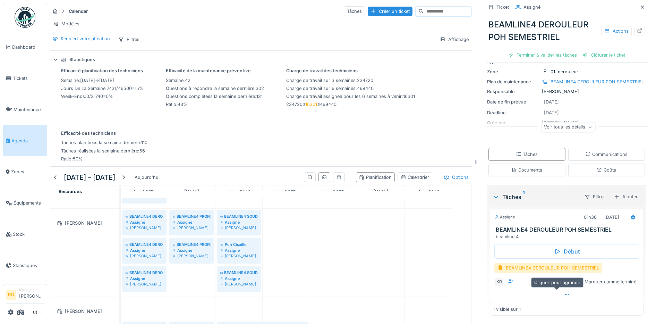
click at [565, 294] on icon at bounding box center [567, 294] width 4 height 1
click at [617, 279] on div at bounding box center [620, 282] width 6 height 7
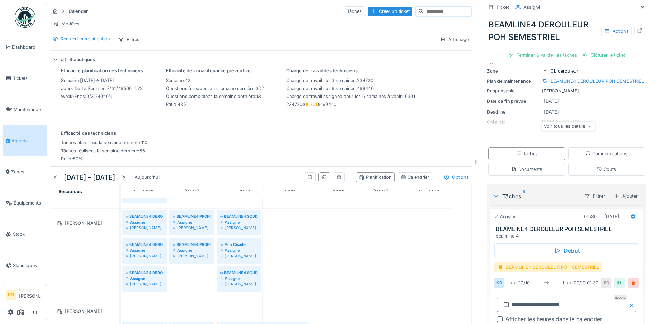
click at [509, 300] on input "**********" at bounding box center [566, 304] width 139 height 15
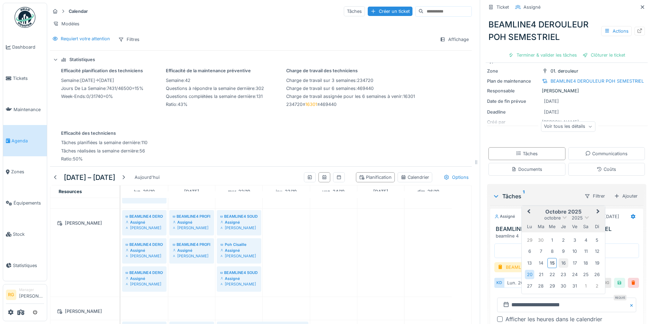
click at [559, 258] on div "16" at bounding box center [563, 262] width 9 height 9
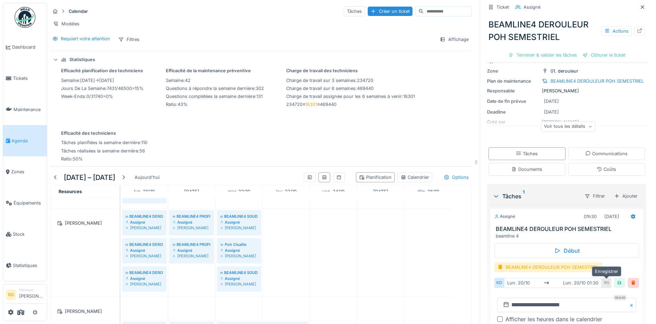
click at [617, 279] on div at bounding box center [620, 282] width 6 height 7
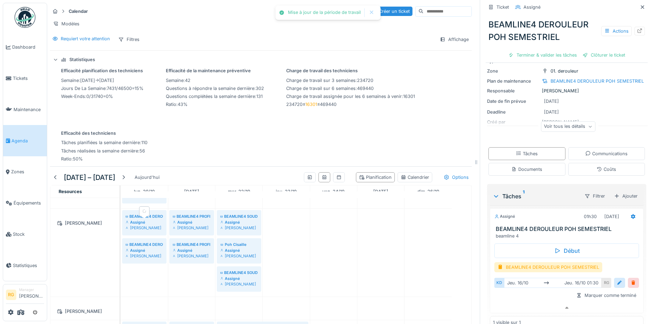
click at [148, 217] on div "BEAMLINE4 DEROULEUR POH MENSUEL" at bounding box center [144, 216] width 37 height 6
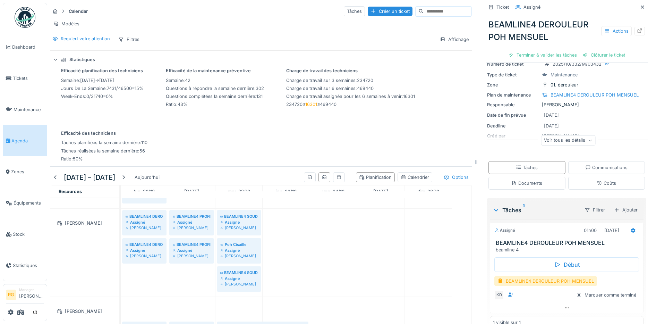
scroll to position [42, 0]
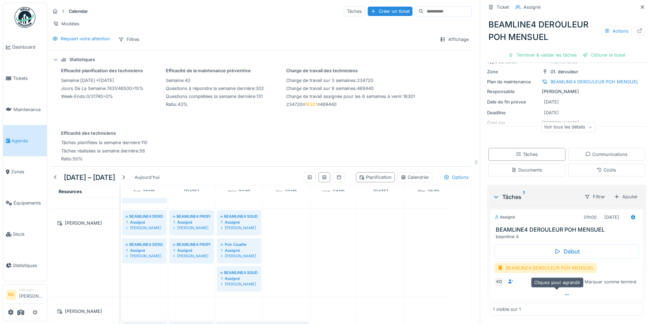
click at [564, 292] on icon at bounding box center [567, 294] width 6 height 5
click at [617, 279] on div at bounding box center [620, 282] width 6 height 7
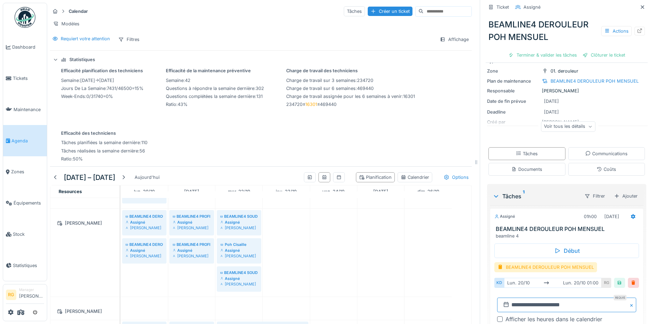
click at [509, 299] on input "**********" at bounding box center [566, 304] width 139 height 15
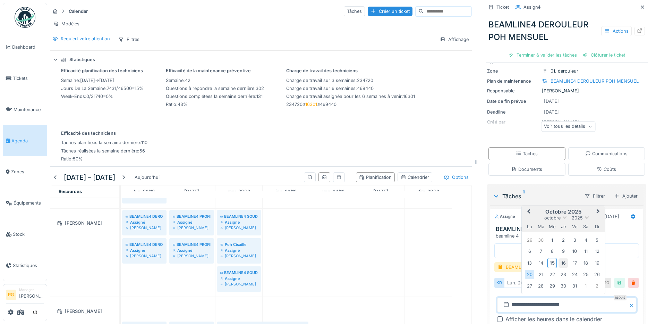
click at [559, 258] on div "16" at bounding box center [563, 262] width 9 height 9
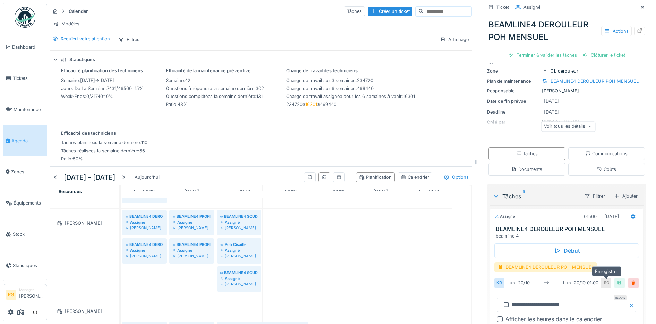
click at [617, 279] on div at bounding box center [620, 282] width 6 height 7
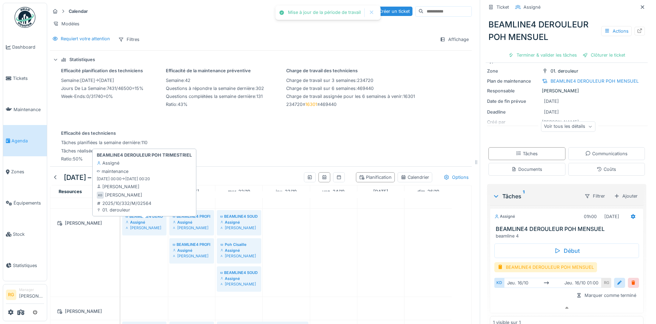
click at [146, 223] on div "Assigné" at bounding box center [144, 222] width 37 height 6
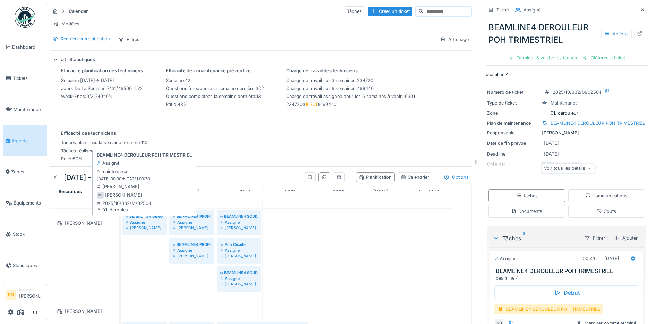
click at [146, 223] on div "Assigné" at bounding box center [144, 222] width 37 height 6
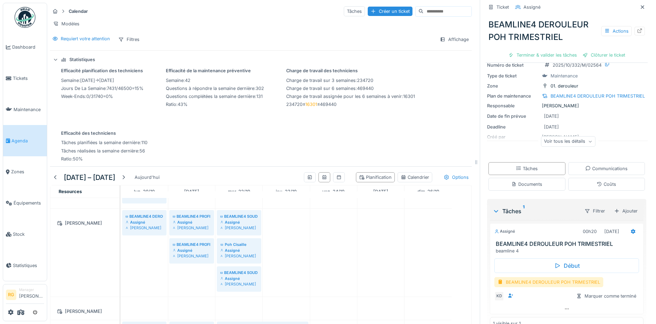
scroll to position [42, 0]
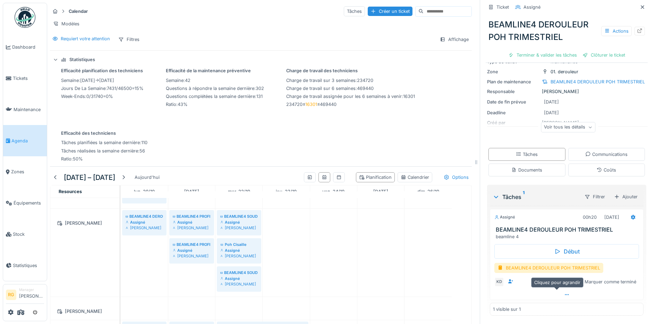
click at [564, 292] on icon at bounding box center [567, 294] width 6 height 5
click at [617, 279] on div at bounding box center [620, 282] width 6 height 7
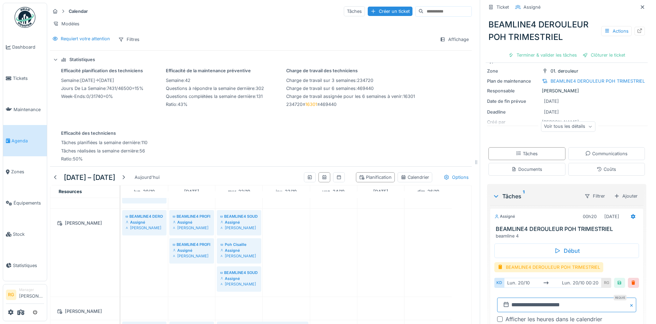
click at [510, 300] on input "**********" at bounding box center [566, 304] width 139 height 15
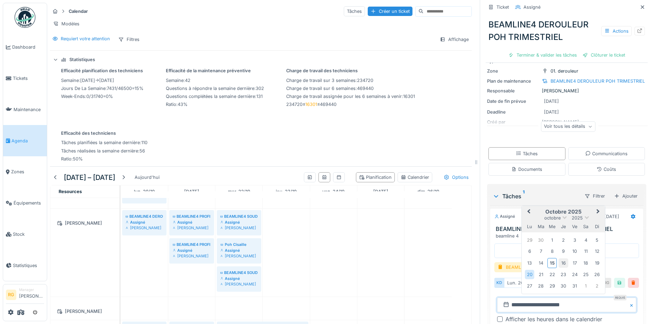
click at [559, 258] on div "16" at bounding box center [563, 262] width 9 height 9
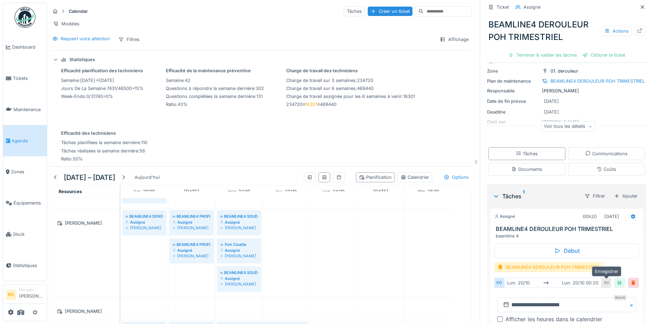
click at [617, 279] on div at bounding box center [620, 282] width 6 height 7
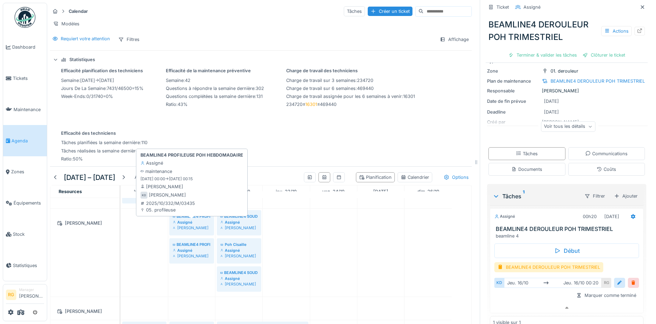
click at [193, 219] on div "BEAMLINE4 PROFILEUSE POH HEBDOMADAIRE" at bounding box center [192, 216] width 38 height 6
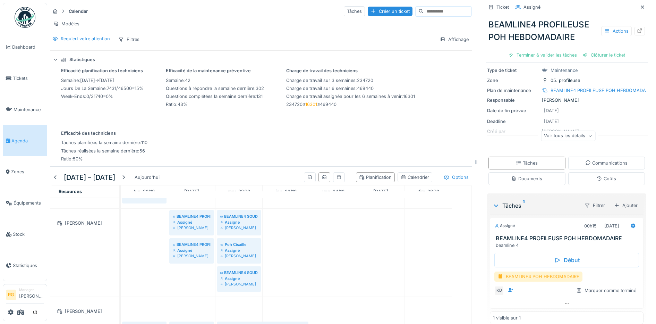
scroll to position [42, 0]
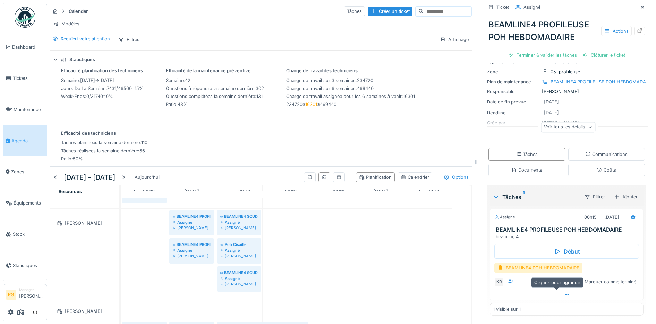
click at [564, 292] on icon at bounding box center [567, 294] width 6 height 5
click at [617, 279] on div at bounding box center [620, 282] width 6 height 7
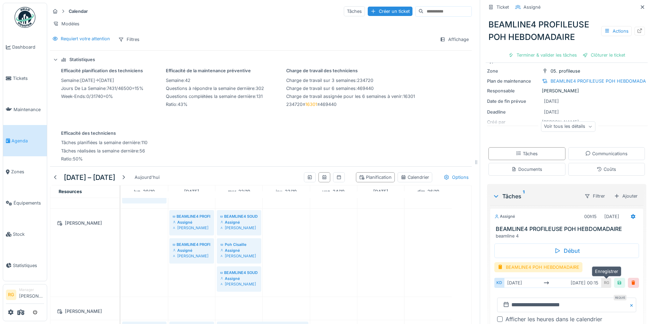
click at [617, 279] on div at bounding box center [620, 282] width 6 height 7
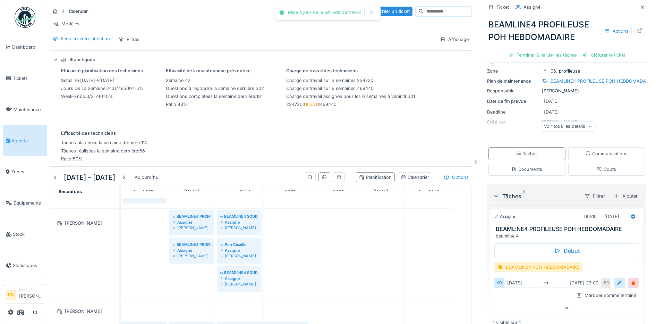
click at [617, 279] on div at bounding box center [620, 282] width 6 height 7
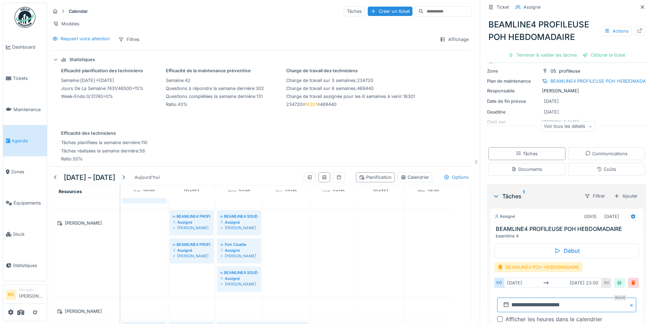
click at [507, 299] on input "**********" at bounding box center [566, 304] width 139 height 15
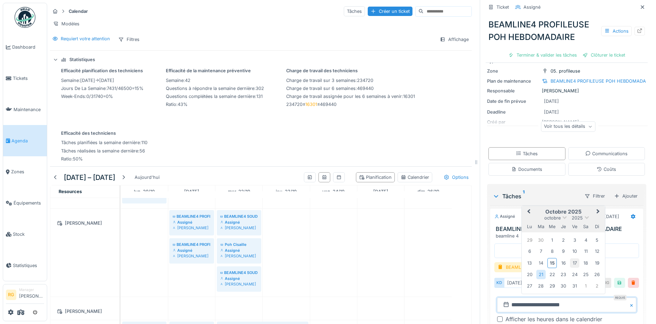
click at [570, 258] on div "17" at bounding box center [574, 262] width 9 height 9
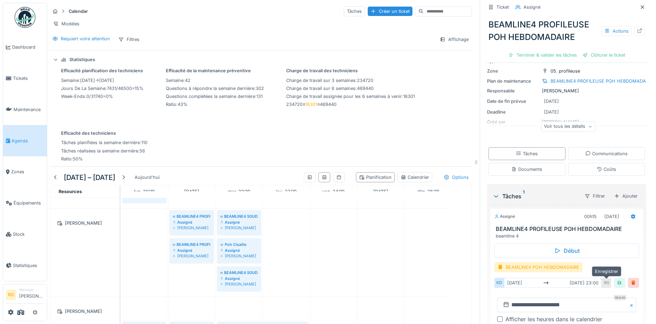
click at [617, 279] on div at bounding box center [620, 282] width 6 height 7
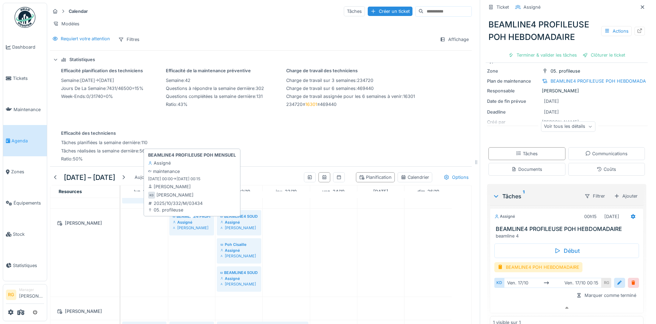
click at [186, 220] on div "Assigné" at bounding box center [192, 222] width 38 height 6
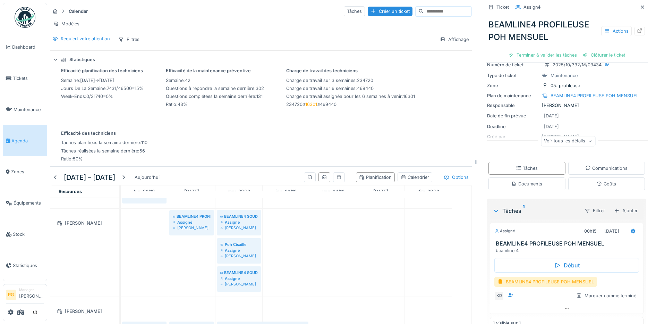
scroll to position [42, 0]
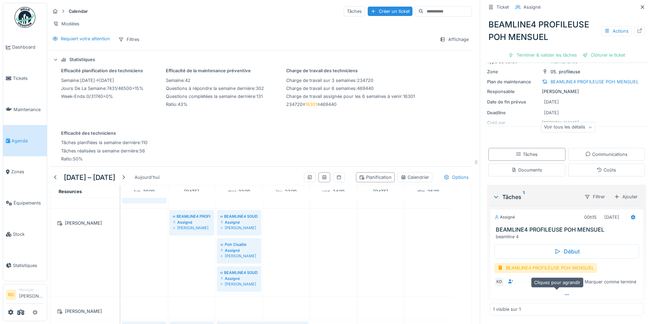
click at [564, 292] on icon at bounding box center [567, 294] width 6 height 5
click at [617, 279] on div at bounding box center [620, 282] width 6 height 7
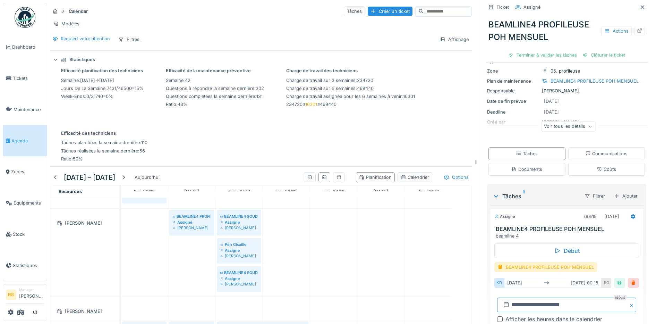
click at [510, 299] on input "**********" at bounding box center [566, 304] width 139 height 15
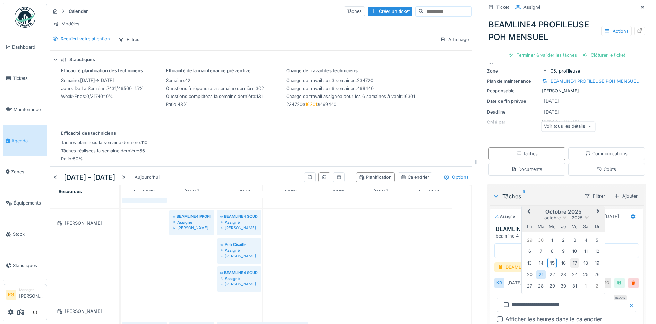
click at [571, 258] on div "17" at bounding box center [574, 262] width 9 height 9
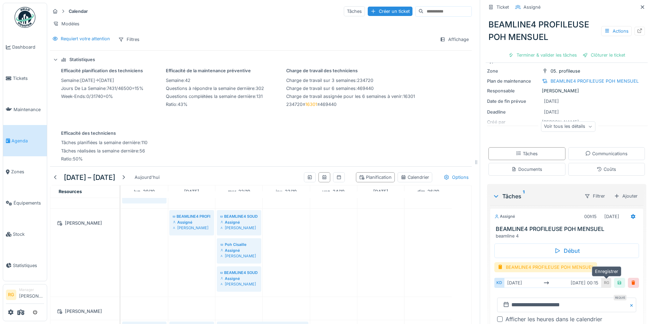
click at [617, 280] on div at bounding box center [620, 282] width 6 height 7
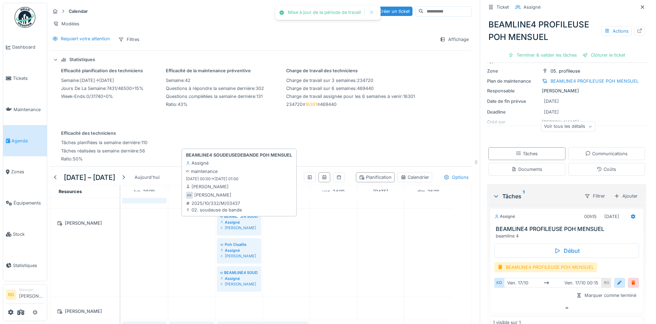
click at [238, 219] on div "Assigné" at bounding box center [238, 222] width 37 height 6
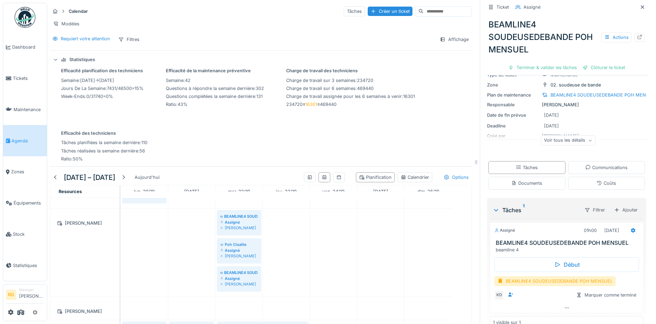
scroll to position [54, 0]
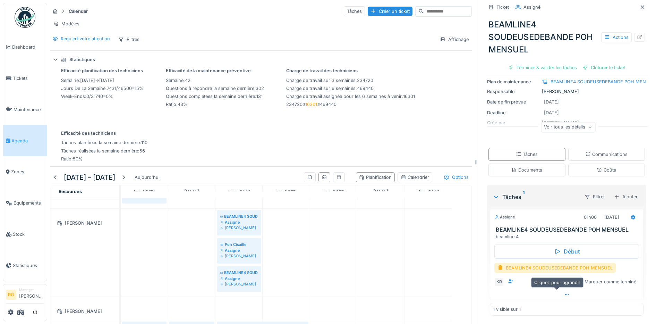
click at [564, 292] on icon at bounding box center [567, 294] width 6 height 5
click at [617, 279] on div at bounding box center [620, 282] width 6 height 7
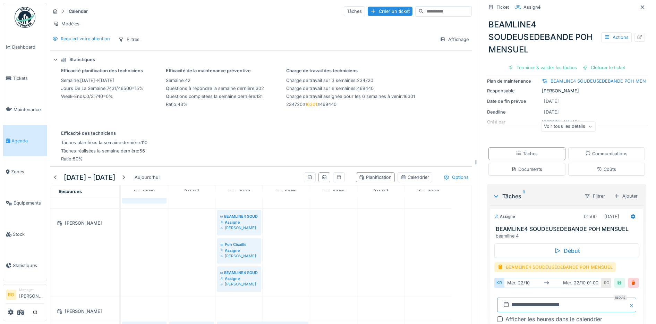
click at [512, 298] on input "**********" at bounding box center [566, 304] width 139 height 15
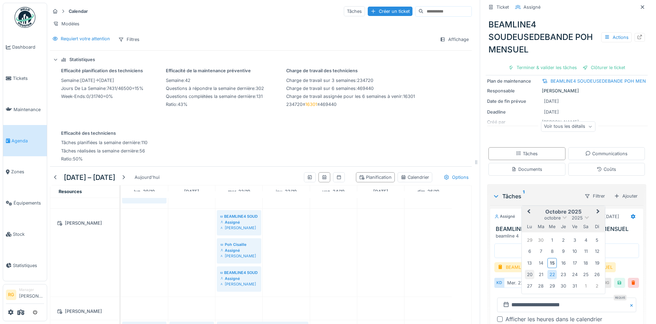
click at [525, 270] on div "20" at bounding box center [529, 274] width 9 height 9
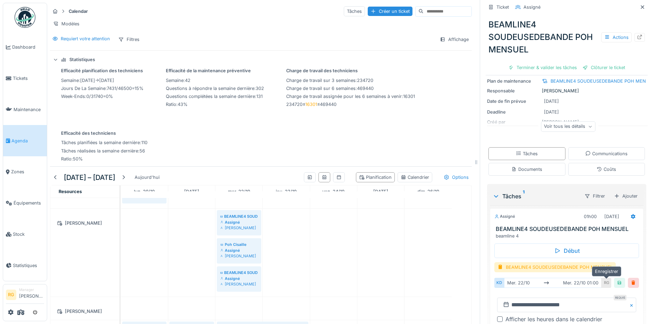
click at [614, 278] on div at bounding box center [619, 283] width 11 height 10
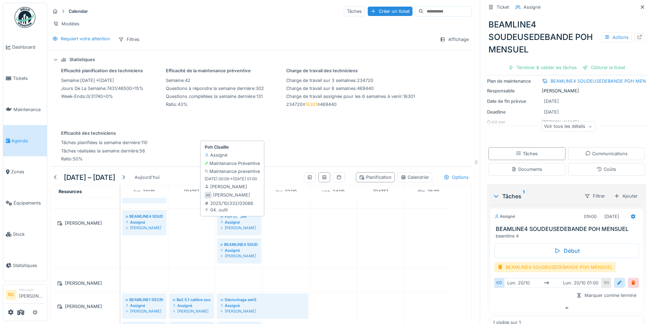
click at [234, 224] on div "Assigné" at bounding box center [238, 222] width 37 height 6
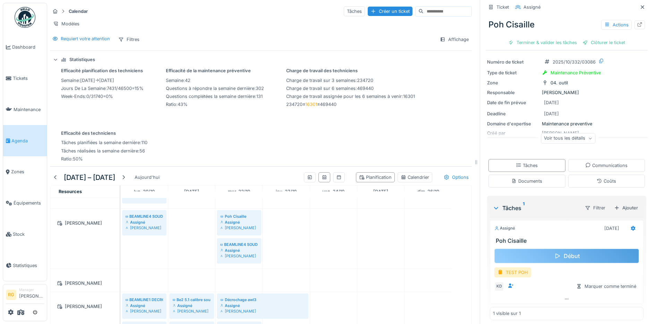
scroll to position [23, 0]
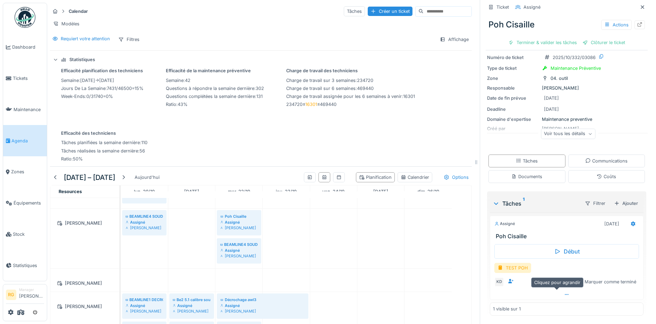
click at [564, 292] on icon at bounding box center [567, 294] width 6 height 5
click at [617, 279] on div at bounding box center [620, 282] width 6 height 7
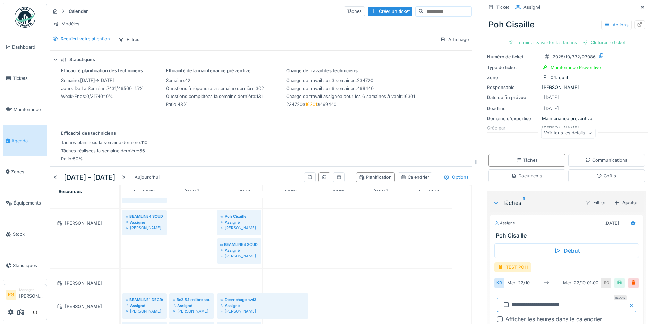
click at [510, 297] on input "**********" at bounding box center [566, 304] width 139 height 15
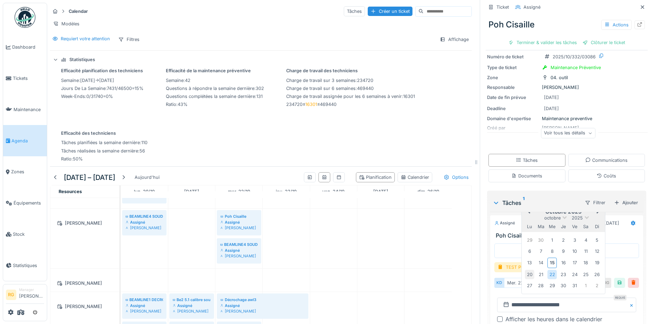
click at [525, 270] on div "20" at bounding box center [529, 274] width 9 height 9
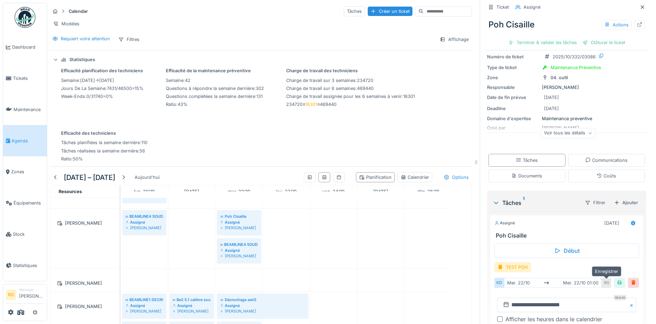
click at [617, 279] on div at bounding box center [620, 282] width 6 height 7
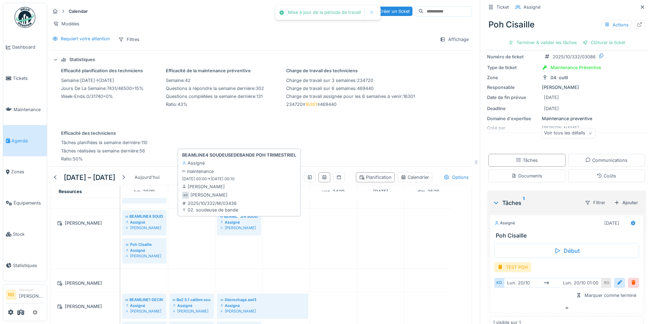
click at [245, 223] on div "Assigné" at bounding box center [238, 222] width 37 height 6
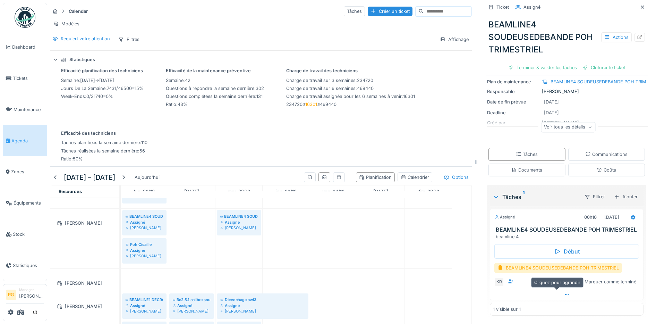
scroll to position [61, 0]
click at [564, 292] on icon at bounding box center [567, 294] width 6 height 5
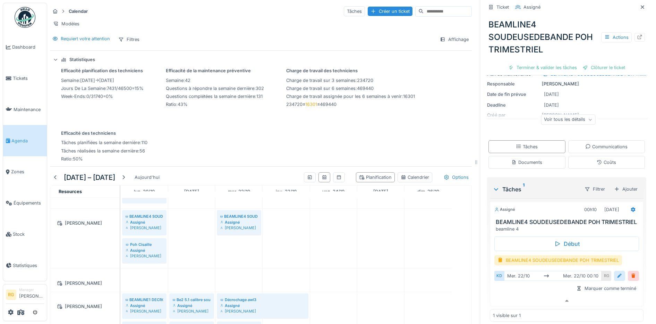
click at [617, 278] on div at bounding box center [620, 275] width 6 height 7
click at [512, 299] on input "**********" at bounding box center [566, 298] width 139 height 15
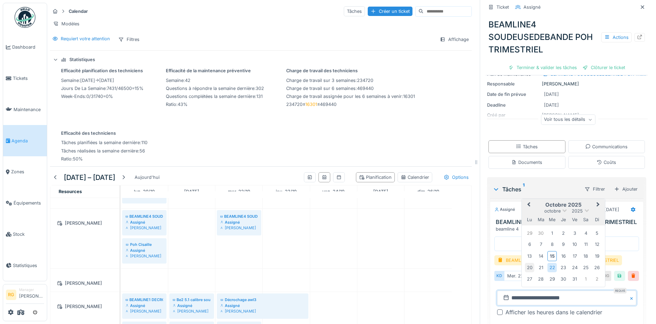
click at [525, 268] on div "20" at bounding box center [529, 267] width 9 height 9
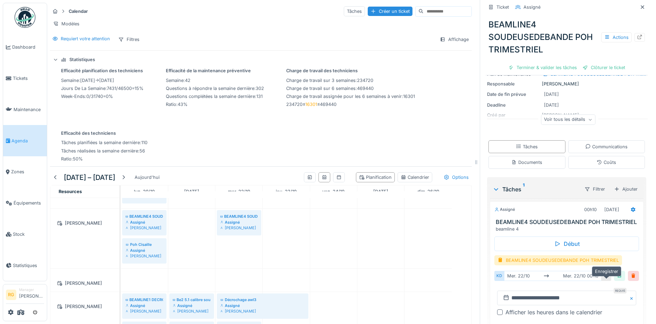
click at [617, 277] on div at bounding box center [620, 275] width 6 height 7
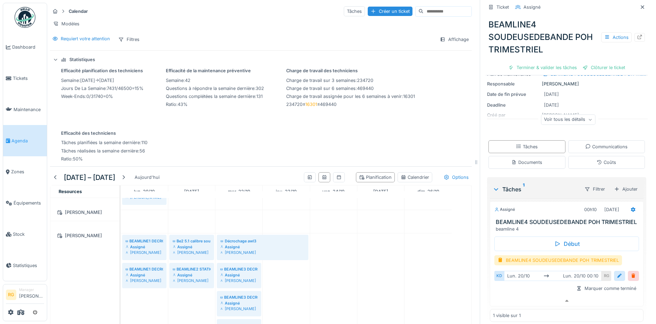
scroll to position [726, 0]
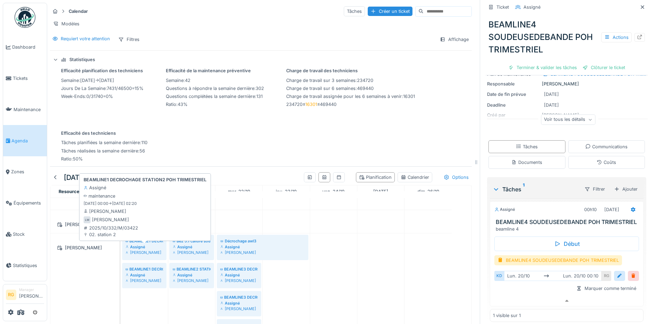
click at [144, 245] on div "Assigné" at bounding box center [144, 247] width 37 height 6
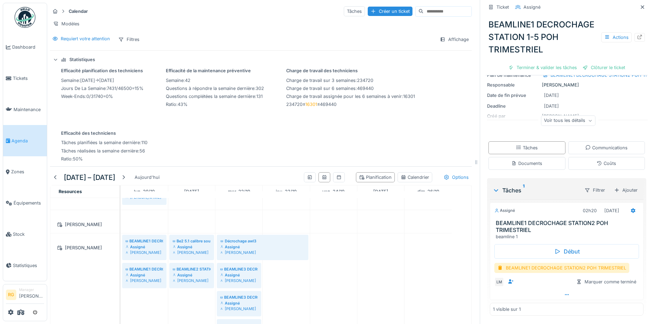
scroll to position [61, 0]
click at [564, 292] on icon at bounding box center [567, 294] width 6 height 5
click at [617, 279] on div at bounding box center [620, 282] width 6 height 7
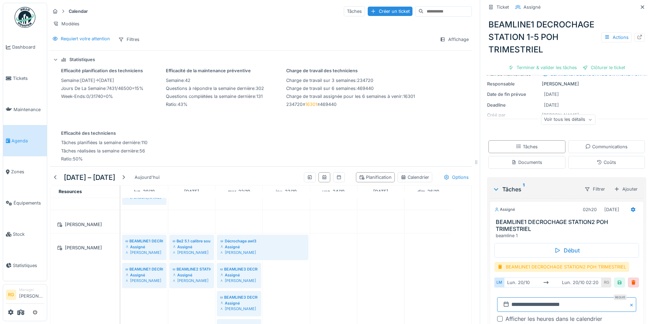
click at [510, 298] on input "**********" at bounding box center [566, 304] width 139 height 15
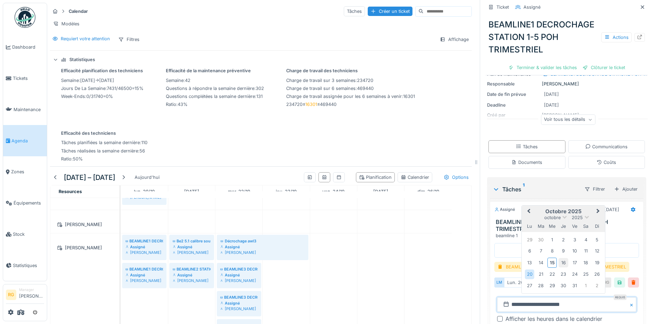
click at [559, 258] on div "16" at bounding box center [563, 262] width 9 height 9
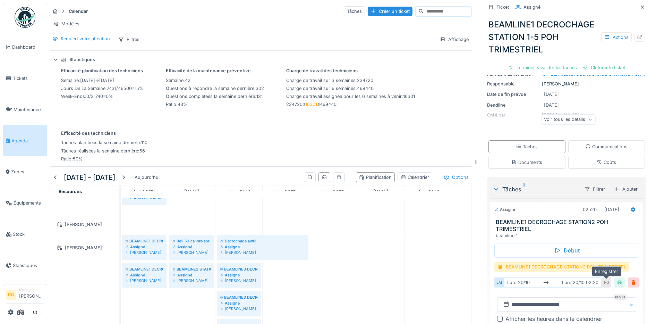
click at [617, 279] on div at bounding box center [620, 282] width 6 height 7
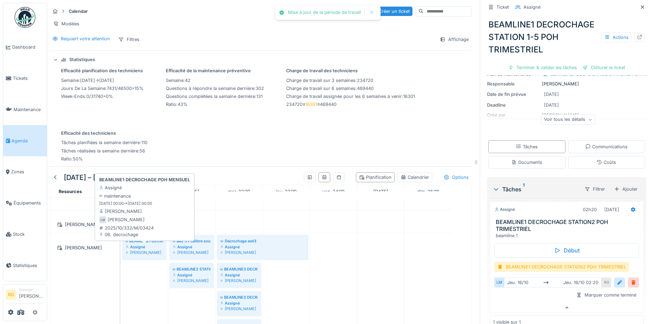
click at [142, 246] on div "Assigné" at bounding box center [144, 247] width 37 height 6
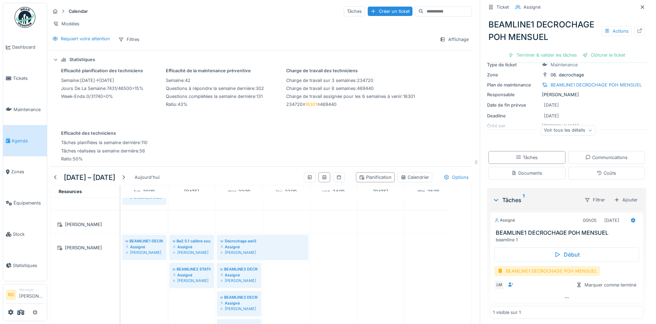
scroll to position [54, 0]
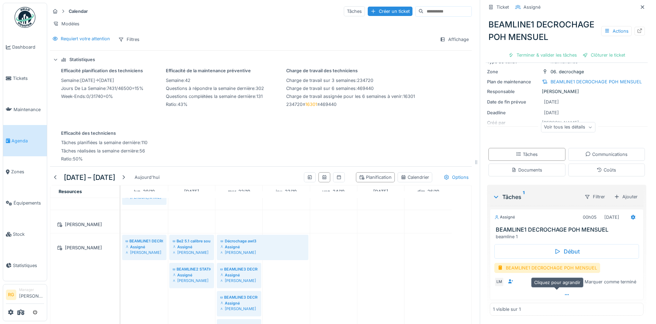
click at [564, 292] on icon at bounding box center [567, 294] width 6 height 5
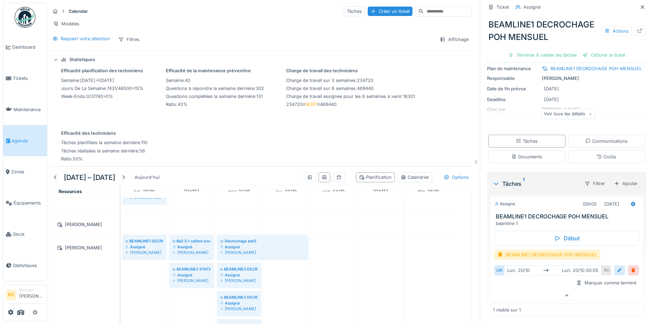
click at [617, 274] on div at bounding box center [620, 270] width 6 height 7
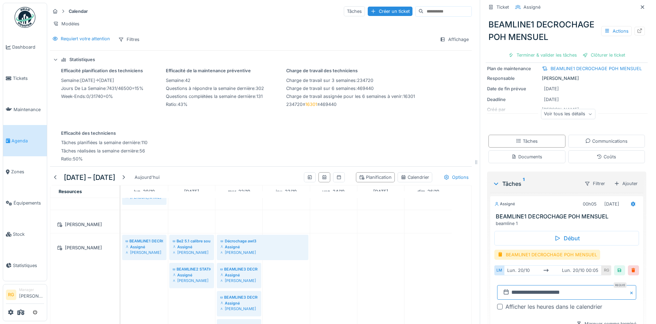
click at [509, 297] on input "**********" at bounding box center [566, 292] width 139 height 15
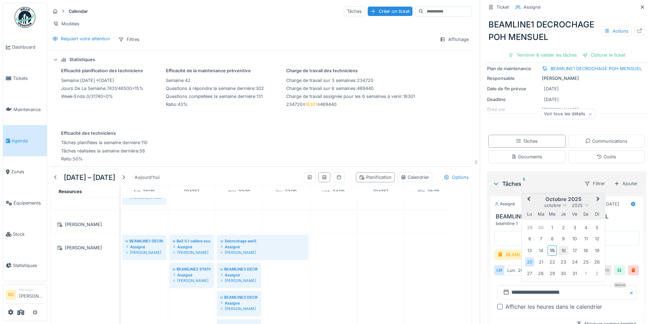
click at [559, 255] on div "16" at bounding box center [563, 250] width 9 height 9
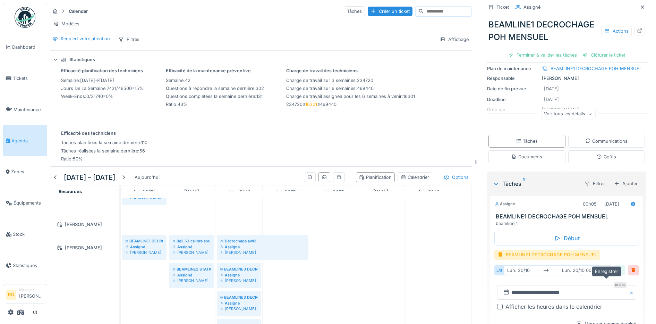
click at [617, 274] on div at bounding box center [620, 270] width 6 height 7
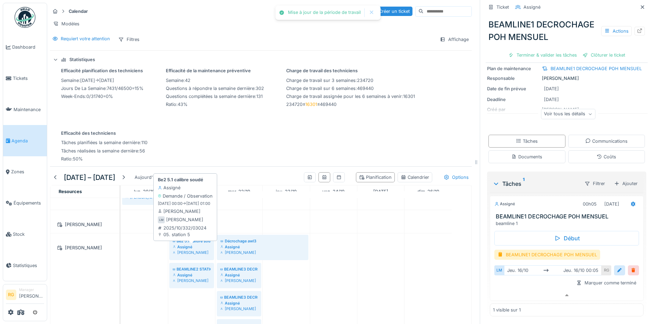
click at [194, 247] on div "Assigné" at bounding box center [192, 247] width 38 height 6
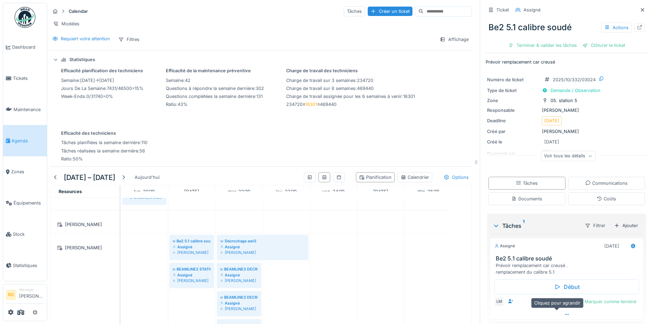
click at [564, 312] on icon at bounding box center [567, 314] width 6 height 5
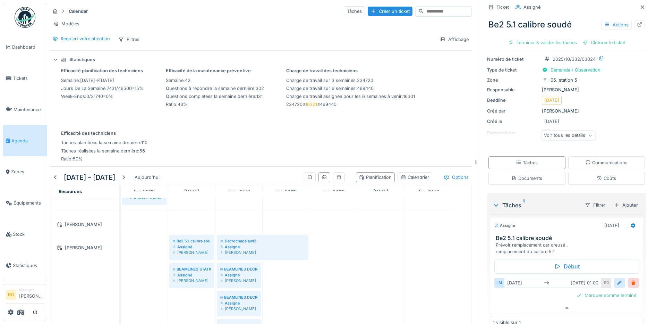
click at [617, 279] on div at bounding box center [620, 282] width 6 height 7
click at [510, 299] on input "**********" at bounding box center [566, 304] width 139 height 15
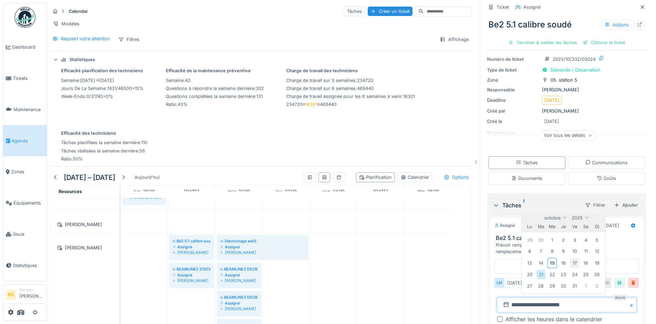
click at [570, 258] on div "17" at bounding box center [574, 262] width 9 height 9
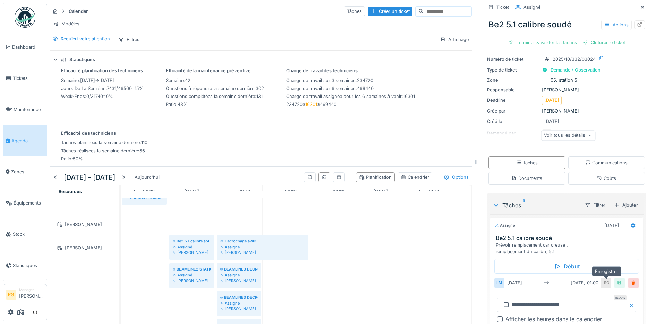
click at [617, 279] on div at bounding box center [620, 282] width 6 height 7
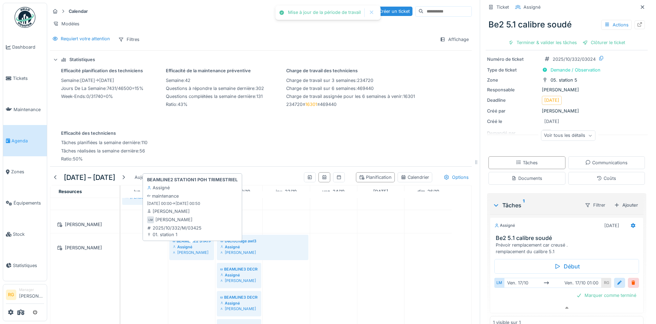
click at [196, 244] on div "Assigné" at bounding box center [192, 247] width 38 height 6
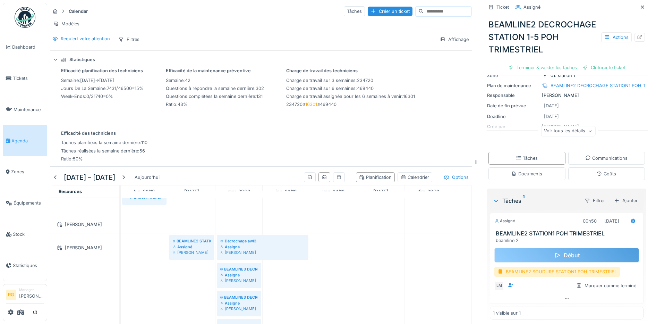
scroll to position [54, 0]
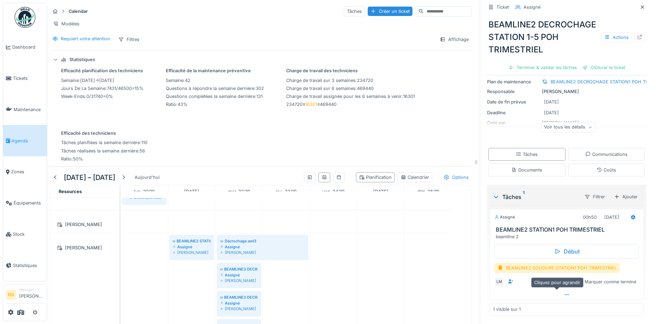
click at [564, 292] on icon at bounding box center [567, 294] width 6 height 5
click at [617, 279] on div at bounding box center [620, 282] width 6 height 7
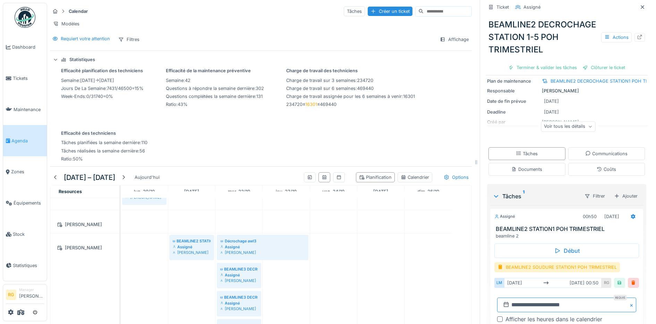
click at [511, 297] on input "**********" at bounding box center [566, 304] width 139 height 15
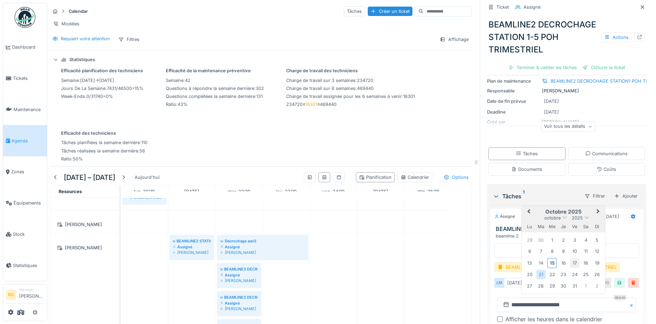
click at [570, 258] on div "17" at bounding box center [574, 262] width 9 height 9
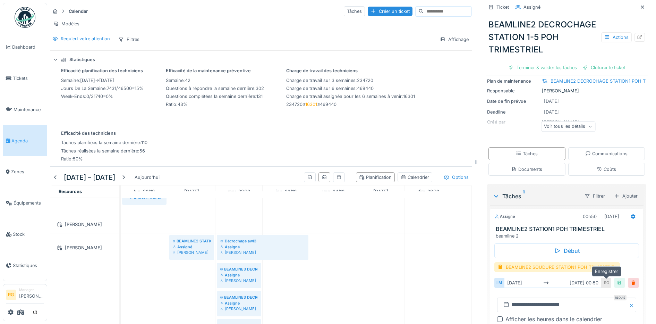
click at [617, 279] on div at bounding box center [620, 282] width 6 height 7
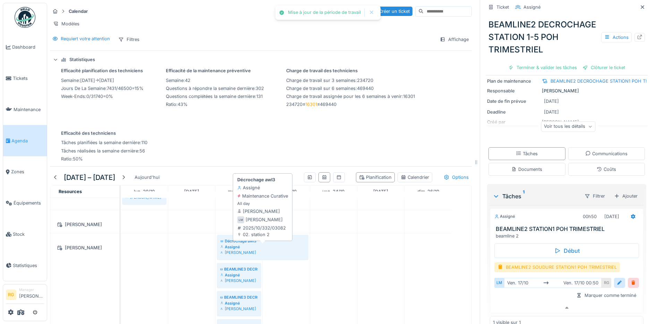
click at [244, 246] on div "Assigné" at bounding box center [262, 247] width 85 height 6
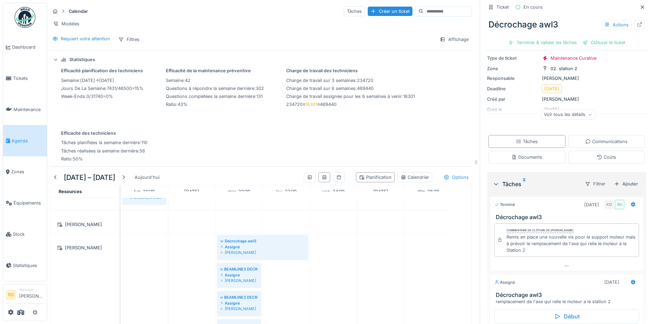
scroll to position [105, 0]
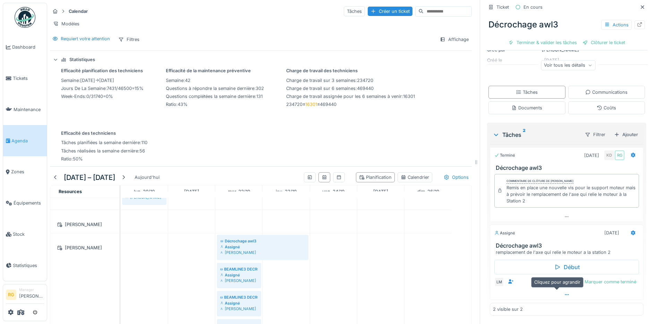
click at [564, 292] on icon at bounding box center [567, 294] width 6 height 5
click at [617, 279] on div at bounding box center [620, 282] width 6 height 7
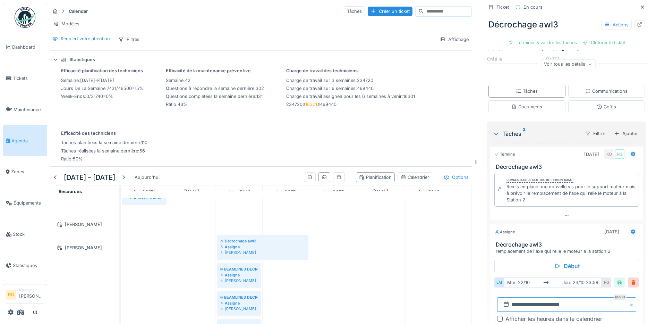
click at [510, 299] on input "**********" at bounding box center [566, 304] width 139 height 15
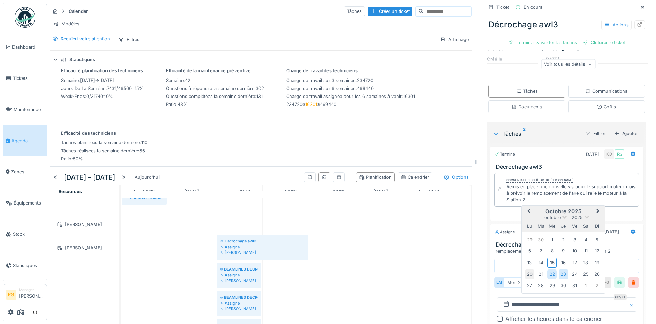
click at [525, 269] on div "20" at bounding box center [529, 273] width 9 height 9
click at [537, 269] on div "21" at bounding box center [541, 273] width 9 height 9
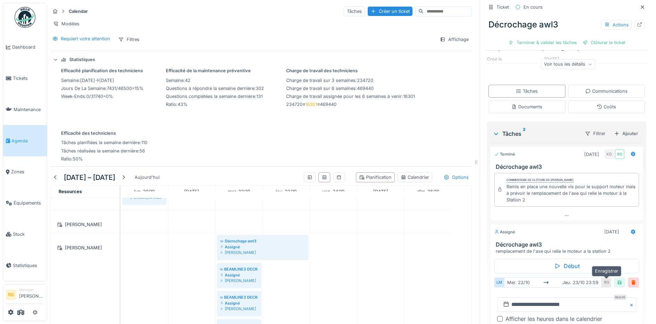
click at [617, 279] on div at bounding box center [620, 282] width 6 height 7
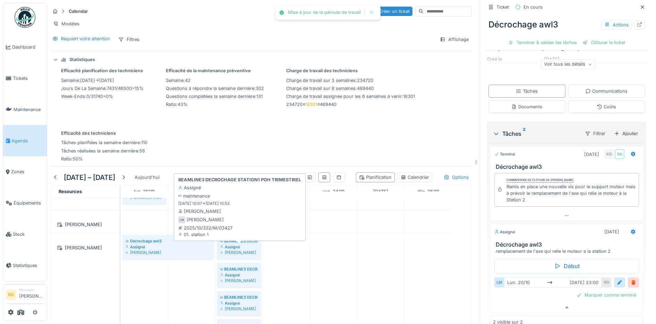
click at [239, 246] on div "Assigné" at bounding box center [238, 247] width 37 height 6
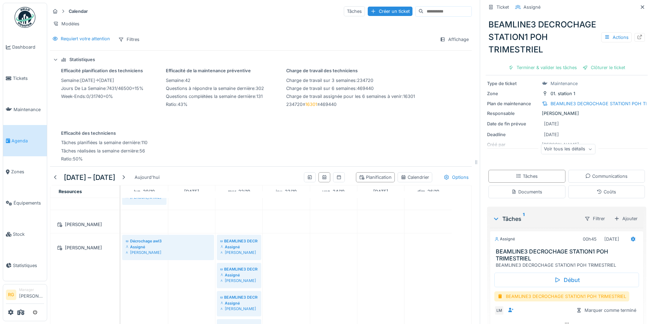
scroll to position [61, 0]
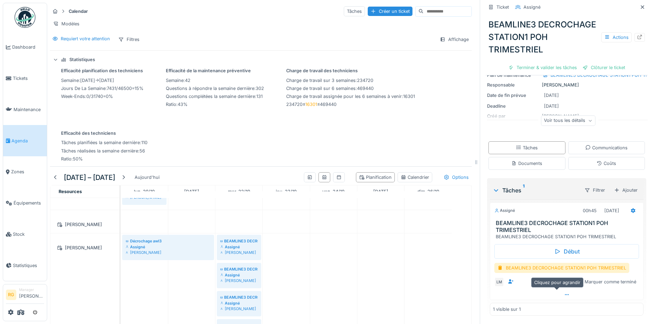
click at [564, 292] on icon at bounding box center [567, 294] width 6 height 5
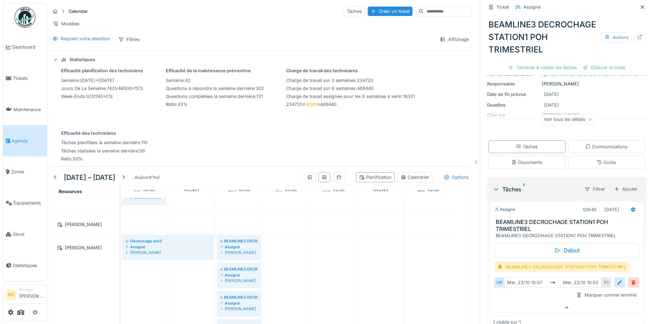
click at [617, 279] on div at bounding box center [620, 282] width 6 height 7
click at [512, 298] on input "**********" at bounding box center [566, 304] width 139 height 15
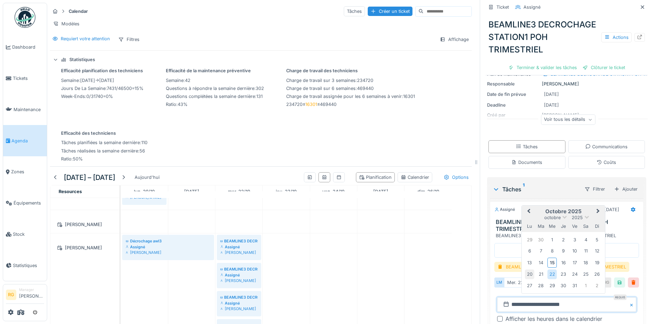
click at [525, 269] on div "20" at bounding box center [529, 273] width 9 height 9
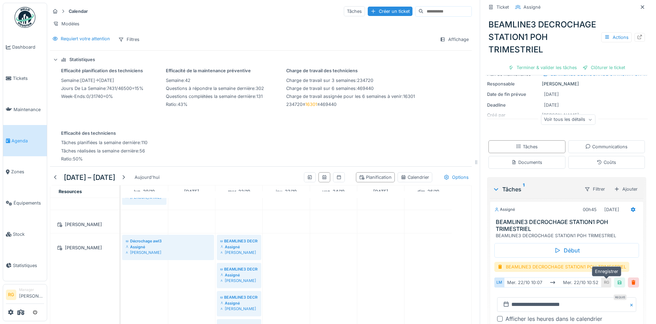
click at [617, 279] on div at bounding box center [620, 282] width 6 height 7
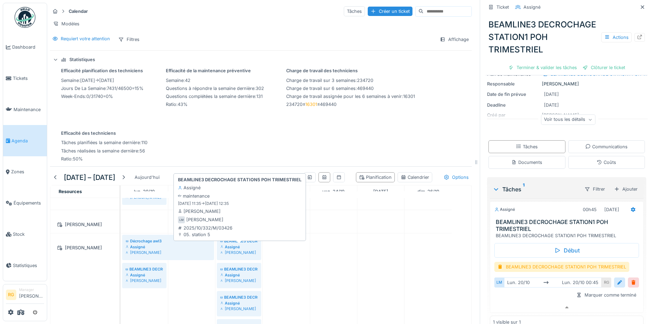
click at [235, 246] on div "Assigné" at bounding box center [238, 247] width 37 height 6
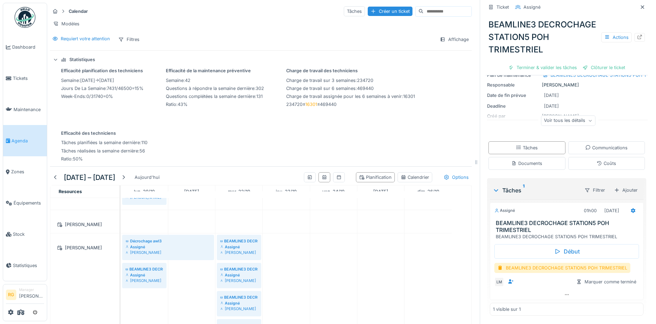
scroll to position [61, 0]
click at [564, 292] on icon at bounding box center [567, 294] width 6 height 5
click at [617, 279] on div at bounding box center [620, 282] width 6 height 7
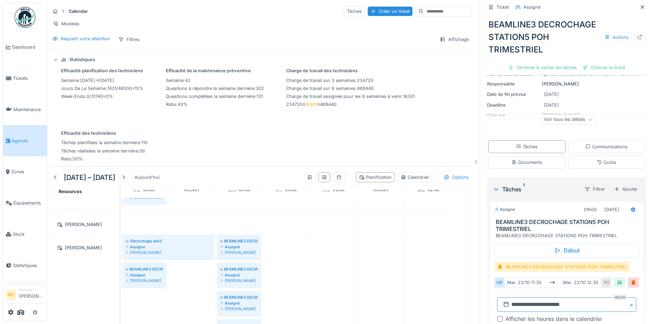
click at [505, 298] on input "**********" at bounding box center [566, 304] width 139 height 15
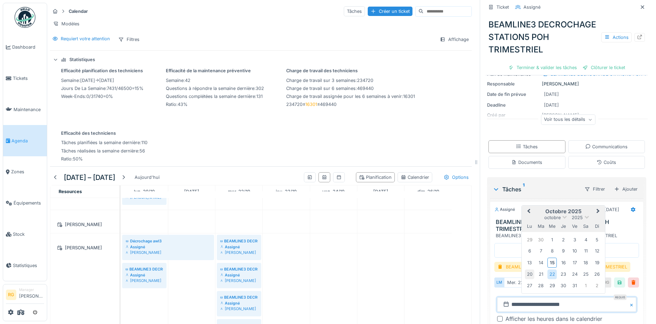
click at [525, 269] on div "20" at bounding box center [529, 273] width 9 height 9
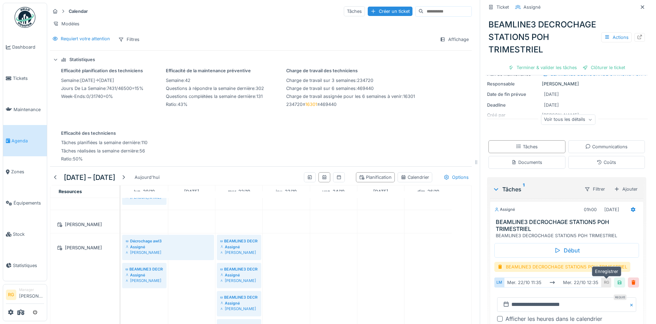
click at [617, 279] on div at bounding box center [620, 282] width 6 height 7
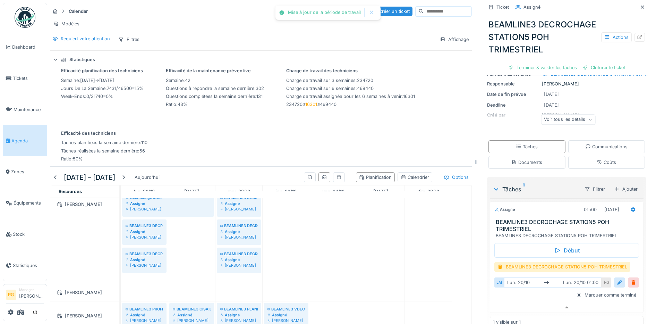
scroll to position [726, 0]
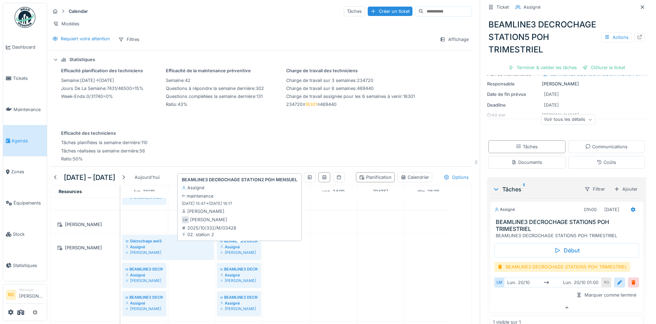
click at [237, 246] on div "Assigné" at bounding box center [238, 247] width 37 height 6
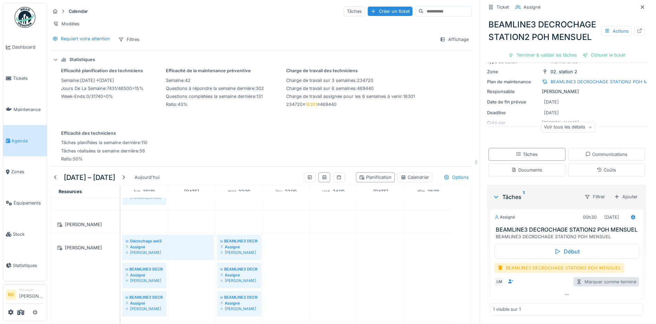
scroll to position [61, 0]
click at [564, 292] on icon at bounding box center [567, 294] width 6 height 5
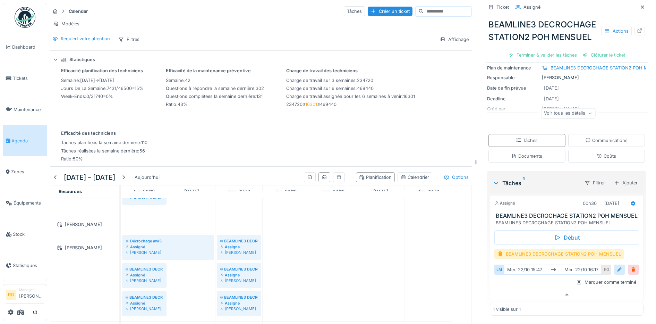
click at [617, 273] on div at bounding box center [620, 269] width 6 height 7
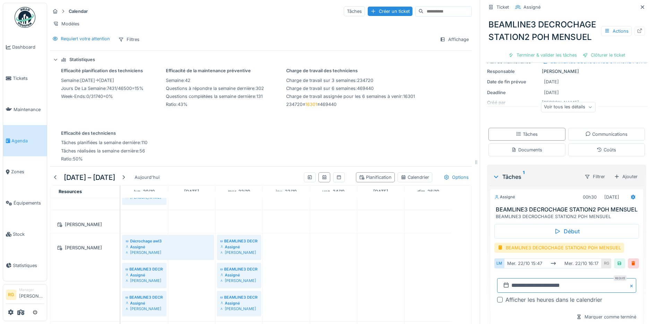
click at [511, 293] on input "**********" at bounding box center [566, 285] width 139 height 15
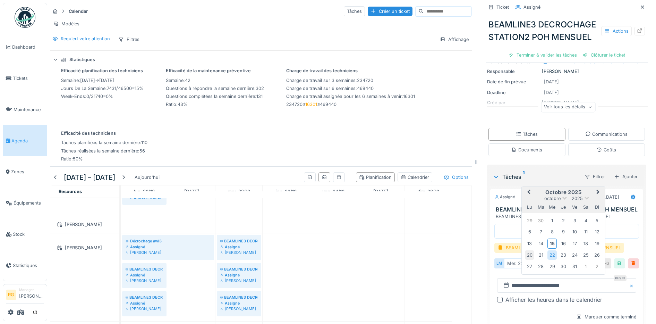
click at [525, 260] on div "20" at bounding box center [529, 254] width 9 height 9
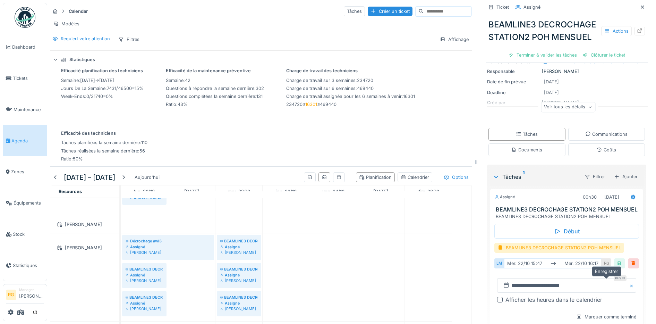
click at [617, 267] on div at bounding box center [620, 263] width 6 height 7
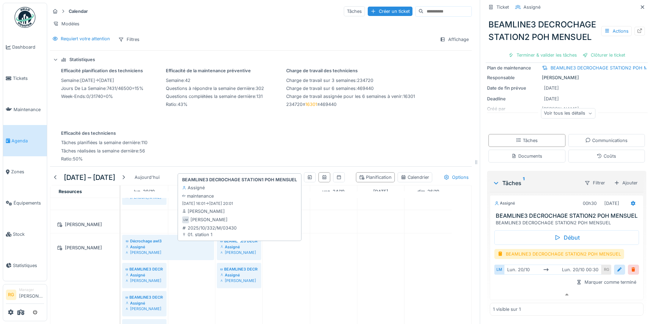
click at [240, 243] on div "BEAMLINE3 DECROCHAGE STATION1 POH MENSUEL" at bounding box center [238, 241] width 37 height 6
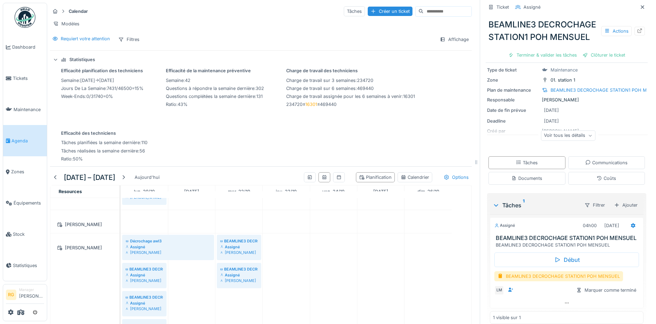
scroll to position [61, 0]
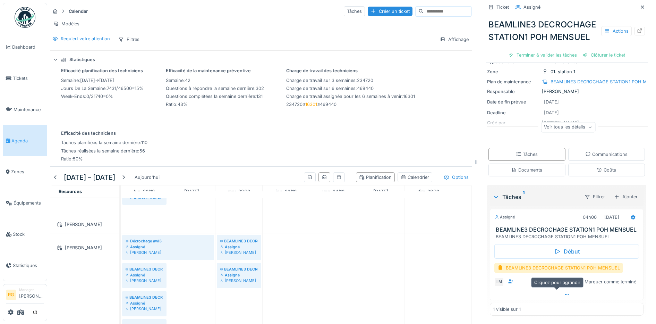
click at [564, 292] on icon at bounding box center [567, 294] width 6 height 5
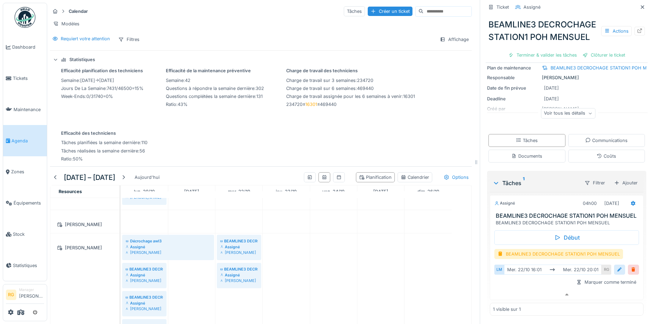
click at [617, 273] on div at bounding box center [620, 269] width 6 height 7
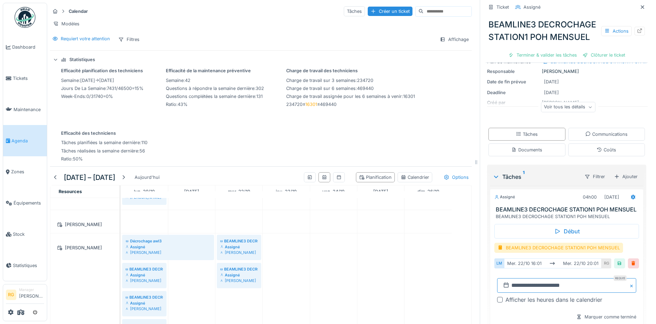
click at [510, 293] on input "**********" at bounding box center [566, 285] width 139 height 15
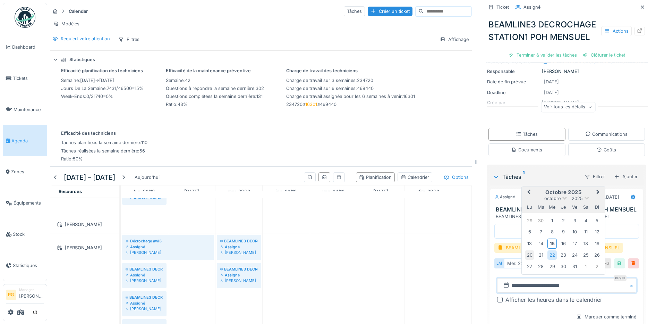
click at [525, 260] on div "20" at bounding box center [529, 254] width 9 height 9
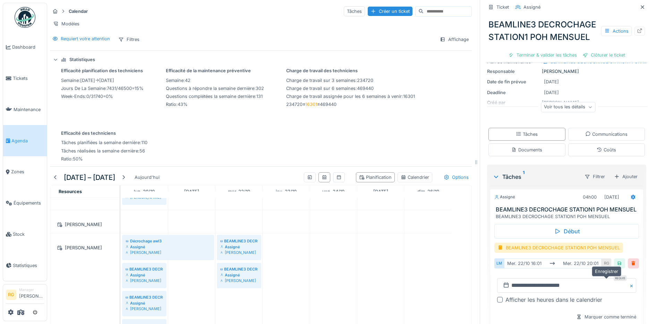
click at [617, 267] on div at bounding box center [620, 263] width 6 height 7
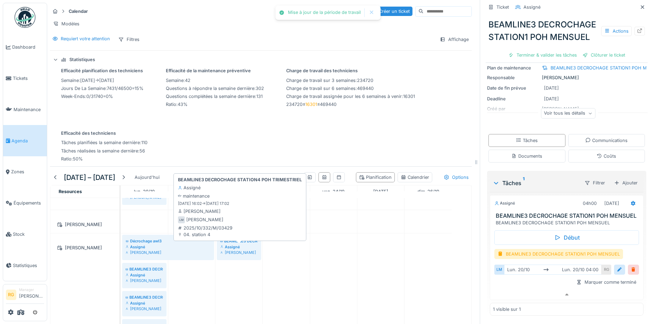
click at [233, 245] on div "Assigné" at bounding box center [238, 247] width 37 height 6
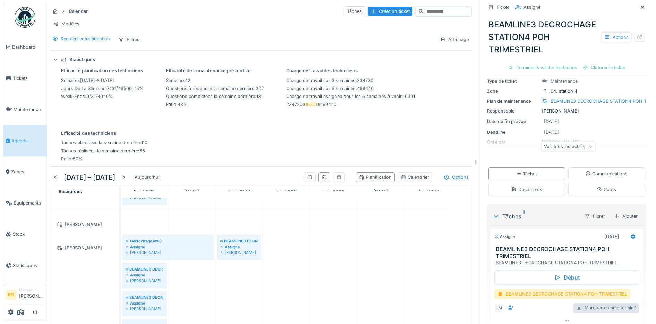
scroll to position [61, 0]
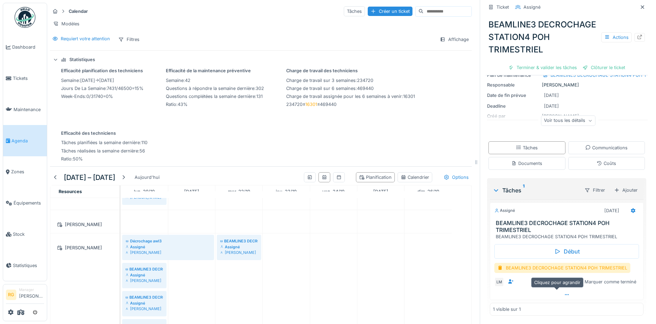
click at [564, 292] on icon at bounding box center [567, 294] width 6 height 5
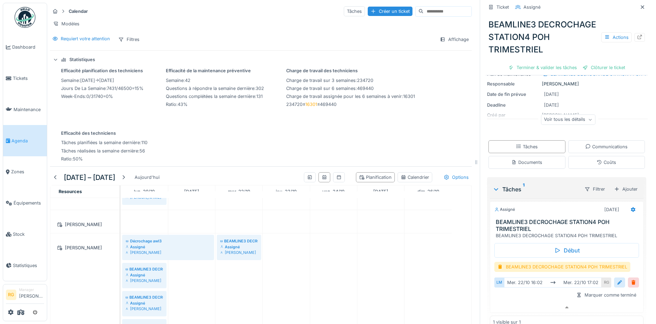
click at [617, 279] on div at bounding box center [620, 282] width 6 height 7
click at [511, 299] on input "**********" at bounding box center [566, 304] width 139 height 15
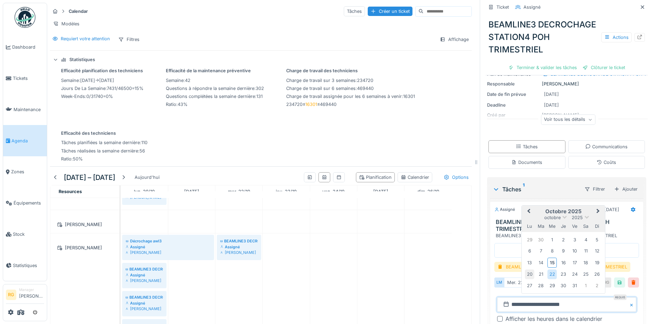
click at [526, 269] on div "20" at bounding box center [529, 273] width 9 height 9
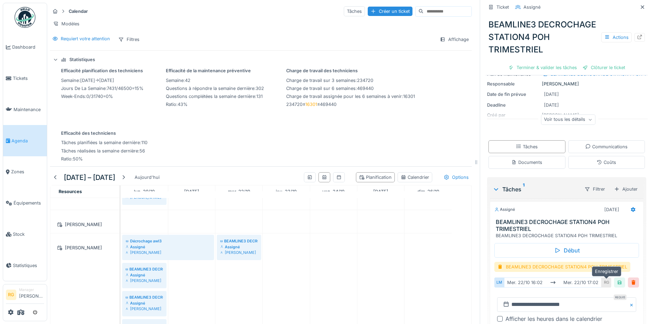
click at [617, 279] on div at bounding box center [620, 282] width 6 height 7
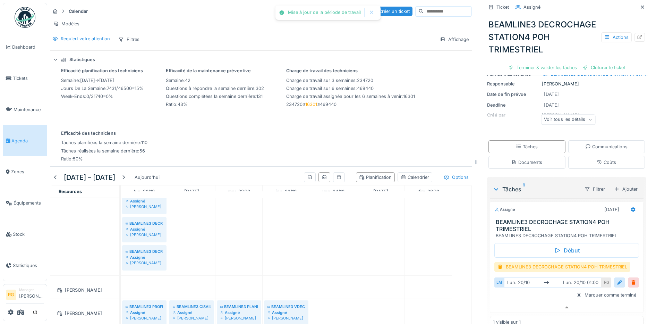
scroll to position [923, 0]
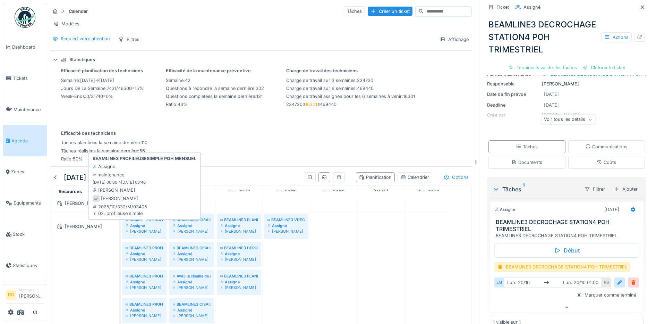
click at [145, 223] on div "Assigné" at bounding box center [144, 226] width 37 height 6
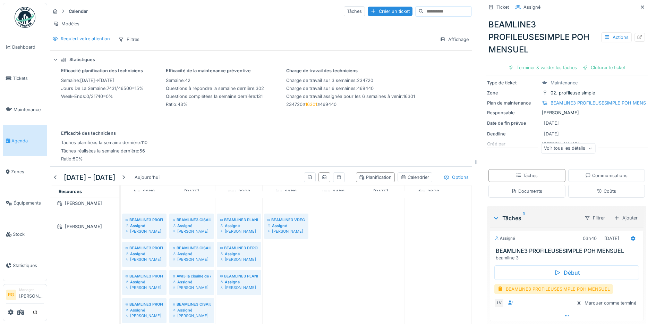
scroll to position [54, 0]
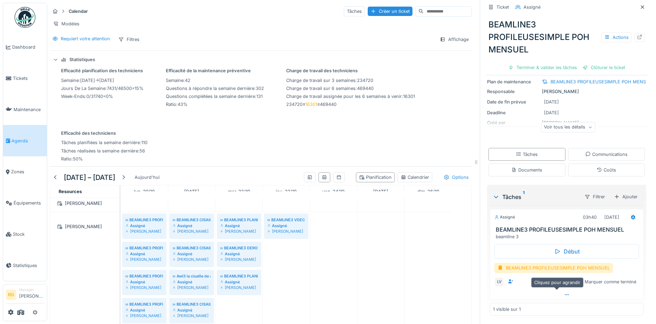
click at [564, 292] on icon at bounding box center [567, 294] width 6 height 5
click at [617, 279] on div at bounding box center [620, 282] width 6 height 7
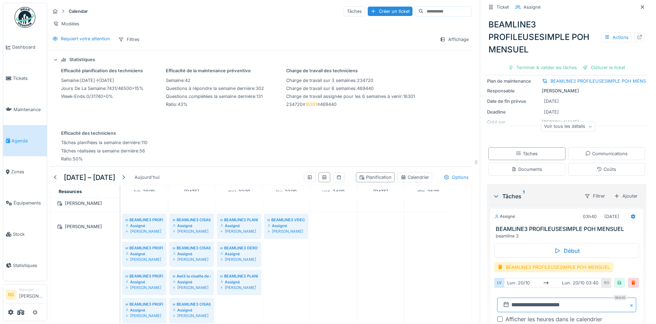
click at [510, 299] on input "**********" at bounding box center [566, 304] width 139 height 15
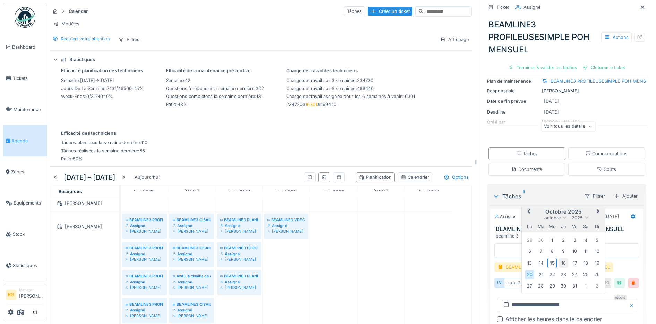
click at [559, 258] on div "16" at bounding box center [563, 262] width 9 height 9
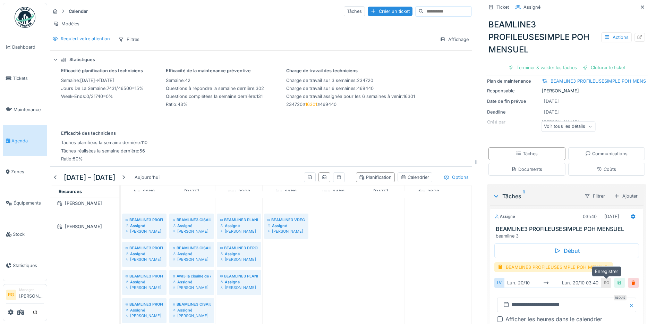
click at [614, 278] on div at bounding box center [619, 283] width 11 height 10
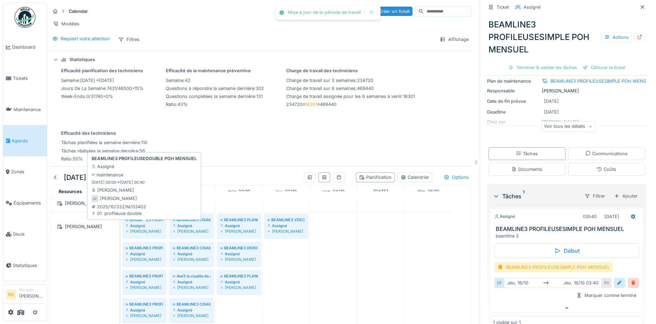
click at [143, 224] on div "Assigné" at bounding box center [144, 226] width 37 height 6
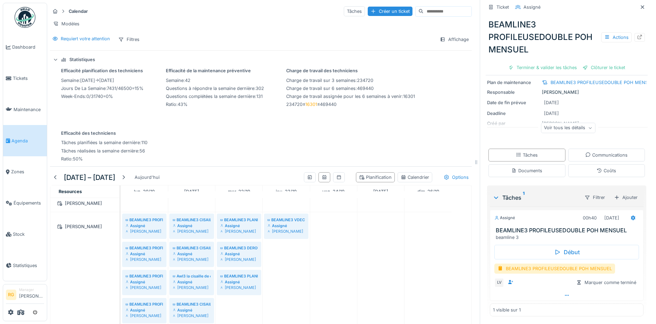
scroll to position [54, 0]
click at [564, 292] on icon at bounding box center [567, 294] width 6 height 5
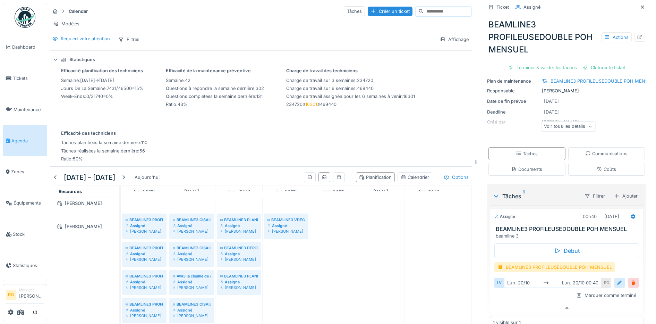
click at [617, 279] on div at bounding box center [620, 282] width 6 height 7
click at [509, 299] on input "**********" at bounding box center [566, 304] width 139 height 15
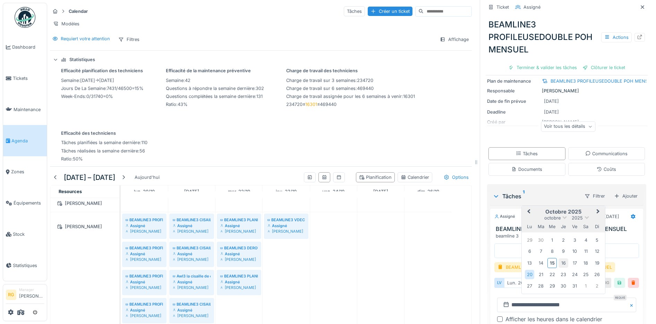
click at [559, 258] on div "16" at bounding box center [563, 262] width 9 height 9
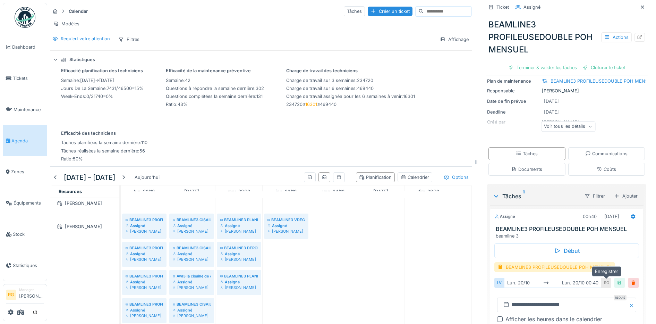
click at [617, 279] on div at bounding box center [620, 282] width 6 height 7
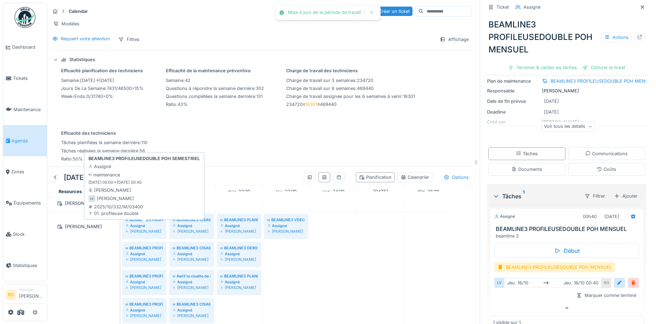
click at [149, 223] on div "Assigné" at bounding box center [144, 226] width 37 height 6
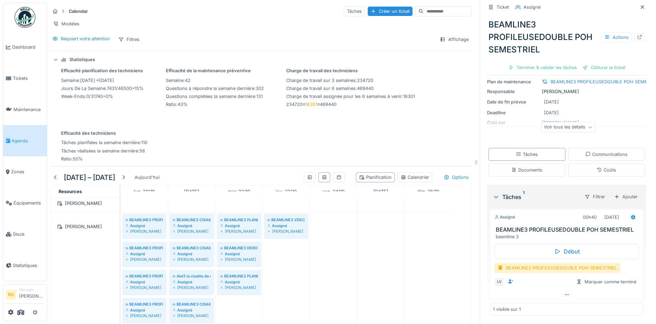
scroll to position [61, 0]
click at [565, 294] on icon at bounding box center [567, 294] width 4 height 1
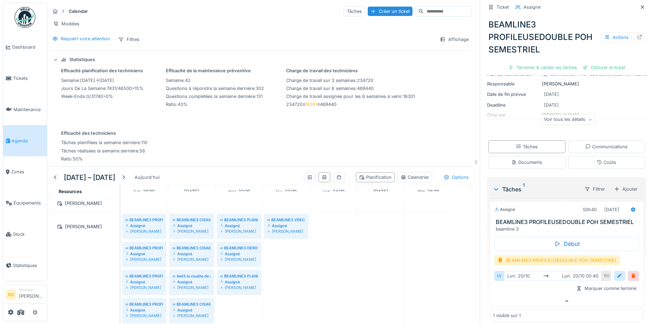
click at [617, 277] on div at bounding box center [620, 275] width 6 height 7
click at [507, 299] on input "**********" at bounding box center [566, 298] width 139 height 15
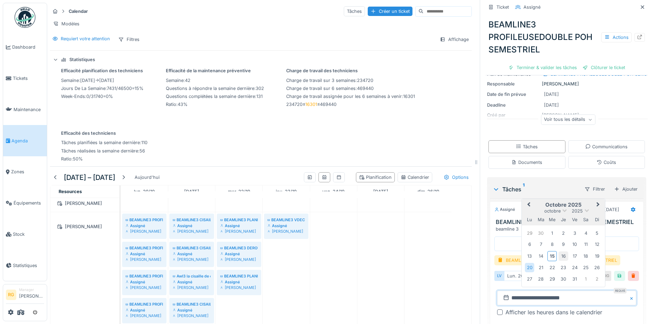
click at [559, 255] on div "16" at bounding box center [563, 255] width 9 height 9
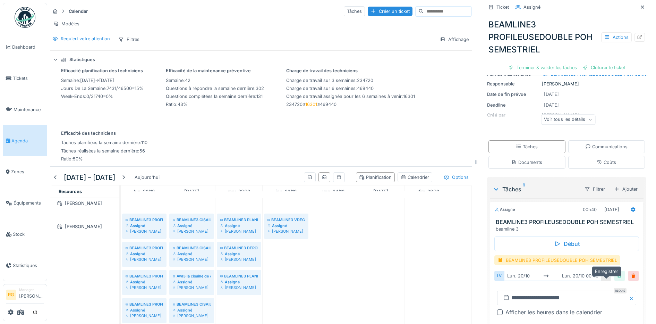
click at [617, 276] on div at bounding box center [620, 275] width 6 height 7
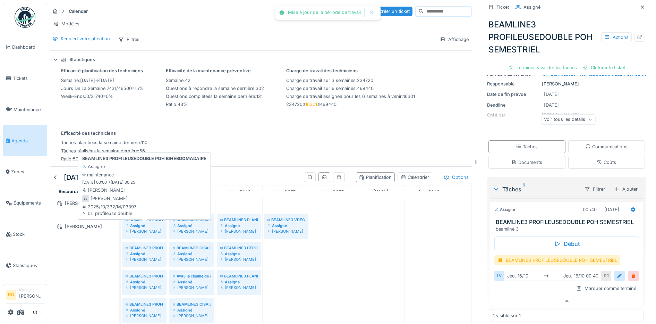
click at [143, 223] on div "Assigné" at bounding box center [144, 226] width 37 height 6
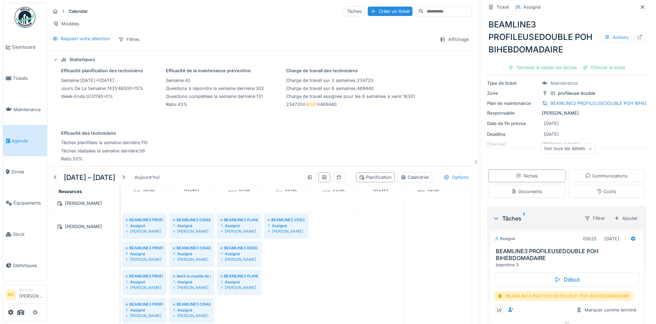
scroll to position [61, 0]
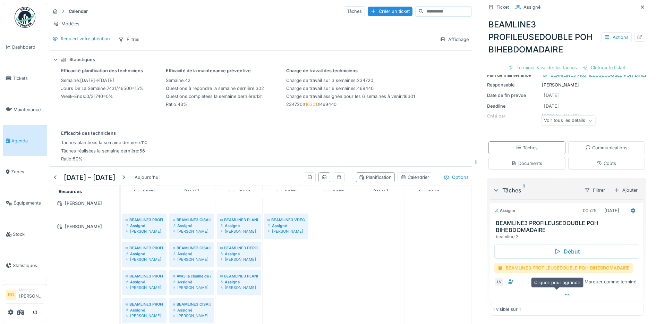
click at [564, 292] on icon at bounding box center [567, 294] width 6 height 5
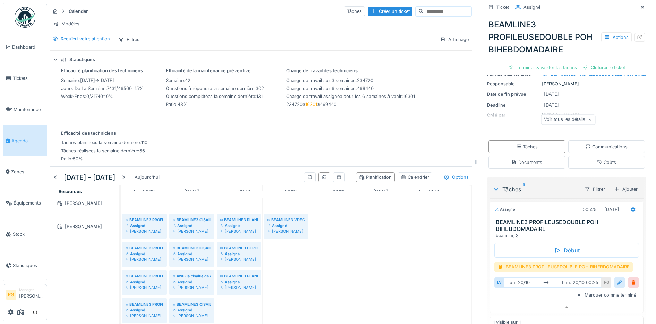
click at [617, 279] on div at bounding box center [620, 282] width 6 height 7
click at [510, 298] on input "**********" at bounding box center [566, 304] width 139 height 15
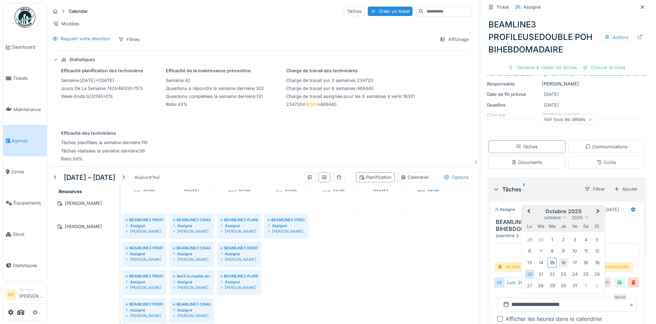
click at [559, 258] on div "16" at bounding box center [563, 262] width 9 height 9
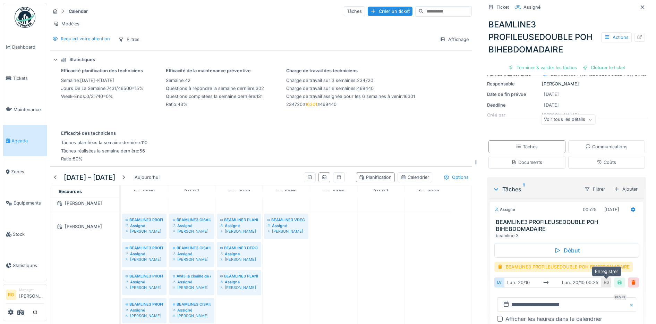
click at [617, 279] on div at bounding box center [620, 282] width 6 height 7
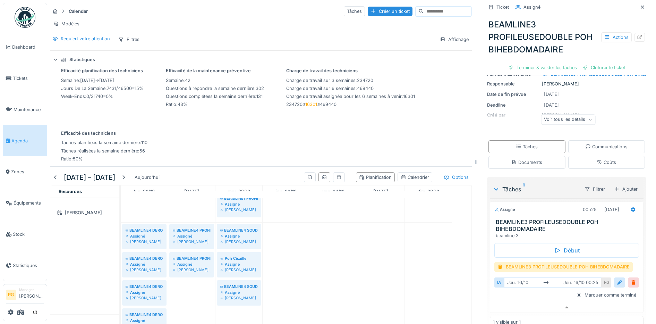
scroll to position [699, 0]
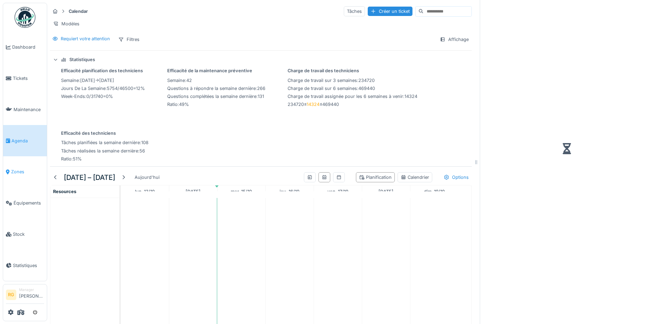
scroll to position [7, 0]
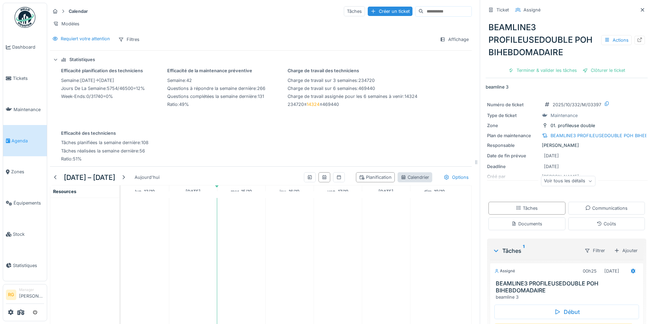
click at [404, 176] on div "Calendrier" at bounding box center [415, 177] width 28 height 7
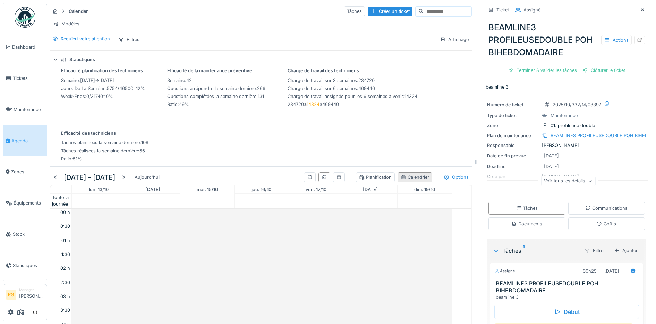
scroll to position [168, 0]
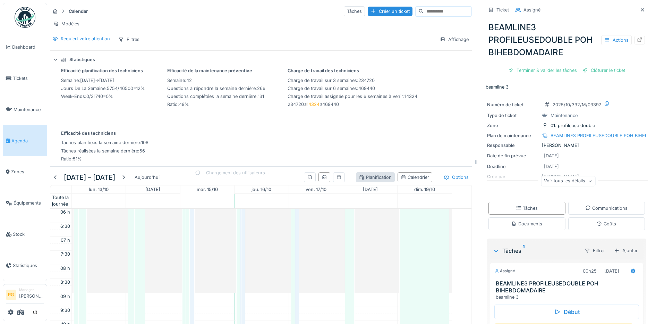
click at [370, 176] on div "Planification" at bounding box center [375, 177] width 33 height 7
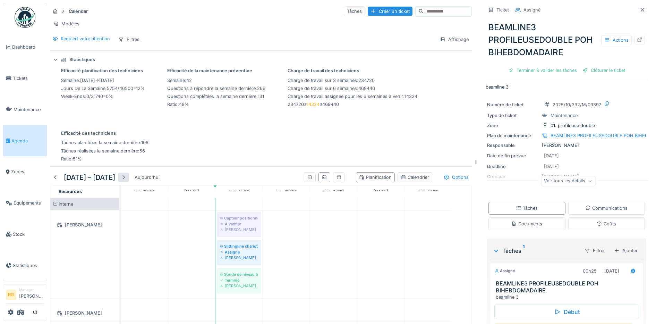
click at [126, 179] on div at bounding box center [124, 177] width 6 height 7
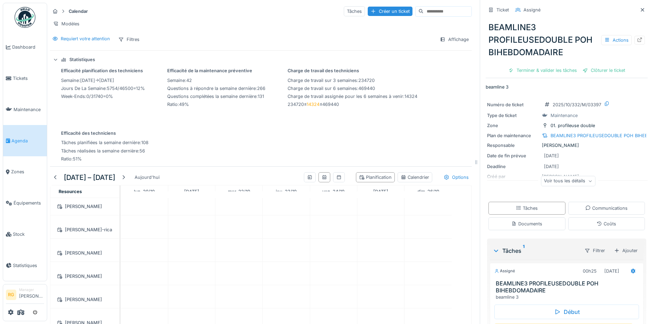
scroll to position [422, 0]
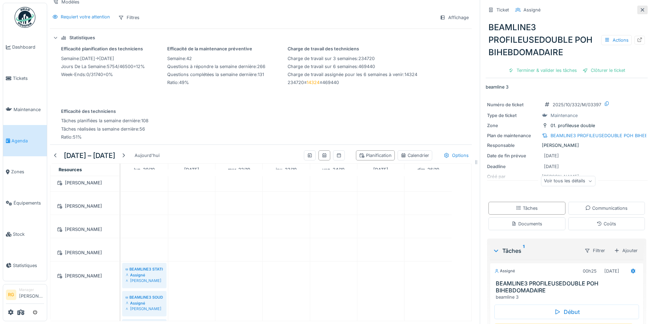
click at [640, 8] on icon at bounding box center [643, 10] width 6 height 5
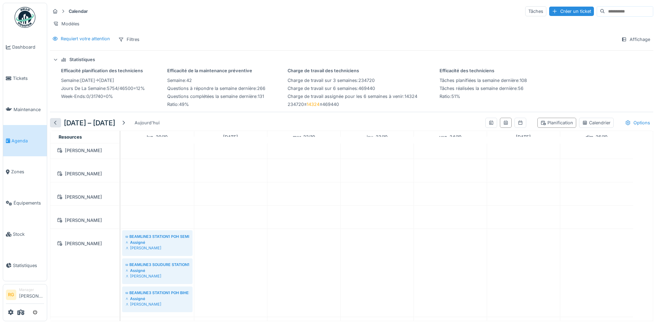
click at [57, 124] on div at bounding box center [56, 122] width 6 height 7
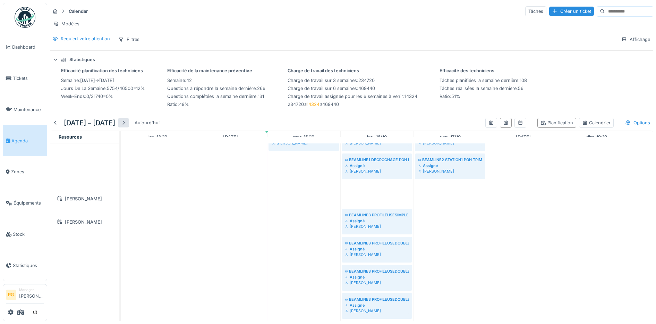
click at [126, 123] on div at bounding box center [124, 122] width 6 height 7
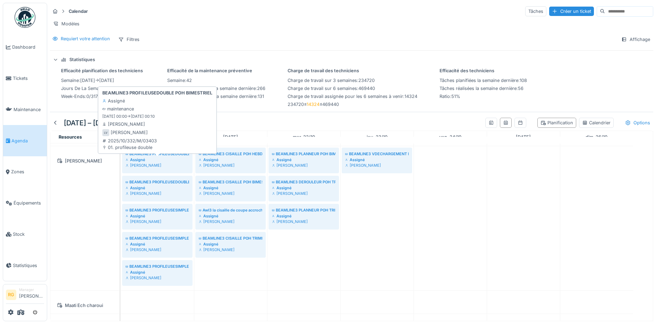
click at [163, 161] on div "Assigné" at bounding box center [158, 160] width 64 height 6
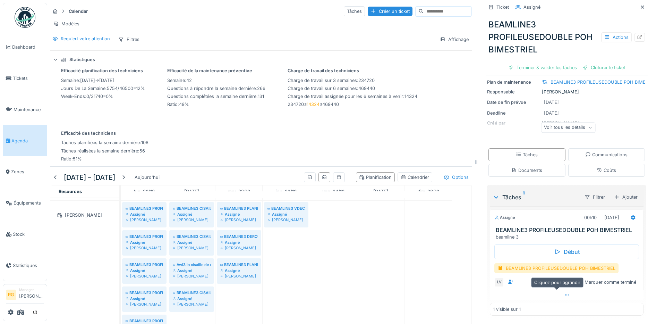
click at [564, 293] on icon at bounding box center [567, 295] width 6 height 5
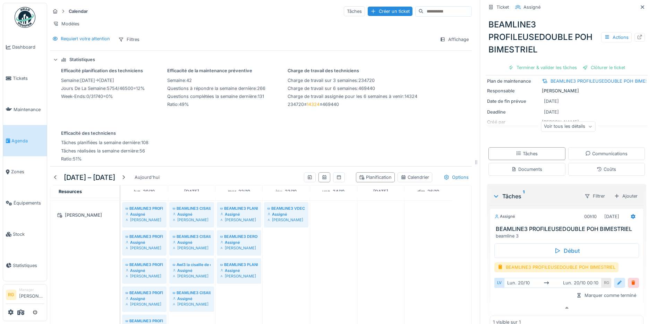
click at [617, 279] on div at bounding box center [620, 282] width 6 height 7
click at [509, 299] on input "**********" at bounding box center [566, 304] width 139 height 15
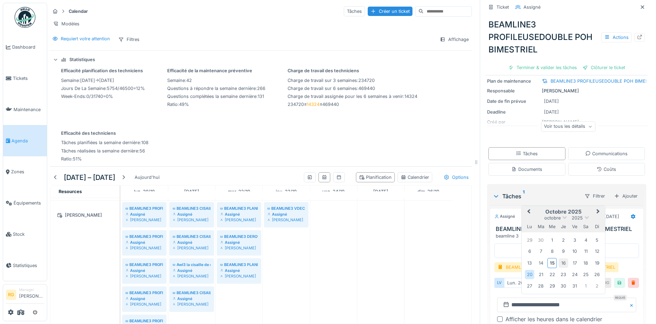
click at [559, 258] on div "16" at bounding box center [563, 262] width 9 height 9
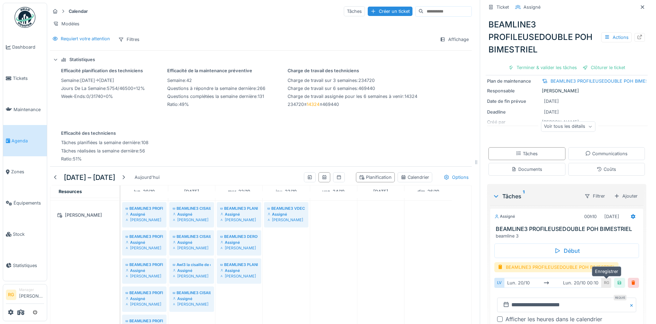
click at [617, 279] on div at bounding box center [620, 282] width 6 height 7
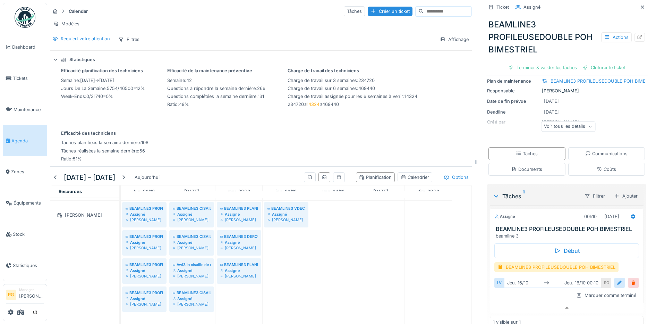
click at [617, 279] on div at bounding box center [620, 282] width 6 height 7
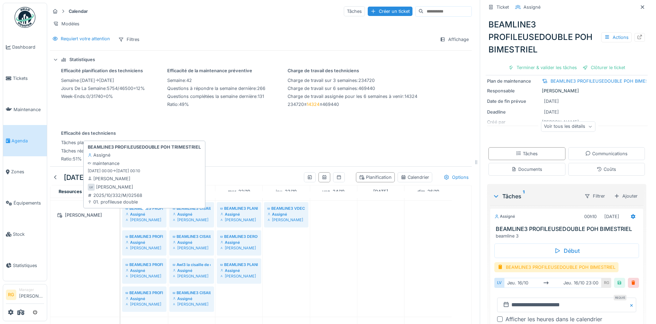
click at [149, 214] on div "Assigné" at bounding box center [144, 214] width 37 height 6
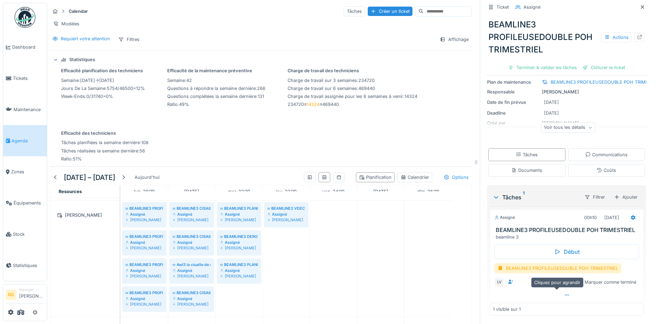
click at [564, 293] on icon at bounding box center [567, 295] width 6 height 5
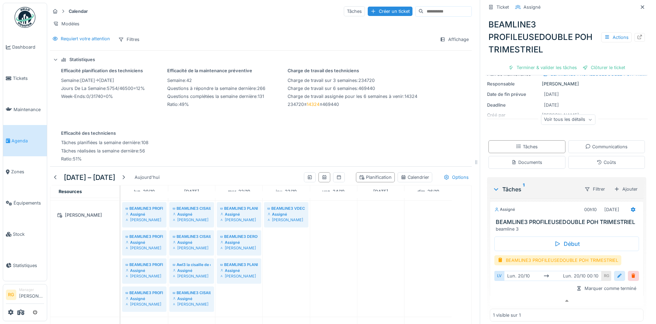
click at [617, 277] on div at bounding box center [620, 275] width 6 height 7
click at [510, 300] on input "**********" at bounding box center [566, 298] width 139 height 15
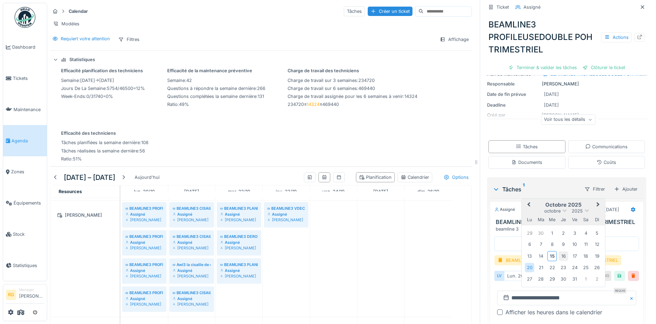
click at [559, 255] on div "16" at bounding box center [563, 255] width 9 height 9
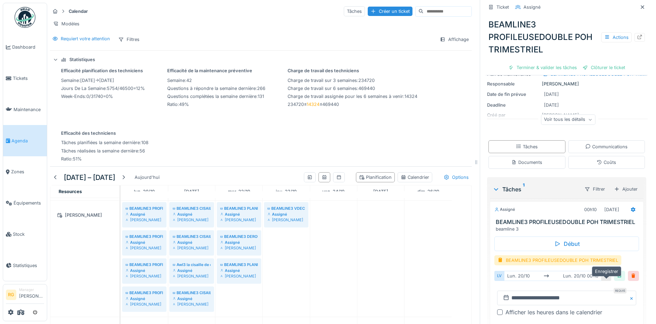
click at [617, 277] on div at bounding box center [620, 275] width 6 height 7
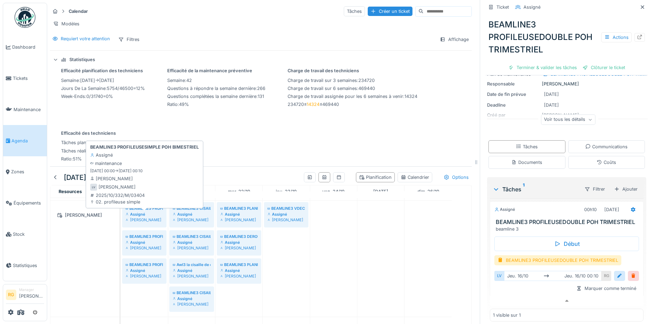
click at [149, 213] on div "Assigné" at bounding box center [144, 214] width 37 height 6
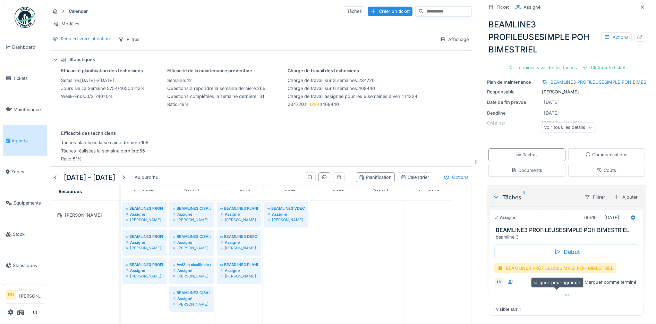
click at [565, 294] on icon at bounding box center [567, 294] width 4 height 1
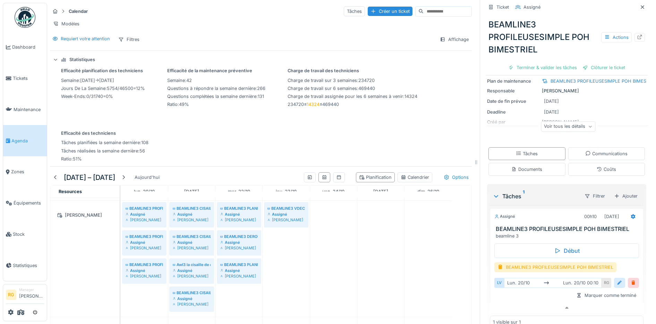
click at [617, 279] on div at bounding box center [620, 282] width 6 height 7
click at [506, 298] on input "**********" at bounding box center [566, 304] width 139 height 15
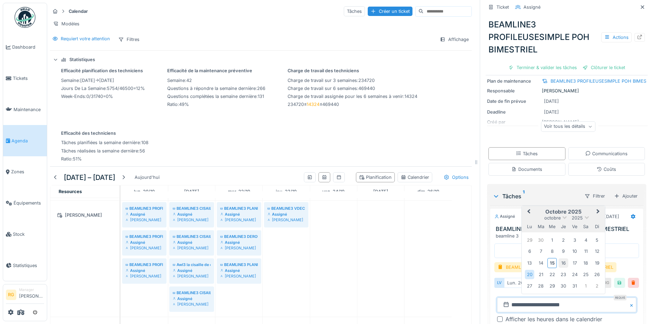
click at [559, 258] on div "16" at bounding box center [563, 262] width 9 height 9
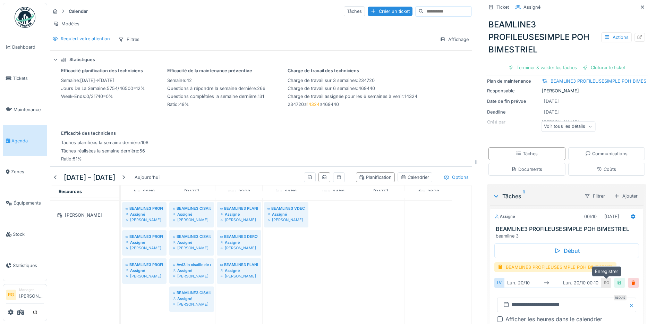
click at [617, 279] on div at bounding box center [620, 282] width 6 height 7
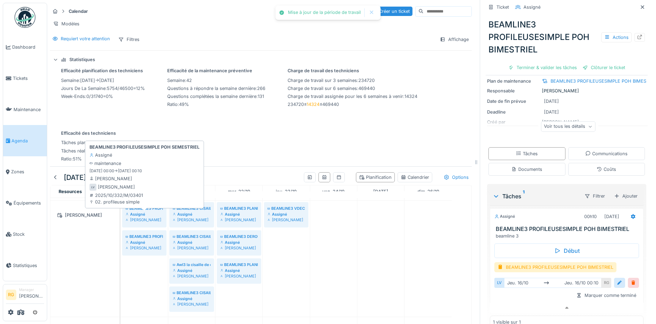
click at [142, 214] on div "Assigné" at bounding box center [144, 214] width 37 height 6
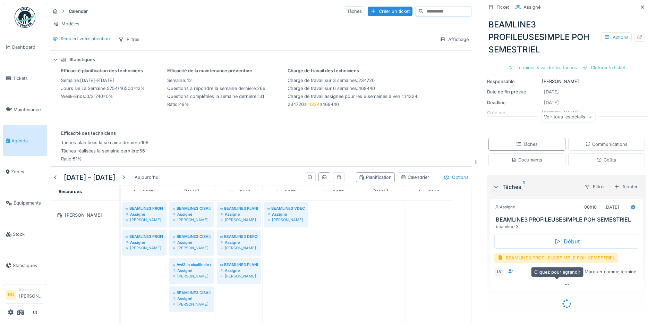
scroll to position [54, 0]
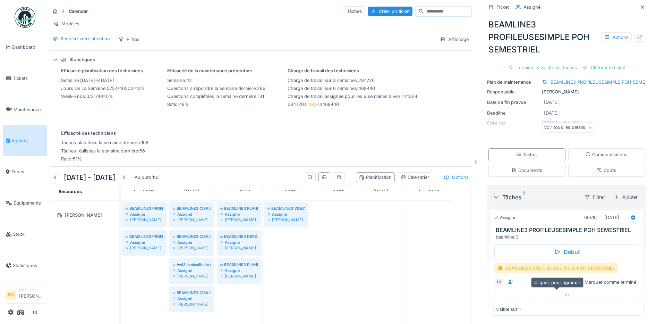
click at [565, 294] on icon at bounding box center [567, 294] width 4 height 1
click at [557, 290] on div at bounding box center [567, 295] width 154 height 10
drag, startPoint x: 557, startPoint y: 288, endPoint x: 531, endPoint y: 286, distance: 26.1
click at [531, 290] on div at bounding box center [567, 295] width 154 height 10
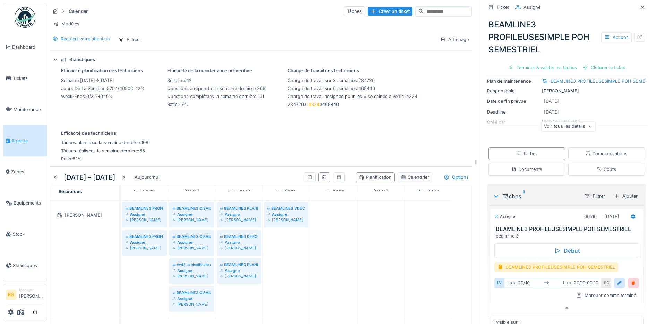
scroll to position [65, 0]
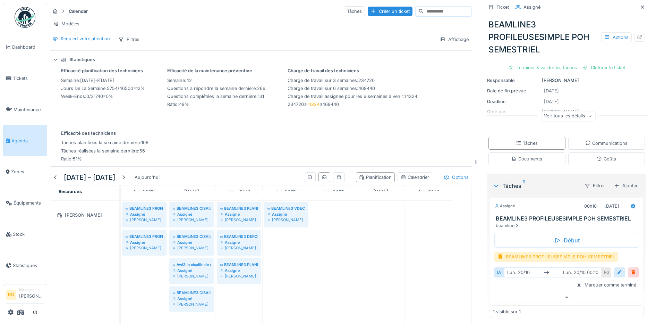
click at [617, 269] on div at bounding box center [620, 272] width 6 height 7
click at [510, 289] on input "**********" at bounding box center [566, 294] width 139 height 15
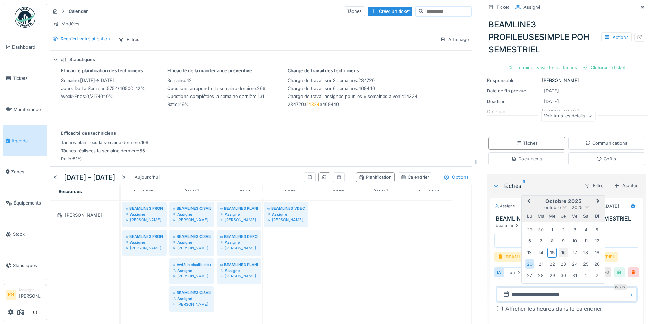
click at [559, 248] on div "16" at bounding box center [563, 252] width 9 height 9
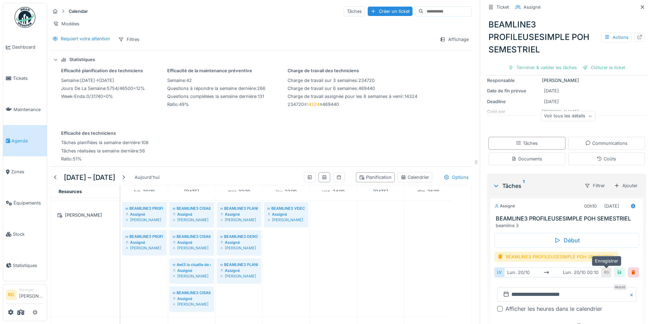
click at [617, 269] on div at bounding box center [620, 272] width 6 height 7
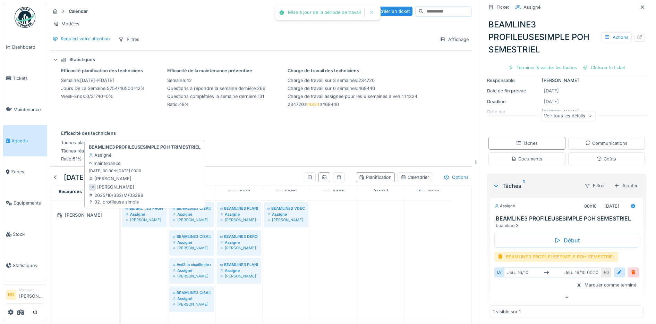
click at [149, 213] on div "Assigné" at bounding box center [144, 214] width 37 height 6
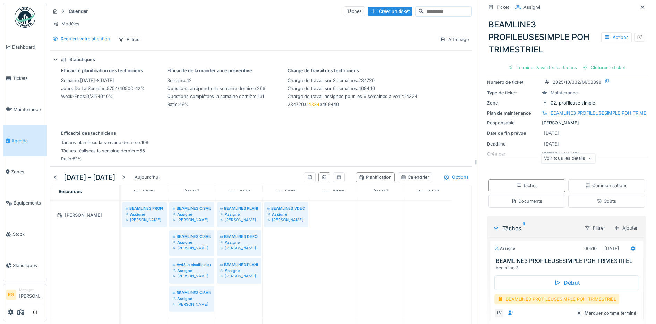
scroll to position [54, 0]
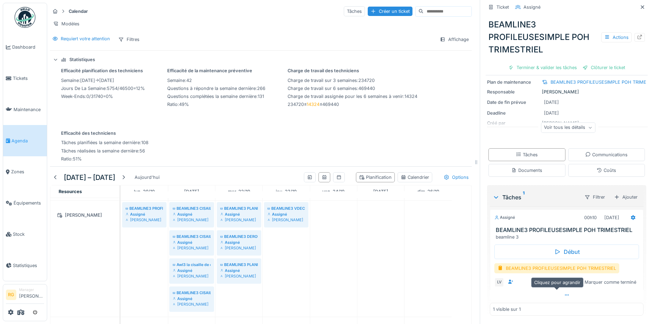
click at [564, 293] on icon at bounding box center [567, 295] width 6 height 5
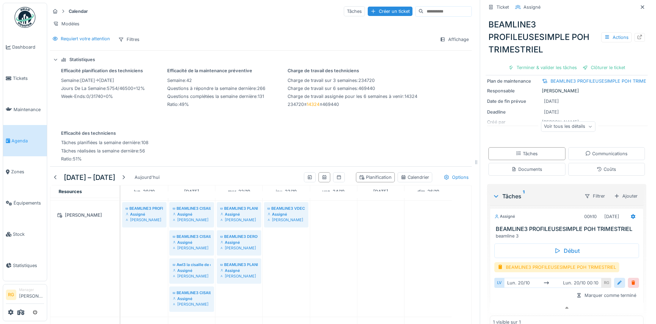
click at [617, 279] on div at bounding box center [620, 282] width 6 height 7
click at [509, 300] on input "**********" at bounding box center [566, 304] width 139 height 15
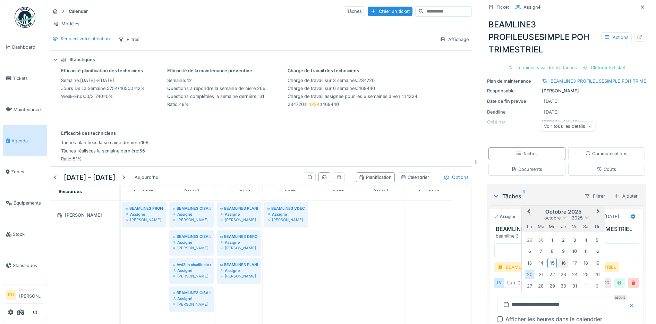
click at [559, 258] on div "16" at bounding box center [563, 262] width 9 height 9
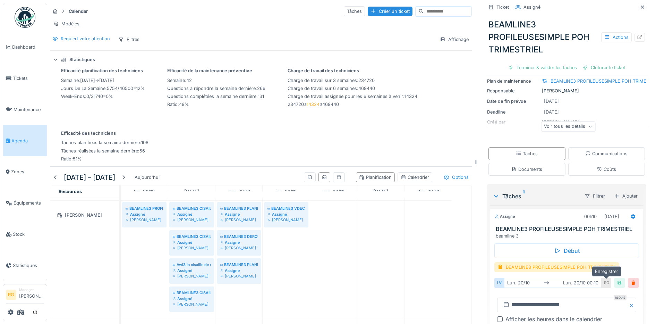
click at [617, 279] on div at bounding box center [620, 282] width 6 height 7
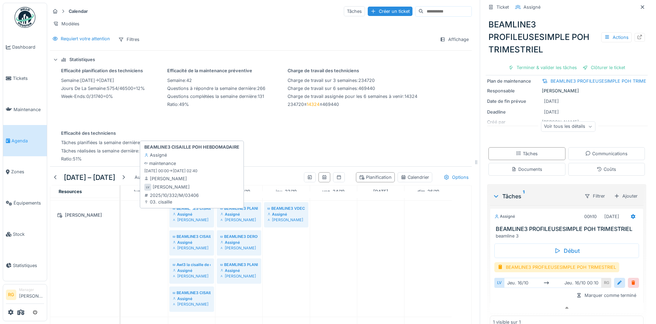
click at [190, 213] on div "Assigné" at bounding box center [192, 214] width 38 height 6
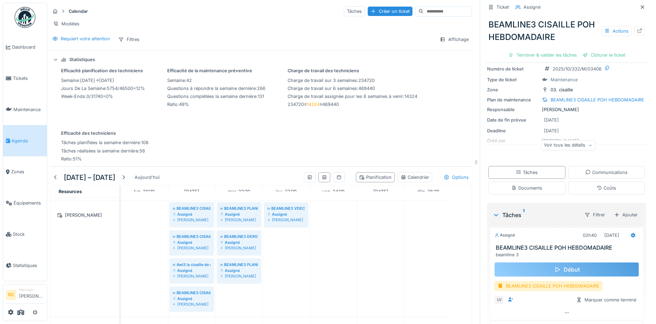
scroll to position [42, 0]
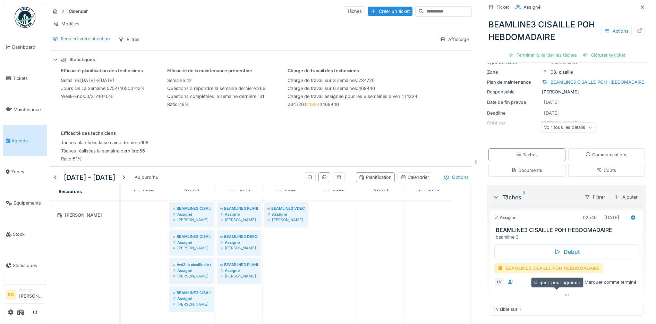
click at [565, 294] on icon at bounding box center [567, 294] width 4 height 1
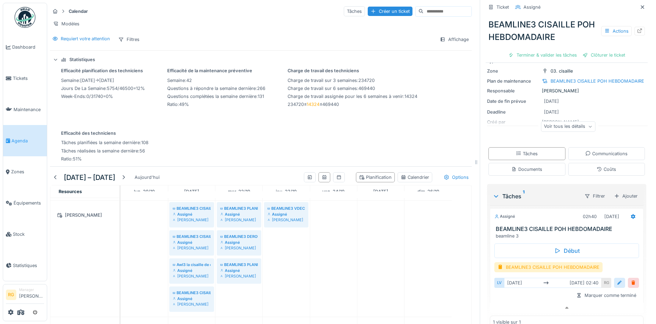
click at [614, 278] on div at bounding box center [619, 283] width 11 height 10
click at [507, 299] on input "**********" at bounding box center [566, 304] width 139 height 15
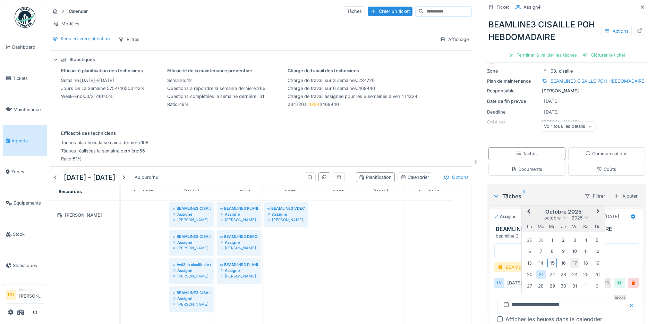
click at [570, 258] on div "17" at bounding box center [574, 262] width 9 height 9
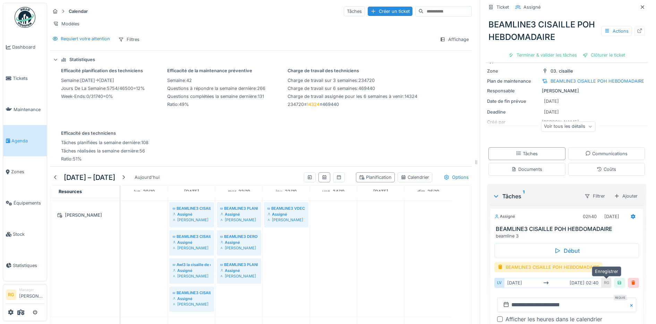
click at [617, 279] on div at bounding box center [620, 282] width 6 height 7
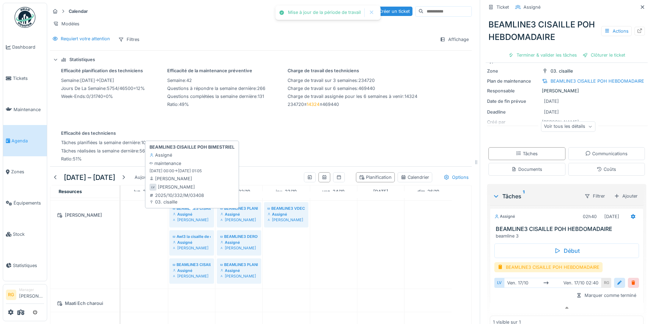
click at [203, 208] on div "BEAMLINE3 CISAILLE POH BIMESTRIEL" at bounding box center [192, 208] width 38 height 6
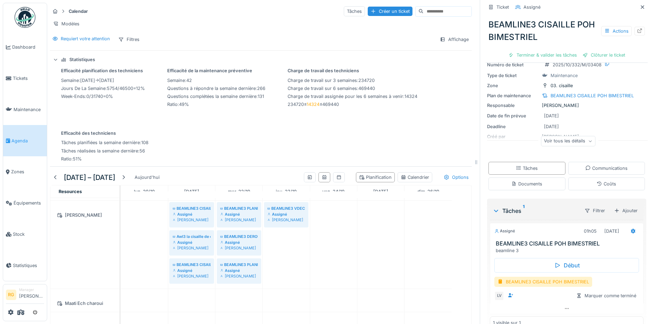
scroll to position [42, 0]
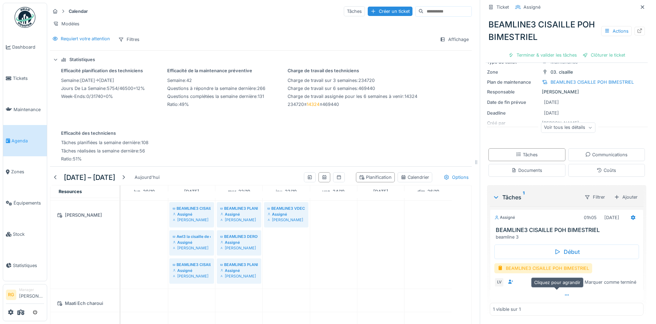
click at [564, 293] on icon at bounding box center [567, 295] width 6 height 5
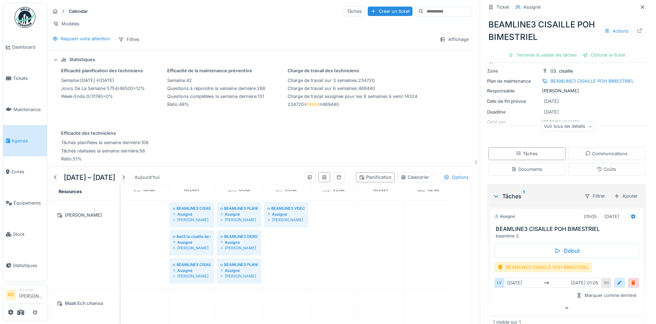
click at [617, 279] on div at bounding box center [620, 282] width 6 height 7
click at [510, 298] on input "**********" at bounding box center [566, 304] width 139 height 15
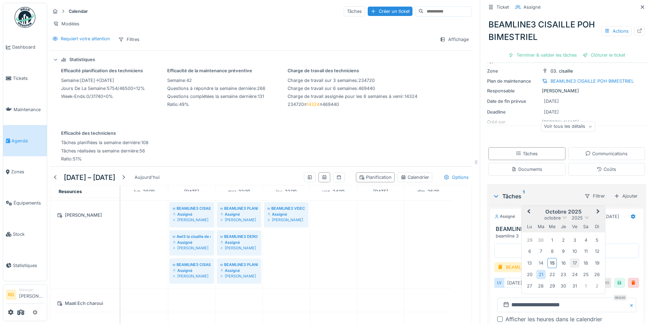
click at [570, 258] on div "17" at bounding box center [574, 262] width 9 height 9
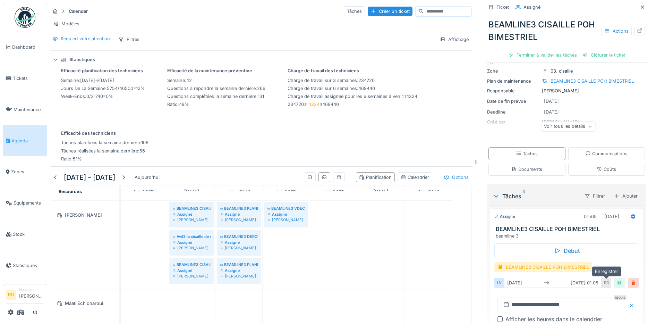
click at [617, 279] on div at bounding box center [620, 282] width 6 height 7
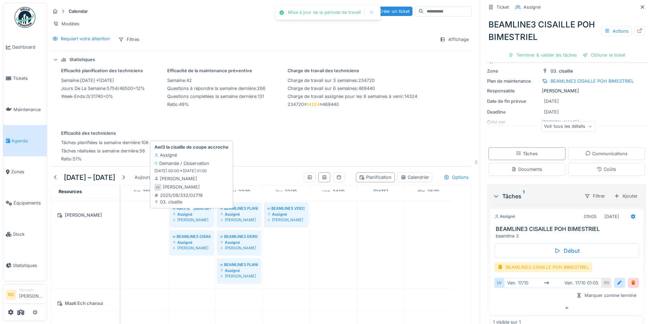
click at [193, 211] on div "Assigné" at bounding box center [192, 214] width 38 height 6
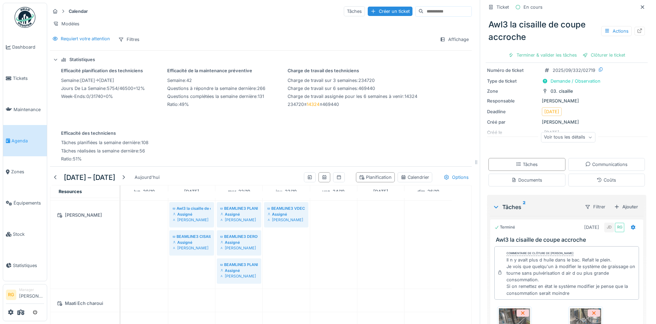
scroll to position [43, 0]
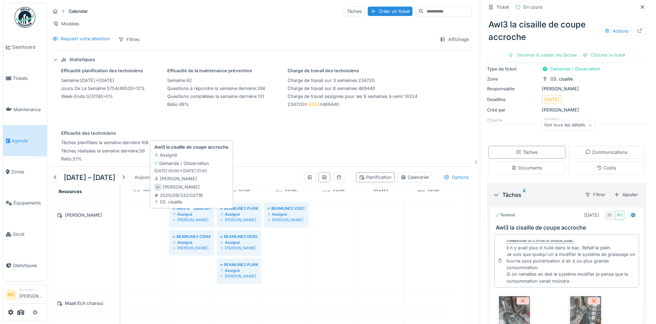
click at [192, 213] on div "Assigné" at bounding box center [192, 214] width 38 height 6
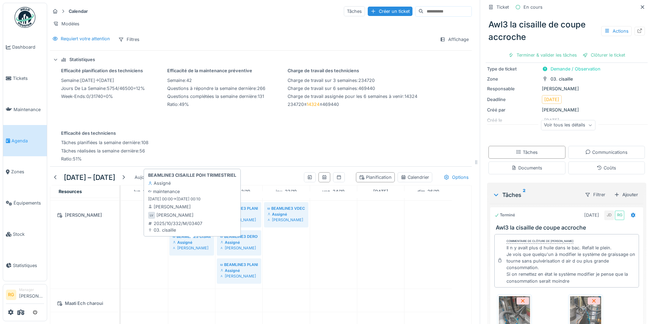
click at [188, 245] on div "Ludovic Vande velde" at bounding box center [192, 248] width 38 height 6
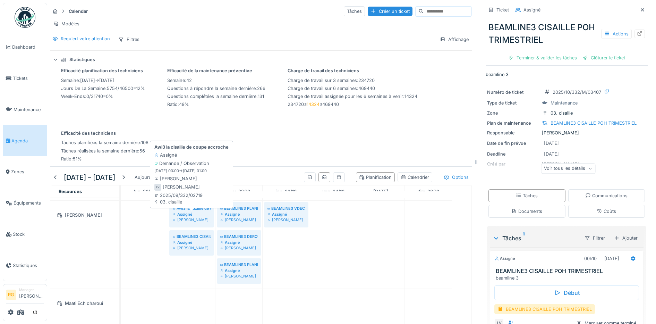
click at [199, 212] on div "Assigné" at bounding box center [192, 214] width 38 height 6
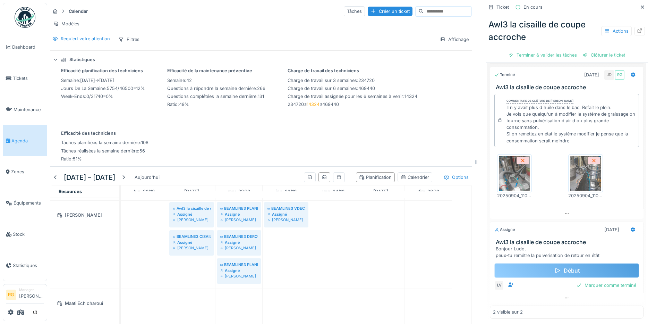
scroll to position [188, 0]
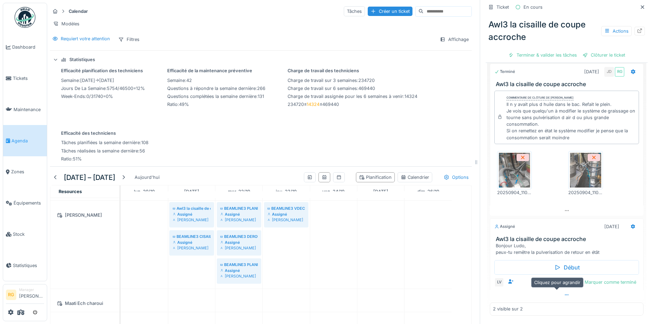
click at [564, 293] on icon at bounding box center [567, 295] width 6 height 5
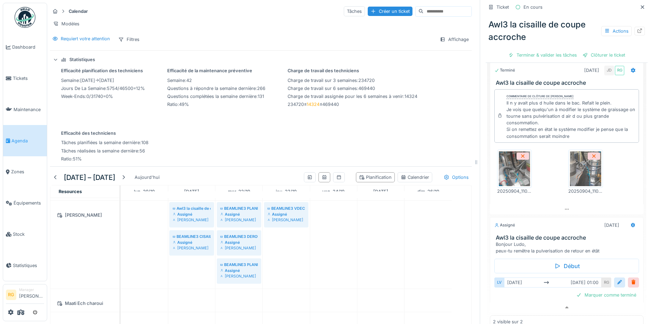
click at [617, 279] on div at bounding box center [620, 282] width 6 height 7
click at [509, 297] on input "**********" at bounding box center [566, 304] width 139 height 15
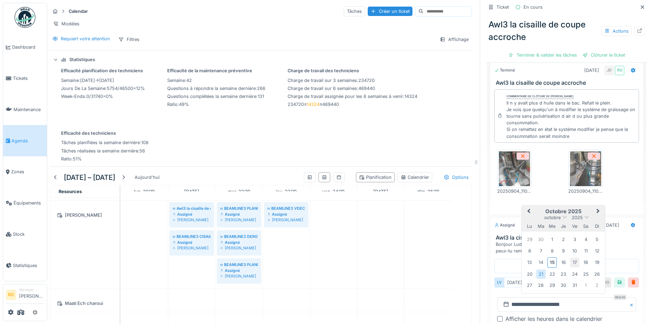
click at [570, 258] on div "17" at bounding box center [574, 262] width 9 height 9
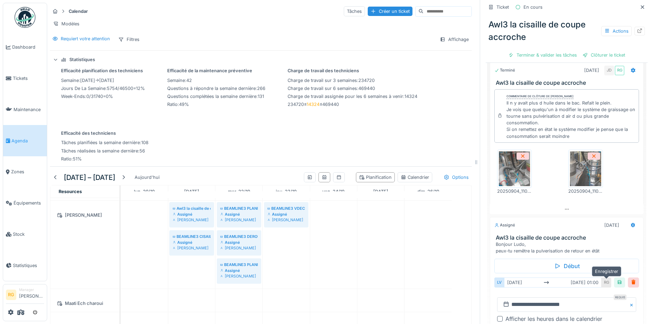
click at [617, 279] on div at bounding box center [620, 282] width 6 height 7
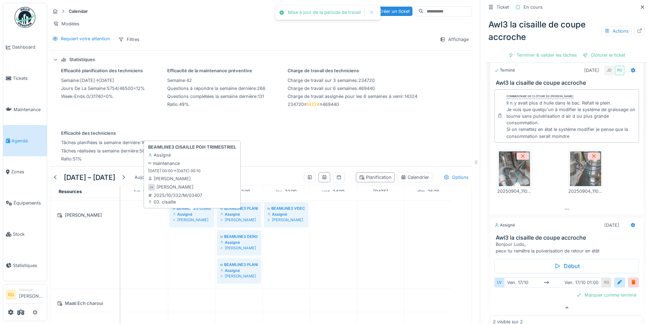
click at [191, 212] on div "Assigné" at bounding box center [192, 214] width 38 height 6
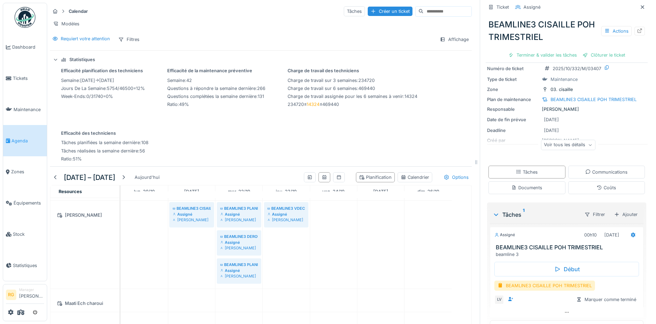
scroll to position [42, 0]
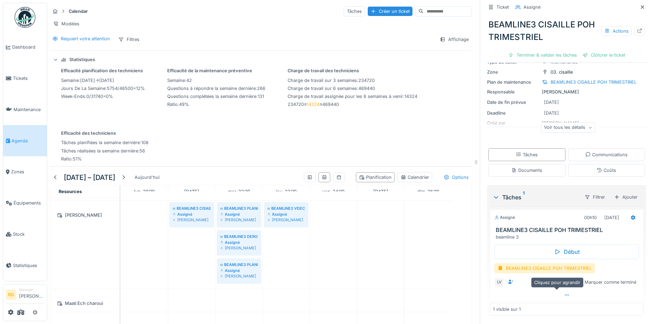
click at [564, 293] on icon at bounding box center [567, 295] width 6 height 5
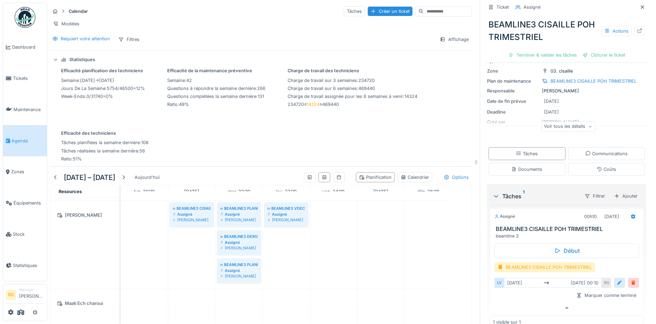
click at [617, 279] on div at bounding box center [620, 282] width 6 height 7
click at [509, 299] on input "**********" at bounding box center [566, 304] width 139 height 15
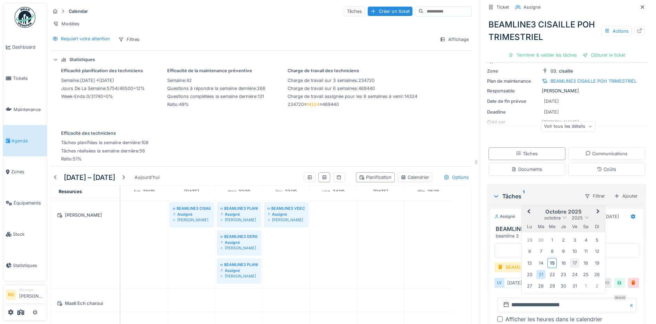
click at [570, 258] on div "17" at bounding box center [574, 262] width 9 height 9
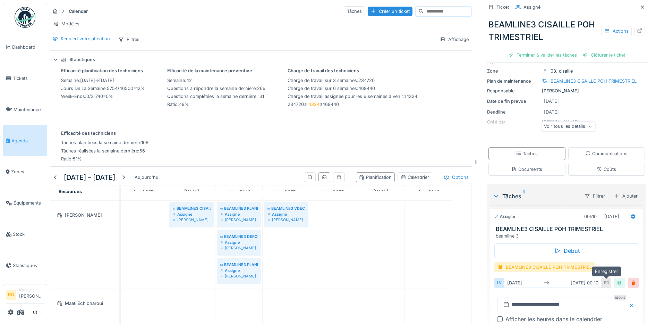
click at [617, 279] on div at bounding box center [620, 282] width 6 height 7
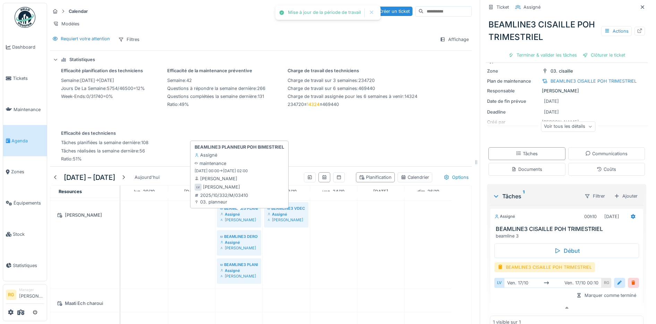
click at [235, 215] on div "Assigné" at bounding box center [238, 214] width 37 height 6
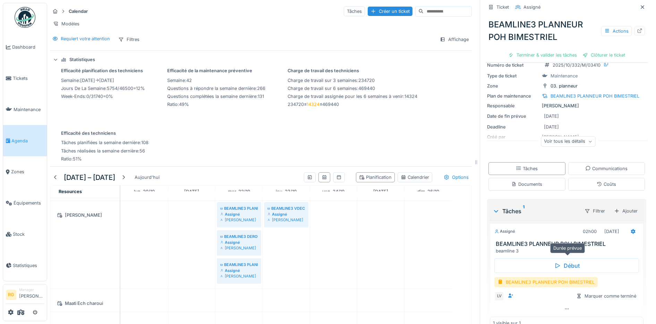
scroll to position [42, 0]
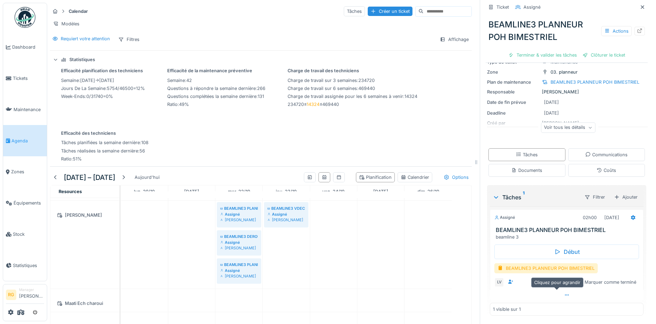
click at [564, 293] on icon at bounding box center [567, 295] width 6 height 5
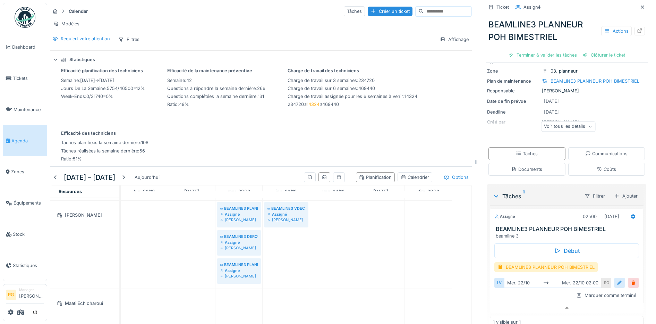
click at [617, 279] on div at bounding box center [620, 282] width 6 height 7
click at [508, 299] on input "**********" at bounding box center [566, 304] width 139 height 15
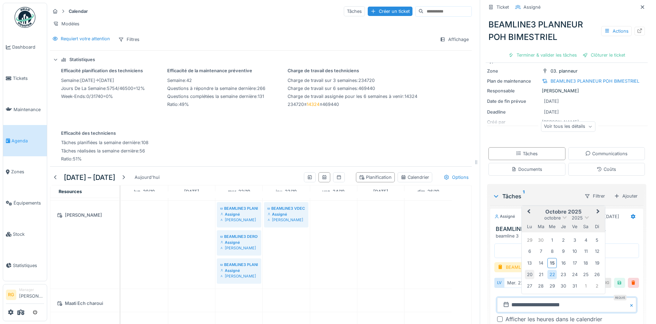
click at [525, 270] on div "20" at bounding box center [529, 274] width 9 height 9
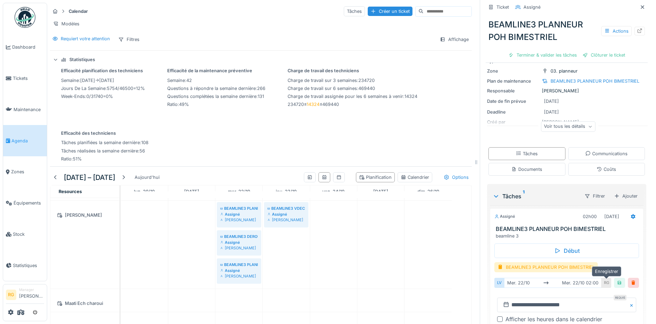
click at [617, 279] on div at bounding box center [620, 282] width 6 height 7
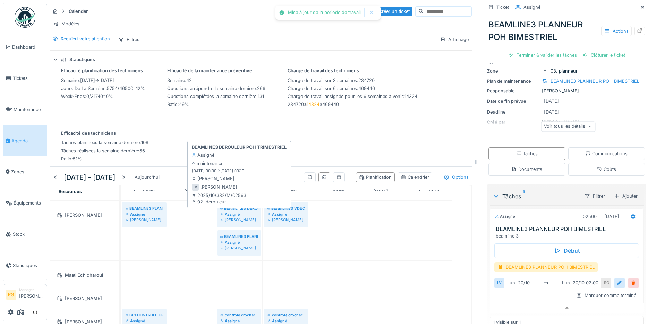
click at [245, 213] on div "Assigné" at bounding box center [238, 214] width 37 height 6
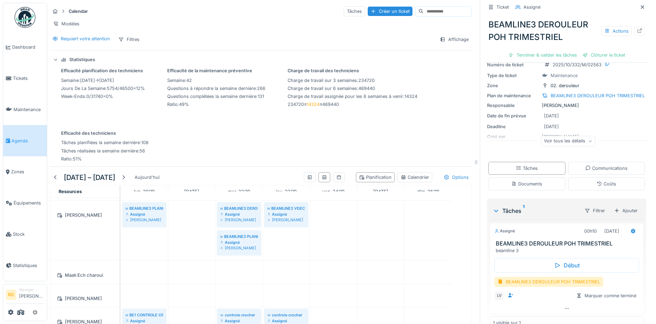
scroll to position [42, 0]
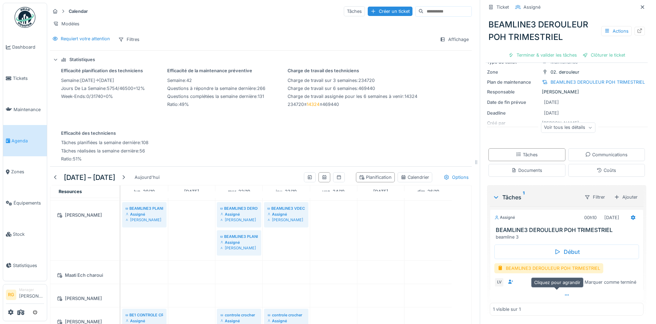
click at [564, 293] on icon at bounding box center [567, 295] width 6 height 5
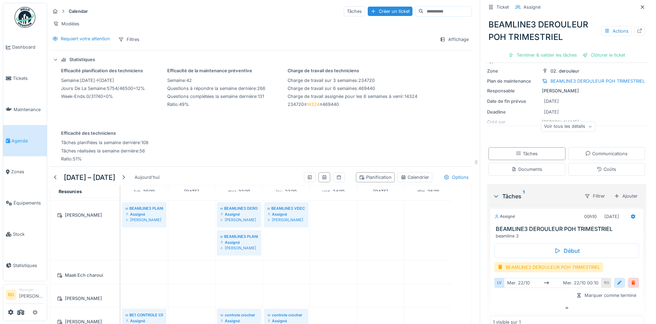
click at [617, 279] on div at bounding box center [620, 282] width 6 height 7
click at [507, 300] on input "**********" at bounding box center [566, 304] width 139 height 15
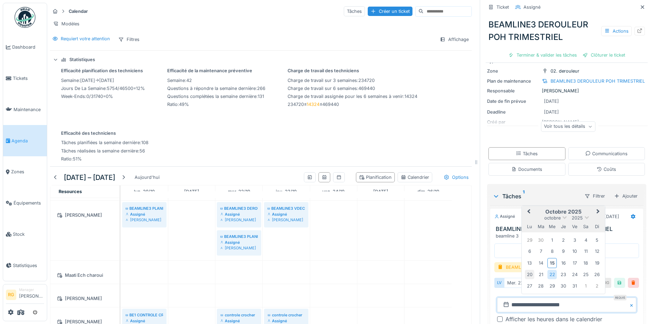
click at [525, 270] on div "20" at bounding box center [529, 274] width 9 height 9
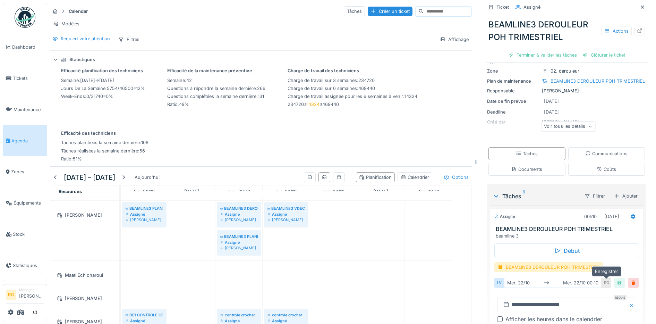
click at [617, 279] on div at bounding box center [620, 282] width 6 height 7
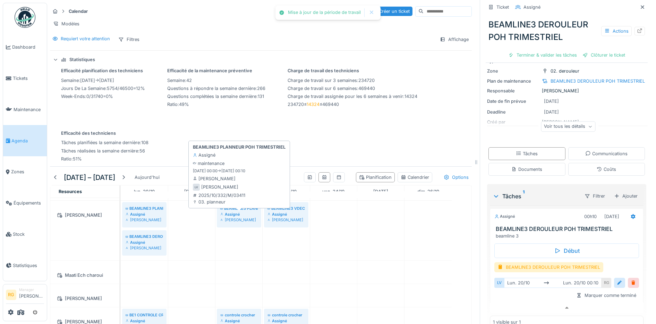
click at [240, 213] on div "Assigné" at bounding box center [238, 214] width 37 height 6
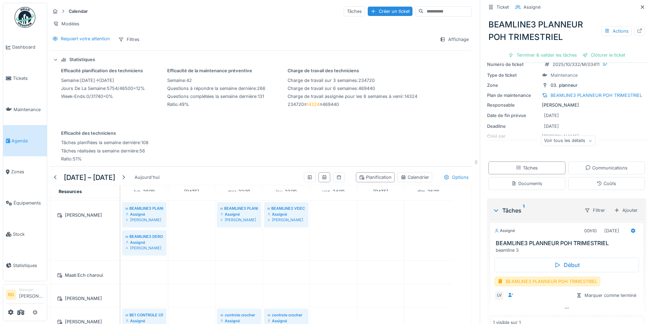
scroll to position [42, 0]
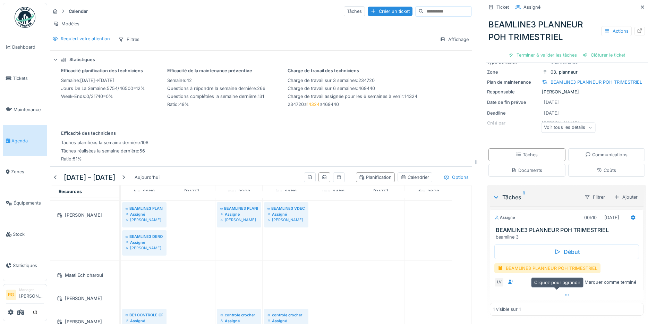
click at [565, 294] on icon at bounding box center [567, 294] width 4 height 1
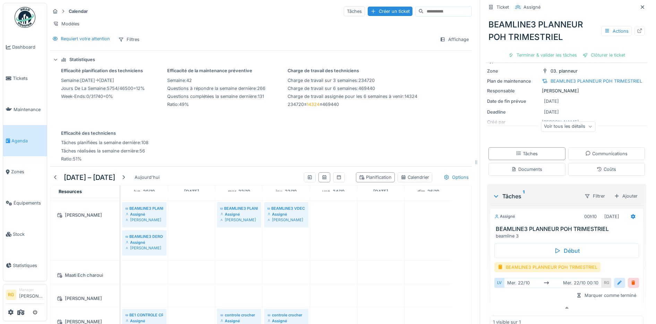
click at [617, 279] on div at bounding box center [620, 282] width 6 height 7
click at [507, 301] on input "**********" at bounding box center [566, 304] width 139 height 15
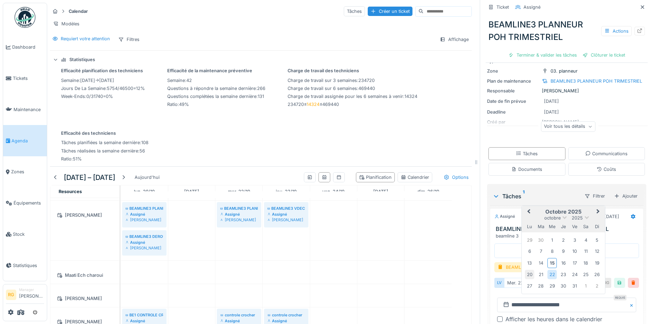
click at [525, 270] on div "20" at bounding box center [529, 274] width 9 height 9
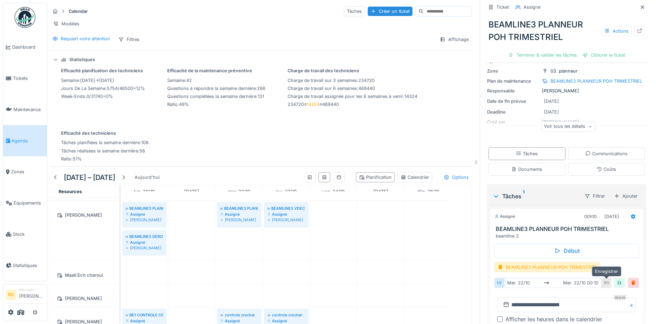
click at [617, 279] on div at bounding box center [620, 282] width 6 height 7
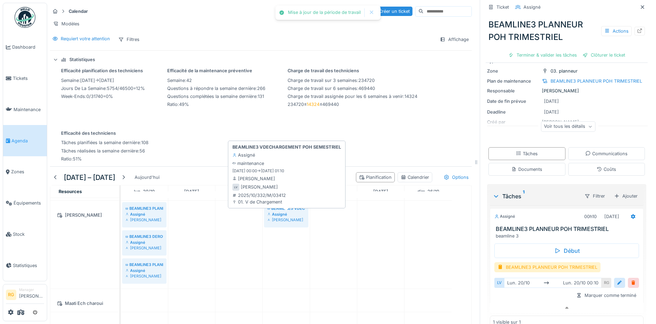
click at [288, 217] on div "Ludovic Vande velde" at bounding box center [286, 220] width 37 height 6
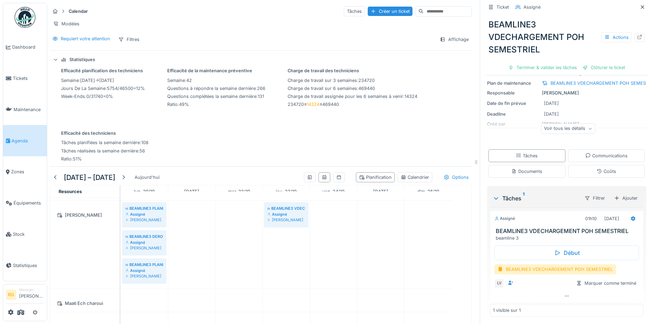
scroll to position [54, 0]
click at [564, 293] on icon at bounding box center [567, 295] width 6 height 5
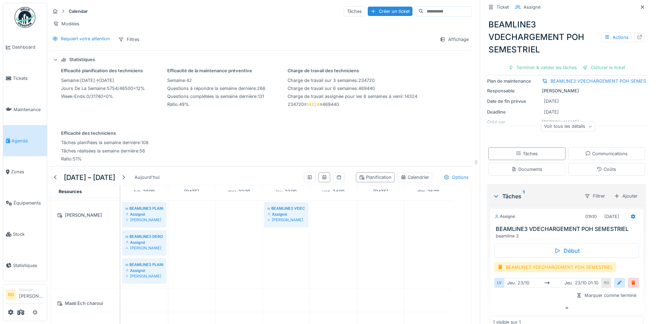
click at [617, 279] on div at bounding box center [620, 282] width 6 height 7
click at [511, 299] on input "**********" at bounding box center [566, 304] width 139 height 15
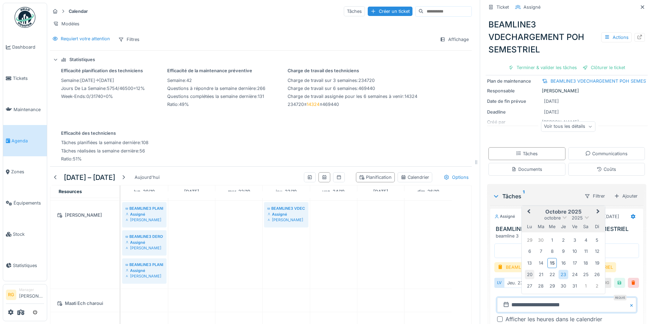
click at [525, 270] on div "20" at bounding box center [529, 274] width 9 height 9
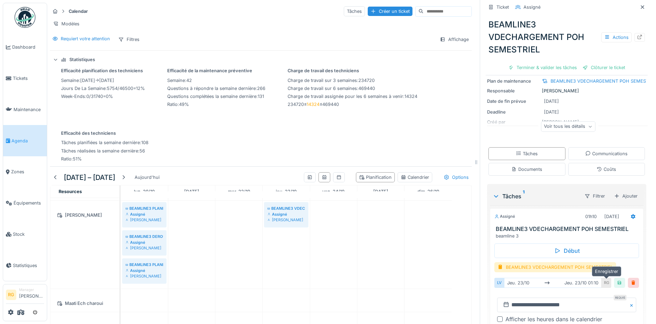
click at [617, 279] on div at bounding box center [620, 282] width 6 height 7
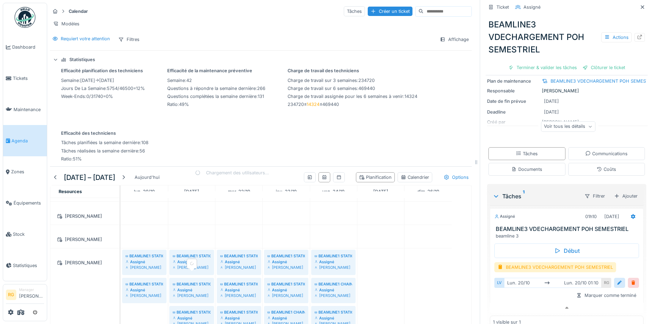
scroll to position [1215, 0]
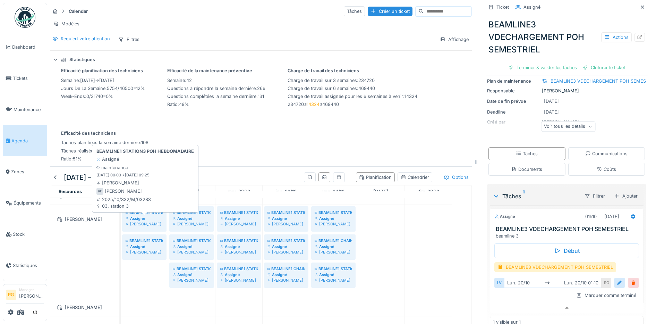
click at [145, 216] on div "Assigné" at bounding box center [144, 219] width 37 height 6
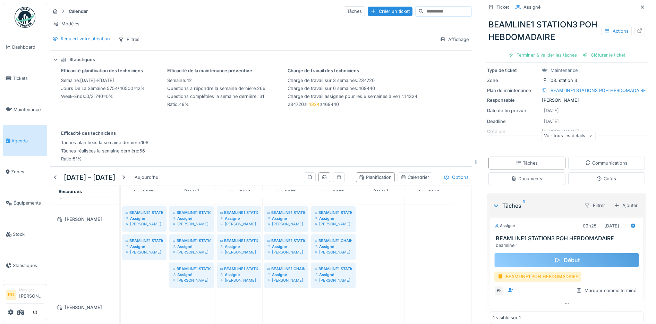
scroll to position [42, 0]
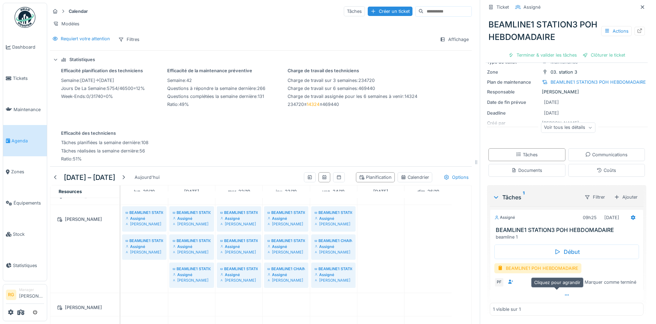
click at [564, 293] on icon at bounding box center [567, 295] width 6 height 5
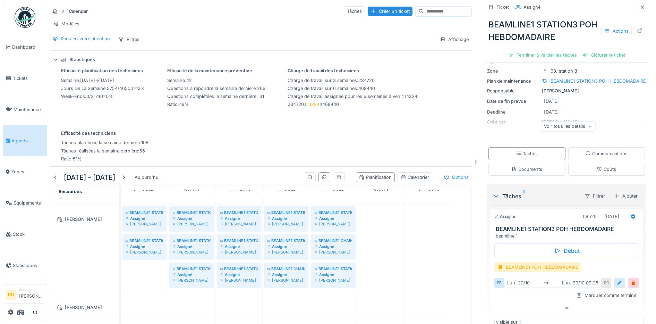
click at [614, 278] on div at bounding box center [619, 283] width 11 height 10
click at [509, 298] on input "**********" at bounding box center [566, 304] width 139 height 15
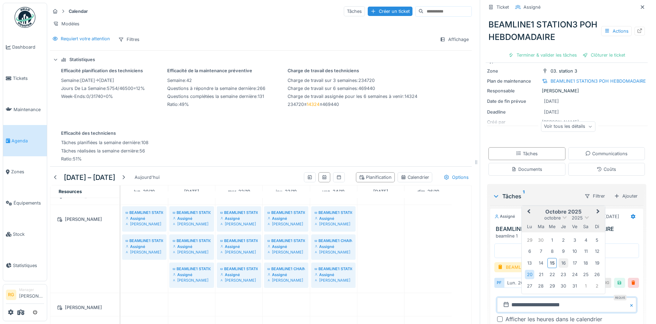
click at [559, 258] on div "16" at bounding box center [563, 262] width 9 height 9
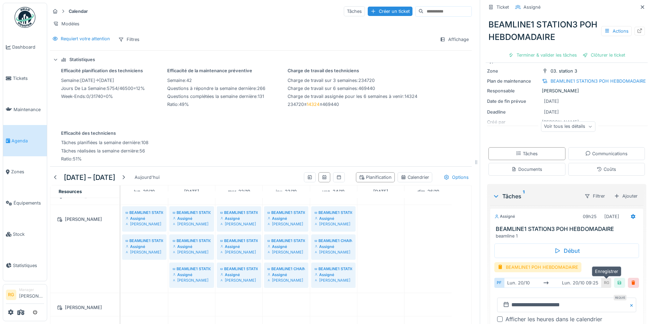
click at [617, 279] on div at bounding box center [620, 282] width 6 height 7
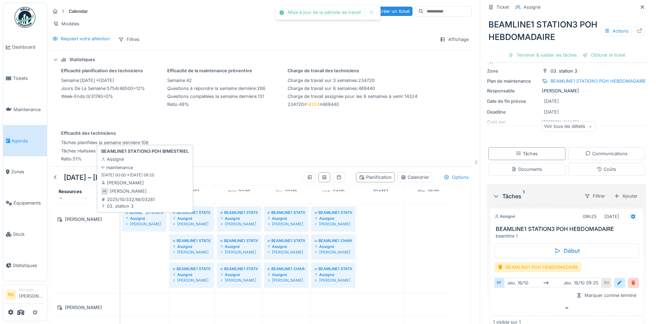
click at [141, 216] on div "Assigné" at bounding box center [144, 219] width 37 height 6
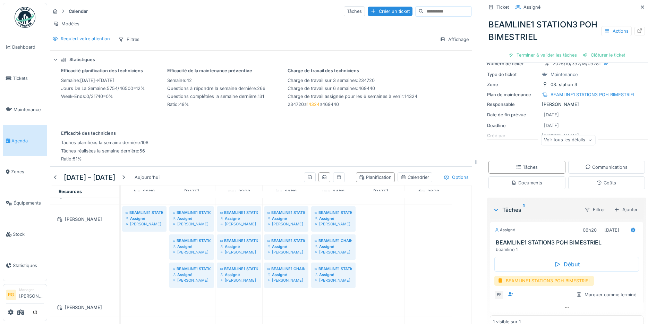
scroll to position [42, 0]
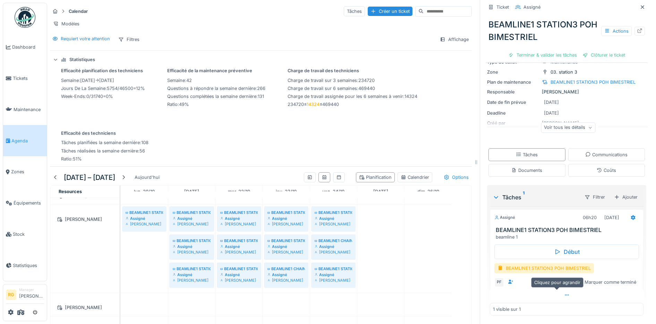
click at [564, 293] on icon at bounding box center [567, 295] width 6 height 5
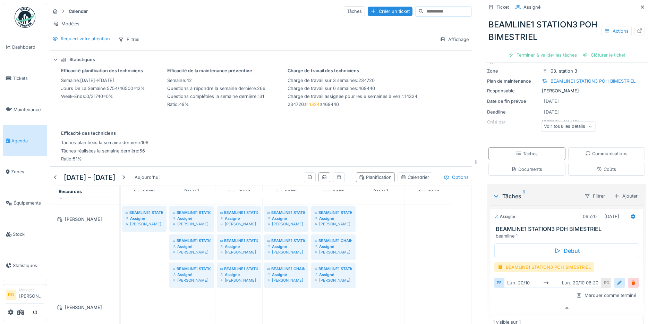
click at [617, 279] on div at bounding box center [620, 282] width 6 height 7
click at [509, 299] on input "**********" at bounding box center [566, 304] width 139 height 15
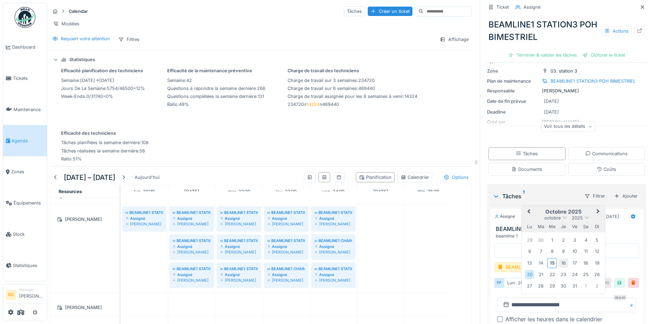
click at [559, 258] on div "16" at bounding box center [563, 262] width 9 height 9
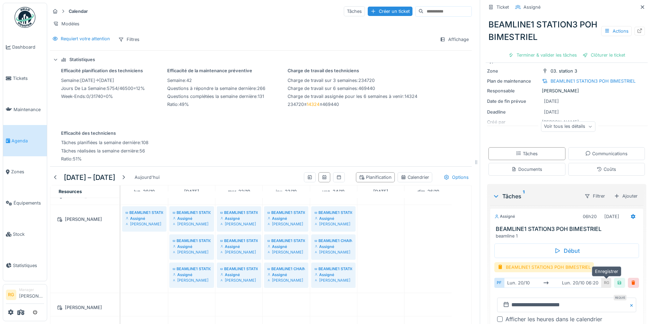
click at [614, 278] on div at bounding box center [619, 283] width 11 height 10
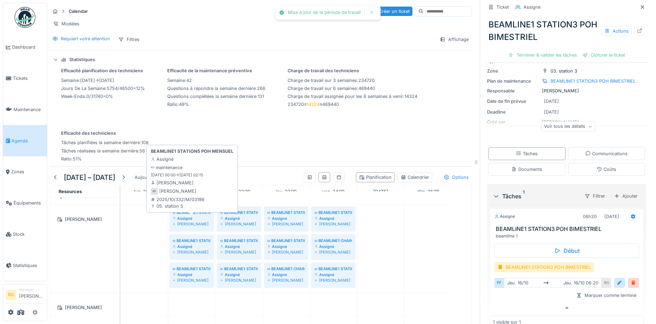
click at [198, 211] on div "BEAMLINE1 STATION5 POH MENSUEL" at bounding box center [192, 213] width 38 height 6
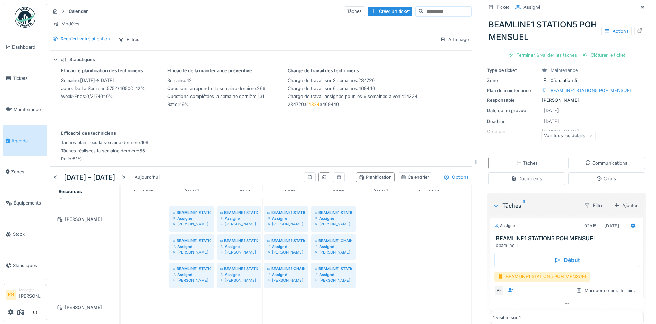
scroll to position [42, 0]
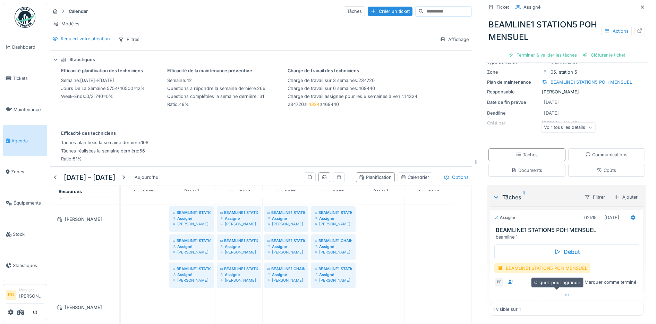
click at [564, 293] on icon at bounding box center [567, 295] width 6 height 5
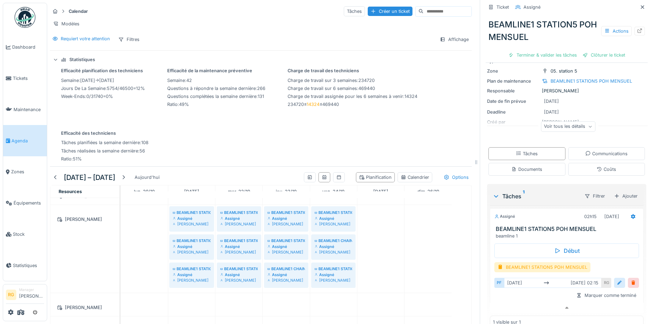
click at [617, 279] on div at bounding box center [620, 282] width 6 height 7
click at [511, 299] on input "**********" at bounding box center [566, 304] width 139 height 15
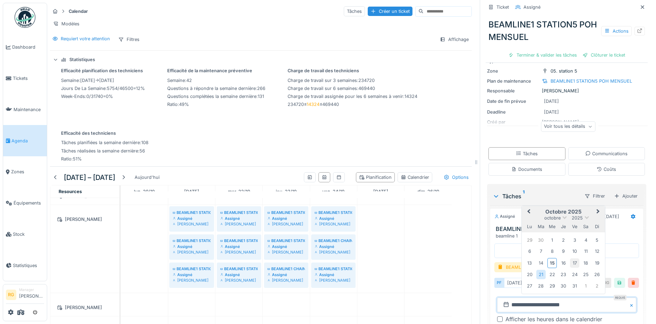
click at [570, 258] on div "17" at bounding box center [574, 262] width 9 height 9
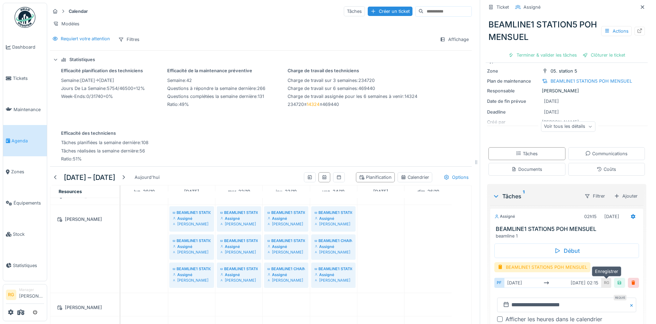
click at [617, 279] on div at bounding box center [620, 282] width 6 height 7
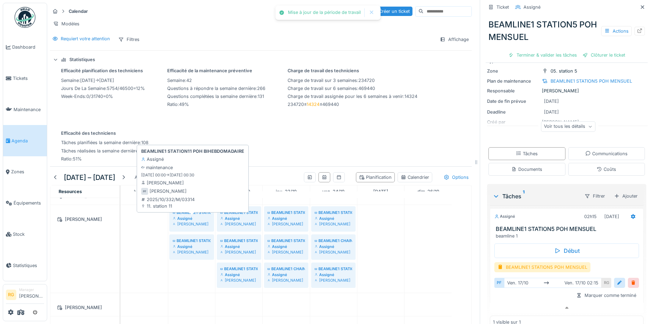
click at [190, 215] on div "BEAMLINE1 STATION11 POH BIHEBDOMADAIRE" at bounding box center [192, 213] width 38 height 6
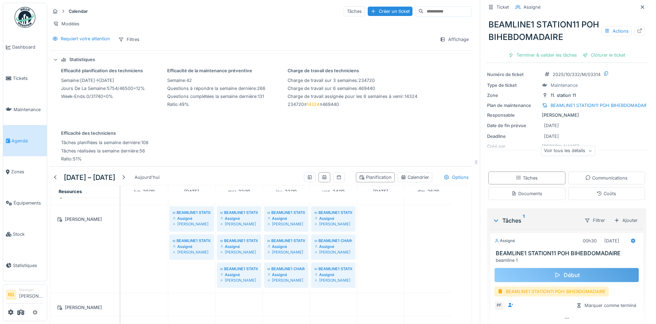
scroll to position [42, 0]
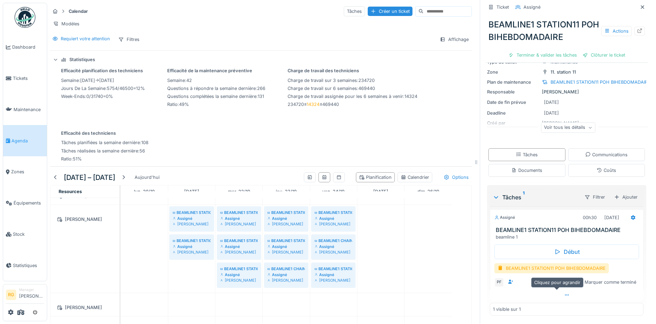
click at [558, 291] on div at bounding box center [567, 295] width 154 height 10
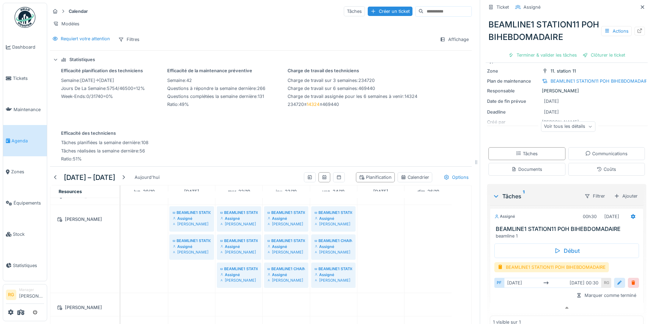
click at [617, 279] on div at bounding box center [620, 282] width 6 height 7
click at [508, 300] on input "**********" at bounding box center [566, 304] width 139 height 15
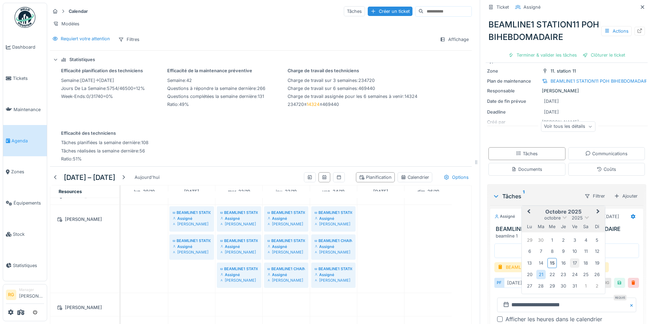
click at [570, 258] on div "17" at bounding box center [574, 262] width 9 height 9
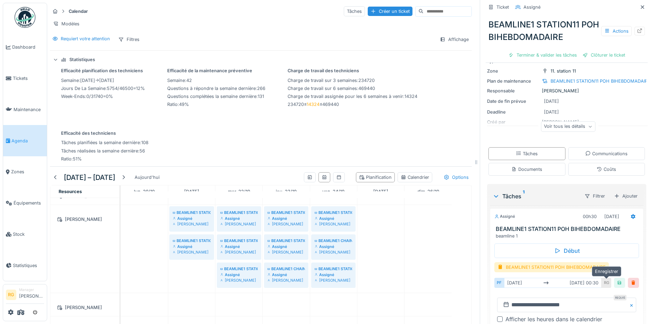
click at [614, 278] on div at bounding box center [619, 283] width 11 height 10
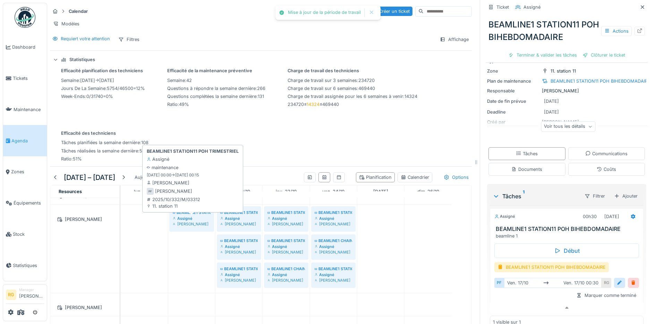
click at [188, 220] on div "Assigné" at bounding box center [192, 219] width 38 height 6
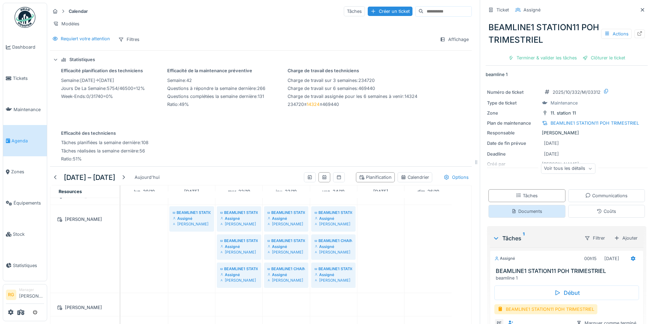
scroll to position [42, 0]
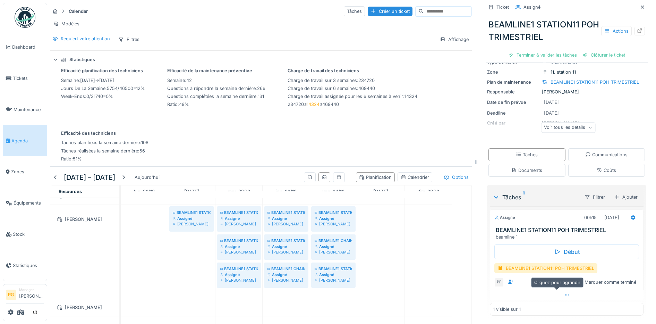
click at [564, 293] on icon at bounding box center [567, 295] width 6 height 5
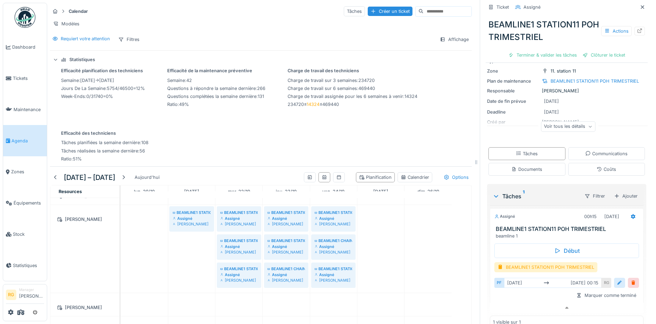
click at [617, 279] on div at bounding box center [620, 282] width 6 height 7
click at [509, 300] on input "**********" at bounding box center [566, 304] width 139 height 15
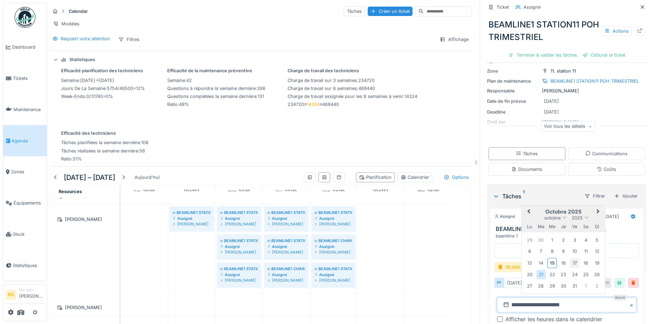
click at [570, 258] on div "17" at bounding box center [574, 262] width 9 height 9
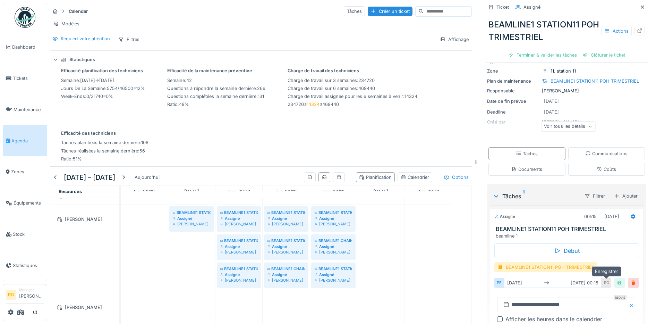
click at [617, 279] on div at bounding box center [620, 282] width 6 height 7
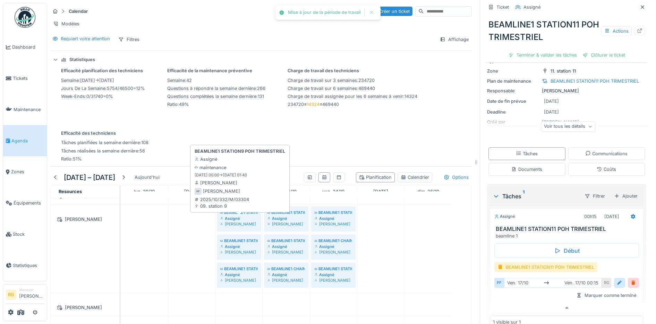
click at [240, 217] on div "Assigné" at bounding box center [238, 219] width 37 height 6
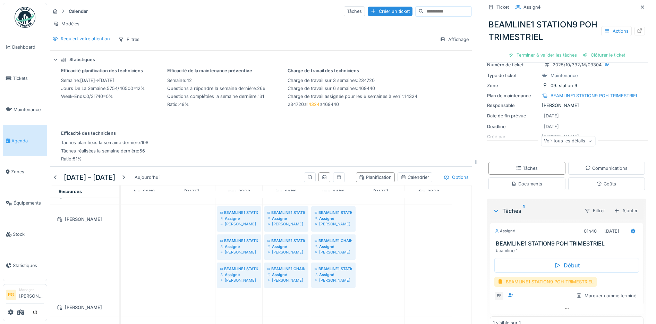
scroll to position [42, 0]
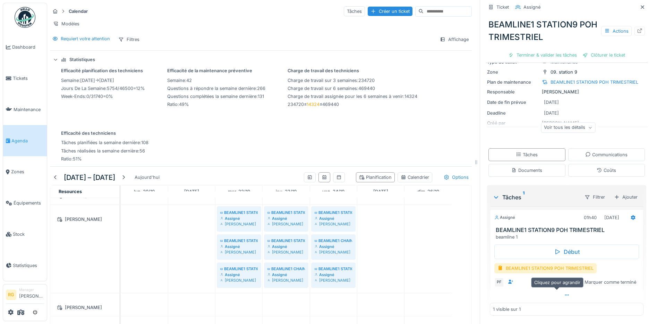
click at [564, 293] on icon at bounding box center [567, 295] width 6 height 5
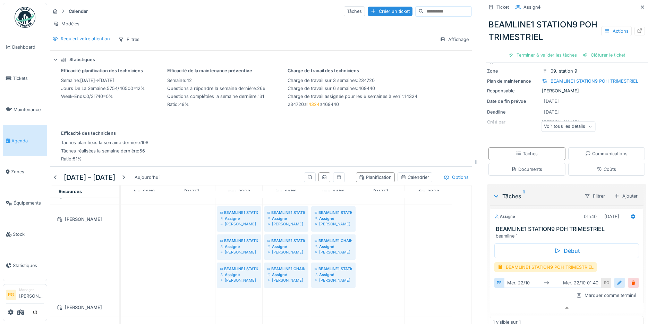
click at [617, 279] on div at bounding box center [620, 282] width 6 height 7
click at [510, 300] on input "**********" at bounding box center [566, 304] width 139 height 15
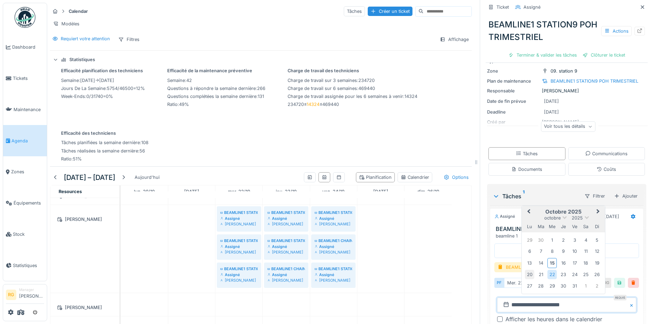
click at [525, 270] on div "20" at bounding box center [529, 274] width 9 height 9
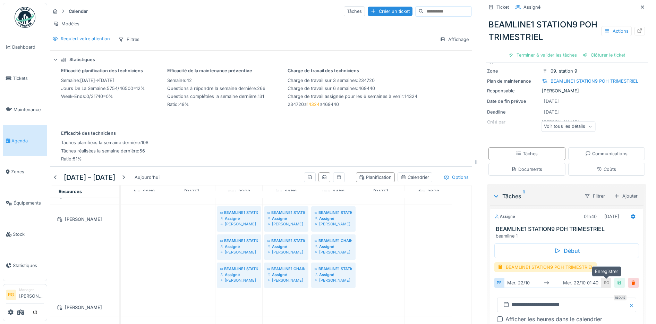
click at [617, 279] on div at bounding box center [620, 282] width 6 height 7
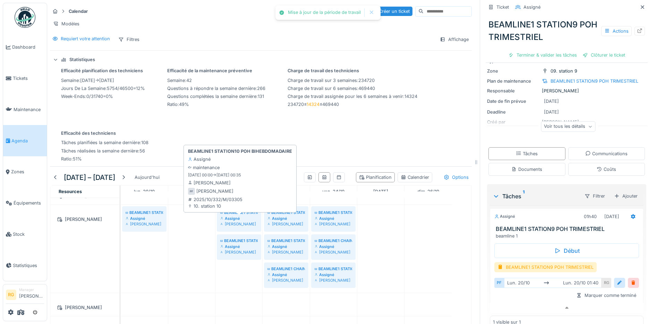
click at [243, 213] on div "BEAMLINE1 STATION10 POH BIHEBDOMADAIRE" at bounding box center [238, 213] width 37 height 6
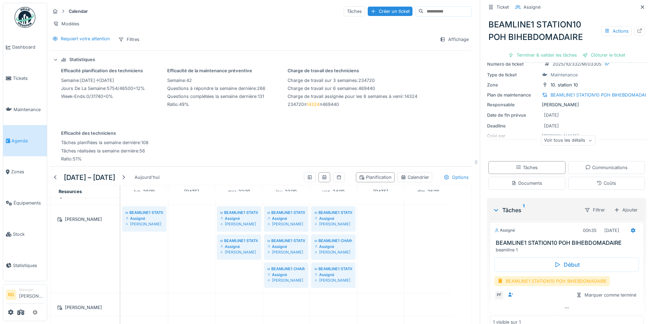
scroll to position [42, 0]
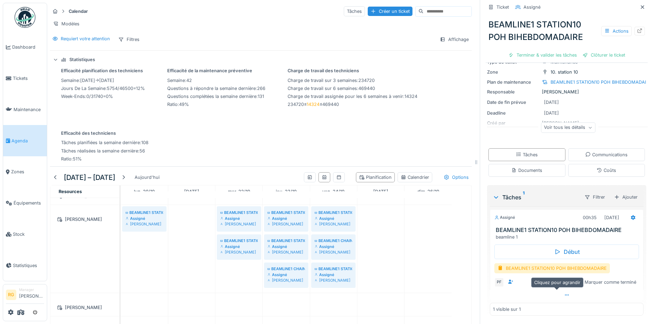
click at [564, 293] on icon at bounding box center [567, 295] width 6 height 5
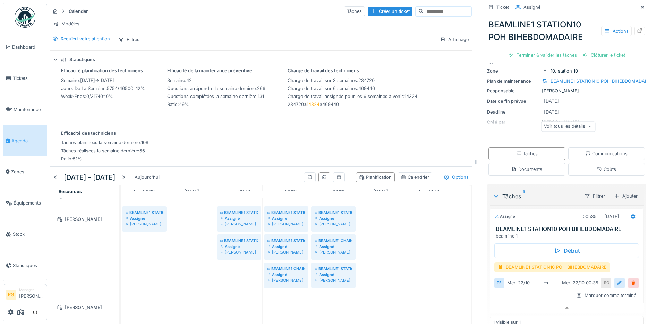
click at [617, 279] on div at bounding box center [620, 282] width 6 height 7
click at [510, 297] on input "**********" at bounding box center [566, 304] width 139 height 15
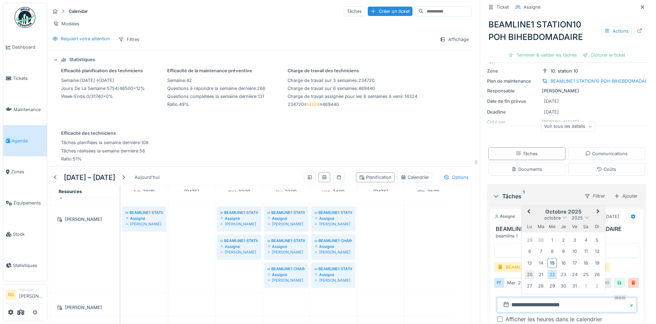
click at [525, 270] on div "20" at bounding box center [529, 274] width 9 height 9
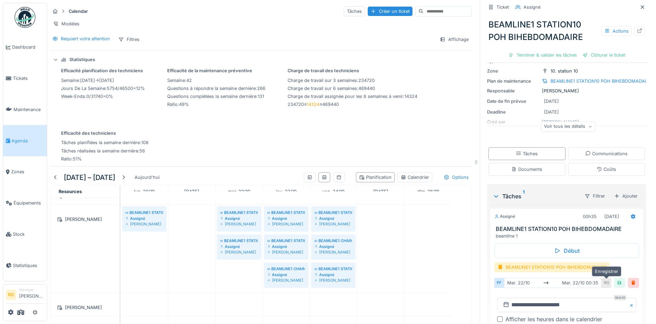
click at [617, 279] on div at bounding box center [620, 282] width 6 height 7
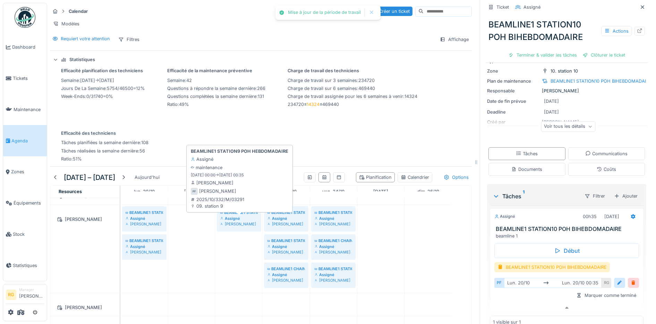
click at [242, 212] on div "BEAMLINE1 STATION9 POH HEBDOMADAIRE" at bounding box center [238, 213] width 37 height 6
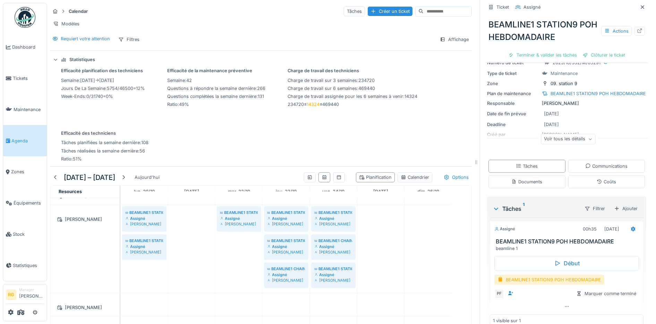
scroll to position [42, 0]
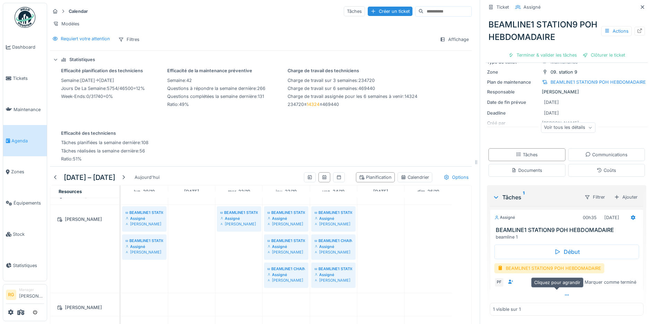
click at [564, 293] on icon at bounding box center [567, 295] width 6 height 5
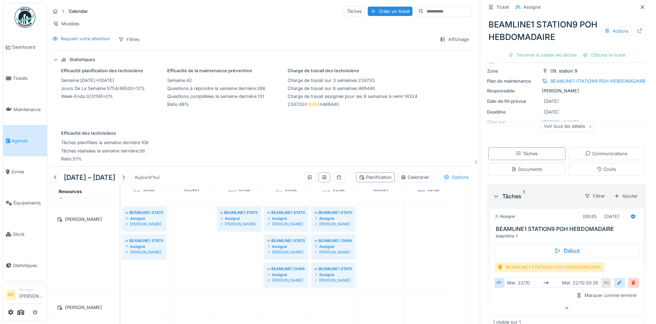
click at [617, 279] on div at bounding box center [620, 282] width 6 height 7
click at [508, 300] on input "**********" at bounding box center [566, 304] width 139 height 15
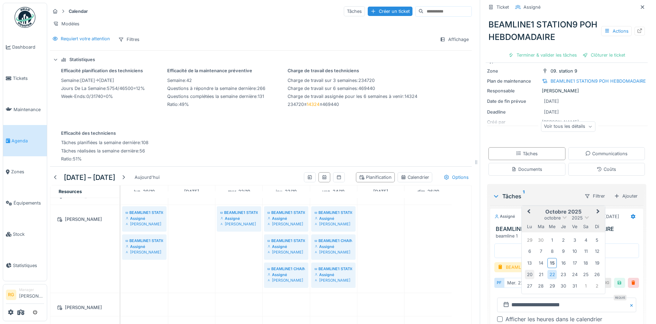
click at [525, 270] on div "20" at bounding box center [529, 274] width 9 height 9
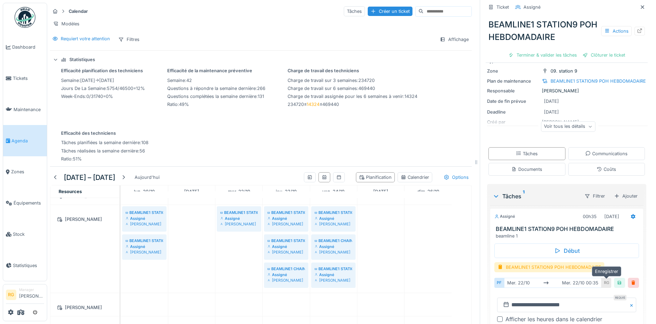
click at [617, 279] on div at bounding box center [620, 282] width 6 height 7
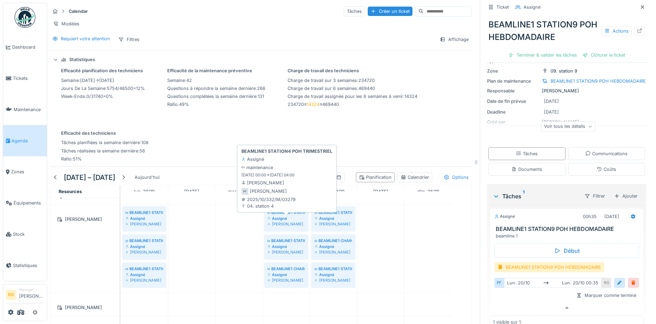
click at [294, 218] on div "Assigné" at bounding box center [286, 219] width 37 height 6
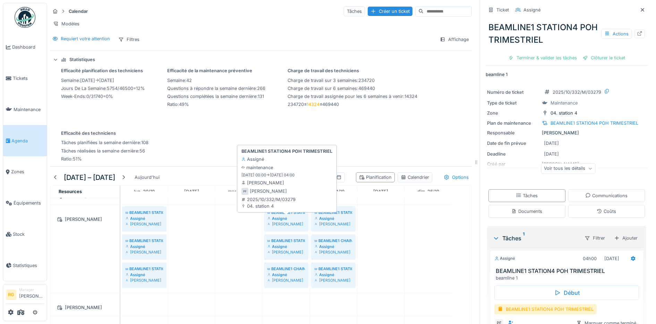
click at [291, 218] on div "Assigné" at bounding box center [286, 219] width 37 height 6
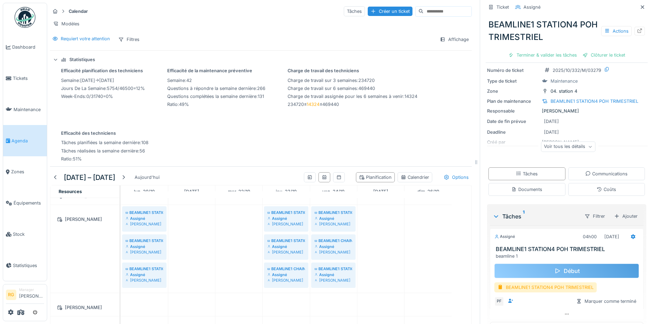
scroll to position [42, 0]
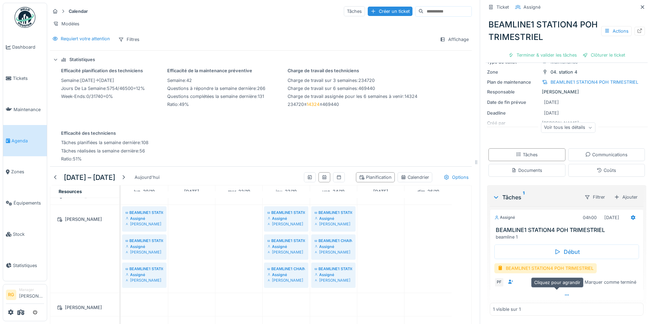
click at [564, 293] on icon at bounding box center [567, 295] width 6 height 5
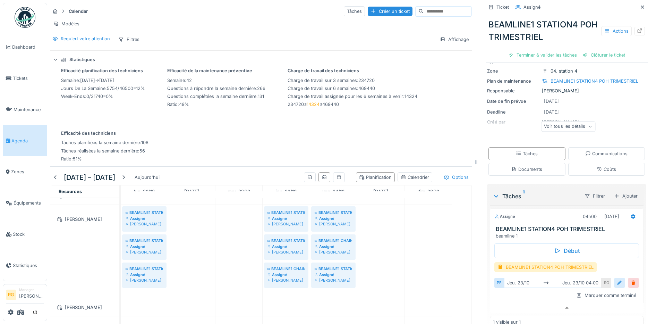
click at [617, 279] on div at bounding box center [620, 282] width 6 height 7
click at [507, 300] on input "**********" at bounding box center [566, 304] width 139 height 15
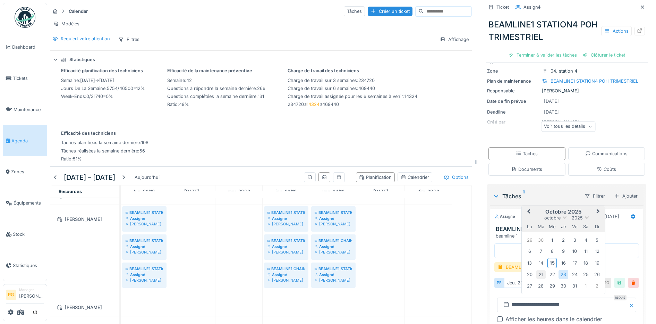
click at [537, 270] on div "21" at bounding box center [541, 274] width 9 height 9
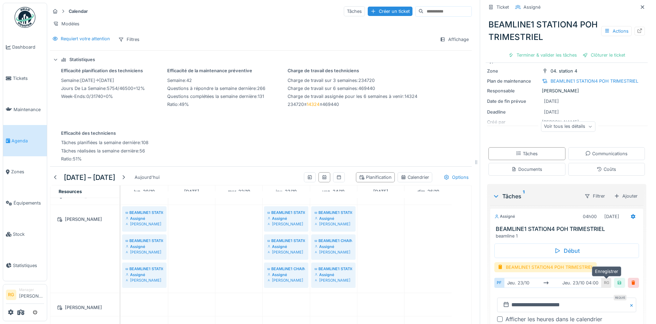
click at [617, 279] on div at bounding box center [620, 282] width 6 height 7
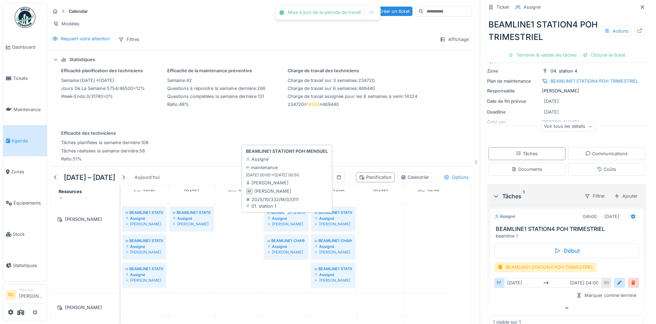
click at [287, 217] on div "Assigné" at bounding box center [286, 219] width 37 height 6
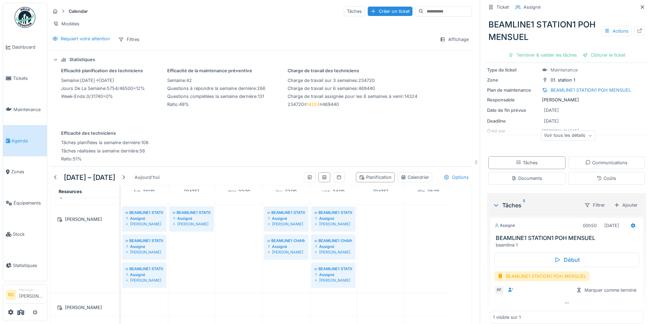
scroll to position [42, 0]
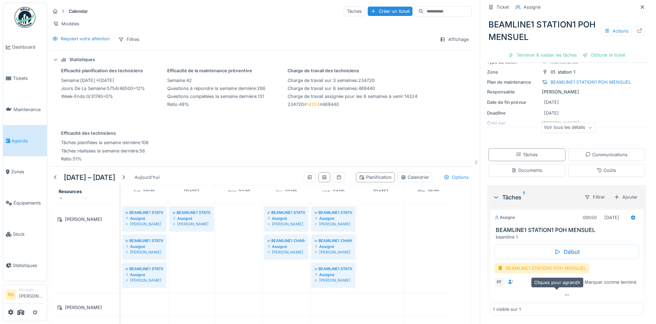
click at [564, 293] on icon at bounding box center [567, 295] width 6 height 5
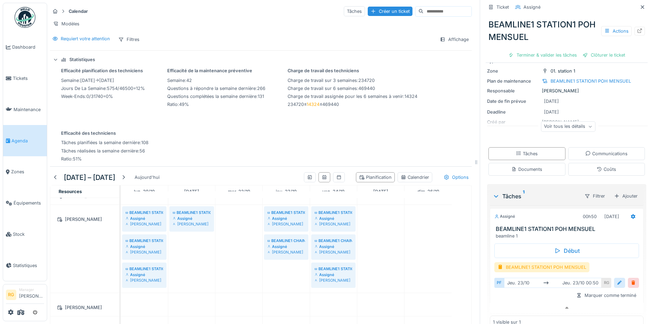
click at [617, 279] on div at bounding box center [620, 282] width 6 height 7
click at [509, 301] on input "**********" at bounding box center [566, 304] width 139 height 15
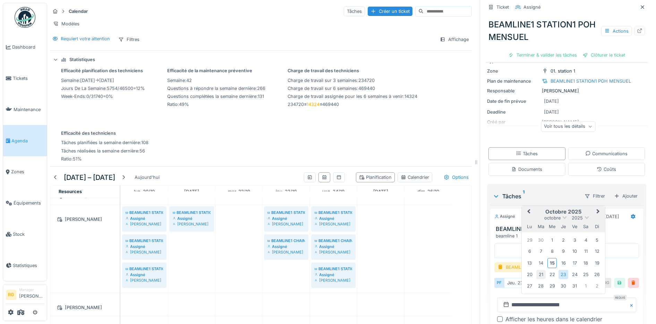
click at [537, 270] on div "21" at bounding box center [541, 274] width 9 height 9
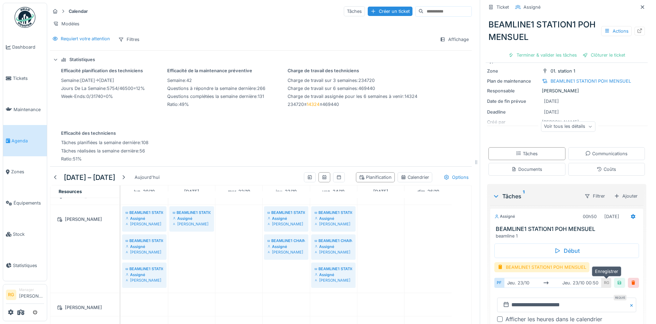
click at [617, 279] on div at bounding box center [620, 282] width 6 height 7
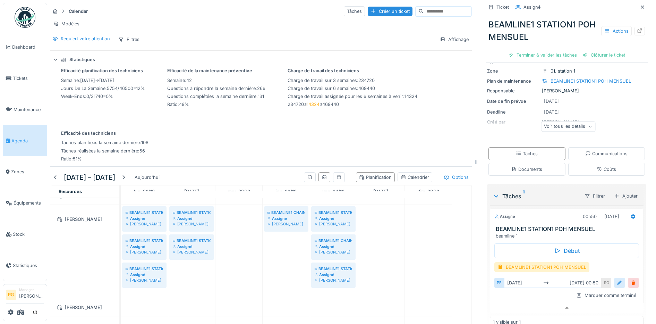
click at [617, 279] on div at bounding box center [620, 282] width 6 height 7
click at [509, 298] on input "**********" at bounding box center [566, 304] width 139 height 15
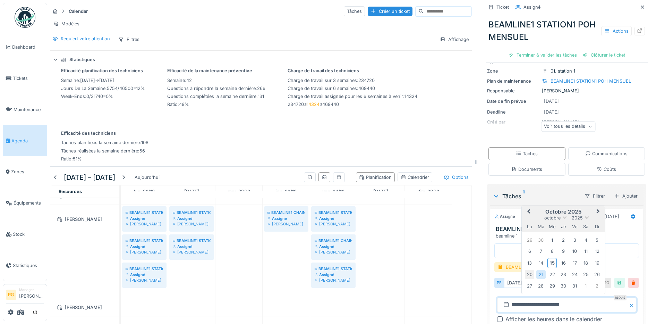
click at [525, 270] on div "20" at bounding box center [529, 274] width 9 height 9
click at [537, 270] on div "21" at bounding box center [541, 274] width 9 height 9
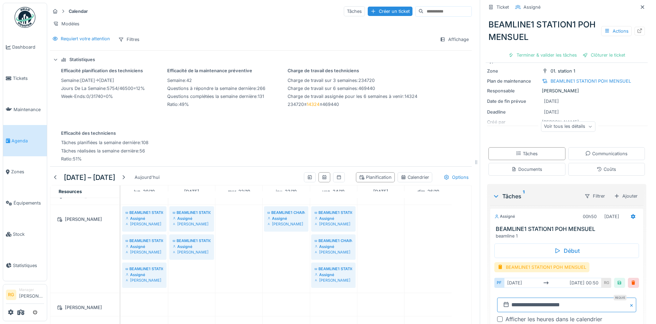
click at [510, 299] on input "**********" at bounding box center [566, 304] width 139 height 15
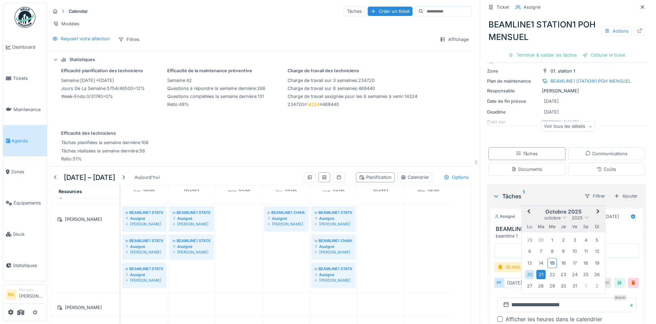
click at [537, 270] on div "21" at bounding box center [541, 274] width 9 height 9
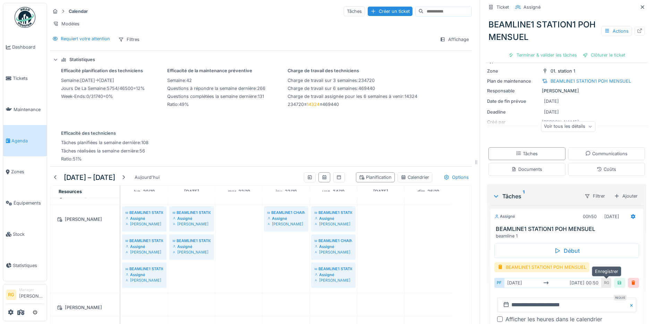
click at [617, 279] on div at bounding box center [620, 282] width 6 height 7
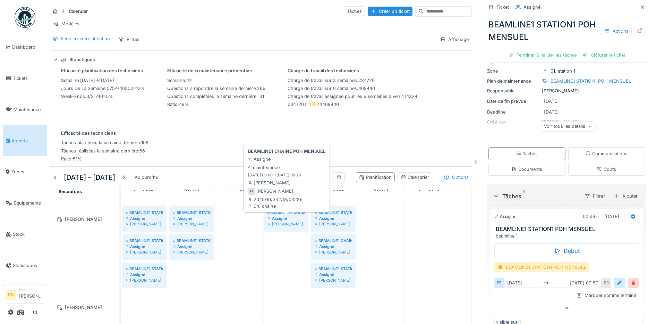
click at [289, 217] on div "Assigné" at bounding box center [286, 219] width 37 height 6
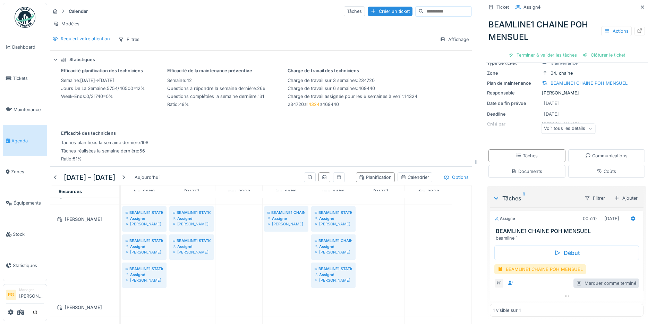
scroll to position [42, 0]
click at [565, 294] on icon at bounding box center [567, 294] width 4 height 1
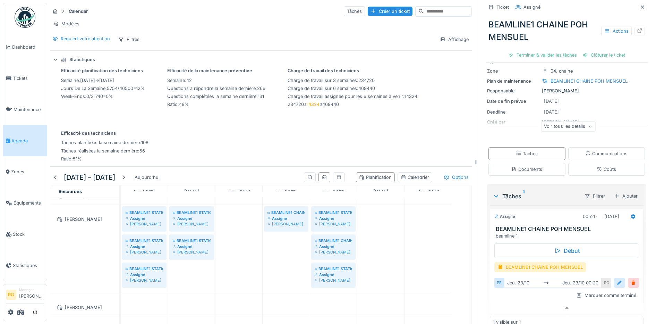
click at [617, 279] on div at bounding box center [620, 282] width 6 height 7
click at [510, 299] on input "**********" at bounding box center [566, 304] width 139 height 15
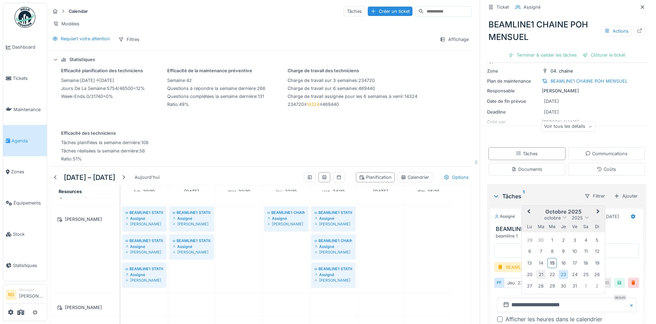
click at [537, 270] on div "21" at bounding box center [541, 274] width 9 height 9
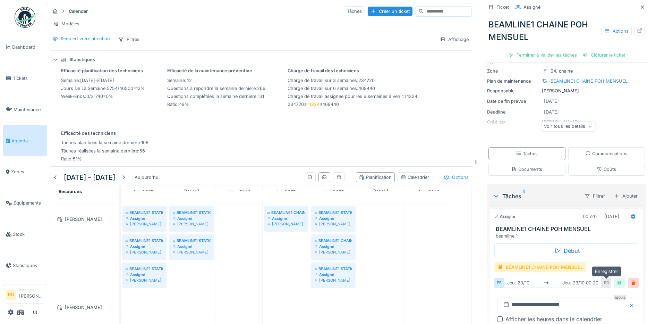
click at [617, 279] on div at bounding box center [620, 282] width 6 height 7
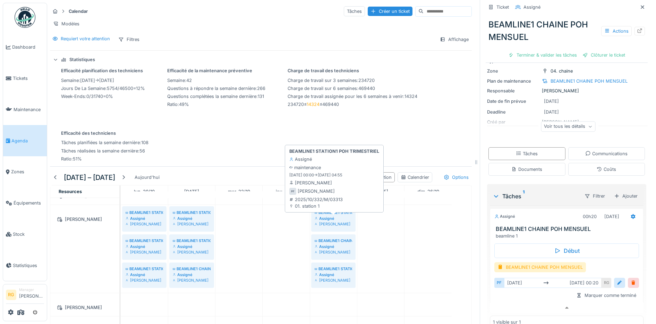
click at [334, 218] on div "Assigné" at bounding box center [333, 219] width 37 height 6
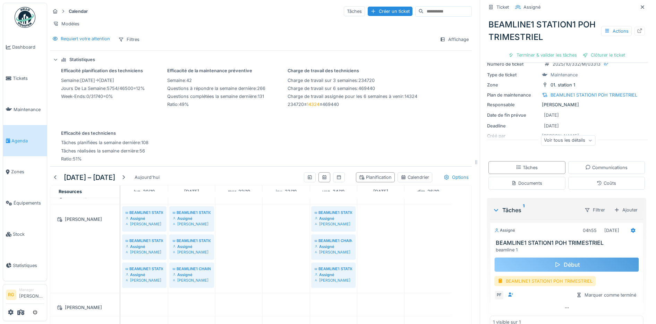
scroll to position [42, 0]
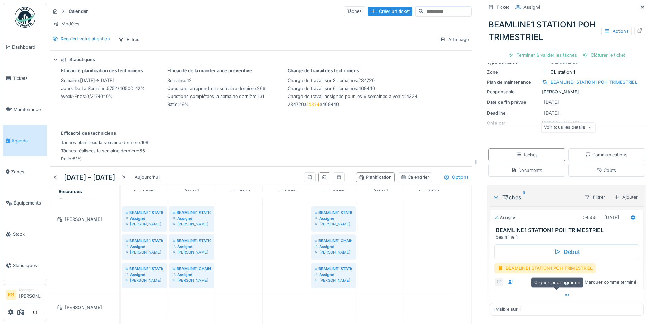
click at [564, 293] on icon at bounding box center [567, 295] width 6 height 5
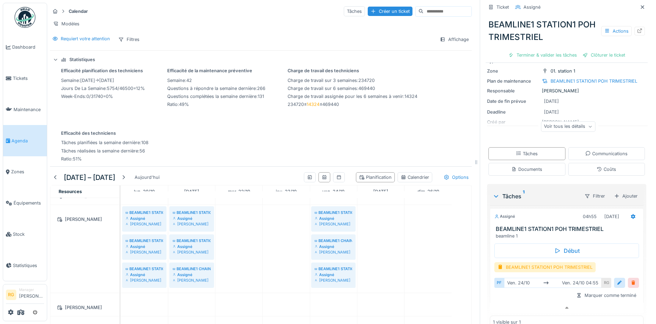
click at [631, 279] on div at bounding box center [634, 282] width 6 height 7
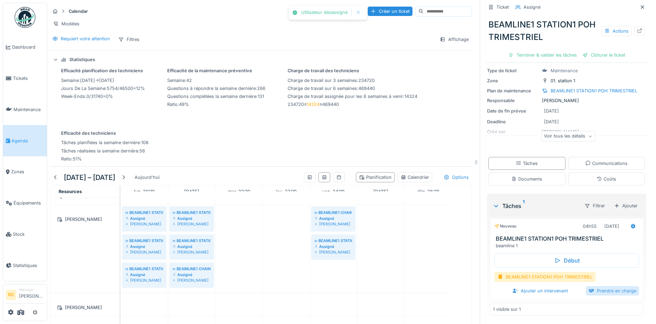
scroll to position [33, 0]
click at [539, 286] on div "Ajouter un intervenant" at bounding box center [540, 290] width 61 height 9
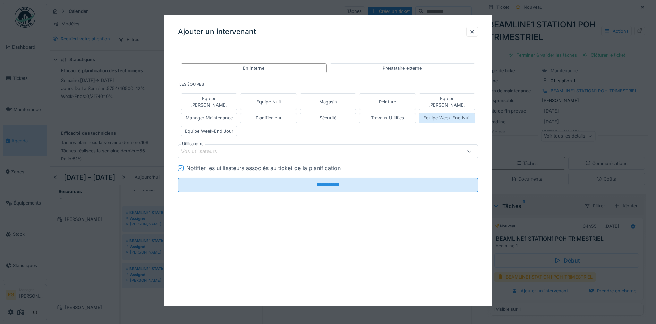
click at [458, 115] on div "Equipe Week-End Nuit" at bounding box center [447, 118] width 48 height 7
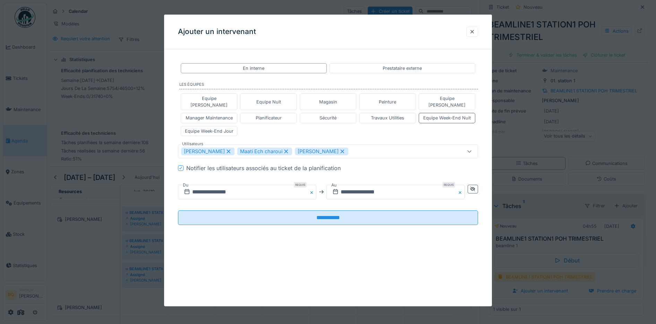
click at [284, 149] on icon at bounding box center [286, 151] width 4 height 4
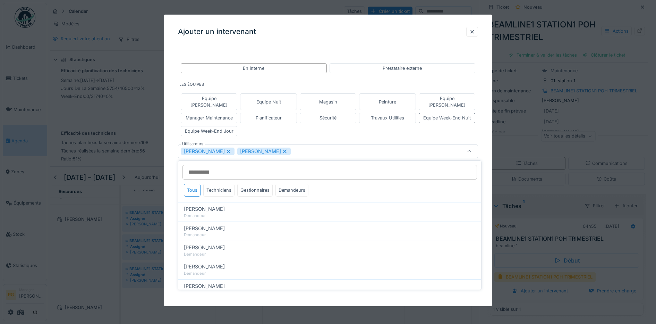
click at [283, 149] on icon at bounding box center [285, 151] width 4 height 4
type input "****"
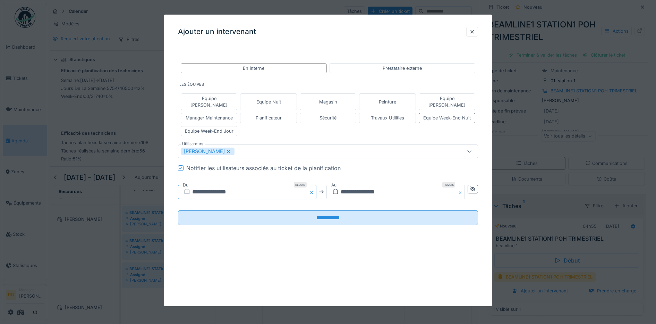
click at [197, 186] on input "**********" at bounding box center [247, 192] width 138 height 15
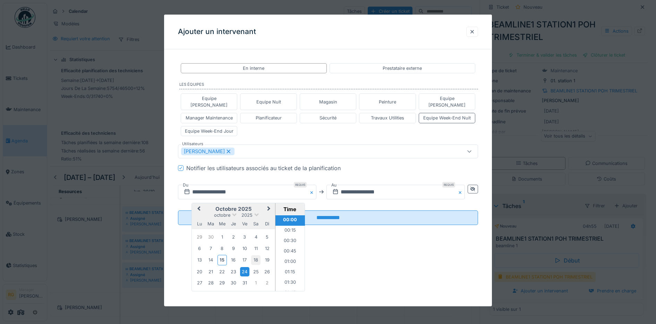
click at [258, 255] on div "18" at bounding box center [255, 259] width 9 height 9
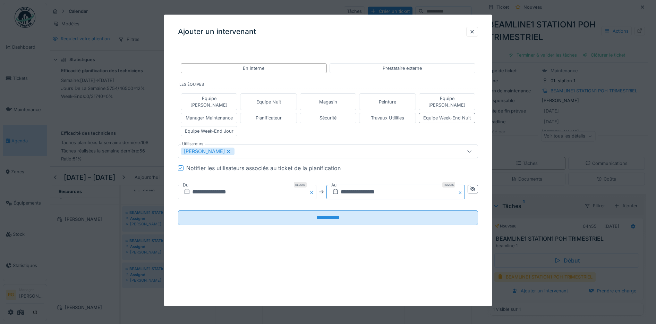
click at [347, 185] on input "**********" at bounding box center [396, 192] width 138 height 15
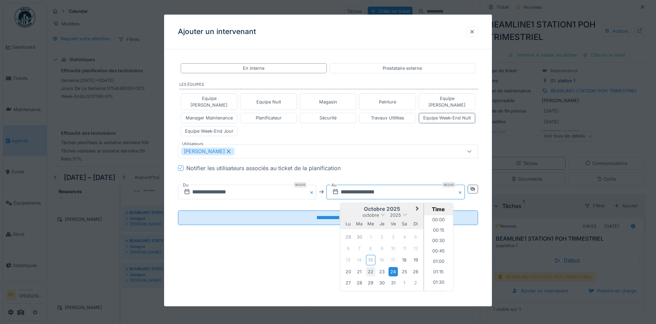
scroll to position [165, 0]
click at [406, 255] on div "18" at bounding box center [404, 259] width 9 height 9
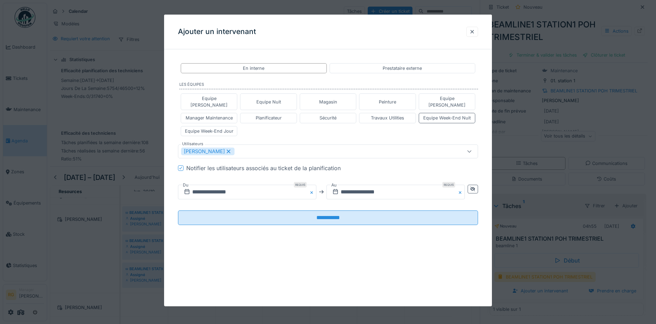
drag, startPoint x: 290, startPoint y: 254, endPoint x: 297, endPoint y: 224, distance: 31.2
click at [290, 253] on div "**********" at bounding box center [328, 161] width 328 height 292
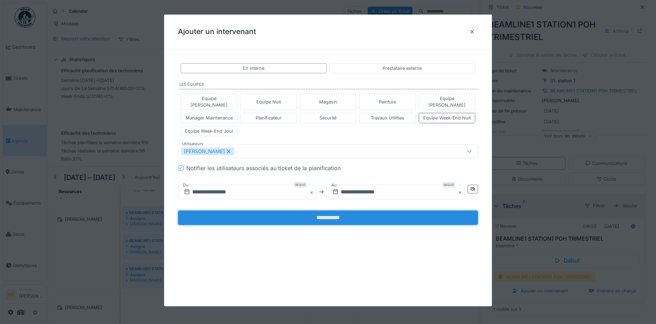
click at [301, 210] on input "**********" at bounding box center [328, 217] width 301 height 15
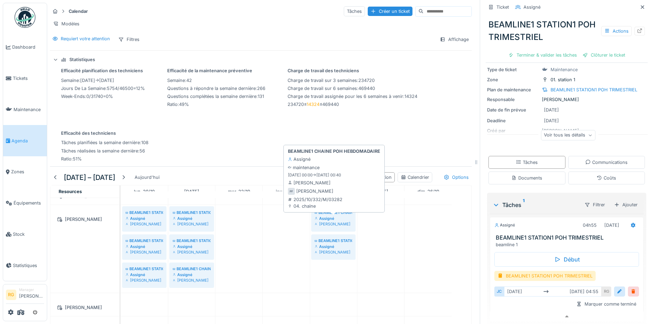
click at [335, 219] on div "Assigné" at bounding box center [333, 219] width 37 height 6
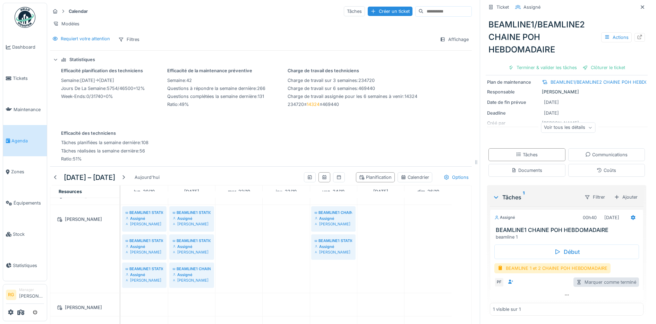
scroll to position [54, 0]
click at [565, 294] on icon at bounding box center [567, 294] width 4 height 1
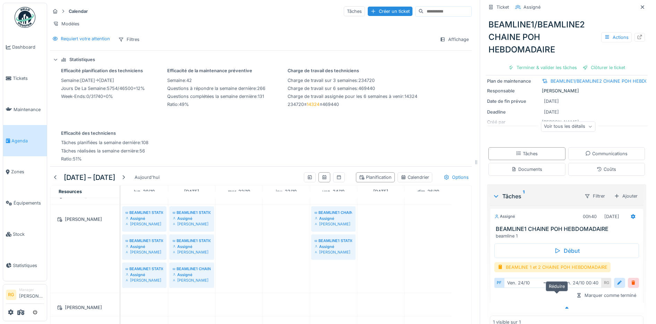
scroll to position [65, 0]
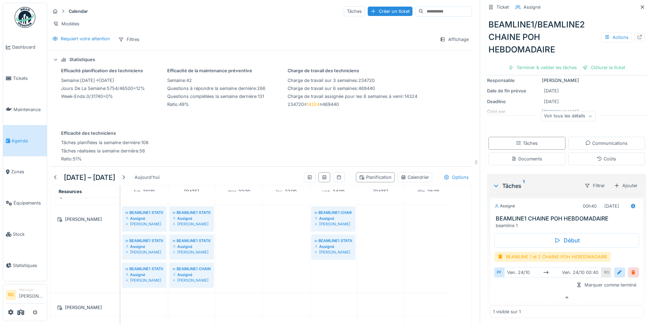
click at [631, 269] on div at bounding box center [634, 272] width 6 height 7
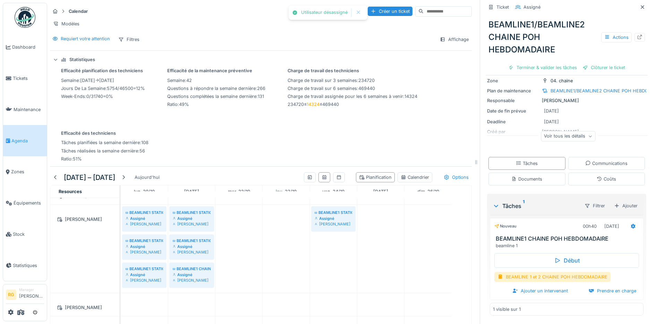
scroll to position [46, 0]
click at [528, 286] on div "Ajouter un intervenant" at bounding box center [540, 290] width 61 height 9
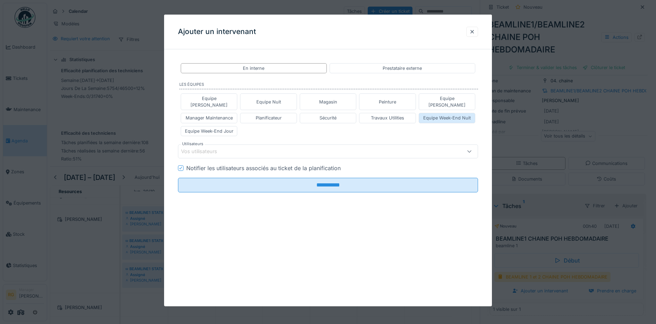
click at [436, 115] on div "Equipe Week-End Nuit" at bounding box center [447, 118] width 48 height 7
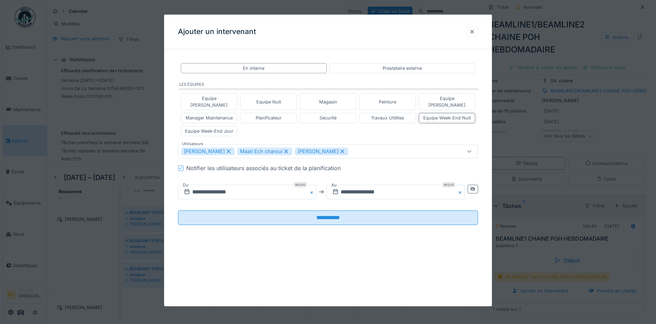
click at [283, 149] on icon at bounding box center [286, 151] width 6 height 5
click at [283, 149] on icon at bounding box center [285, 151] width 4 height 4
type input "****"
click at [172, 160] on div "**********" at bounding box center [328, 150] width 328 height 190
click at [193, 185] on input "**********" at bounding box center [247, 192] width 138 height 15
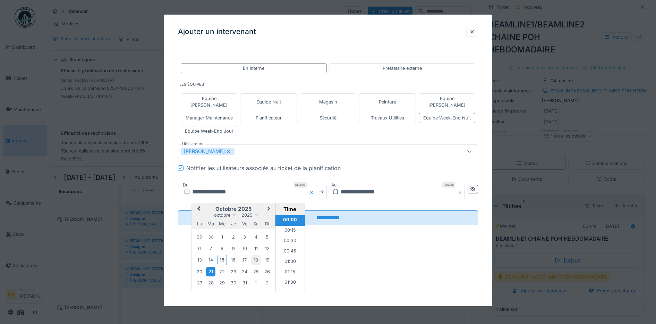
click at [259, 255] on div "18" at bounding box center [255, 259] width 9 height 9
click at [362, 187] on input "**********" at bounding box center [396, 192] width 138 height 15
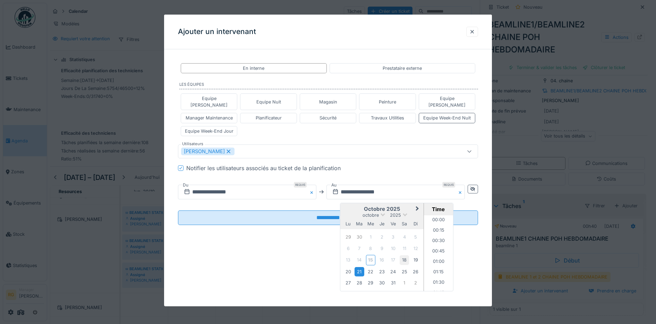
click at [407, 255] on div "18" at bounding box center [404, 259] width 9 height 9
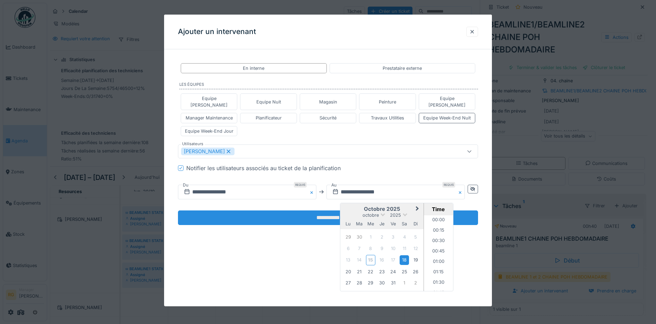
click at [286, 214] on input "**********" at bounding box center [328, 217] width 301 height 15
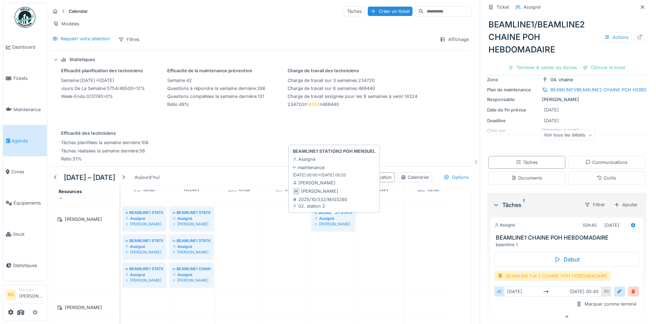
click at [333, 219] on div "Assigné" at bounding box center [333, 219] width 37 height 6
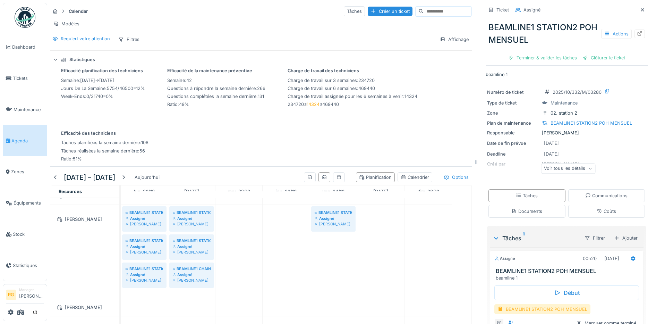
scroll to position [42, 0]
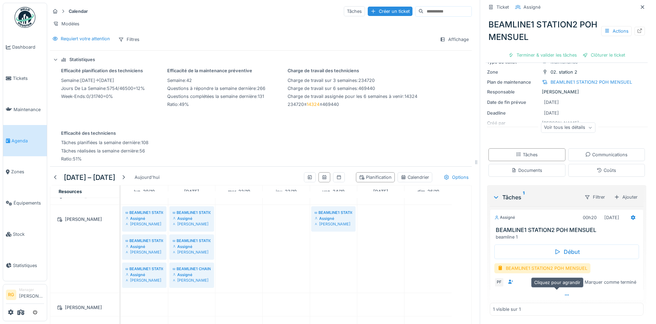
click at [564, 293] on icon at bounding box center [567, 295] width 6 height 5
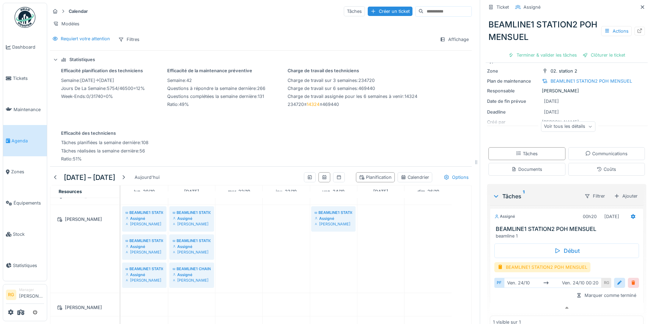
click at [631, 279] on div at bounding box center [634, 282] width 6 height 7
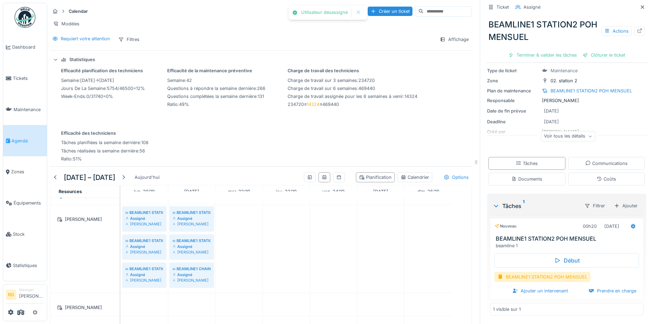
scroll to position [33, 0]
click at [546, 286] on div "Ajouter un intervenant" at bounding box center [540, 290] width 61 height 9
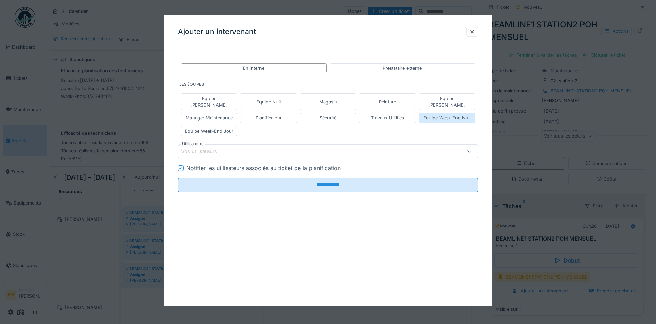
drag, startPoint x: 449, startPoint y: 112, endPoint x: 445, endPoint y: 108, distance: 5.2
click at [449, 115] on div "Equipe Week-End Nuit" at bounding box center [447, 118] width 48 height 7
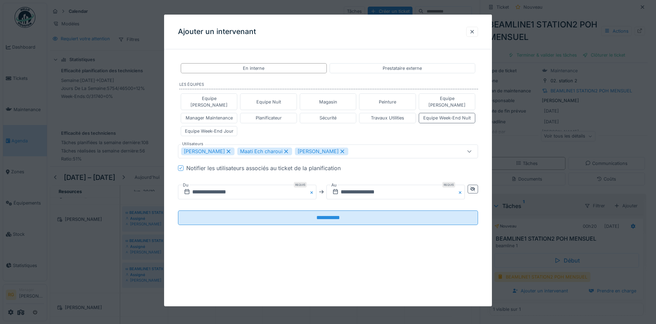
click at [283, 149] on icon at bounding box center [286, 151] width 6 height 5
click at [283, 149] on icon at bounding box center [285, 151] width 4 height 4
type input "****"
click at [172, 165] on div "**********" at bounding box center [328, 150] width 328 height 190
click at [201, 185] on input "**********" at bounding box center [247, 192] width 138 height 15
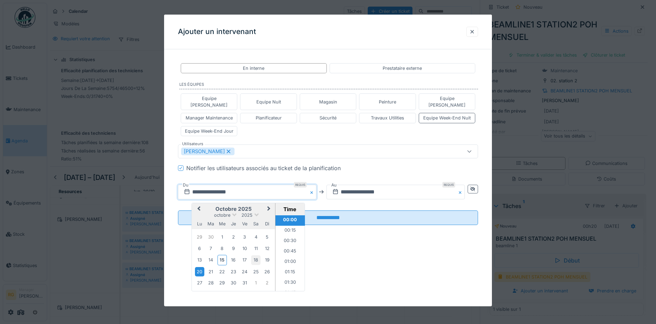
click at [258, 255] on div "18" at bounding box center [255, 259] width 9 height 9
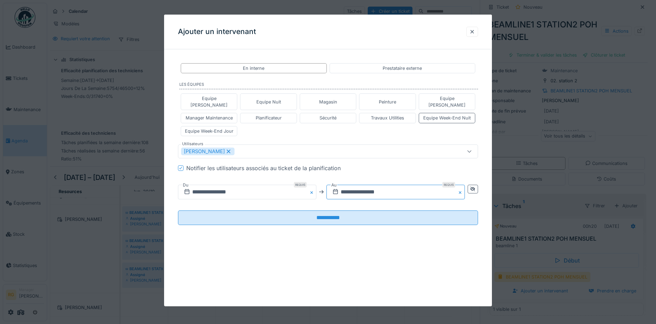
click at [348, 185] on input "**********" at bounding box center [396, 192] width 138 height 15
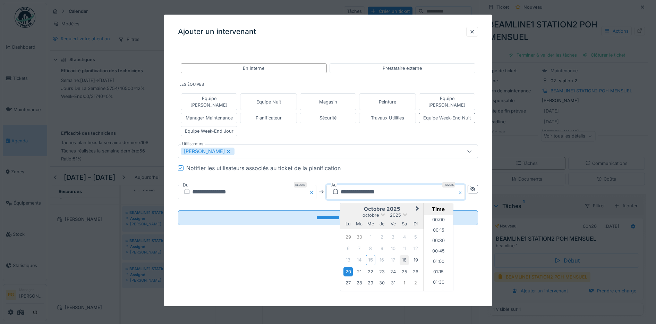
click at [407, 255] on div "18" at bounding box center [404, 259] width 9 height 9
click at [292, 257] on div "**********" at bounding box center [328, 161] width 328 height 292
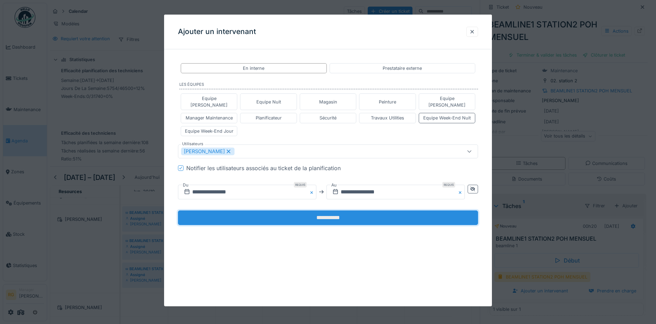
click at [300, 210] on input "**********" at bounding box center [328, 217] width 301 height 15
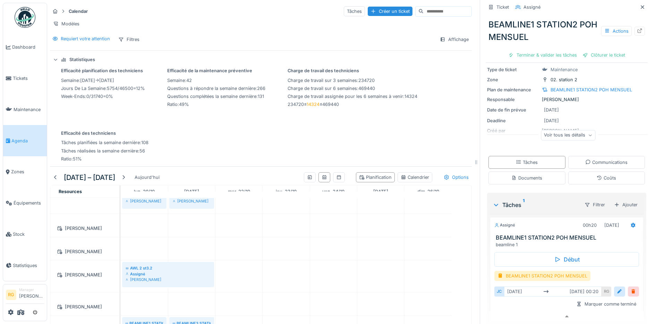
scroll to position [1345, 0]
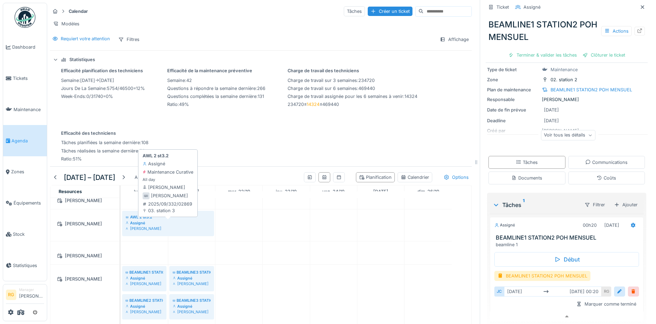
click at [155, 221] on div "Assigné" at bounding box center [168, 223] width 85 height 6
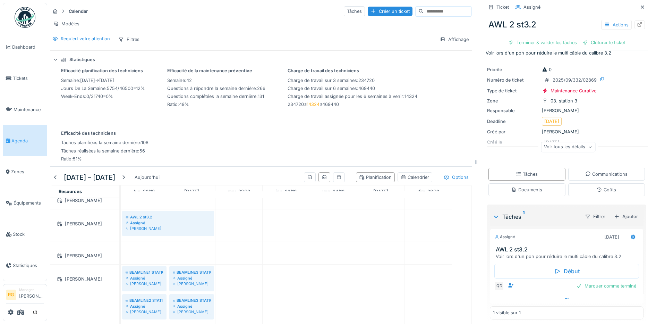
scroll to position [14, 0]
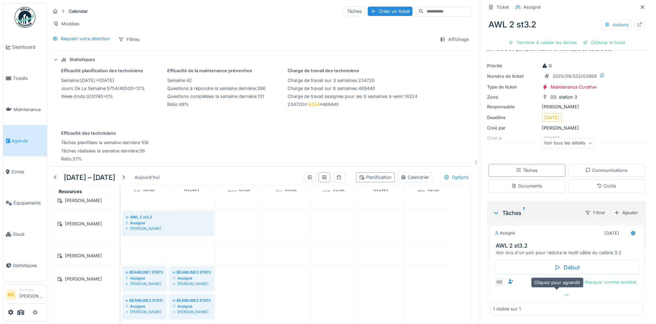
click at [564, 293] on icon at bounding box center [567, 295] width 6 height 5
click at [617, 279] on div at bounding box center [620, 282] width 6 height 7
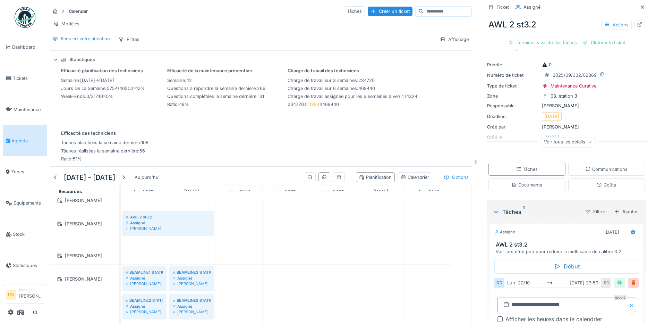
click at [510, 302] on input "**********" at bounding box center [566, 304] width 139 height 15
click at [559, 258] on div "16" at bounding box center [563, 262] width 9 height 9
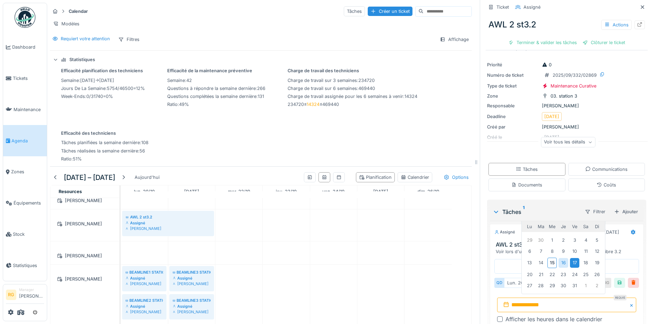
click at [570, 258] on div "17" at bounding box center [574, 262] width 9 height 9
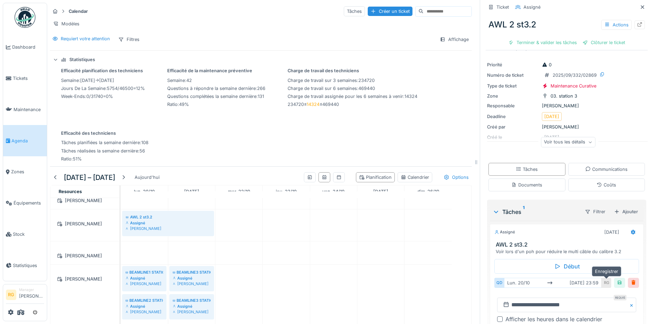
click at [617, 279] on div at bounding box center [620, 282] width 6 height 7
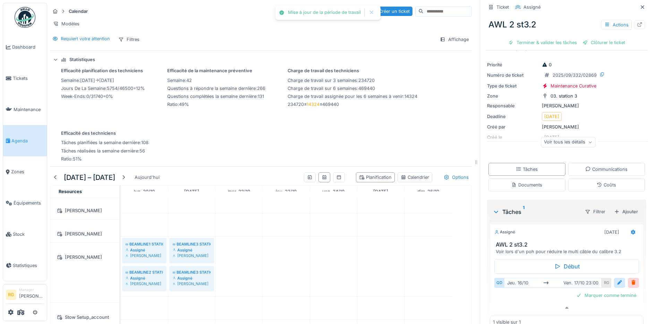
scroll to position [1364, 0]
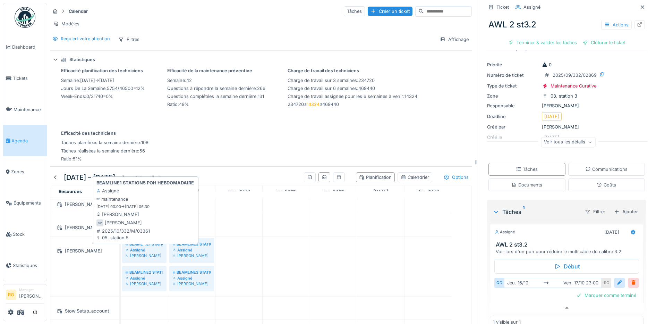
click at [153, 247] on div "Assigné" at bounding box center [144, 250] width 37 height 6
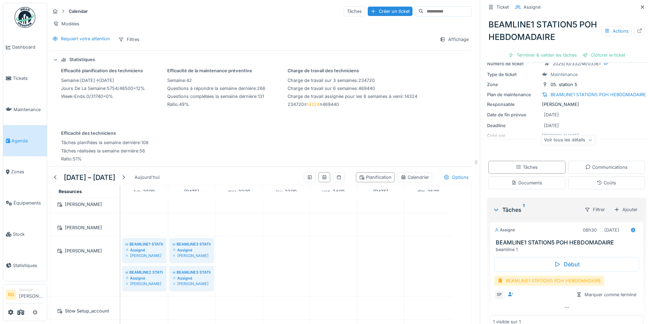
scroll to position [42, 0]
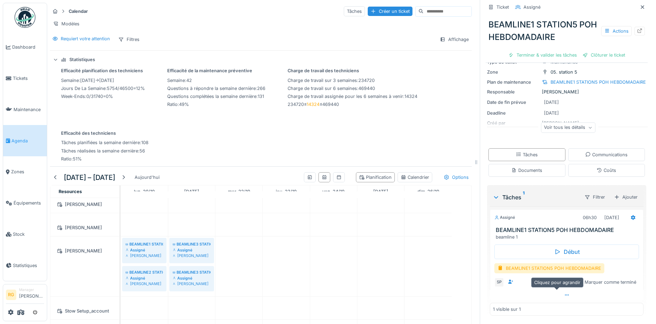
click at [564, 293] on icon at bounding box center [567, 295] width 6 height 5
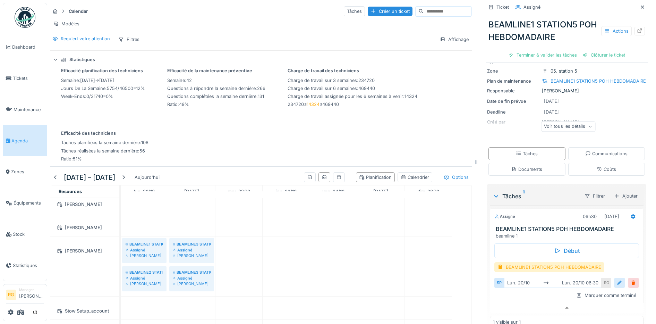
click at [617, 279] on div at bounding box center [620, 282] width 6 height 7
click at [507, 300] on input "**********" at bounding box center [566, 304] width 139 height 15
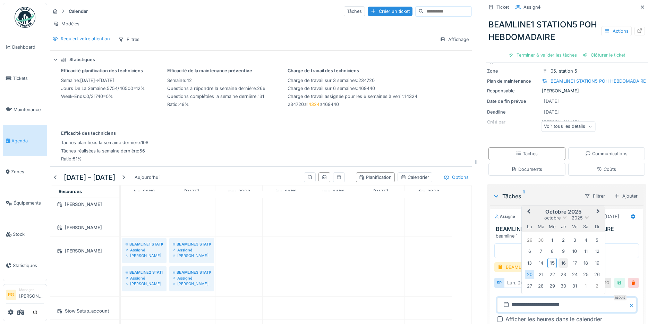
click at [559, 258] on div "16" at bounding box center [563, 262] width 9 height 9
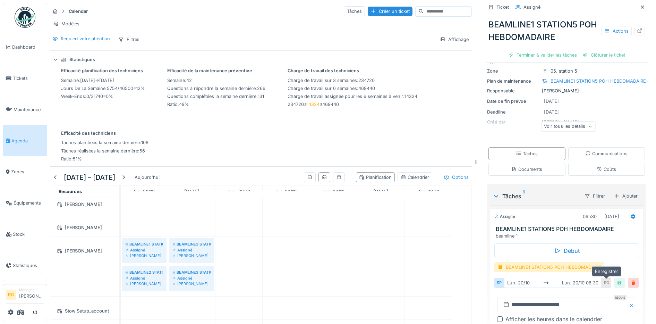
click at [617, 279] on div at bounding box center [620, 282] width 6 height 7
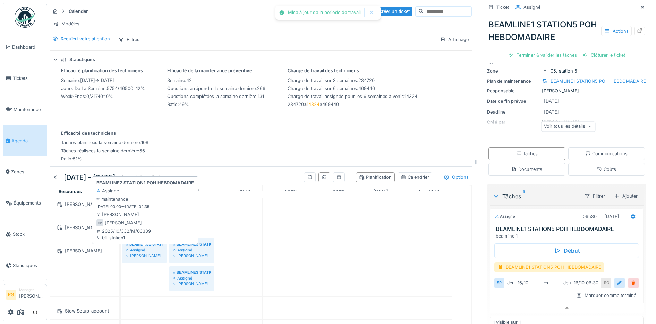
click at [151, 251] on div "Assigné" at bounding box center [144, 250] width 37 height 6
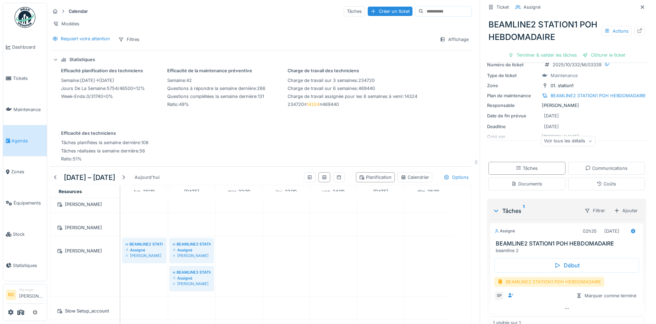
scroll to position [42, 0]
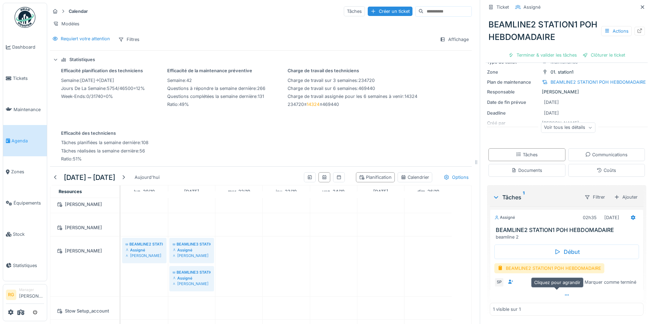
click at [564, 293] on icon at bounding box center [567, 295] width 6 height 5
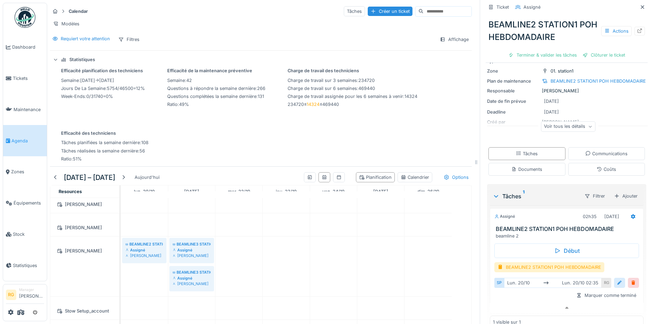
click at [617, 279] on div at bounding box center [620, 282] width 6 height 7
click at [510, 299] on input "**********" at bounding box center [566, 304] width 139 height 15
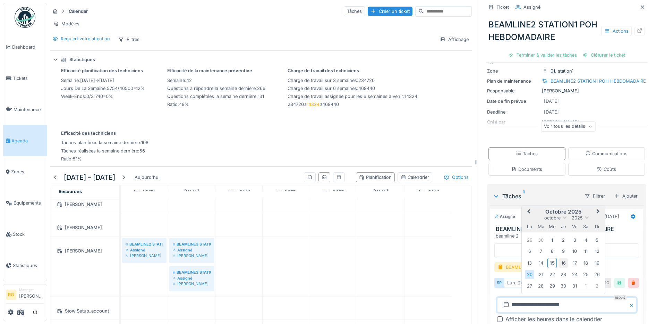
click at [559, 258] on div "16" at bounding box center [563, 262] width 9 height 9
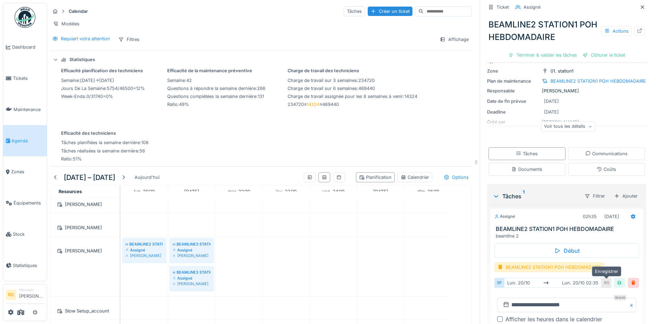
click at [617, 279] on div at bounding box center [620, 282] width 6 height 7
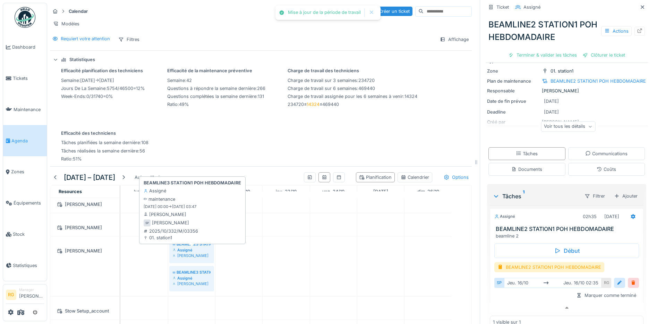
click at [193, 249] on div "Assigné" at bounding box center [192, 250] width 38 height 6
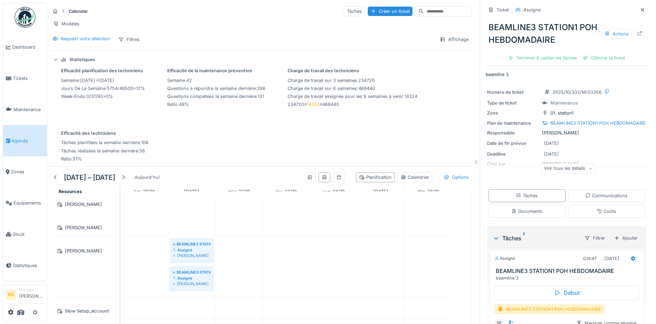
scroll to position [42, 0]
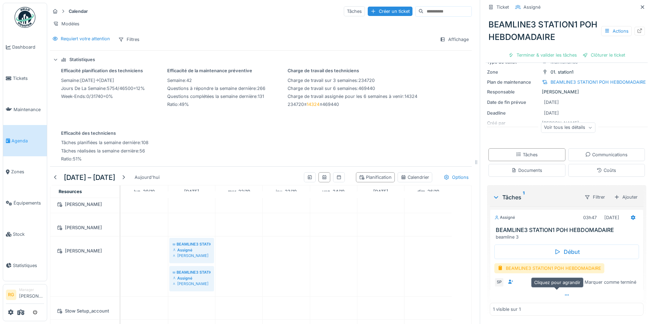
click at [564, 293] on icon at bounding box center [567, 295] width 6 height 5
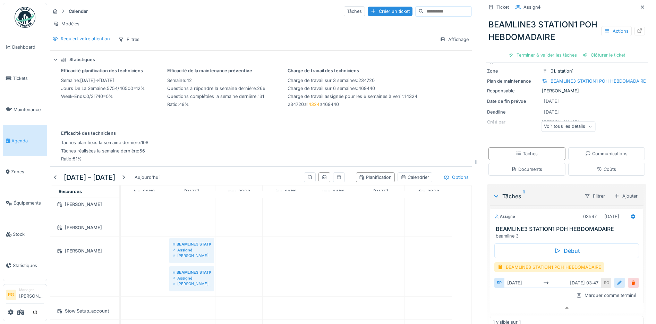
click at [617, 279] on div at bounding box center [620, 282] width 6 height 7
click at [506, 297] on input "**********" at bounding box center [566, 304] width 139 height 15
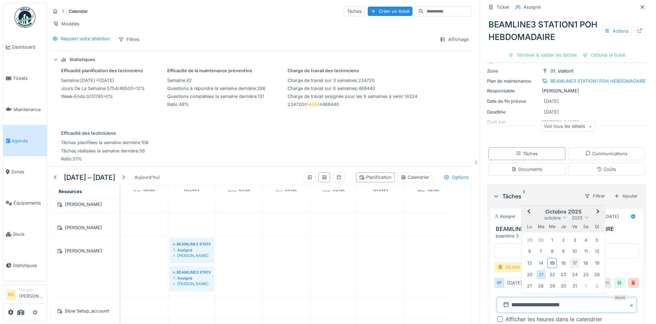
click at [570, 258] on div "17" at bounding box center [574, 262] width 9 height 9
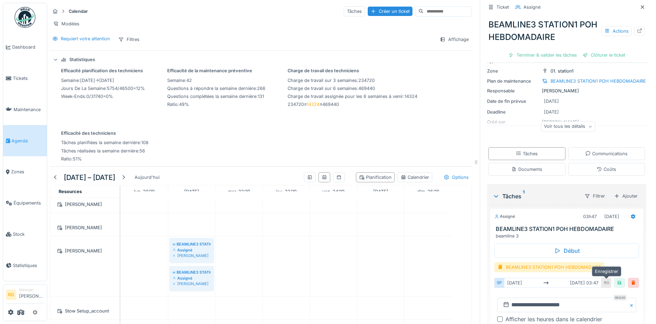
click at [614, 278] on div at bounding box center [619, 283] width 11 height 10
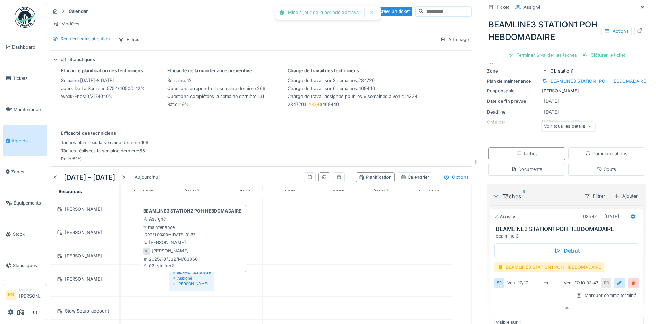
click at [188, 273] on div "BEAMLINE3 STATION2 POH HEBDOMADAIRE" at bounding box center [192, 272] width 38 height 6
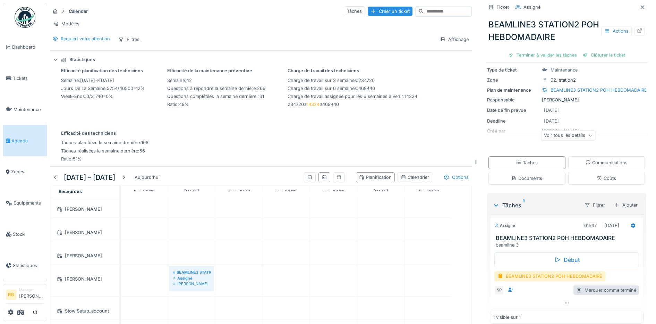
scroll to position [42, 0]
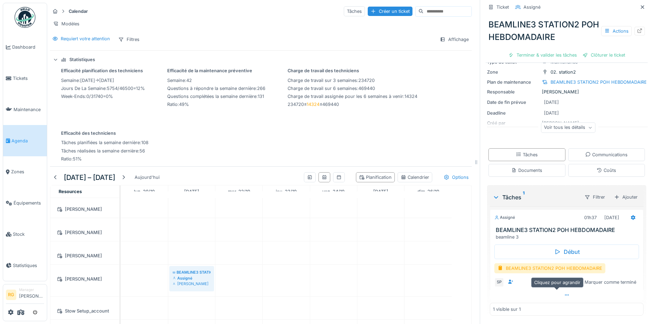
click at [564, 293] on icon at bounding box center [567, 295] width 6 height 5
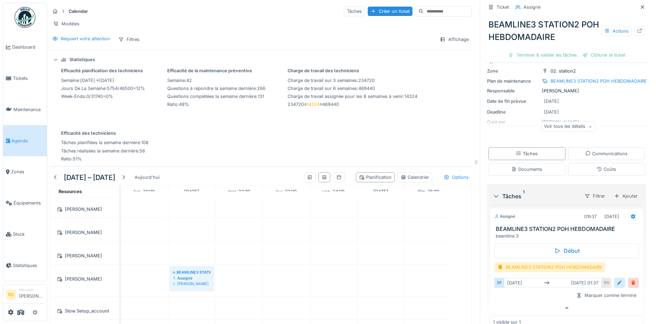
click at [617, 279] on div at bounding box center [620, 282] width 6 height 7
click at [508, 299] on input "**********" at bounding box center [566, 304] width 139 height 15
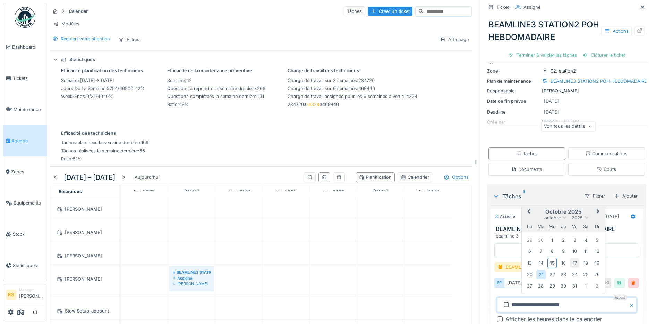
click at [570, 258] on div "17" at bounding box center [574, 262] width 9 height 9
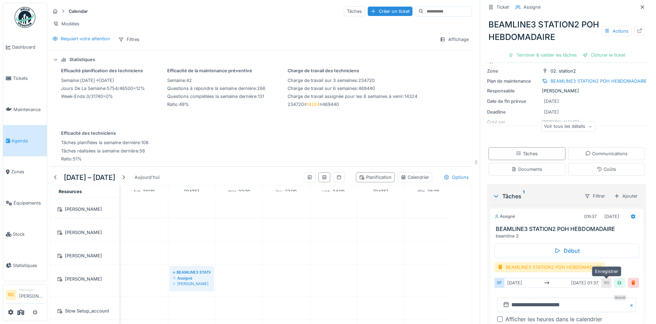
click at [617, 280] on div at bounding box center [620, 282] width 6 height 7
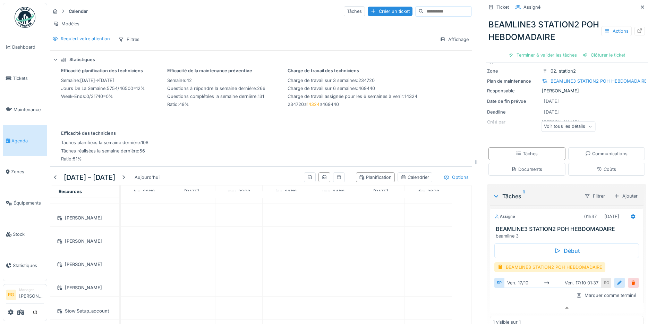
scroll to position [1328, 0]
click at [490, 296] on div "Début BEAMLINE3 STATION2 POH HEBDOMADAIRE SP ven. 17/10 ven. 17/10 01:37 RG Mar…" at bounding box center [567, 271] width 154 height 64
drag, startPoint x: 630, startPoint y: 1, endPoint x: 348, endPoint y: 161, distance: 323.5
click at [640, 4] on div at bounding box center [643, 7] width 6 height 7
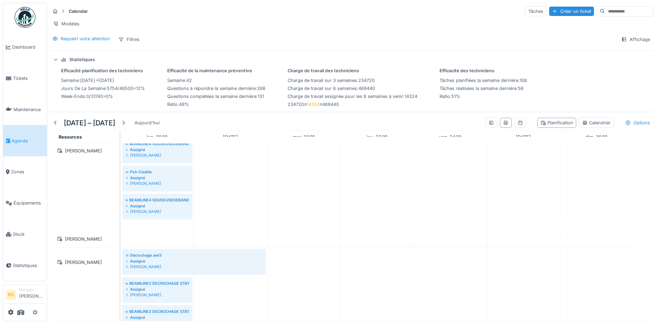
scroll to position [311, 0]
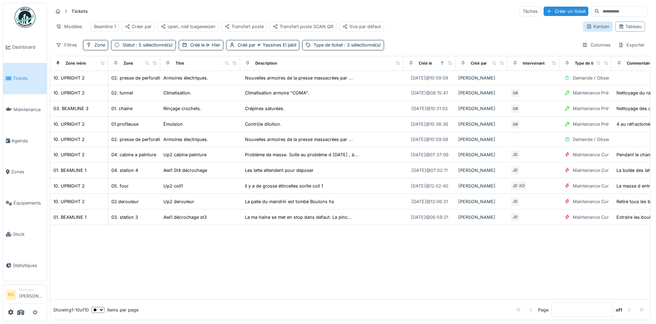
scroll to position [0, 85]
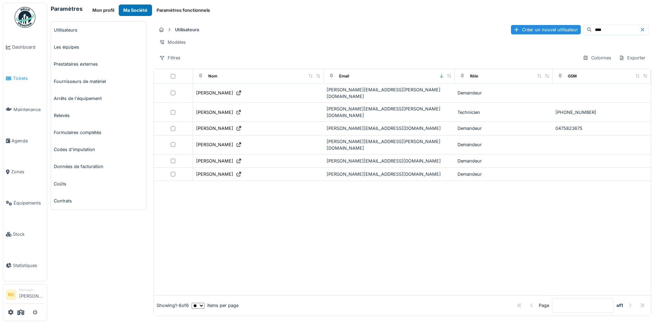
click at [16, 78] on span "Tickets" at bounding box center [28, 78] width 31 height 7
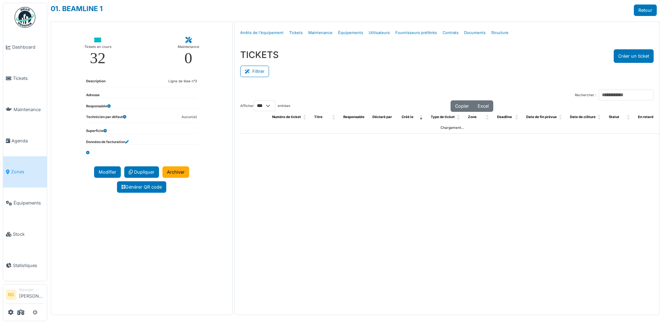
select select "***"
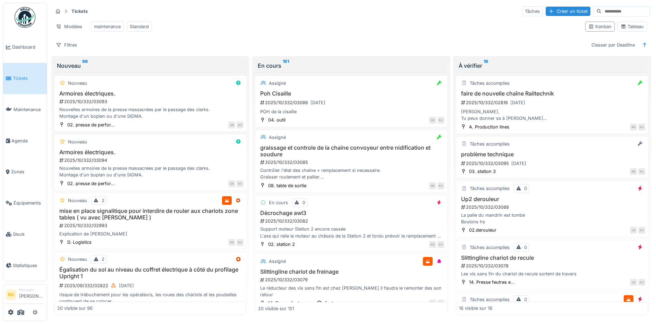
click at [611, 11] on input at bounding box center [626, 12] width 48 height 10
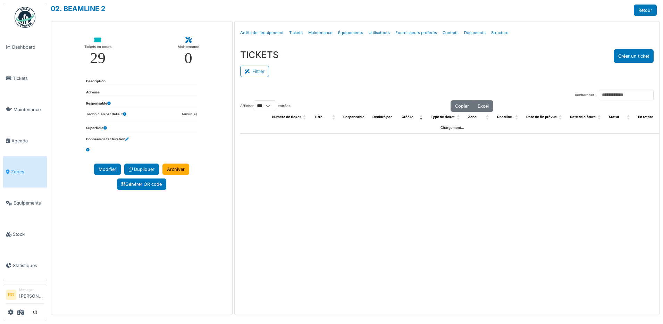
select select "***"
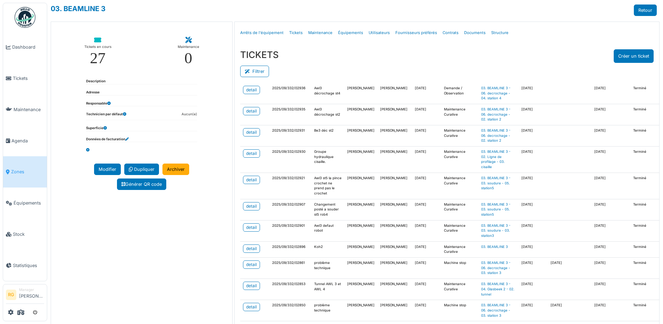
scroll to position [347, 0]
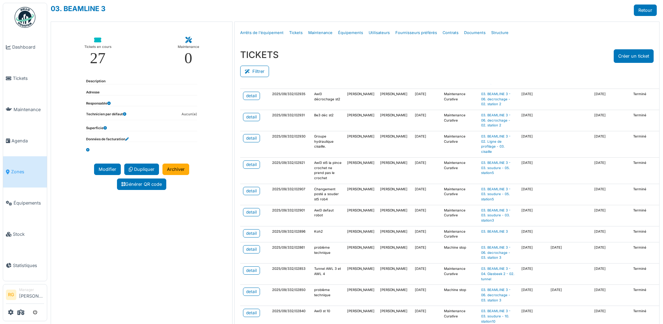
click at [18, 168] on span "Zones" at bounding box center [27, 171] width 33 height 7
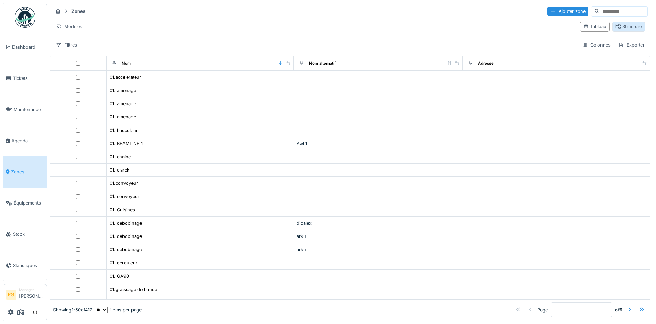
click at [622, 27] on div "Structure" at bounding box center [629, 26] width 26 height 7
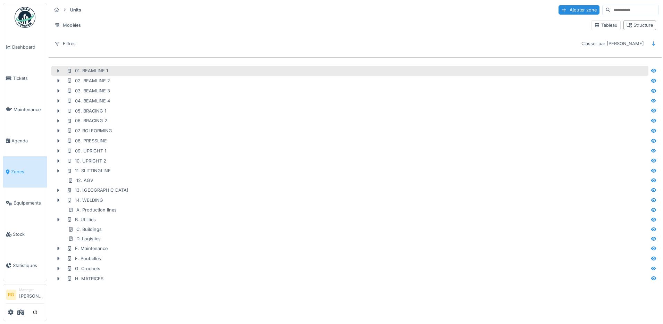
click at [58, 71] on icon at bounding box center [59, 70] width 2 height 3
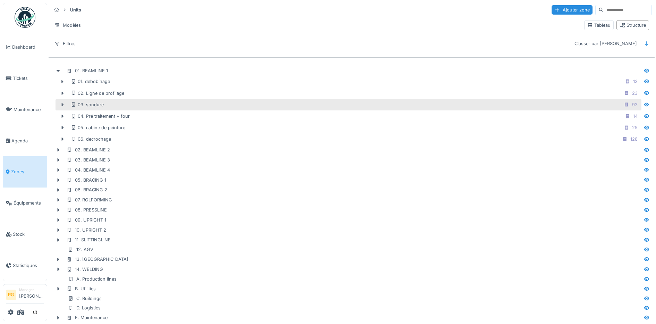
click at [61, 103] on icon at bounding box center [63, 104] width 6 height 5
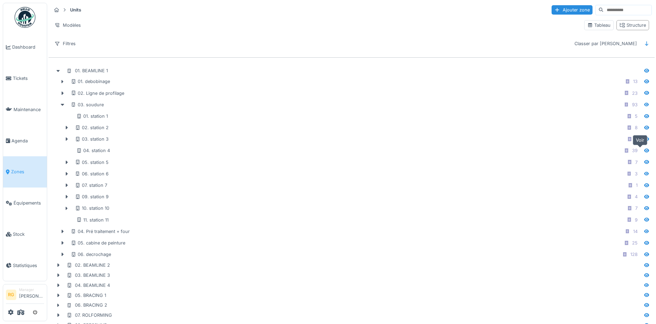
click at [644, 151] on icon at bounding box center [647, 150] width 6 height 5
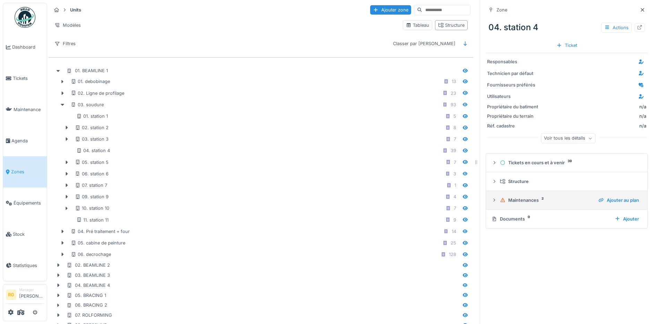
click at [492, 202] on icon at bounding box center [495, 200] width 6 height 5
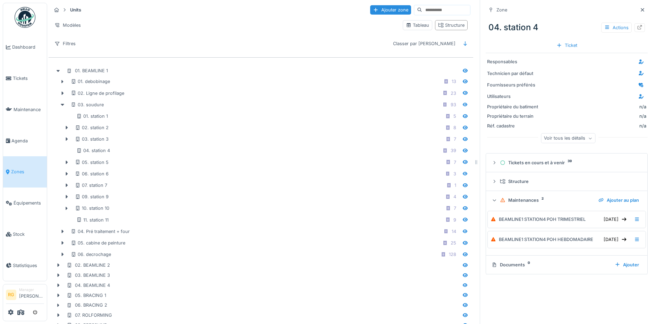
click at [493, 202] on icon at bounding box center [495, 200] width 5 height 6
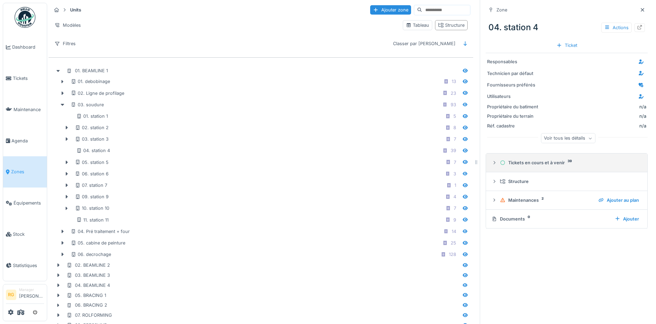
click at [492, 165] on icon at bounding box center [495, 162] width 6 height 5
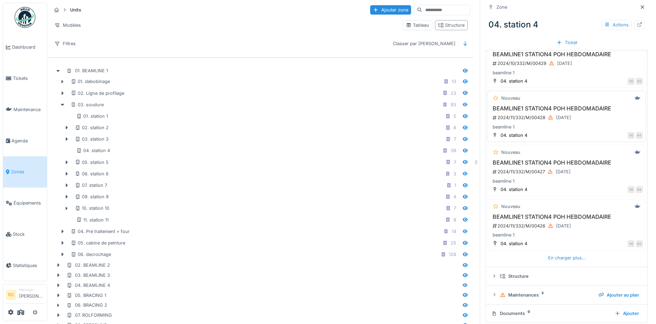
scroll to position [194, 0]
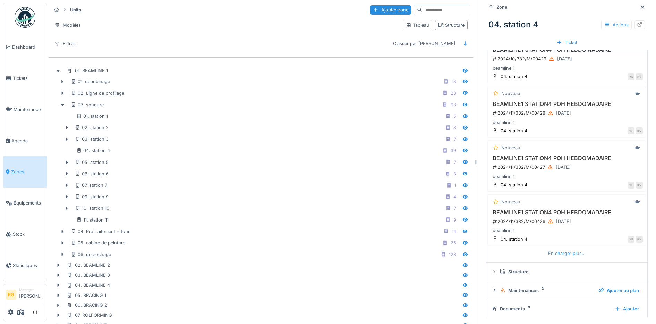
click at [563, 255] on div "En charger plus…" at bounding box center [567, 253] width 43 height 9
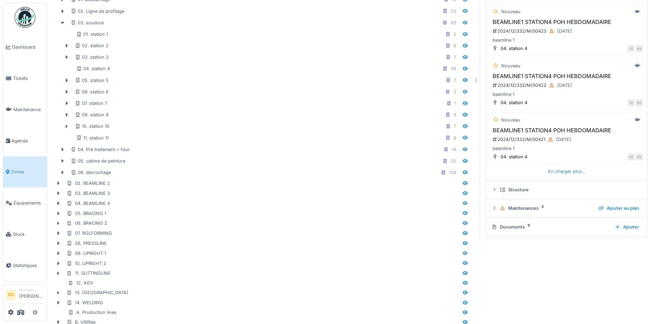
scroll to position [87, 0]
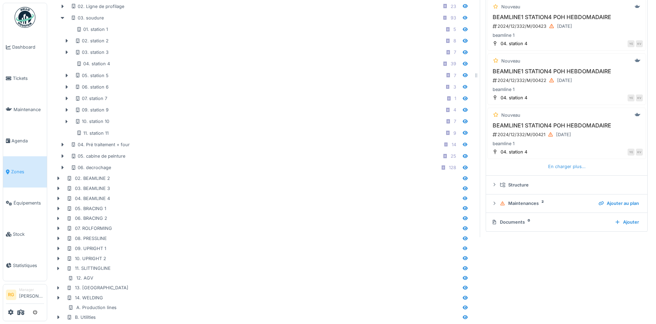
click at [556, 167] on div "En charger plus…" at bounding box center [567, 166] width 43 height 9
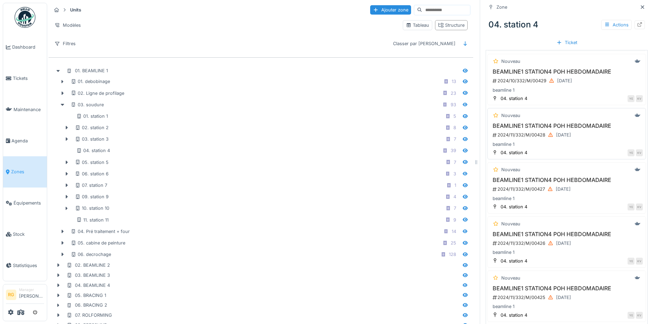
scroll to position [0, 0]
